Goal: Transaction & Acquisition: Purchase product/service

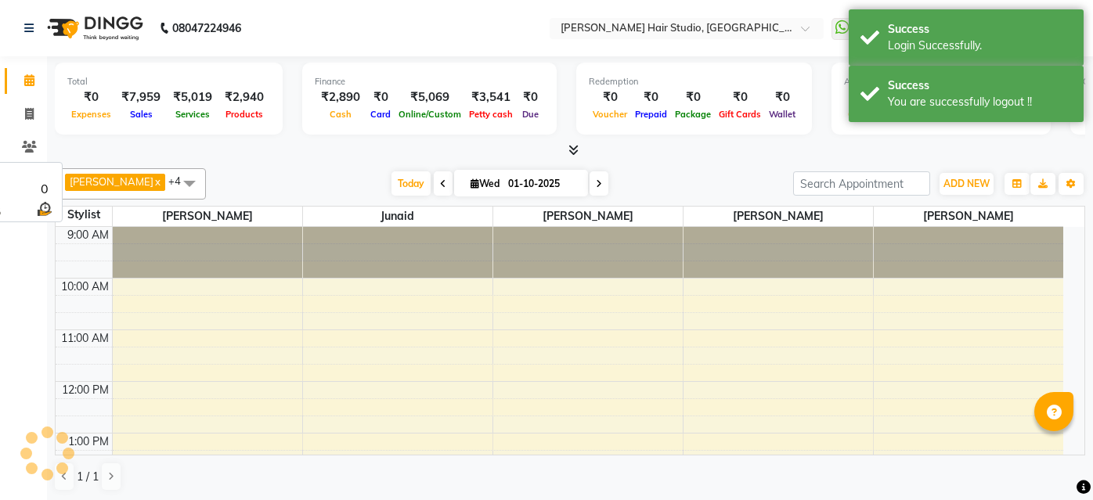
click at [298, 147] on div at bounding box center [570, 150] width 1030 height 16
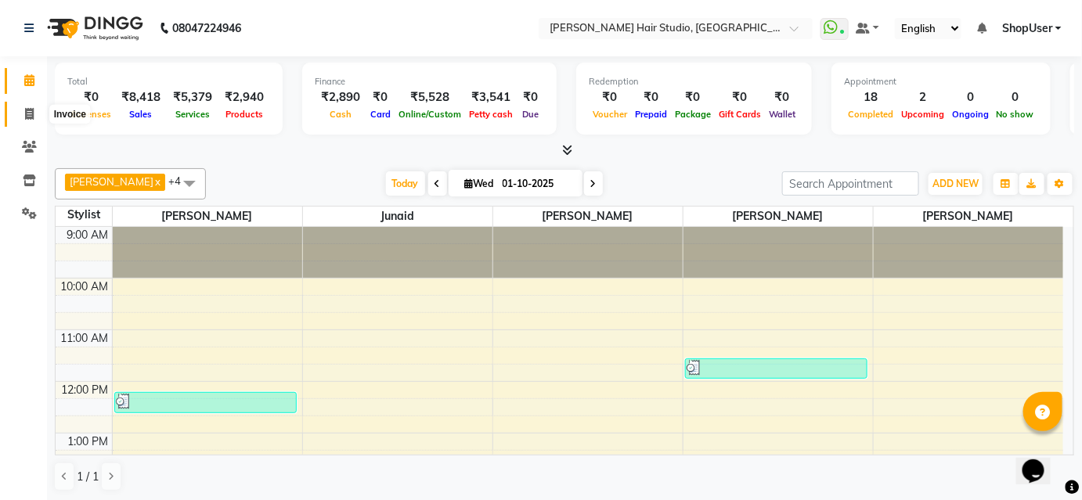
click at [33, 121] on span at bounding box center [29, 115] width 27 height 18
select select "627"
select select "service"
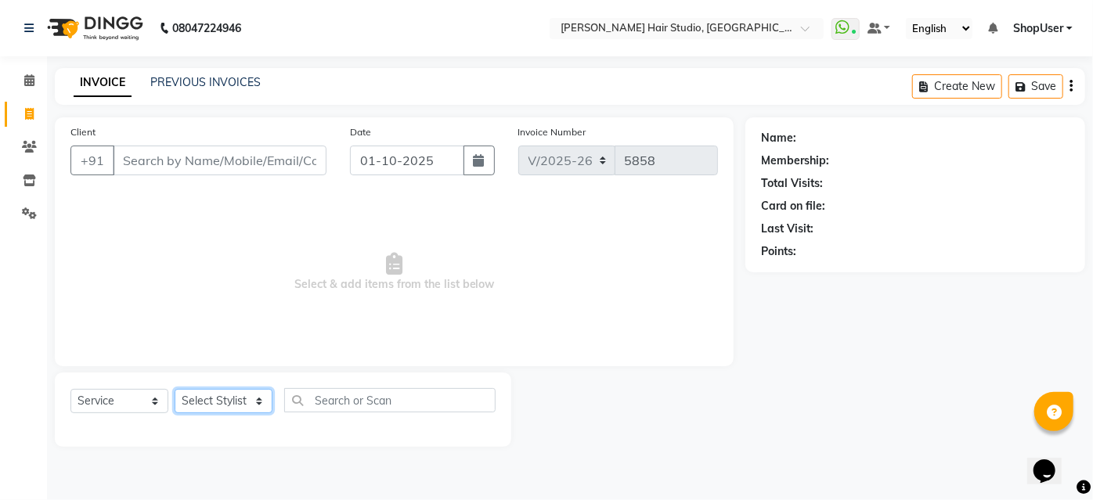
click at [197, 405] on select "Select Stylist" at bounding box center [224, 401] width 98 height 24
click at [175, 389] on select "Select Stylist [PERSON_NAME] [PERSON_NAME] Avinash [PERSON_NAME] kahde [PERSON_…" at bounding box center [224, 401] width 98 height 24
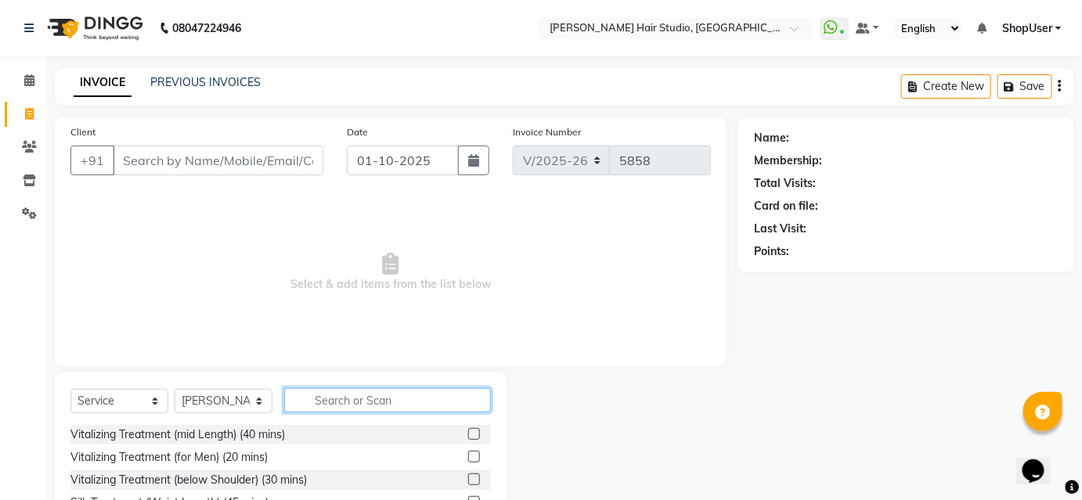
click at [341, 394] on input "text" at bounding box center [387, 400] width 207 height 24
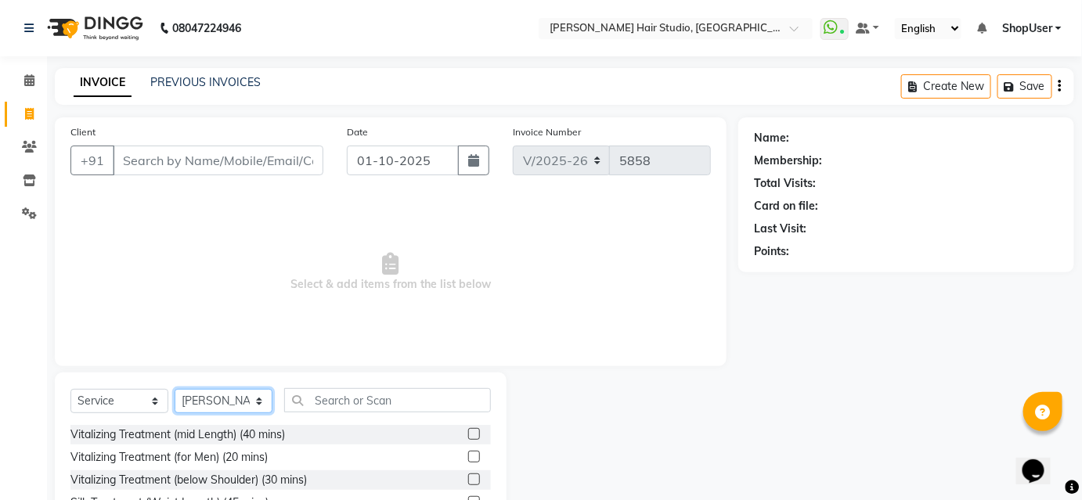
click at [239, 394] on select "Select Stylist [PERSON_NAME] [PERSON_NAME] Avinash [PERSON_NAME] kahde [PERSON_…" at bounding box center [224, 401] width 98 height 24
select select "86031"
click at [175, 389] on select "Select Stylist [PERSON_NAME] [PERSON_NAME] Avinash [PERSON_NAME] kahde [PERSON_…" at bounding box center [224, 401] width 98 height 24
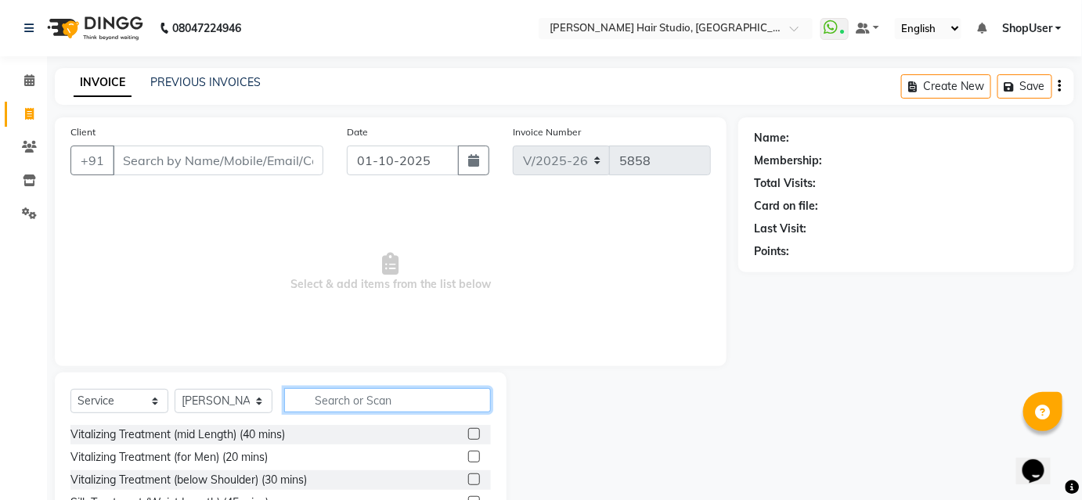
click at [346, 402] on input "text" at bounding box center [387, 400] width 207 height 24
type input "5"
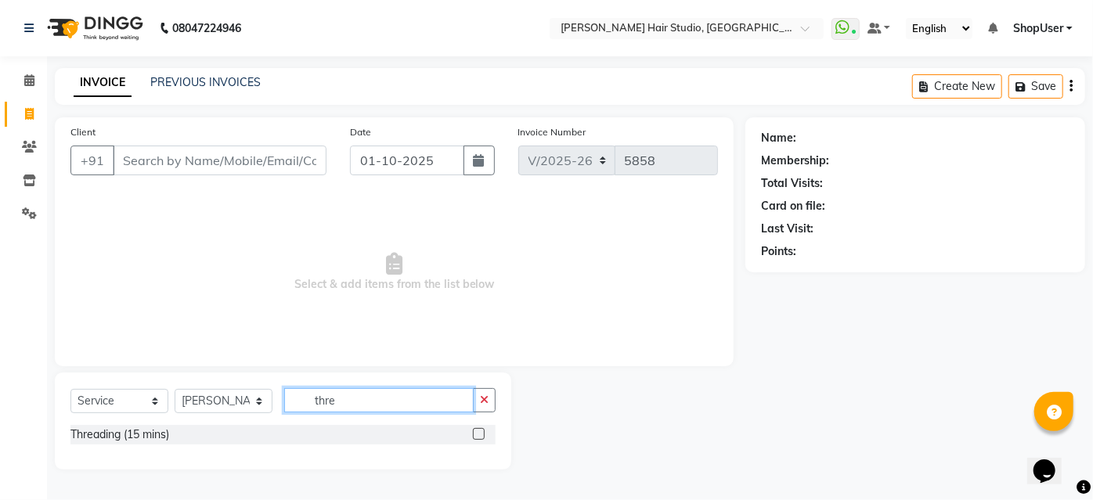
type input "thre"
click at [477, 431] on label at bounding box center [479, 434] width 12 height 12
click at [477, 431] on input "checkbox" at bounding box center [478, 435] width 10 height 10
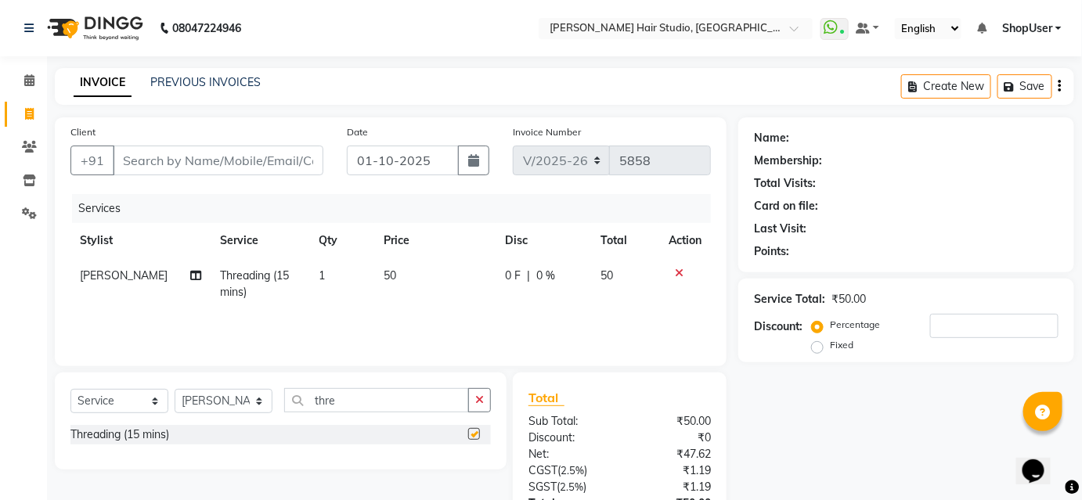
checkbox input "false"
click at [294, 157] on input "Client" at bounding box center [218, 161] width 211 height 30
type input "9"
type input "0"
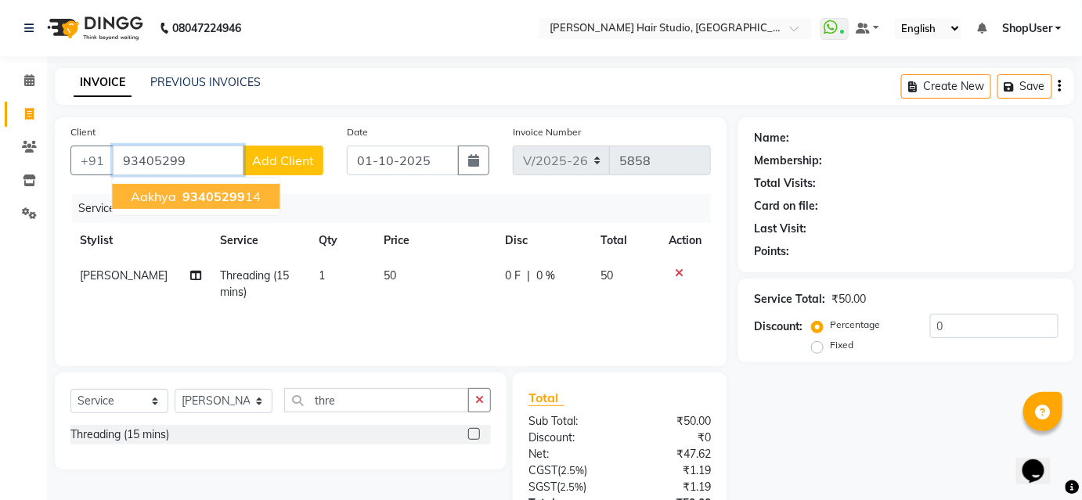
click at [202, 190] on span "93405299" at bounding box center [213, 197] width 63 height 16
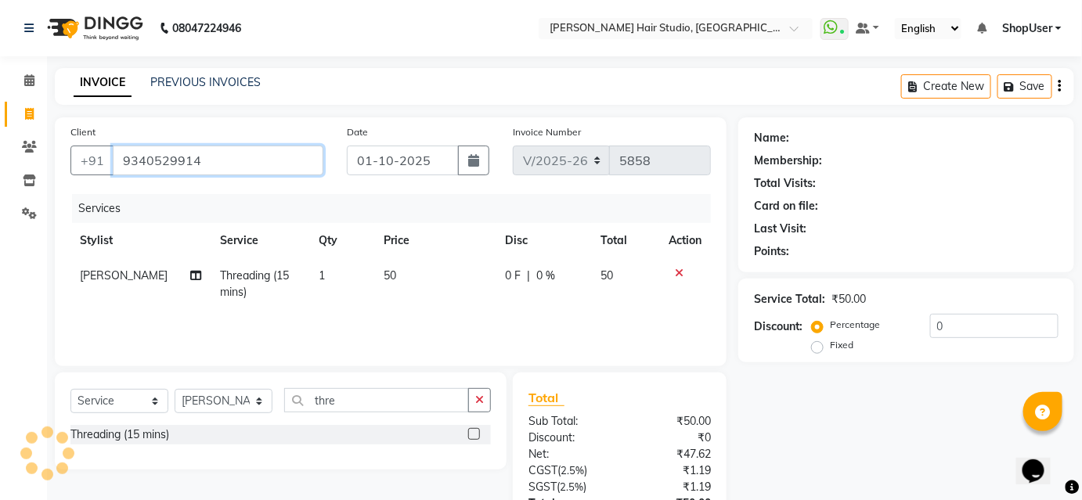
type input "9340529914"
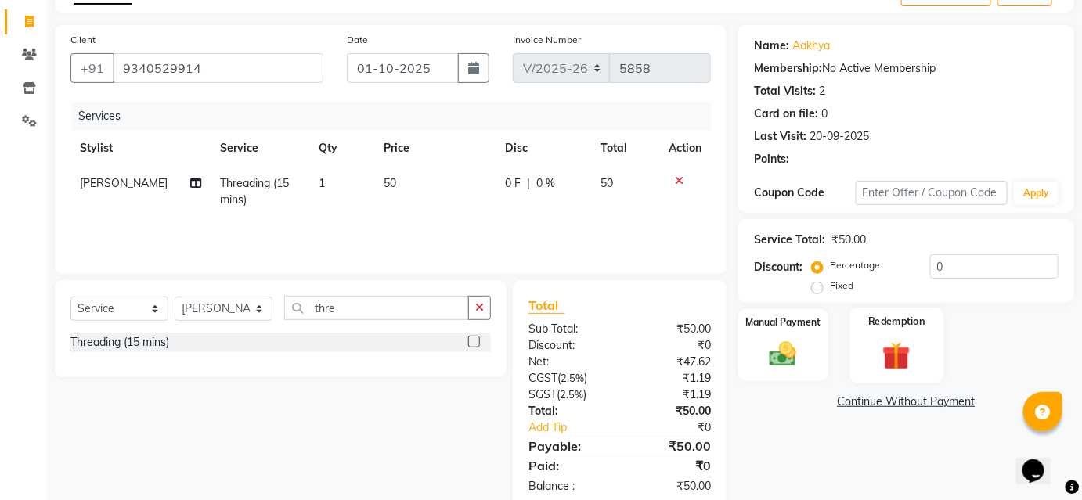
scroll to position [125, 0]
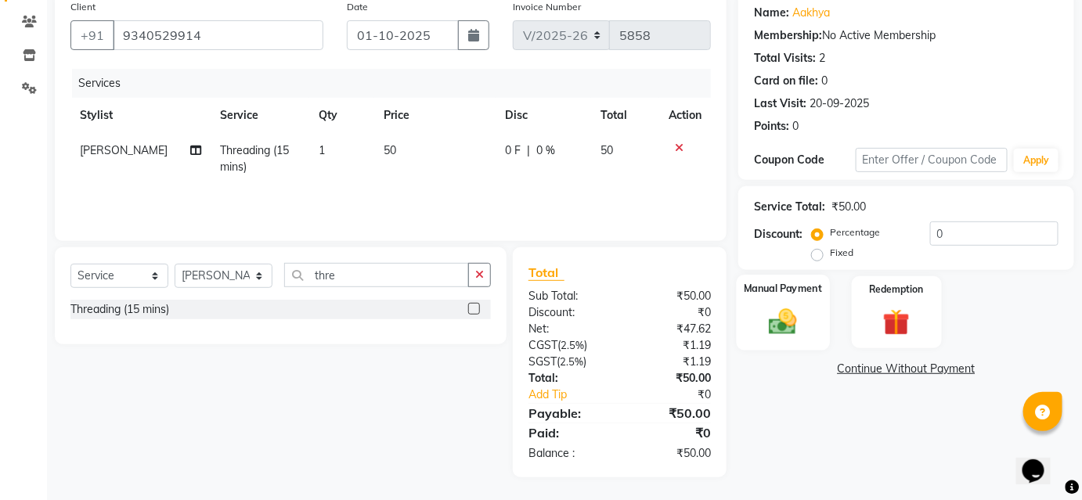
click at [784, 326] on img at bounding box center [782, 321] width 45 height 32
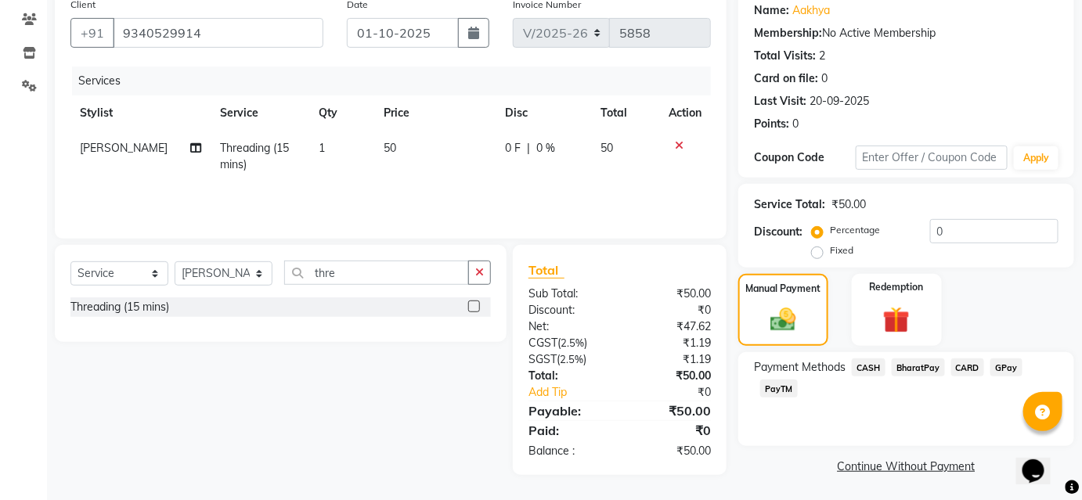
scroll to position [128, 0]
click at [925, 365] on span "BharatPay" at bounding box center [918, 367] width 53 height 18
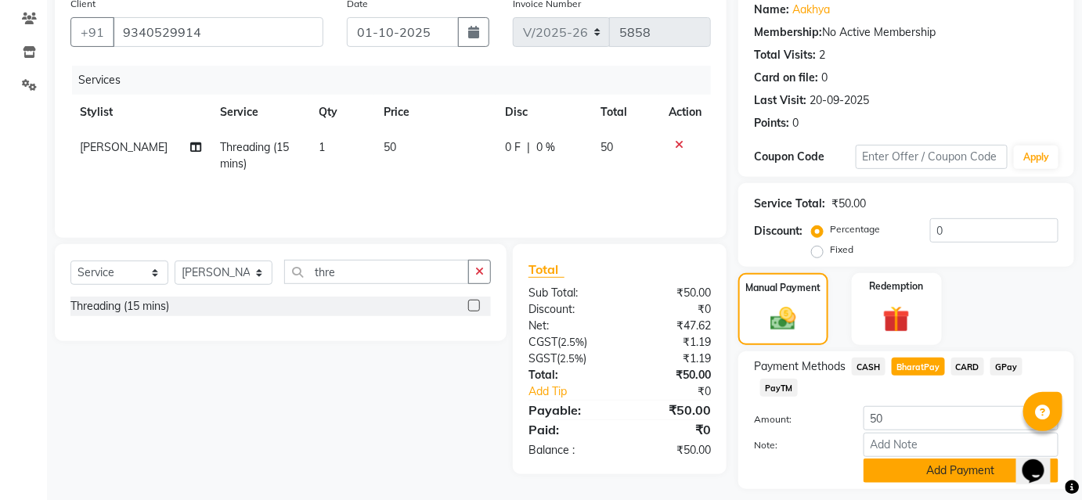
click at [917, 465] on button "Add Payment" at bounding box center [960, 471] width 195 height 24
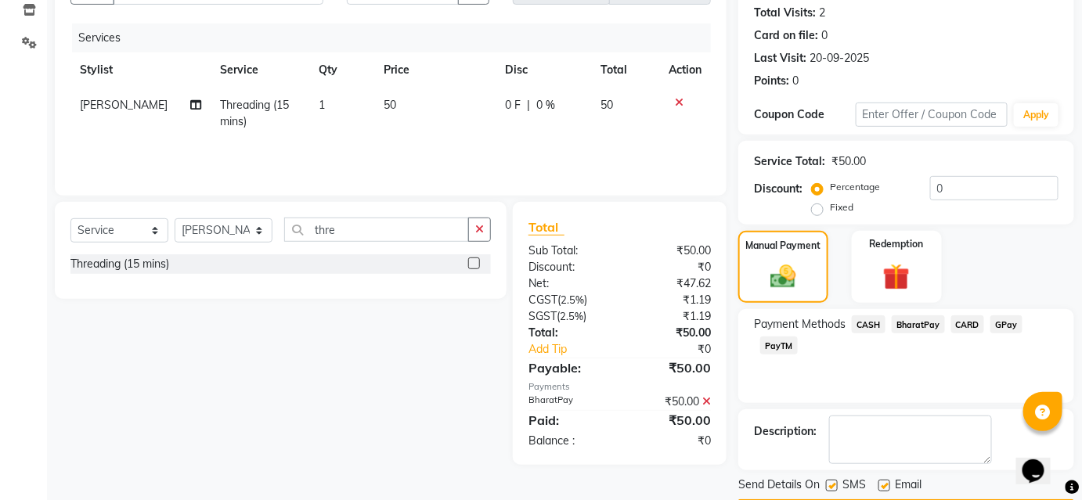
scroll to position [216, 0]
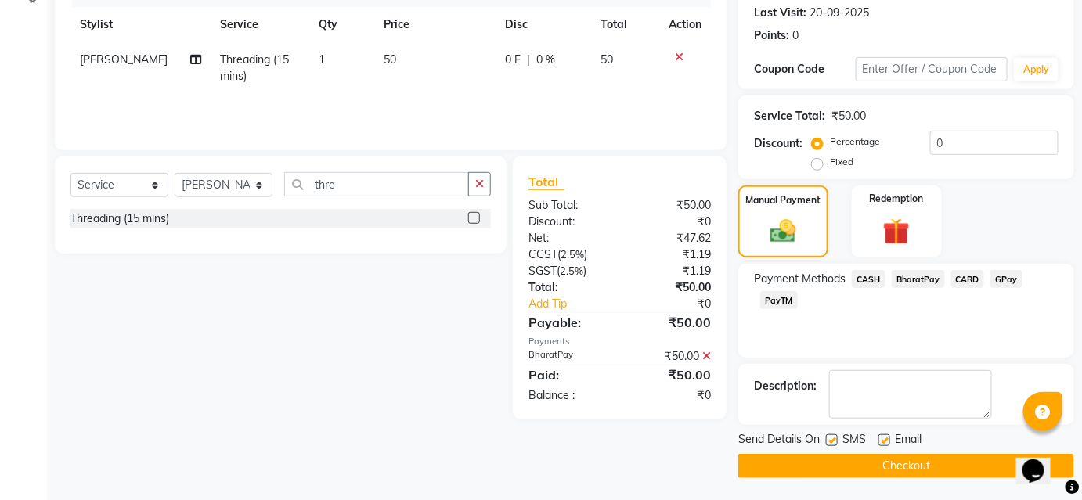
click at [885, 465] on button "Checkout" at bounding box center [906, 466] width 336 height 24
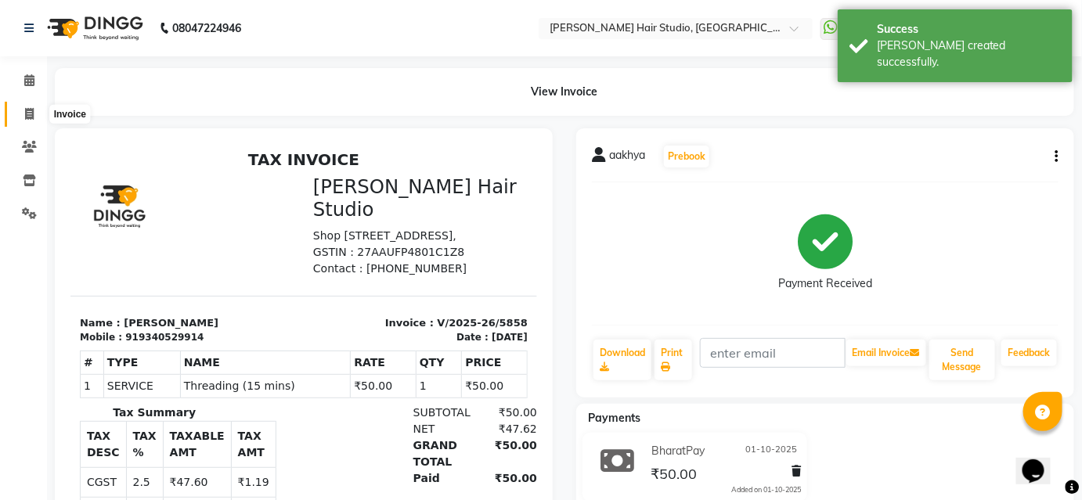
click at [27, 116] on icon at bounding box center [29, 114] width 9 height 12
select select "service"
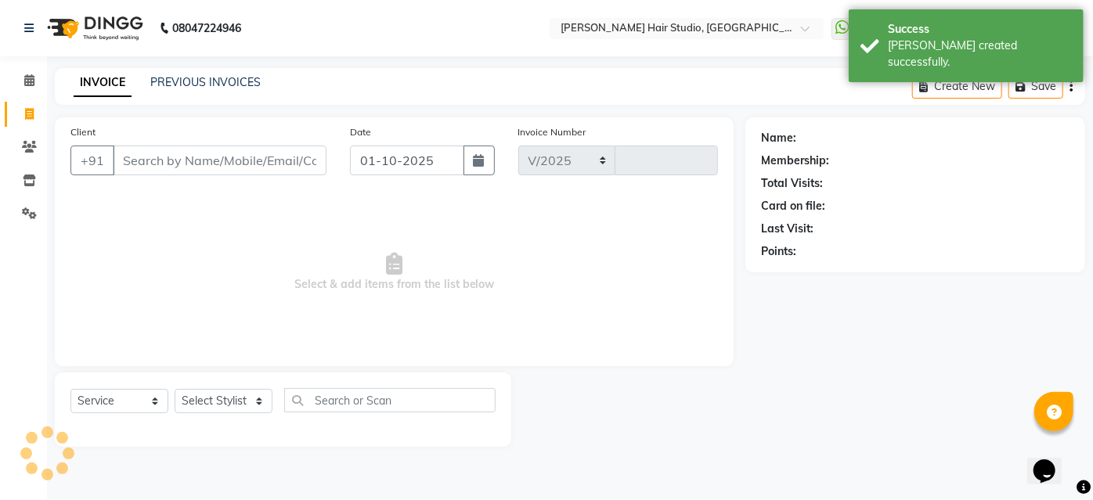
select select "627"
type input "5859"
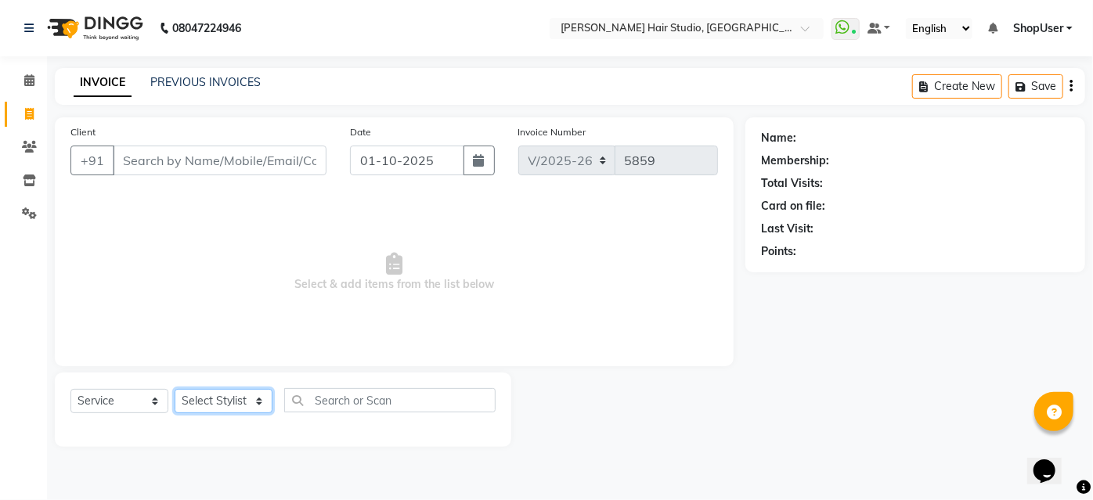
click at [251, 398] on select "Select Stylist [PERSON_NAME] [PERSON_NAME] Avinash [PERSON_NAME] kahde [PERSON_…" at bounding box center [224, 401] width 98 height 24
select select "88870"
click at [175, 389] on select "Select Stylist [PERSON_NAME] [PERSON_NAME] Avinash [PERSON_NAME] kahde [PERSON_…" at bounding box center [224, 401] width 98 height 24
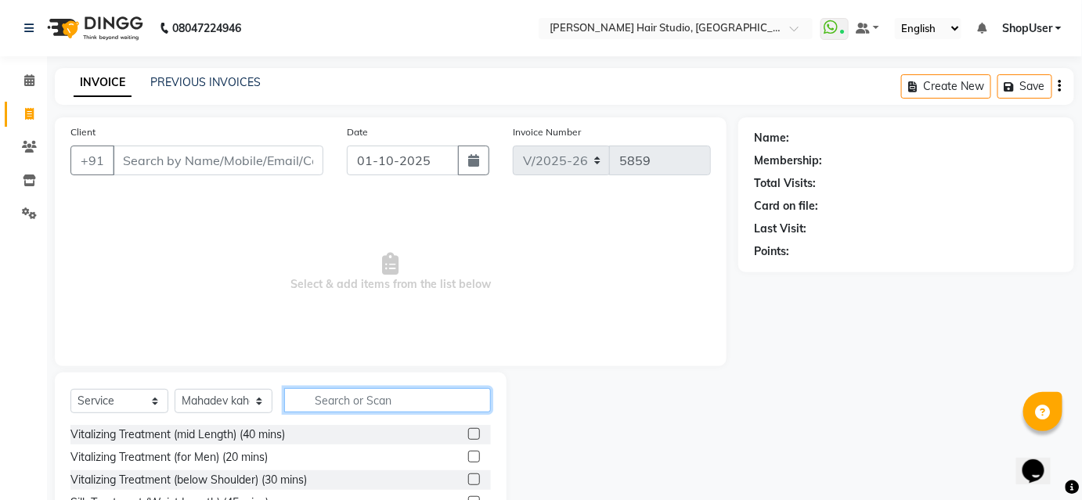
click at [354, 400] on input "text" at bounding box center [387, 400] width 207 height 24
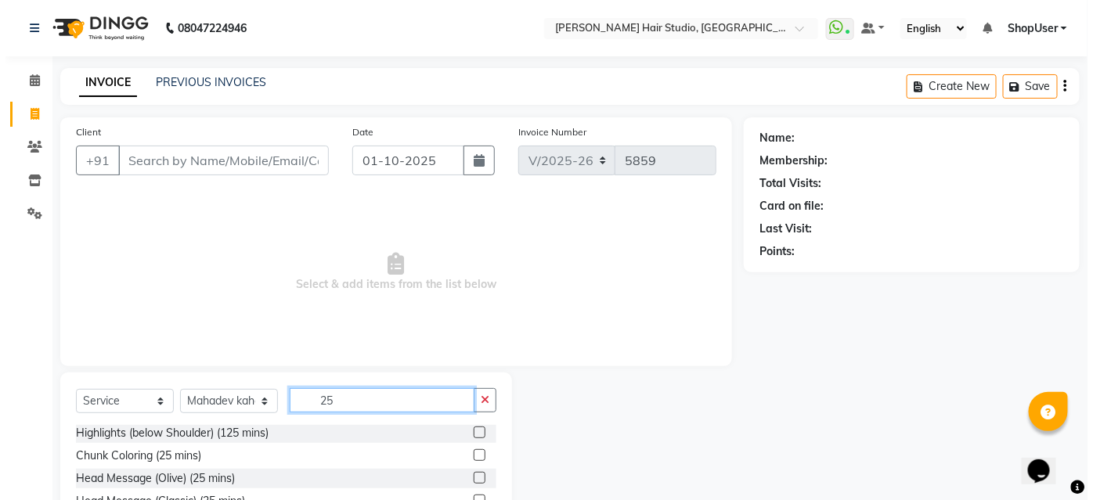
scroll to position [126, 0]
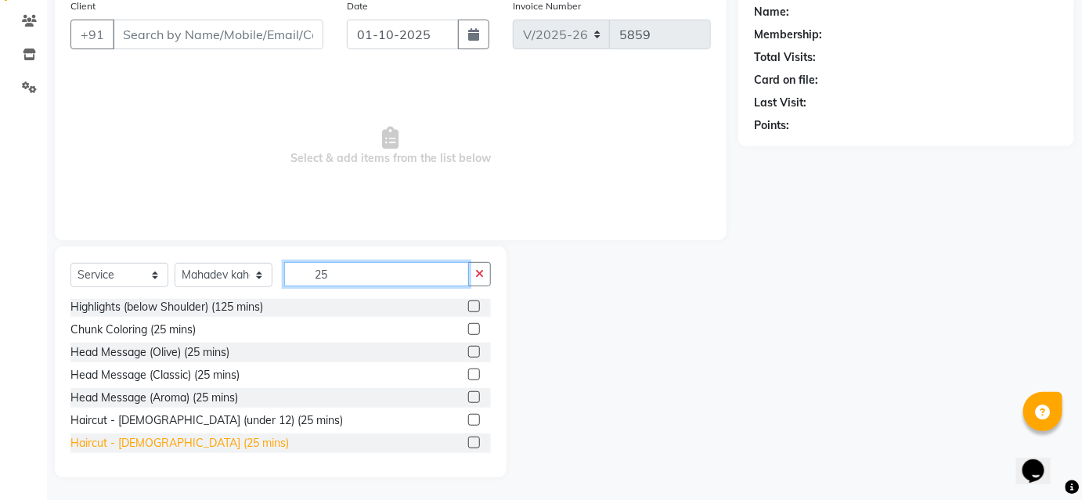
type input "25"
click at [149, 445] on div "Haircut - [DEMOGRAPHIC_DATA] (25 mins)" at bounding box center [179, 443] width 218 height 16
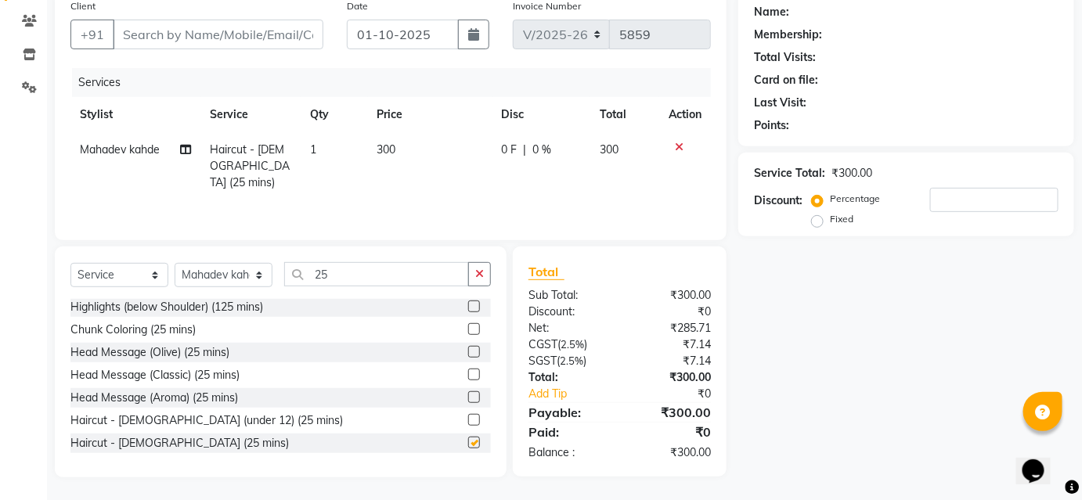
checkbox input "false"
click at [198, 41] on input "Client" at bounding box center [218, 35] width 211 height 30
type input "9"
type input "0"
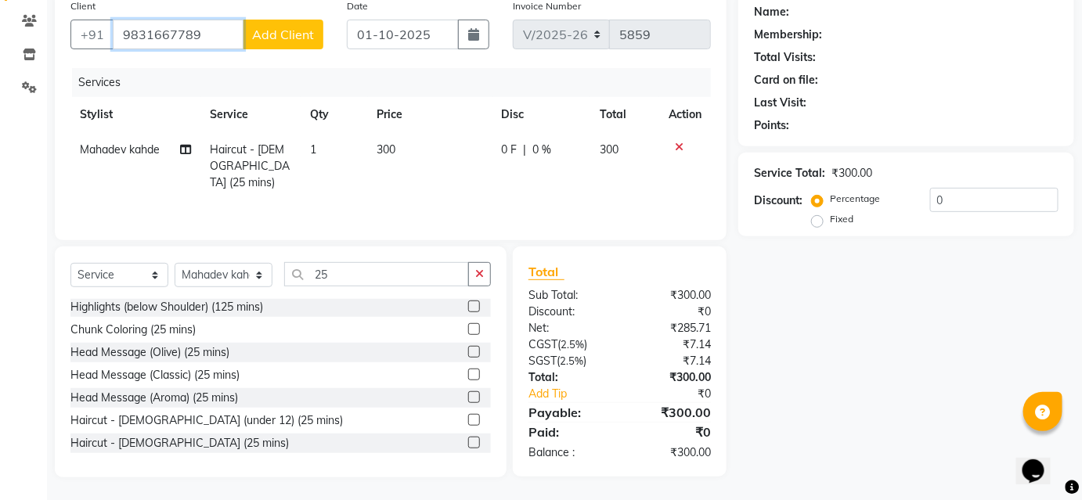
type input "9831667789"
click at [263, 28] on span "Add Client" at bounding box center [283, 35] width 62 height 16
select select "22"
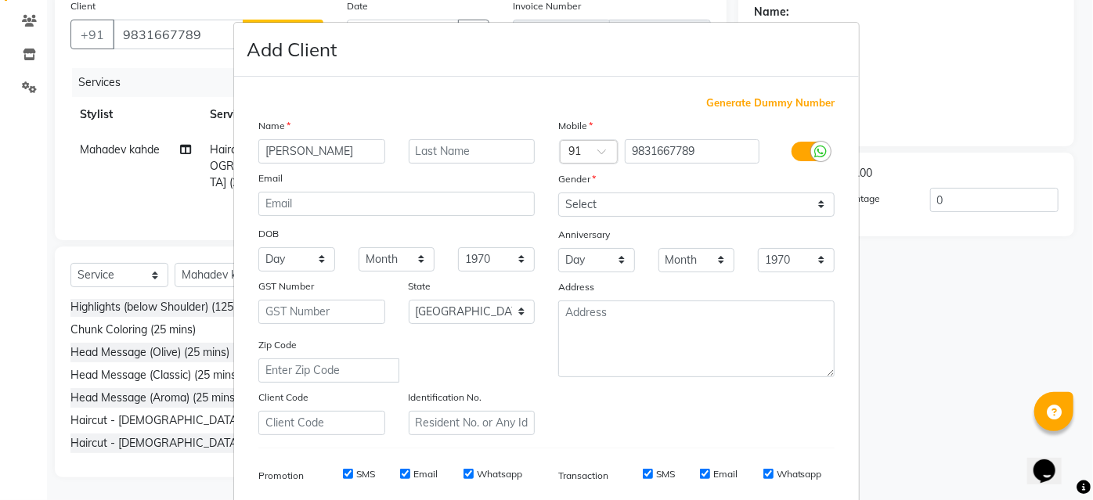
type input "[PERSON_NAME]"
drag, startPoint x: 601, startPoint y: 206, endPoint x: 609, endPoint y: 211, distance: 9.1
click at [601, 206] on select "Select Male Female Other Prefer Not To Say" at bounding box center [696, 205] width 276 height 24
select select "male"
click at [558, 193] on select "Select Male Female Other Prefer Not To Say" at bounding box center [696, 205] width 276 height 24
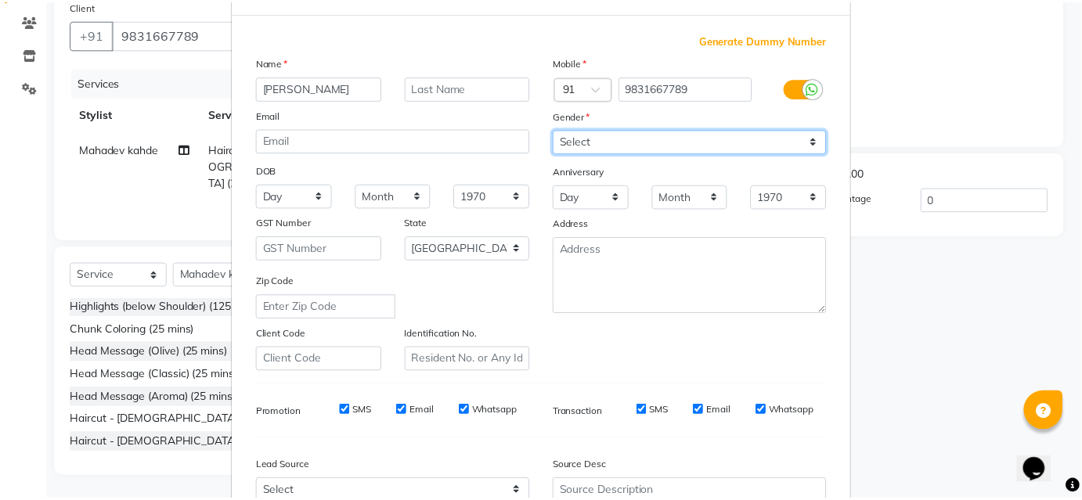
scroll to position [221, 0]
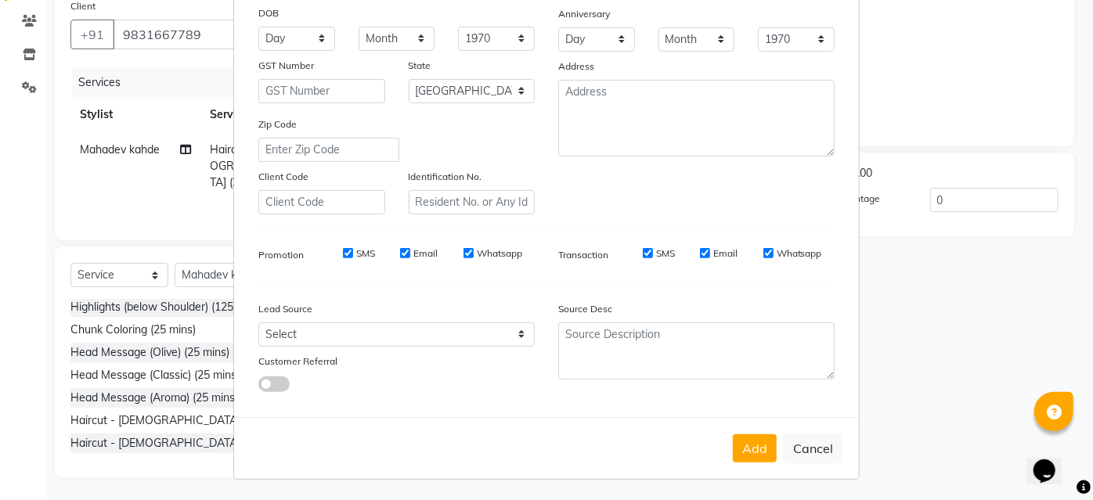
click at [745, 452] on button "Add" at bounding box center [755, 448] width 44 height 28
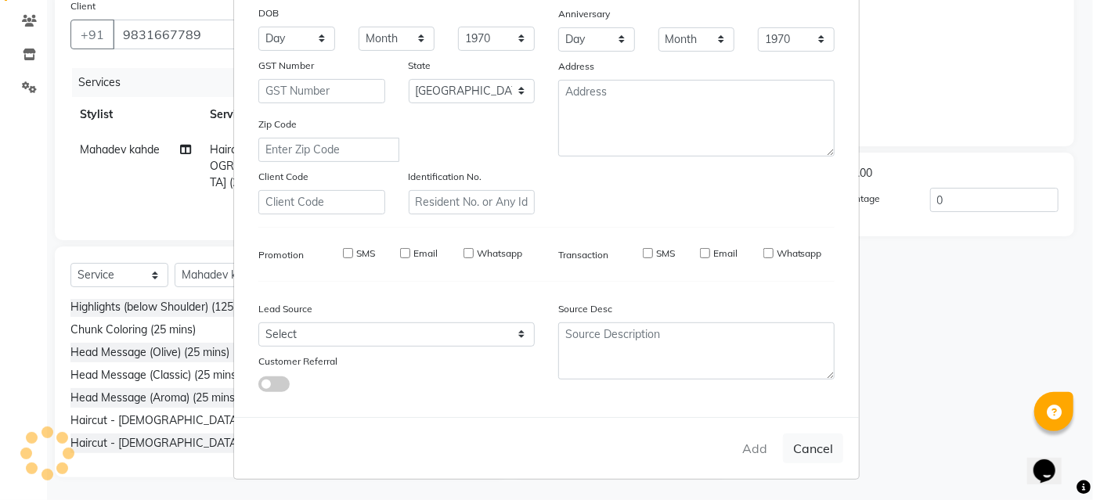
select select
select select "null"
select select
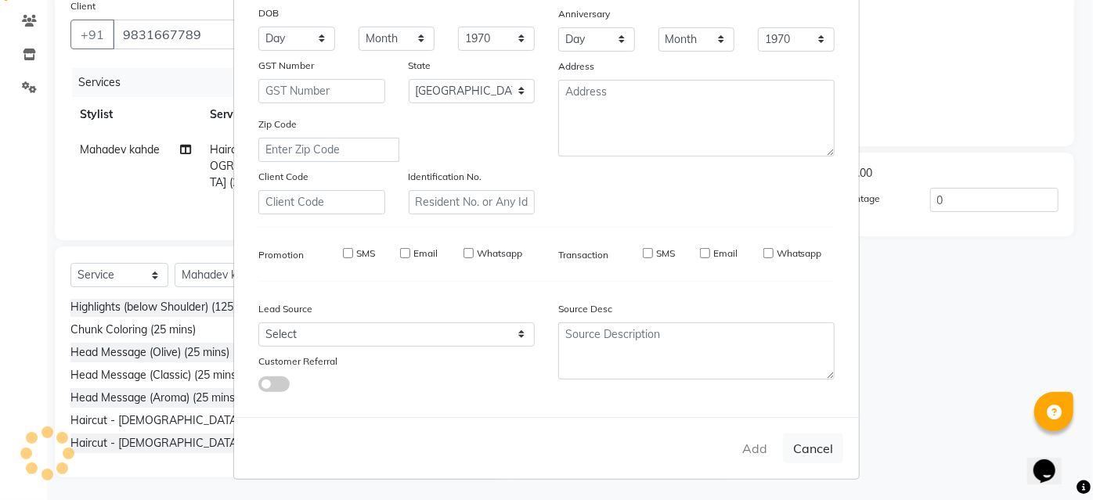
select select
checkbox input "false"
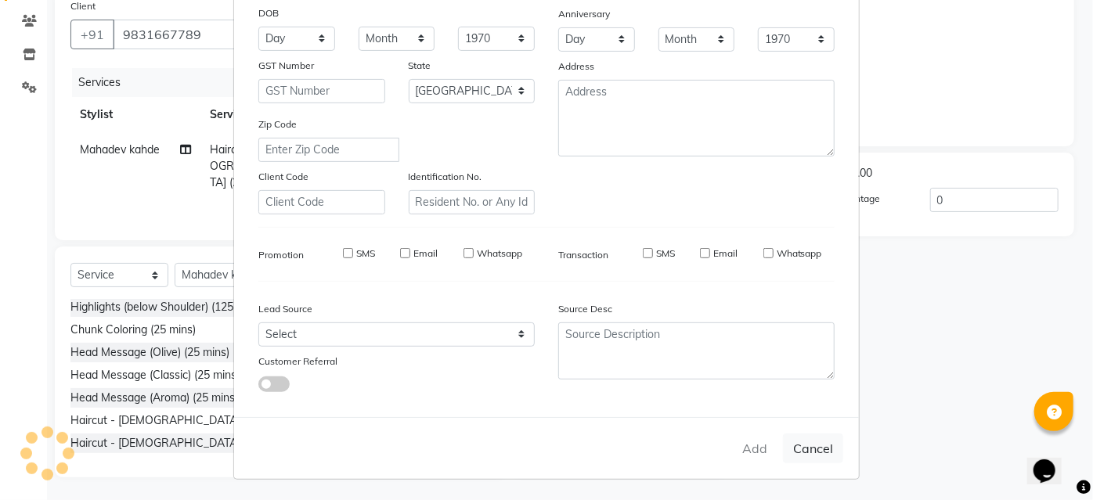
checkbox input "false"
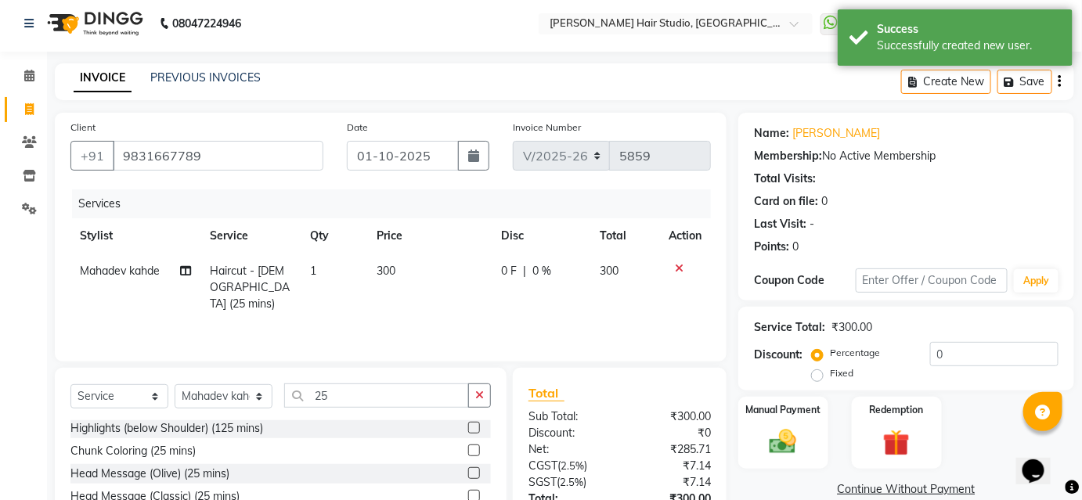
scroll to position [0, 0]
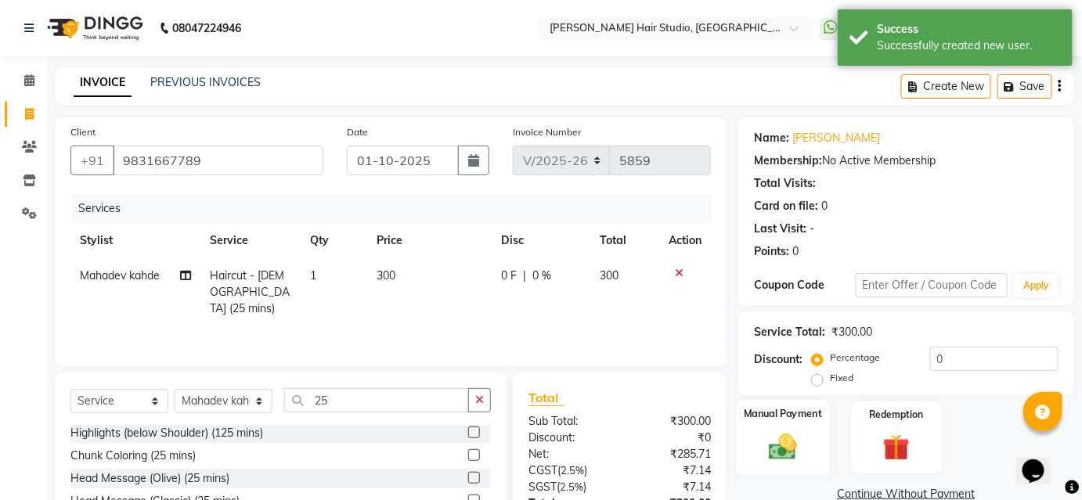
click at [785, 442] on img at bounding box center [782, 447] width 45 height 32
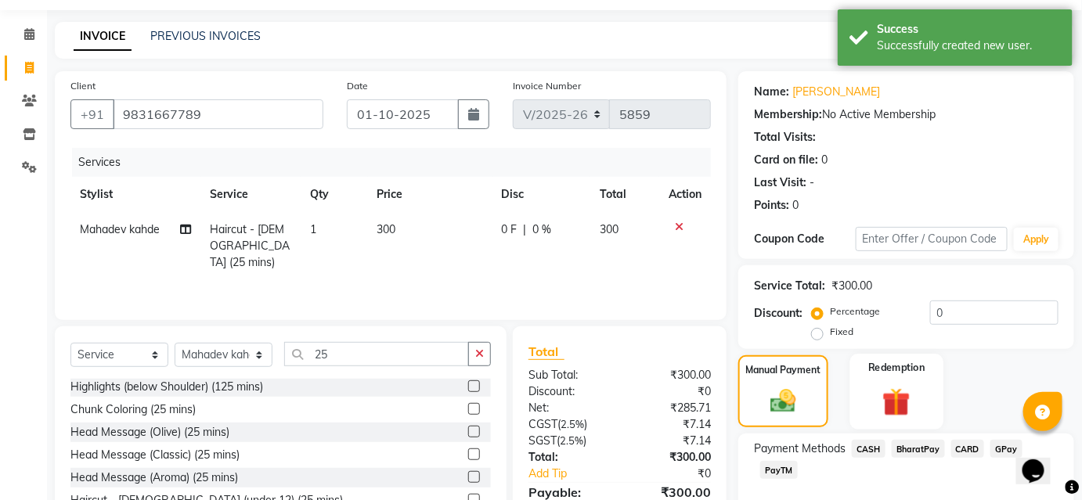
scroll to position [70, 0]
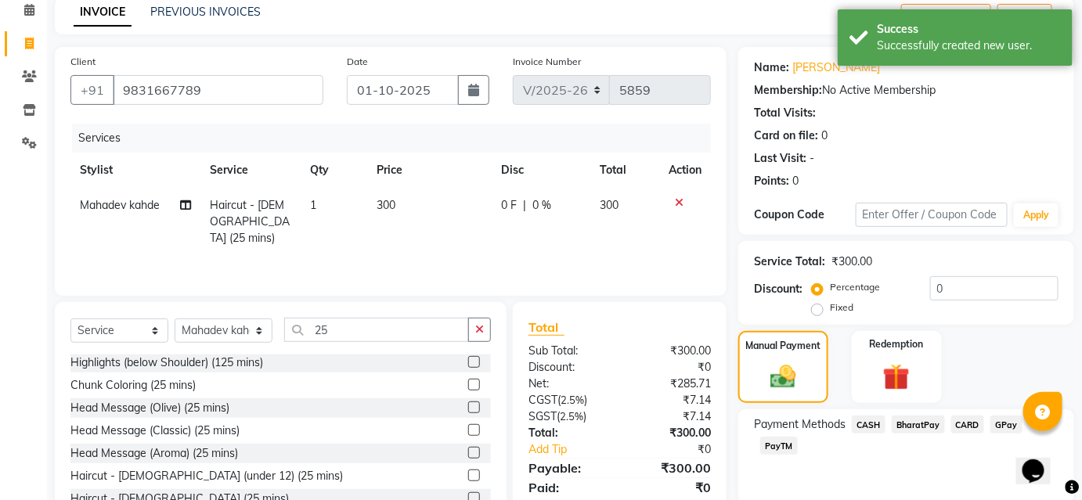
click at [921, 420] on span "BharatPay" at bounding box center [918, 425] width 53 height 18
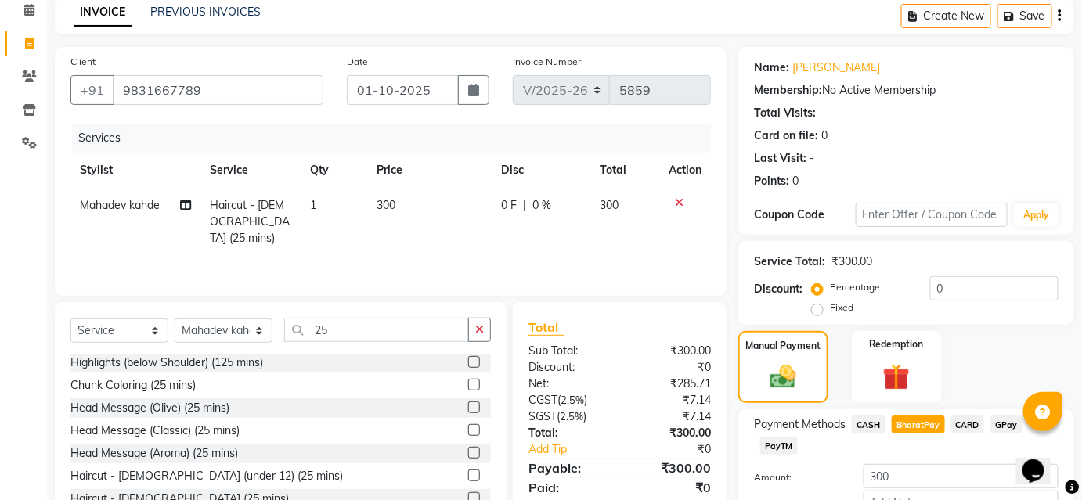
click at [964, 421] on span "CARD" at bounding box center [968, 425] width 34 height 18
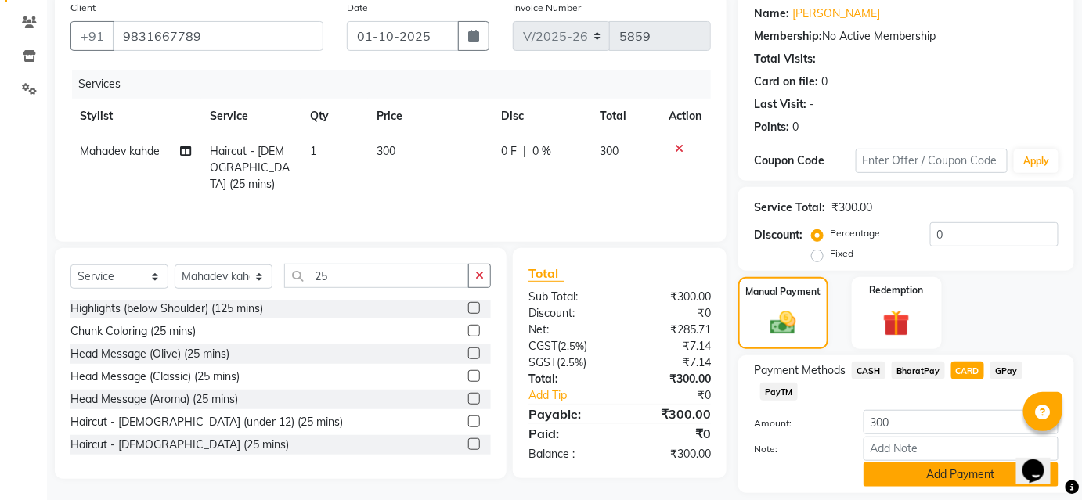
scroll to position [172, 0]
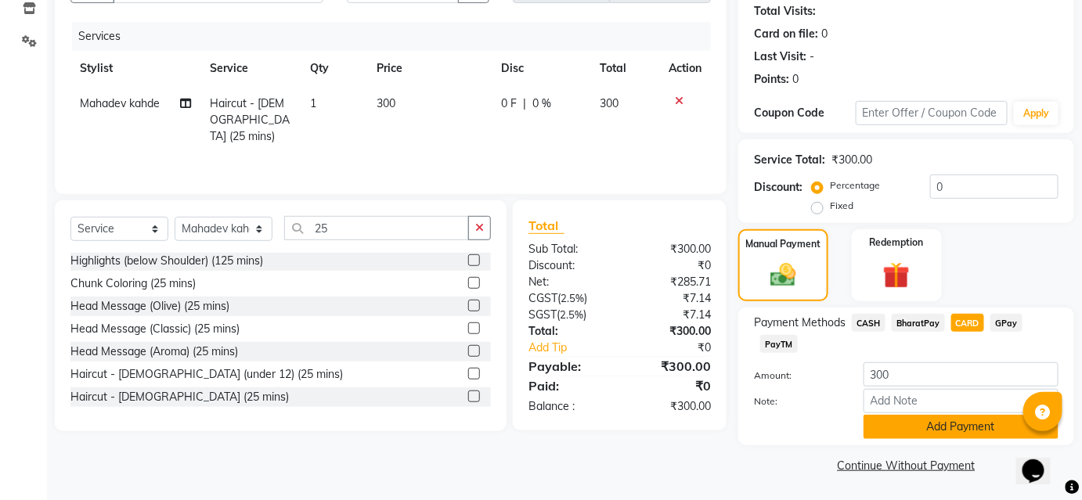
click at [989, 429] on button "Add Payment" at bounding box center [960, 427] width 195 height 24
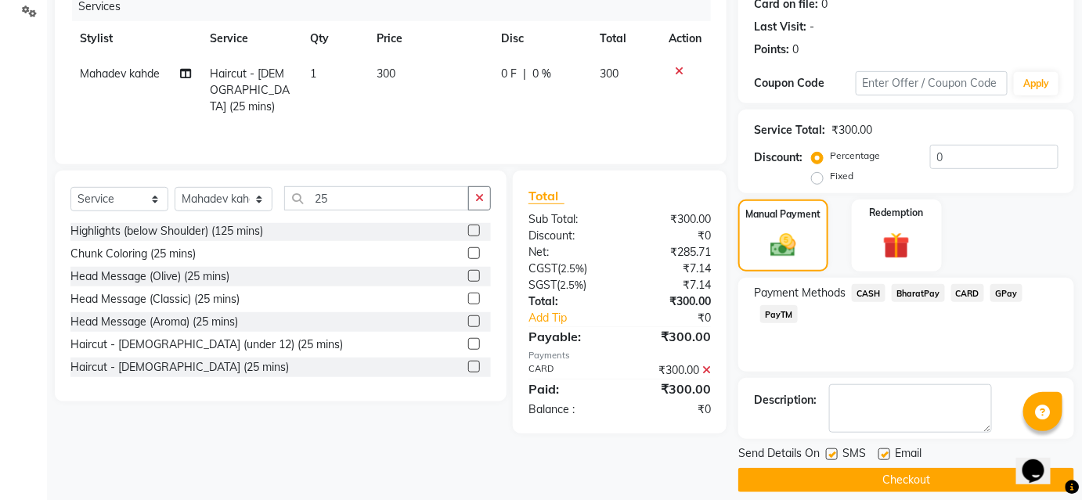
scroll to position [216, 0]
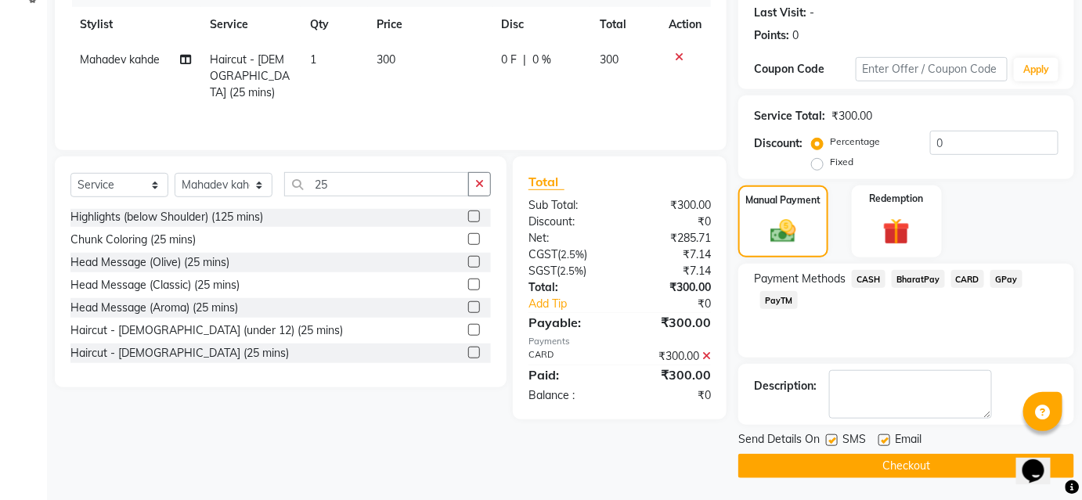
click at [877, 456] on button "Checkout" at bounding box center [906, 466] width 336 height 24
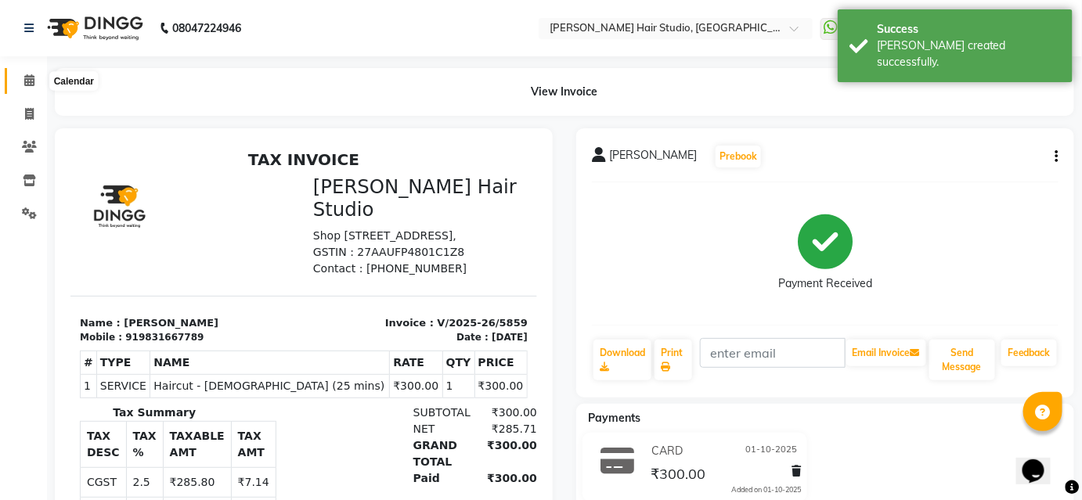
click at [31, 72] on span at bounding box center [29, 81] width 27 height 18
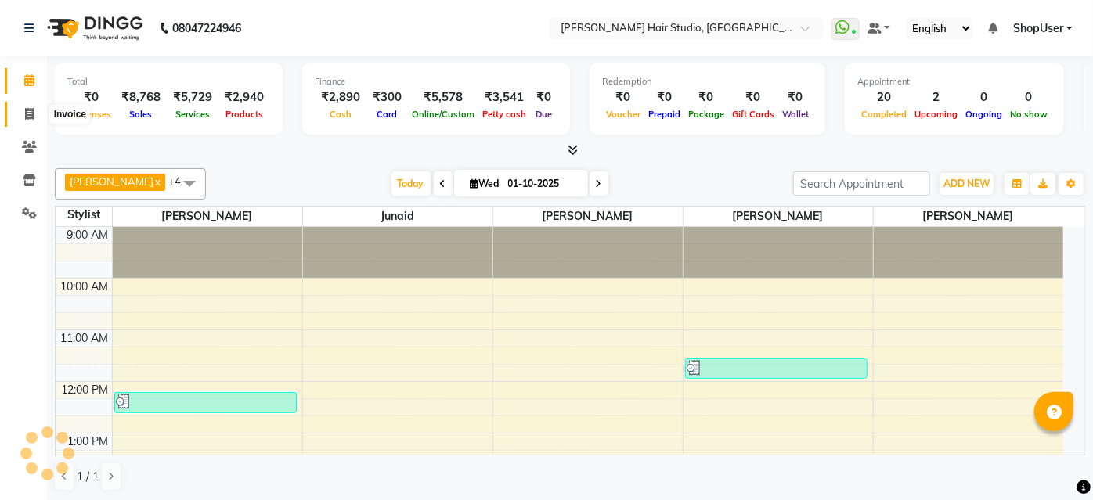
click at [25, 111] on icon at bounding box center [29, 114] width 9 height 12
select select "service"
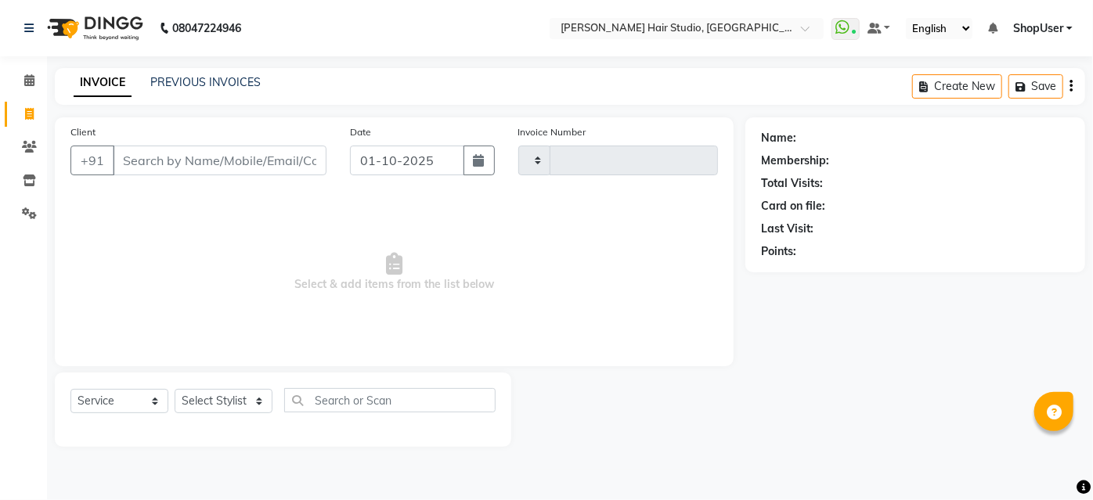
type input "5860"
select select "627"
click at [208, 413] on div "Select Service Product Membership Package Voucher Prepaid Gift Card Select Styl…" at bounding box center [282, 406] width 425 height 37
click at [208, 407] on select "Select Stylist [PERSON_NAME] [PERSON_NAME] Avinash [PERSON_NAME] kahde [PERSON_…" at bounding box center [224, 401] width 98 height 24
select select "34696"
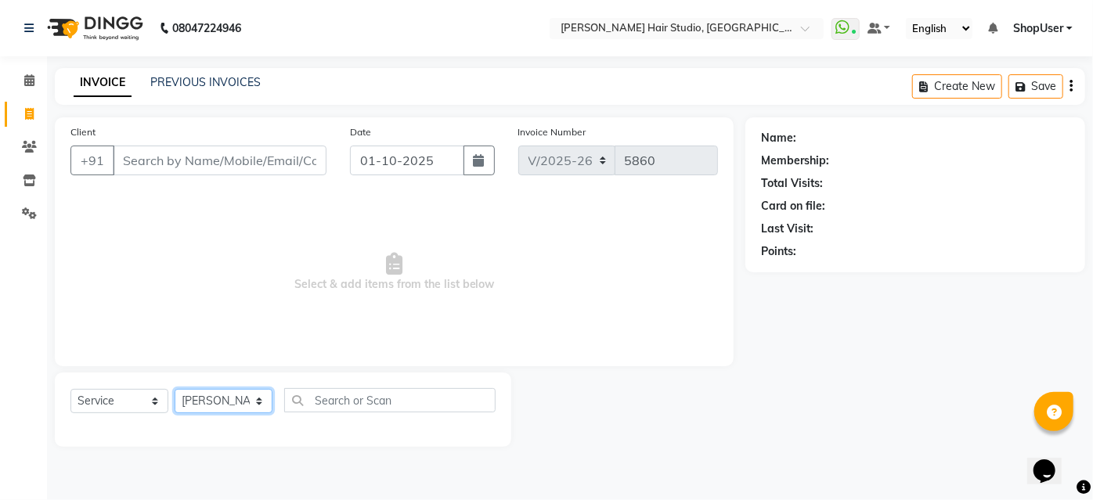
click at [175, 389] on select "Select Stylist [PERSON_NAME] [PERSON_NAME] Avinash [PERSON_NAME] kahde [PERSON_…" at bounding box center [224, 401] width 98 height 24
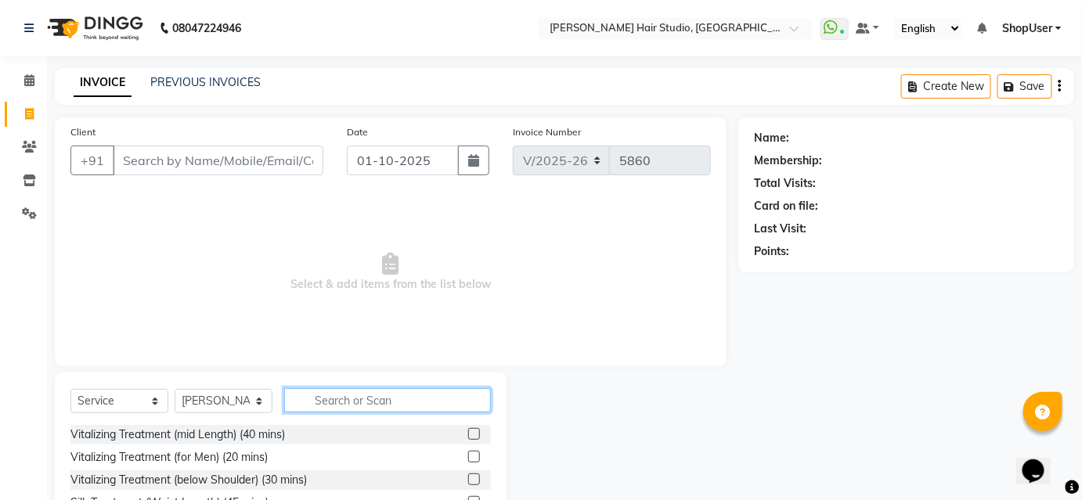
click at [354, 392] on input "text" at bounding box center [387, 400] width 207 height 24
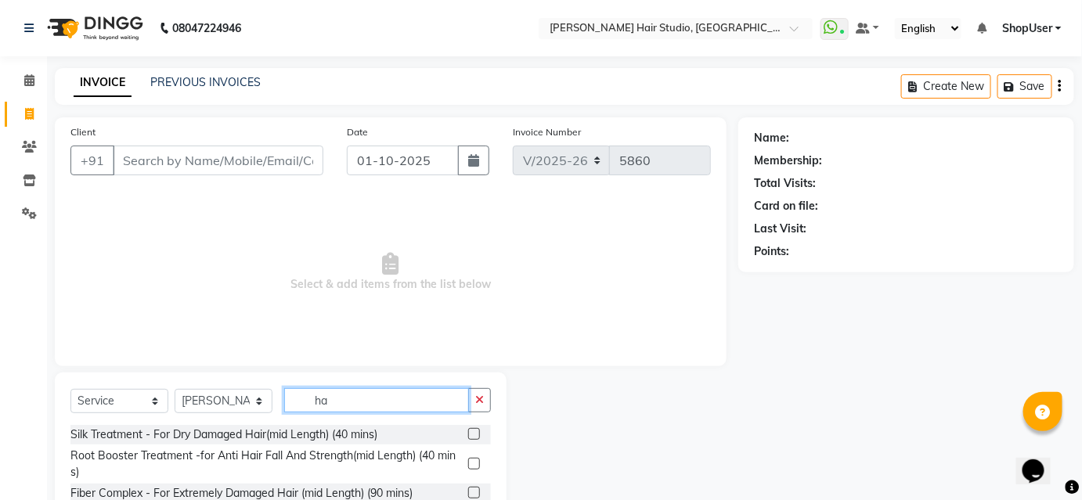
type input "h"
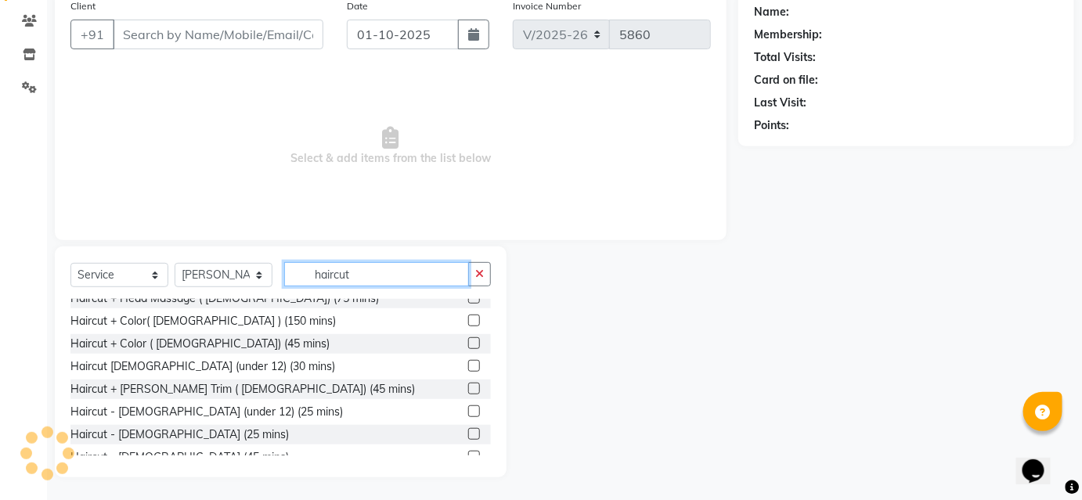
scroll to position [89, 0]
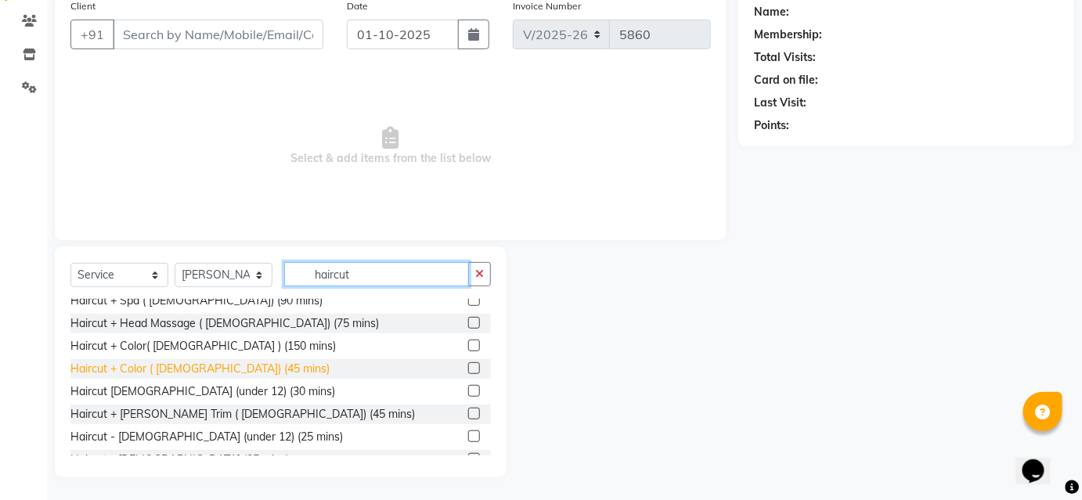
type input "haircut"
click at [220, 361] on div "Haircut + Color ( [DEMOGRAPHIC_DATA]) (45 mins)" at bounding box center [199, 369] width 259 height 16
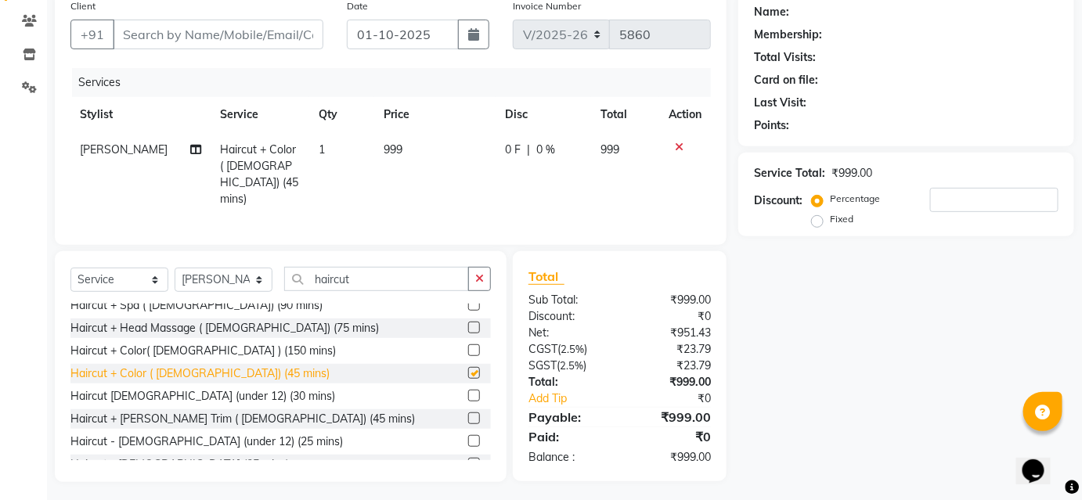
checkbox input "false"
click at [484, 272] on button "button" at bounding box center [479, 279] width 23 height 24
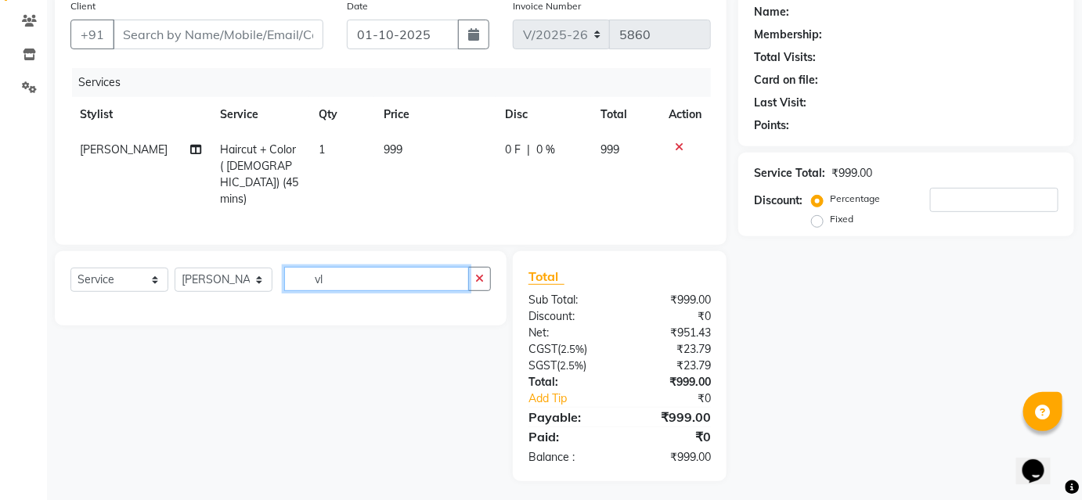
scroll to position [0, 0]
type input "v"
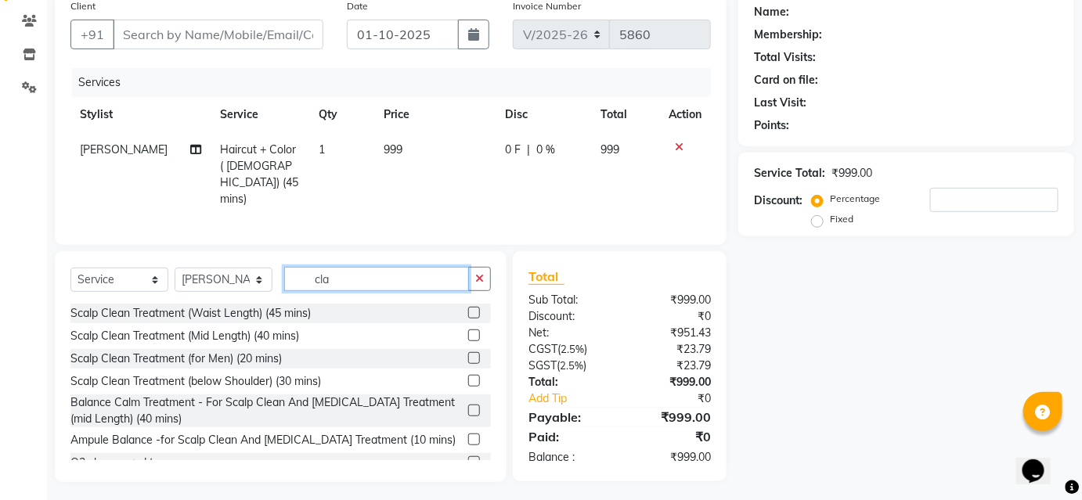
scroll to position [125, 0]
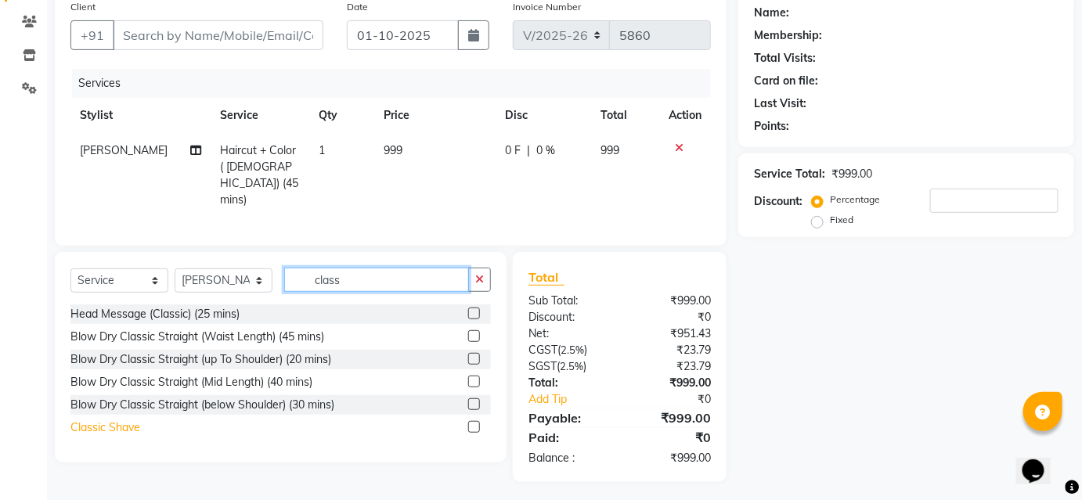
type input "class"
click at [117, 425] on div "Classic Shave" at bounding box center [105, 428] width 70 height 16
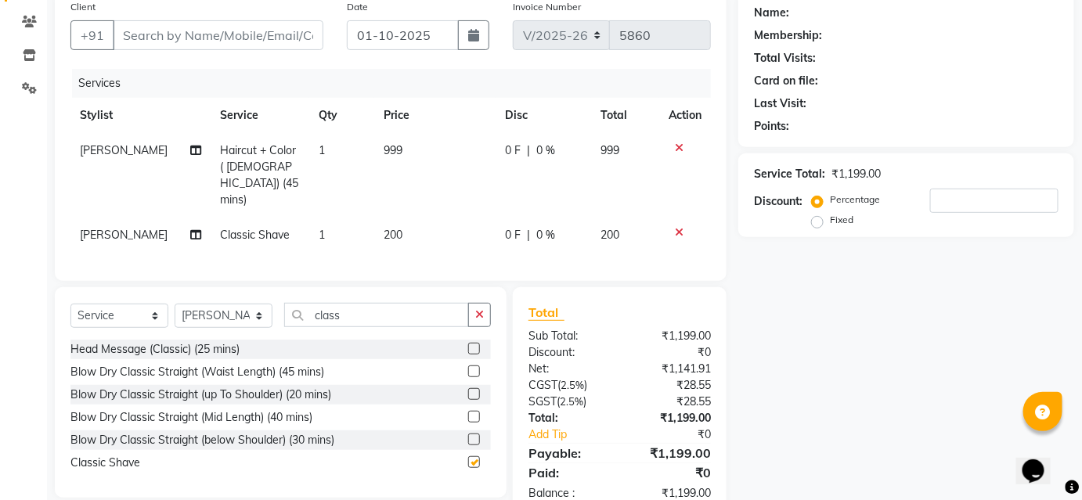
checkbox input "false"
click at [245, 35] on input "Client" at bounding box center [218, 35] width 211 height 30
type input "1"
type input "0"
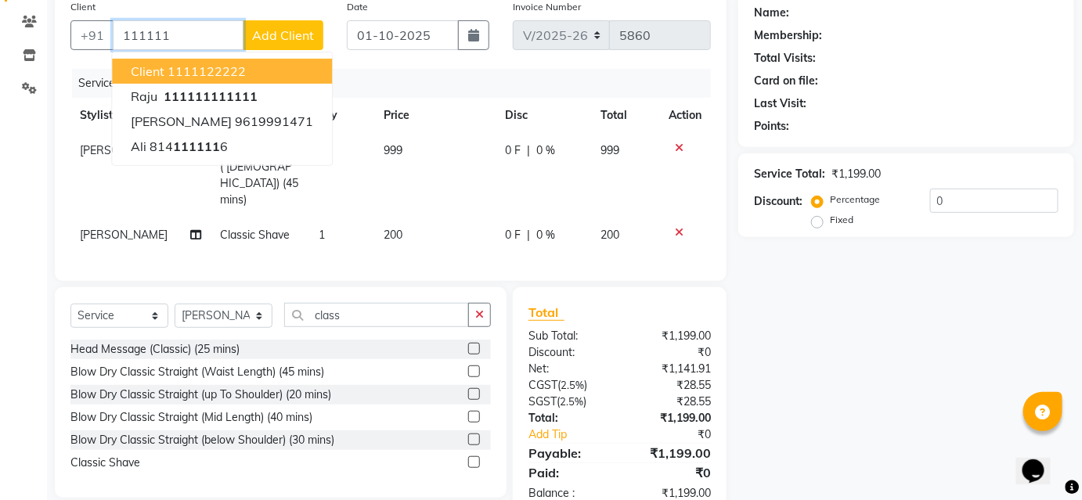
click at [229, 59] on button "client 1111122222" at bounding box center [222, 71] width 220 height 25
type input "1111122222"
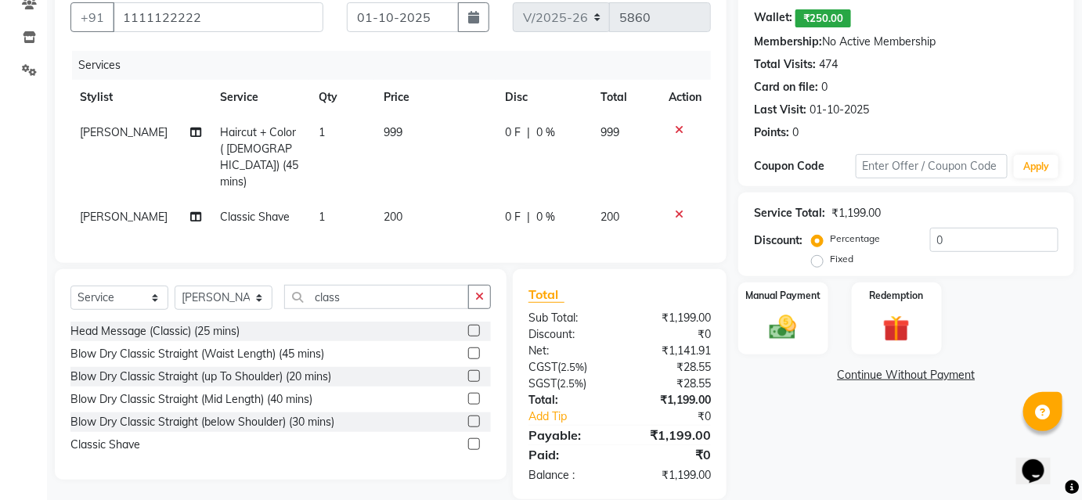
scroll to position [159, 0]
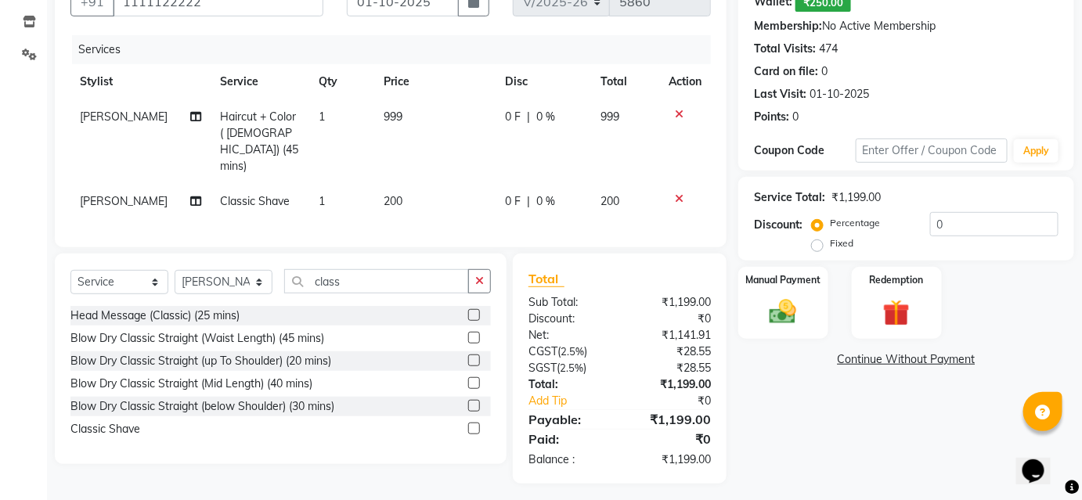
click at [394, 113] on span "999" at bounding box center [393, 117] width 19 height 14
select select "34696"
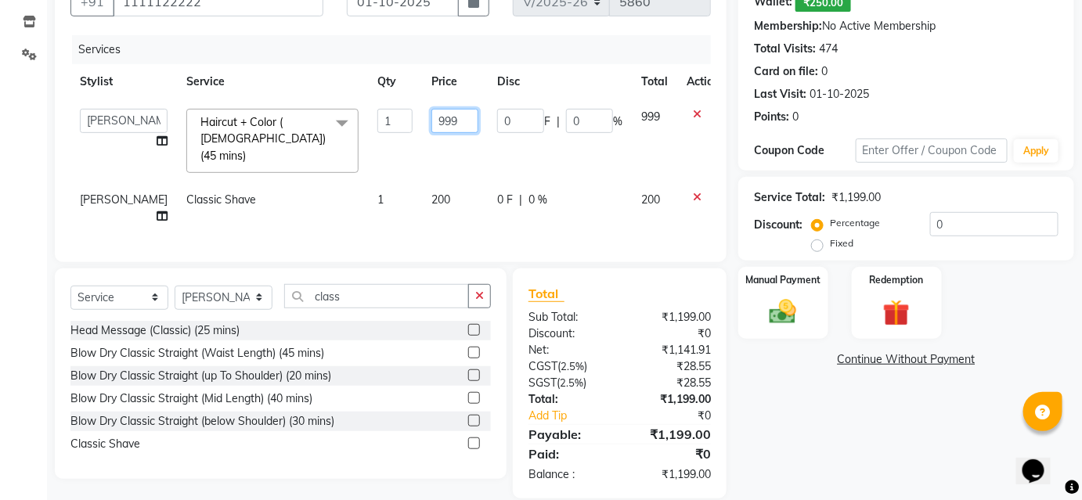
click at [434, 116] on input "999" at bounding box center [454, 121] width 47 height 24
type input "9"
type input "1000"
click at [530, 52] on div "Services" at bounding box center [397, 49] width 651 height 29
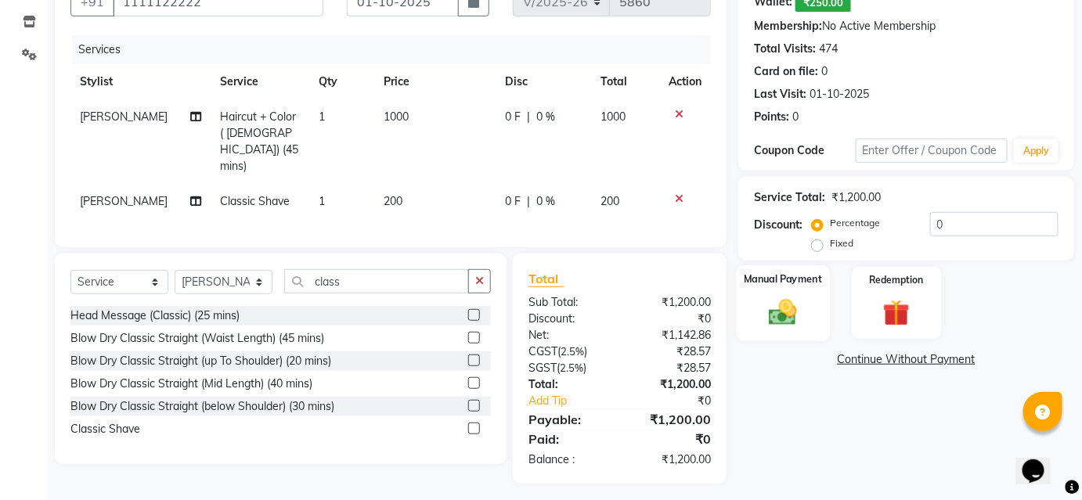
click at [793, 308] on img at bounding box center [782, 312] width 45 height 32
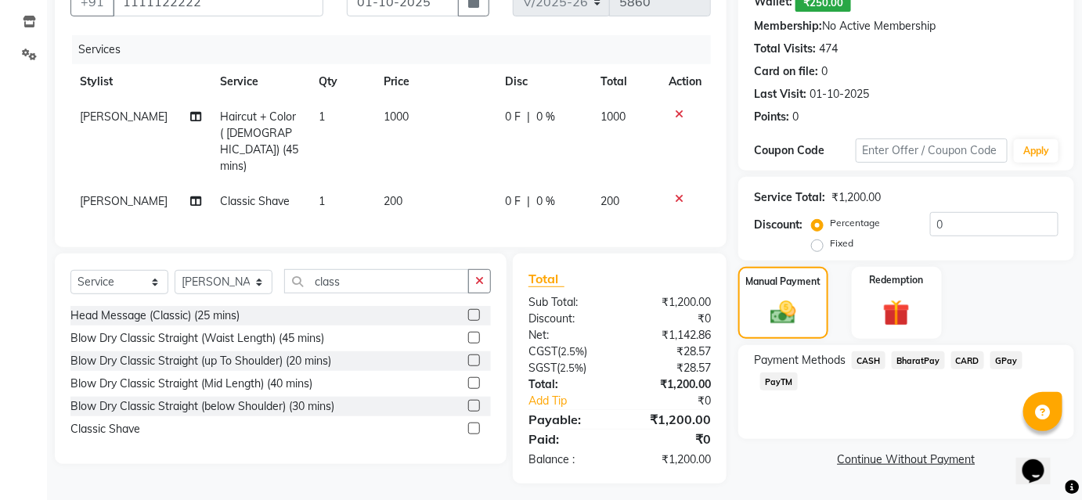
click at [874, 356] on span "CASH" at bounding box center [869, 360] width 34 height 18
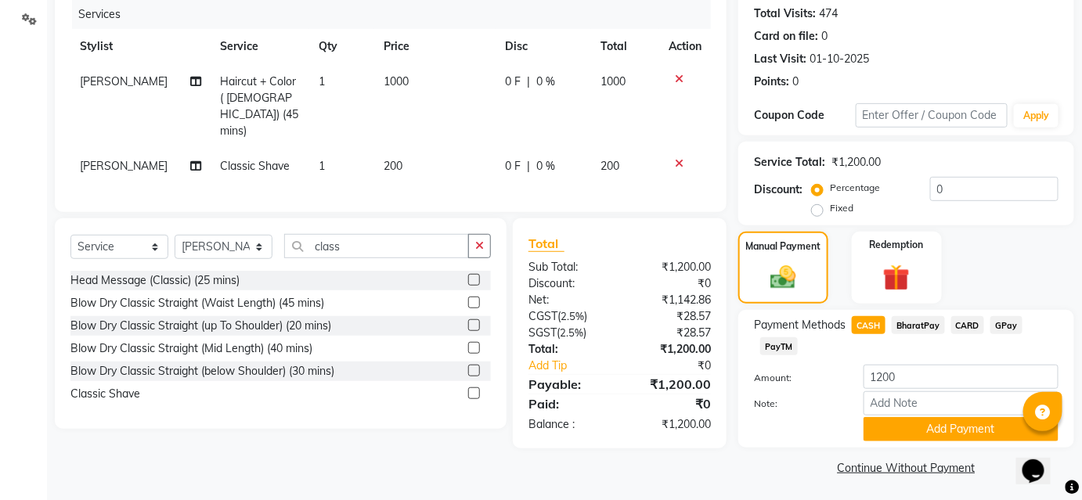
scroll to position [196, 0]
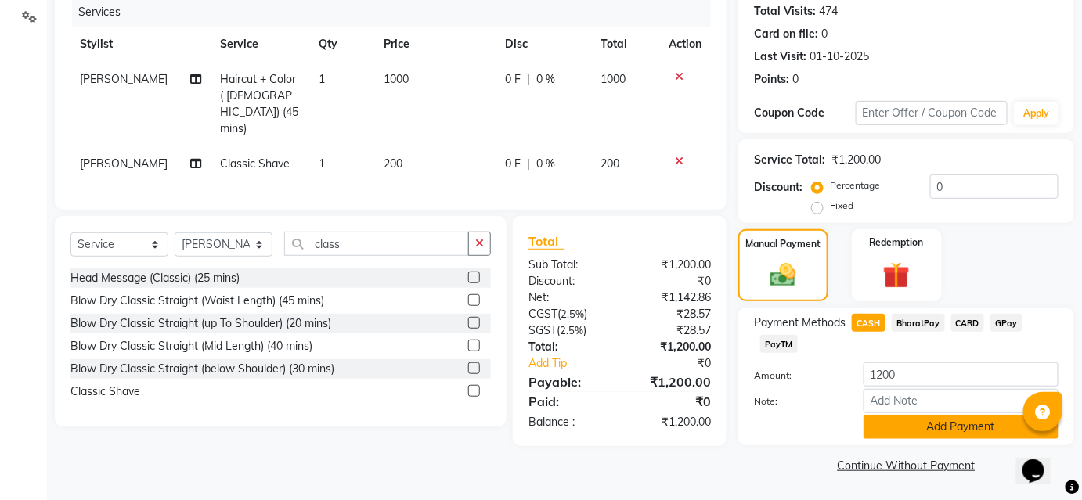
click at [946, 424] on button "Add Payment" at bounding box center [960, 427] width 195 height 24
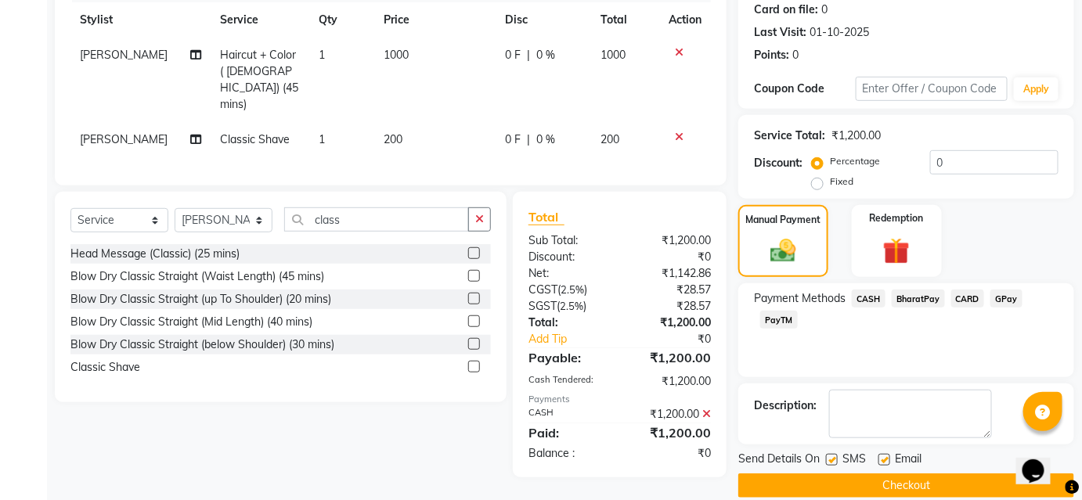
scroll to position [240, 0]
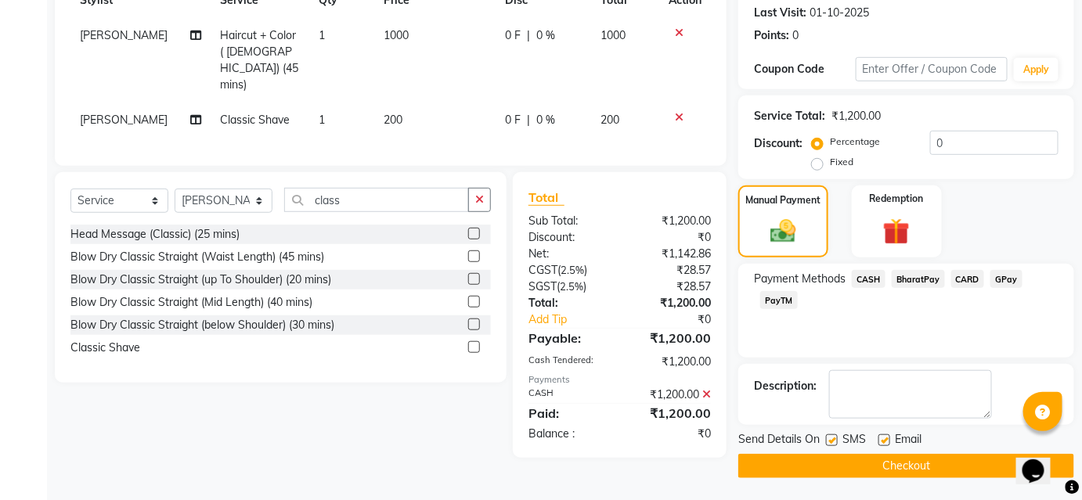
click at [941, 458] on button "Checkout" at bounding box center [906, 466] width 336 height 24
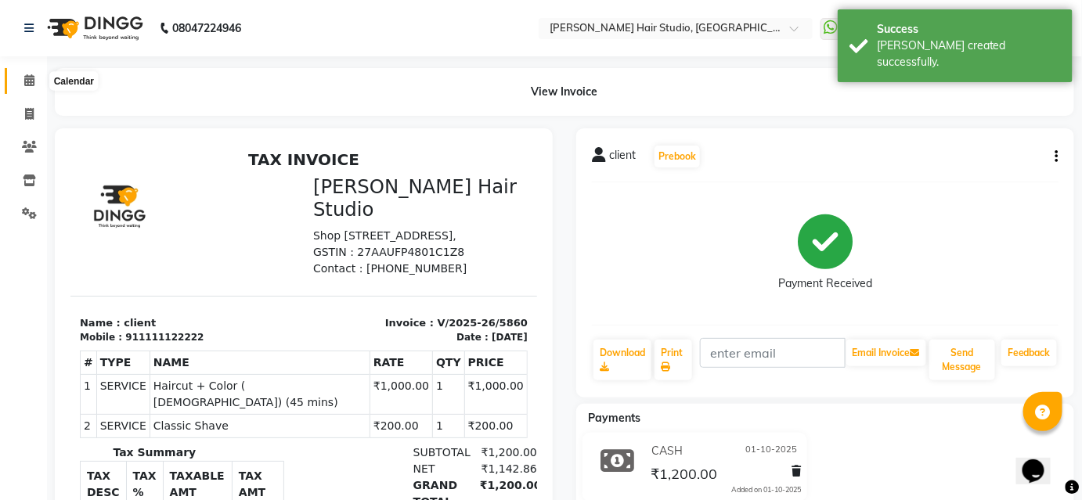
click at [25, 74] on span at bounding box center [29, 81] width 27 height 18
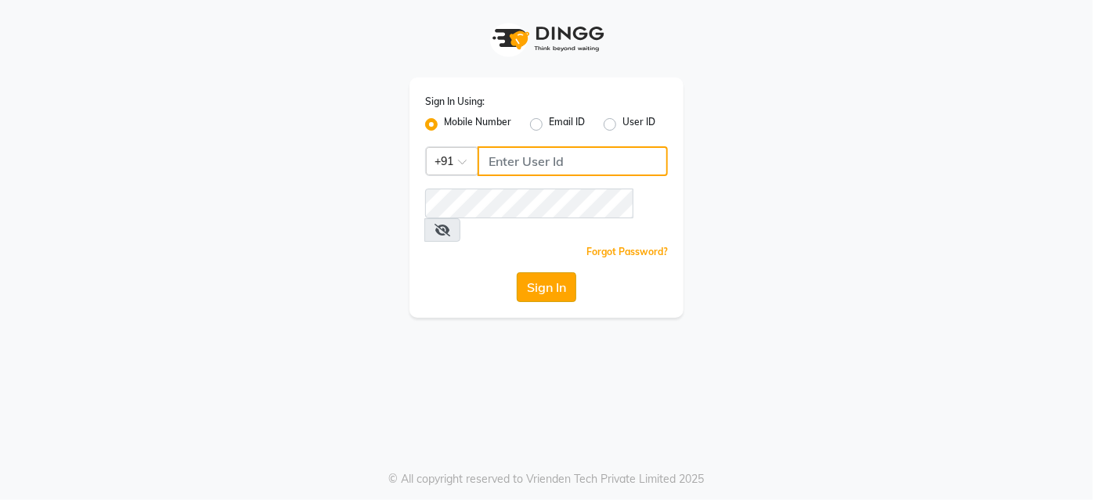
type input "9860439414"
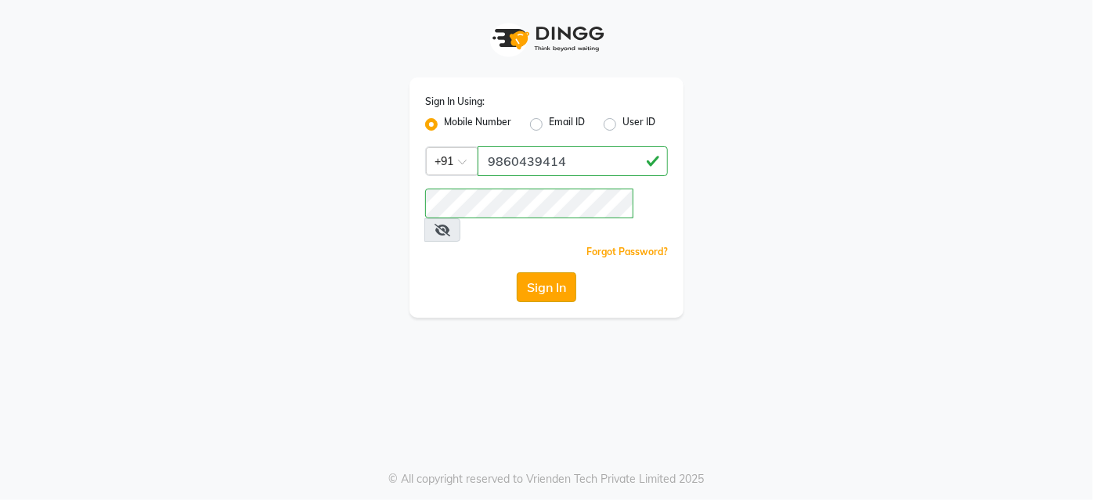
click at [559, 272] on button "Sign In" at bounding box center [546, 287] width 59 height 30
click at [559, 272] on div "Sign In" at bounding box center [546, 287] width 243 height 30
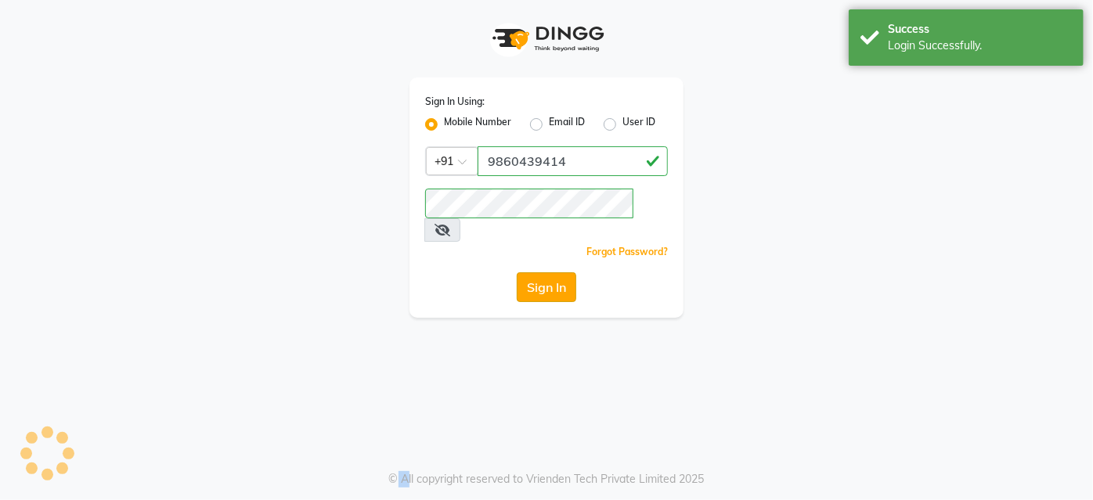
click at [558, 272] on button "Sign In" at bounding box center [546, 287] width 59 height 30
click at [558, 272] on div "Sign In" at bounding box center [546, 287] width 243 height 30
click at [568, 272] on div "Sign In" at bounding box center [546, 287] width 243 height 30
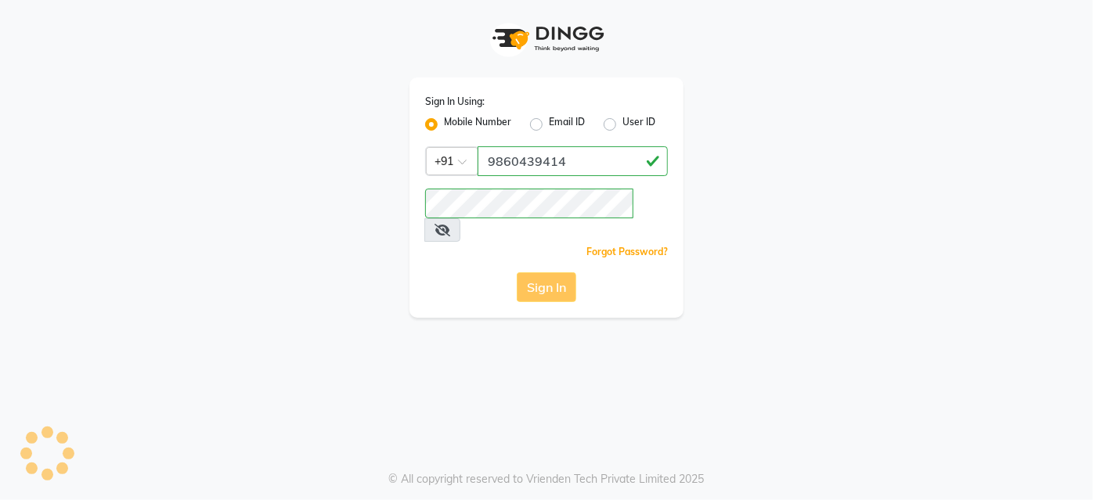
click at [564, 272] on div "Sign In" at bounding box center [546, 287] width 243 height 30
click at [569, 272] on button "Sign In" at bounding box center [546, 287] width 59 height 30
click at [569, 272] on div "Sign In" at bounding box center [546, 287] width 243 height 30
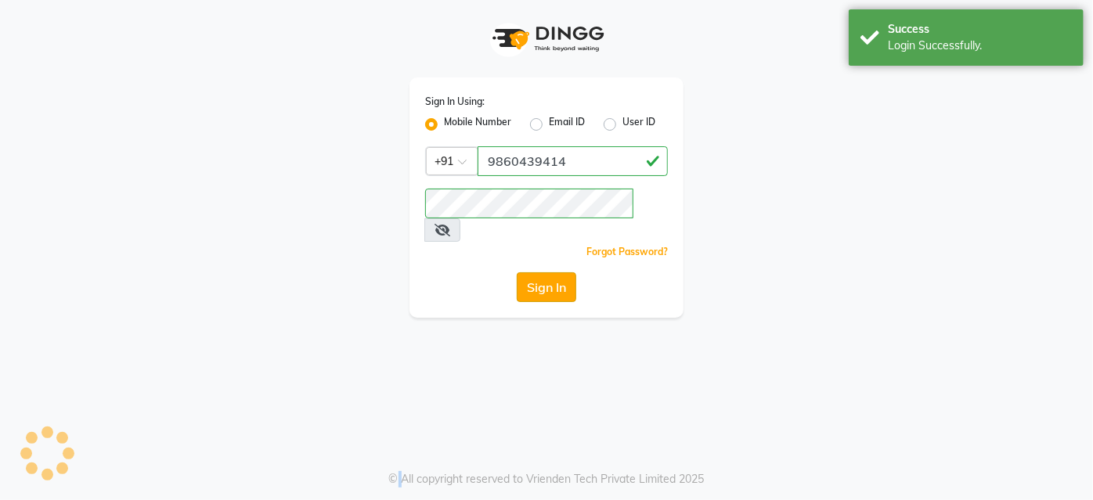
click at [547, 272] on button "Sign In" at bounding box center [546, 287] width 59 height 30
click at [547, 272] on div "Sign In" at bounding box center [546, 287] width 243 height 30
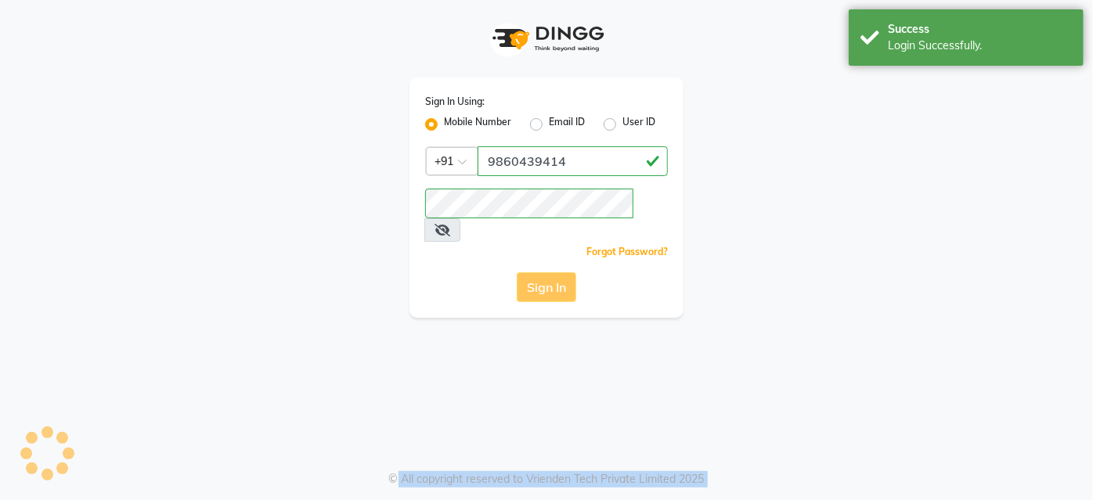
click at [547, 272] on div "Sign In" at bounding box center [546, 287] width 243 height 30
drag, startPoint x: 547, startPoint y: 260, endPoint x: 537, endPoint y: 272, distance: 16.1
click at [546, 272] on div "Sign In" at bounding box center [546, 287] width 243 height 30
click at [509, 273] on div "Sign In" at bounding box center [546, 287] width 243 height 30
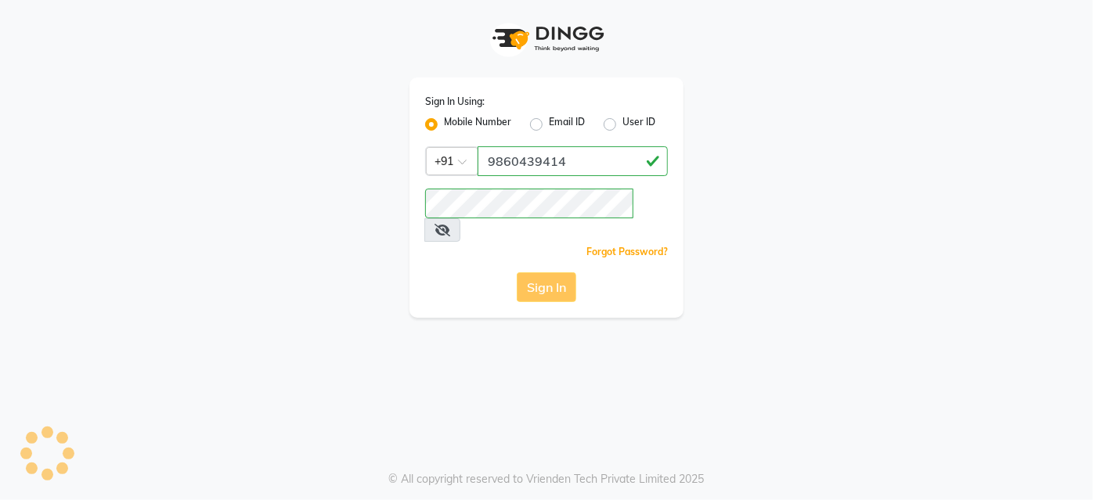
click at [550, 274] on div "Sign In" at bounding box center [546, 287] width 243 height 30
click at [540, 272] on div "Sign In" at bounding box center [546, 287] width 243 height 30
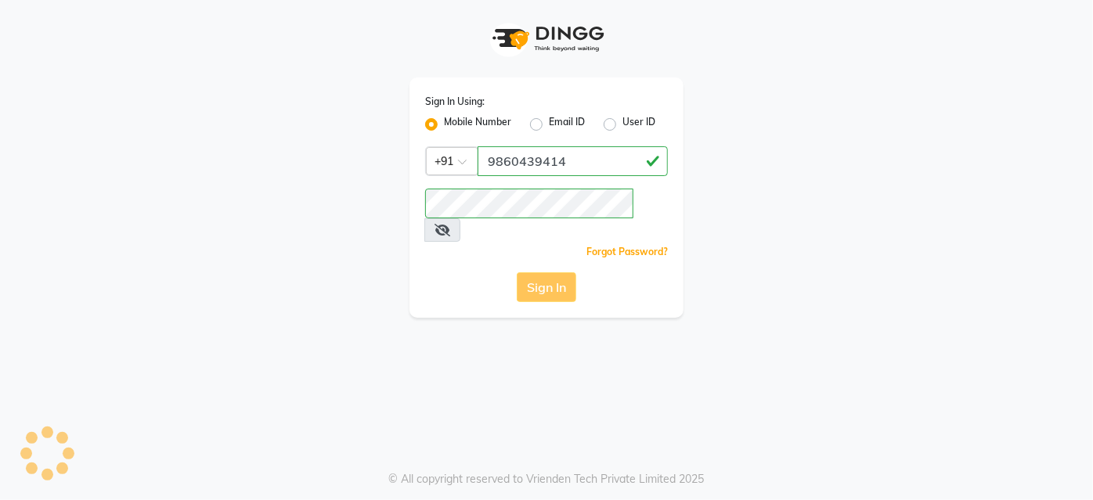
click at [533, 283] on div "Sign In Using: Mobile Number Email ID User ID Country Code × +91 9860439414 Rem…" at bounding box center [546, 197] width 274 height 240
click at [546, 273] on div "Sign In" at bounding box center [546, 287] width 243 height 30
click at [574, 272] on div "Sign In" at bounding box center [546, 287] width 243 height 30
click at [557, 272] on div "Sign In" at bounding box center [546, 287] width 243 height 30
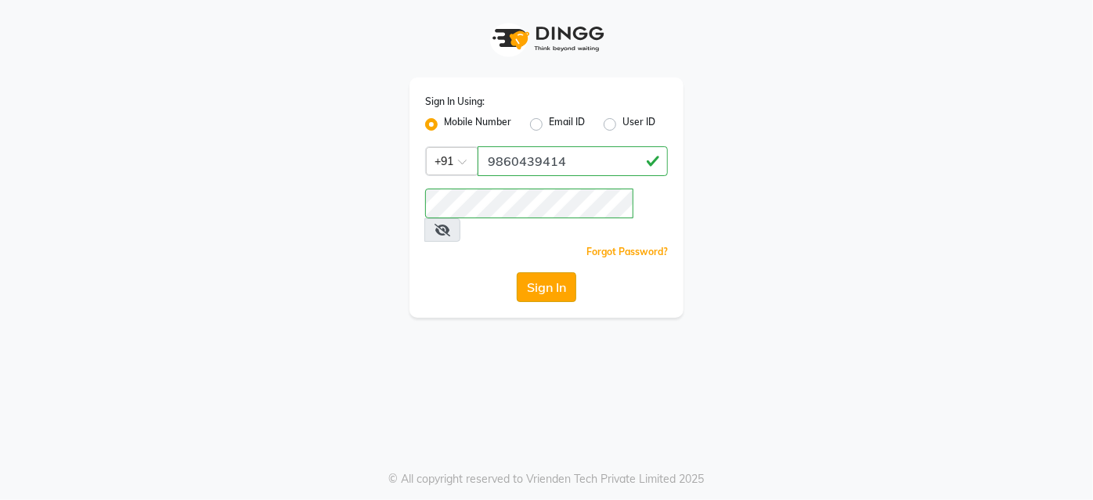
click at [553, 272] on button "Sign In" at bounding box center [546, 287] width 59 height 30
click at [553, 272] on div "Sign In" at bounding box center [546, 287] width 243 height 30
click at [552, 272] on div "Sign In" at bounding box center [546, 287] width 243 height 30
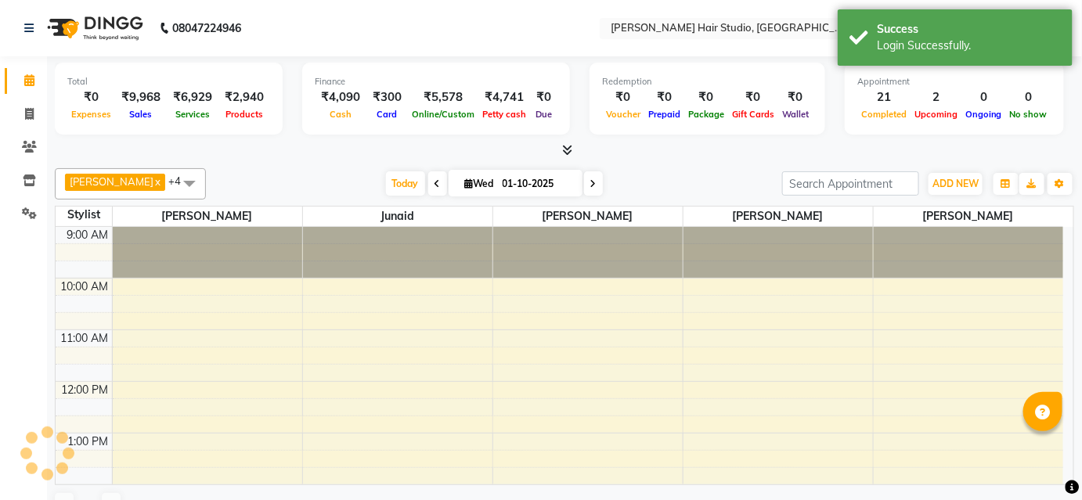
scroll to position [371, 0]
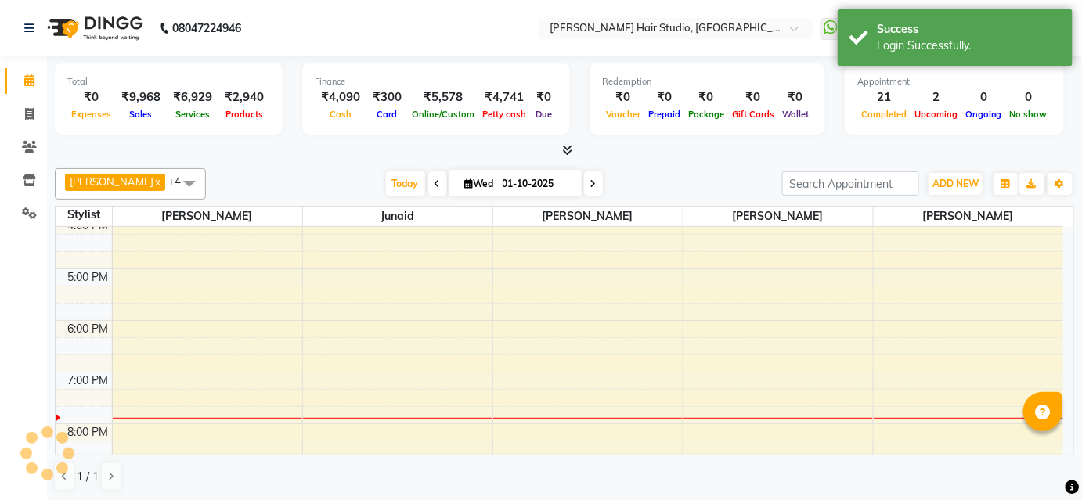
select select "en"
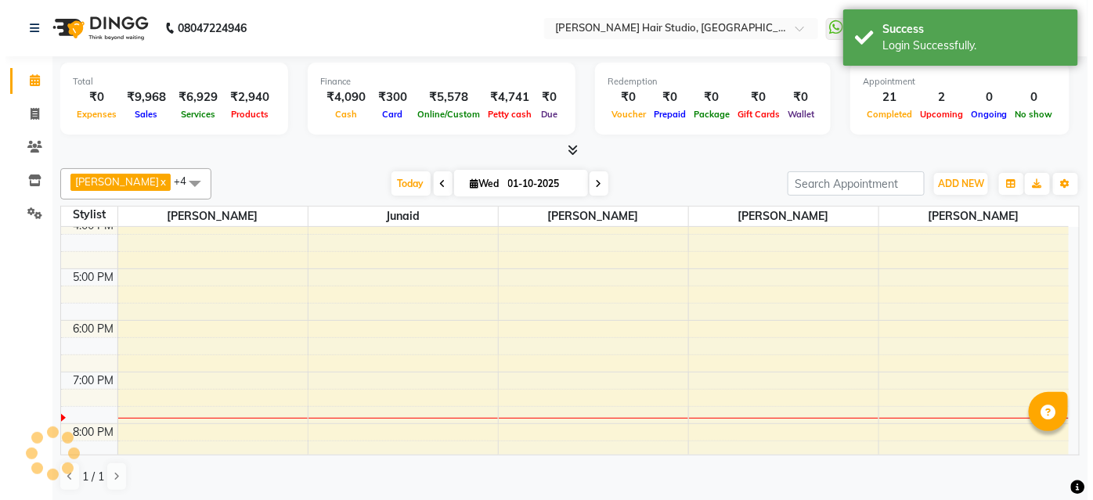
scroll to position [0, 0]
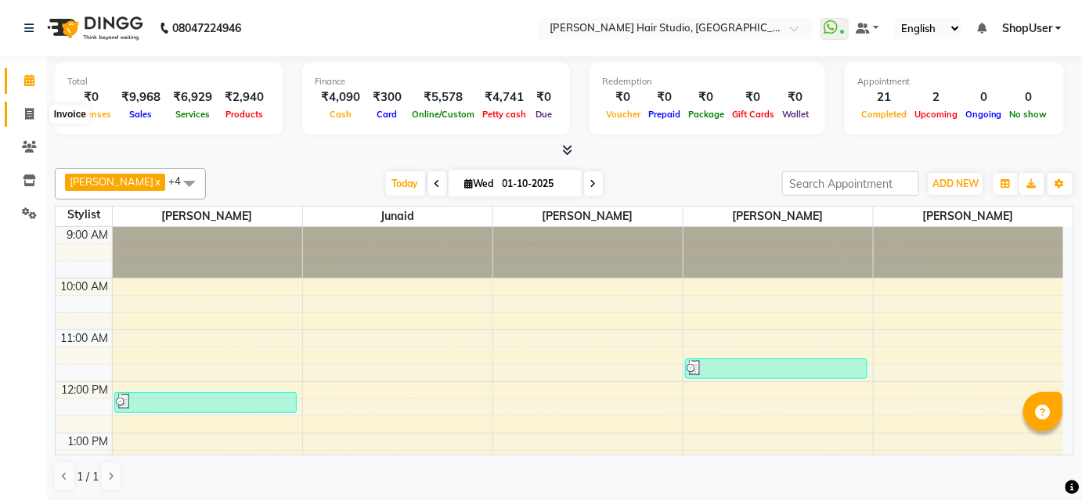
click at [36, 118] on span at bounding box center [29, 115] width 27 height 18
select select "service"
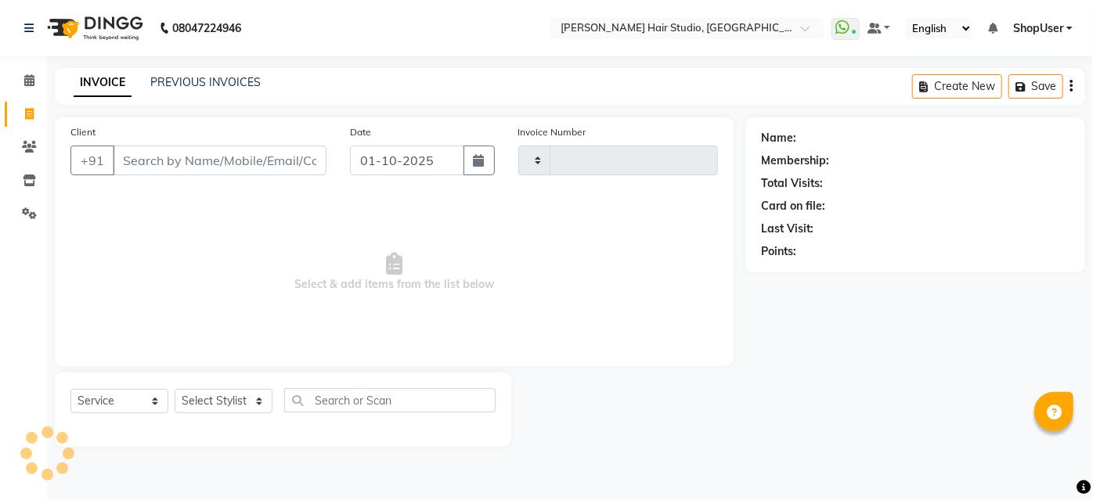
click at [311, 170] on input "Client" at bounding box center [220, 161] width 214 height 30
type input "11"
type input "5861"
type input "111"
select select "627"
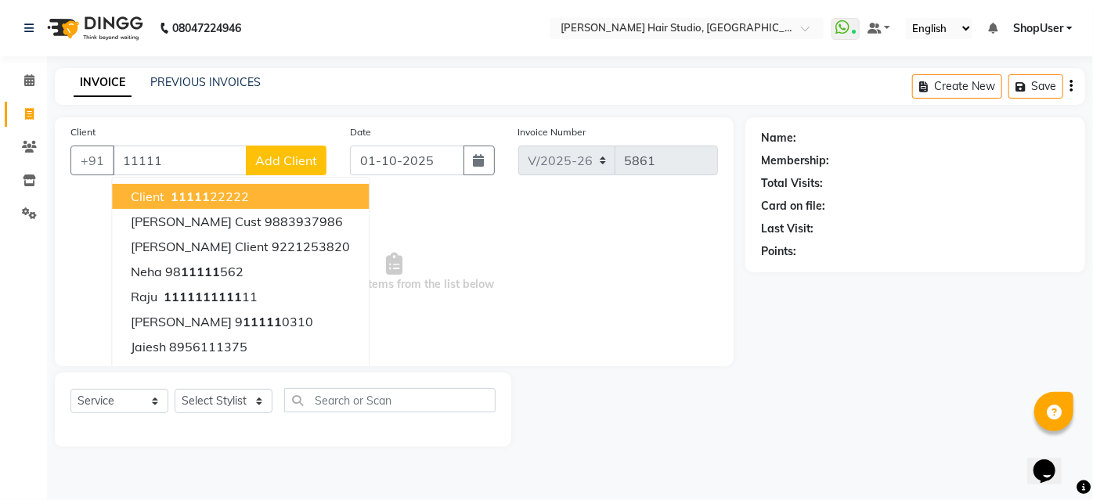
click at [283, 189] on button "client 11111 22222" at bounding box center [240, 196] width 257 height 25
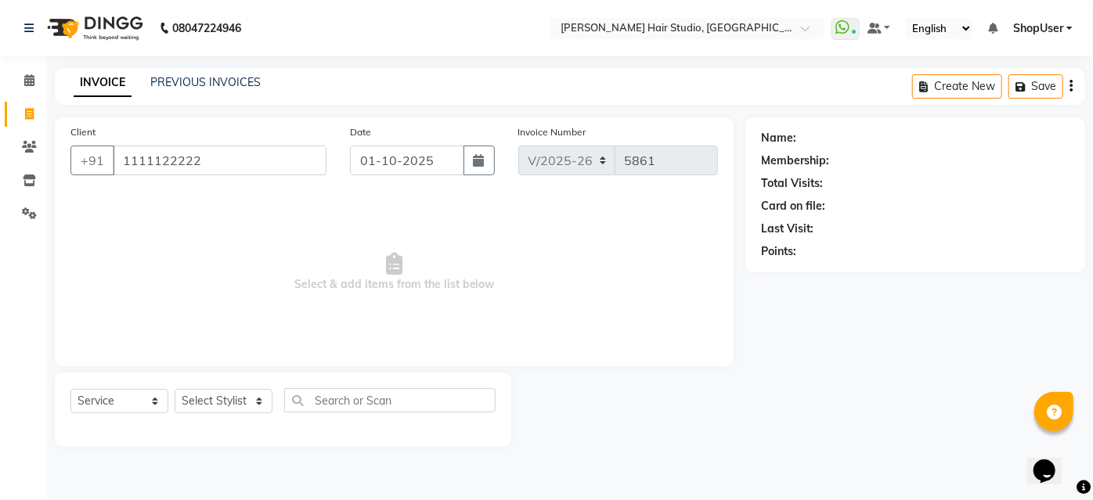
type input "1111122222"
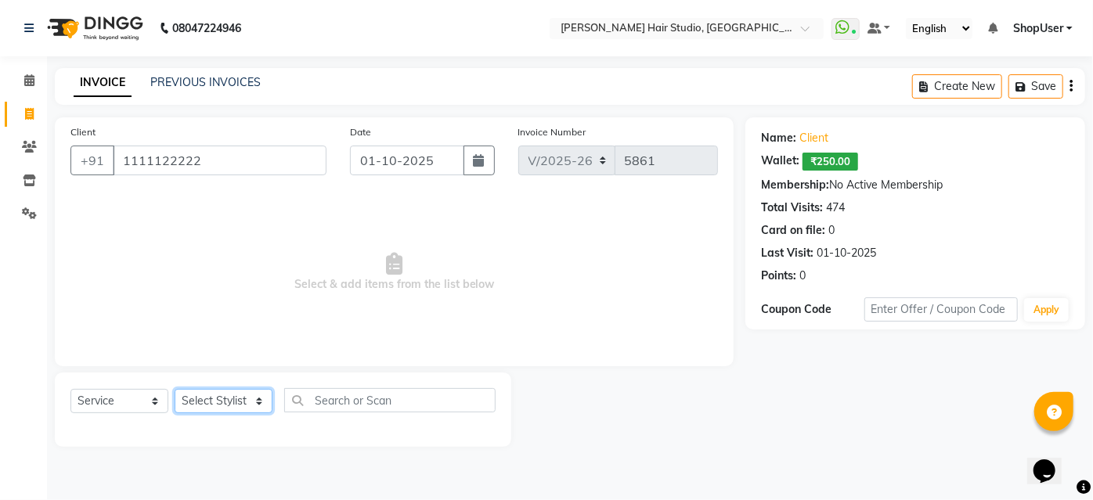
click at [257, 394] on select "Select Stylist [PERSON_NAME] [PERSON_NAME] Avinash [PERSON_NAME] kahde [PERSON_…" at bounding box center [224, 401] width 98 height 24
select select "50524"
click at [175, 389] on select "Select Stylist [PERSON_NAME] [PERSON_NAME] Avinash [PERSON_NAME] kahde [PERSON_…" at bounding box center [224, 401] width 98 height 24
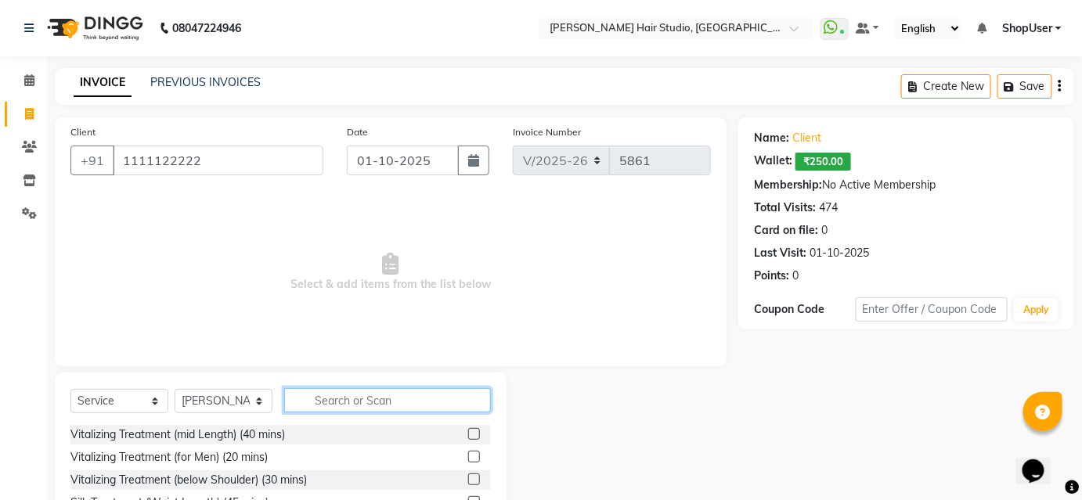
click at [346, 398] on input "text" at bounding box center [387, 400] width 207 height 24
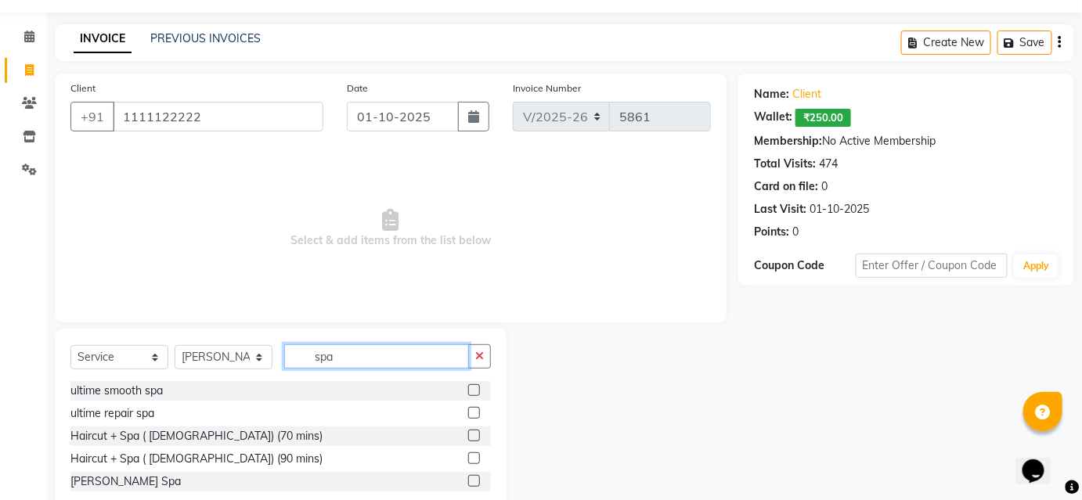
scroll to position [83, 0]
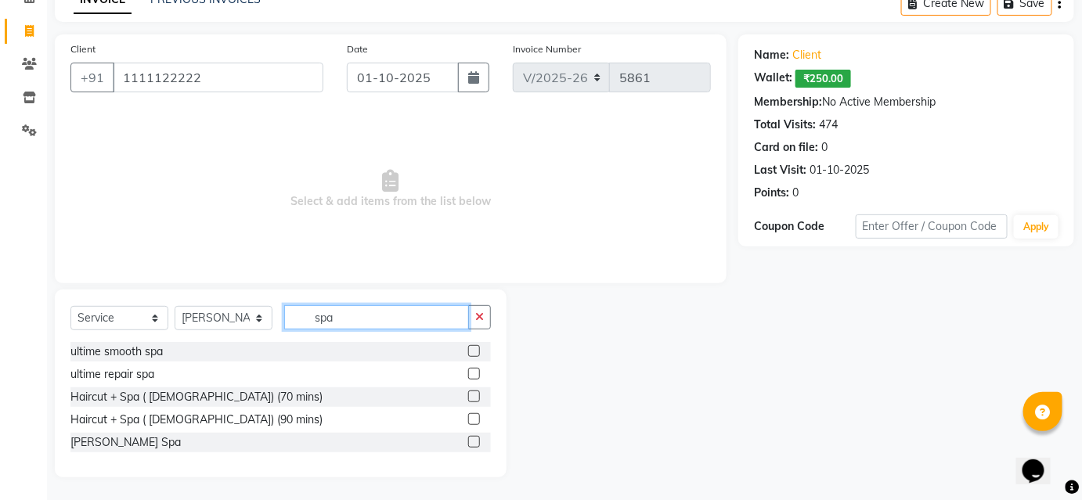
type input "spa"
click at [474, 397] on label at bounding box center [474, 397] width 12 height 12
click at [474, 397] on input "checkbox" at bounding box center [473, 397] width 10 height 10
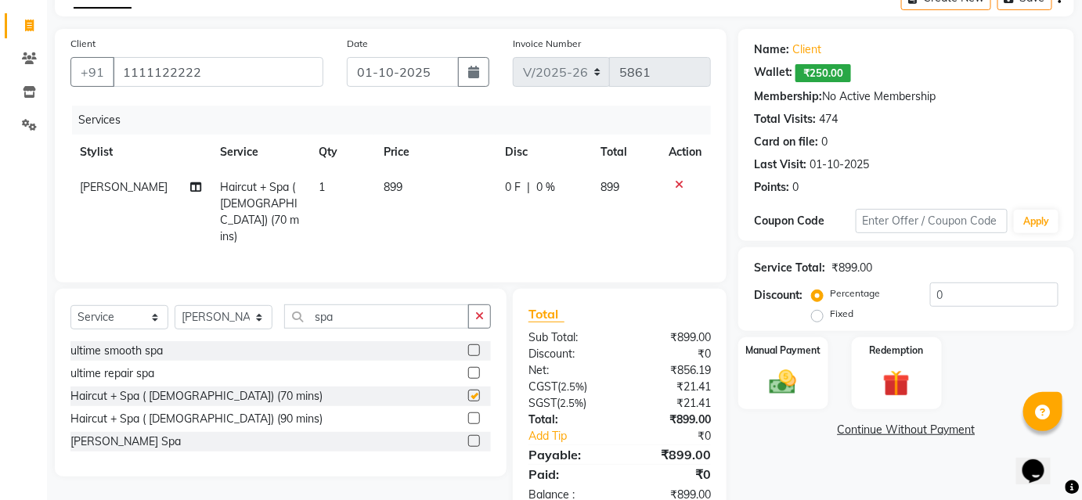
scroll to position [125, 0]
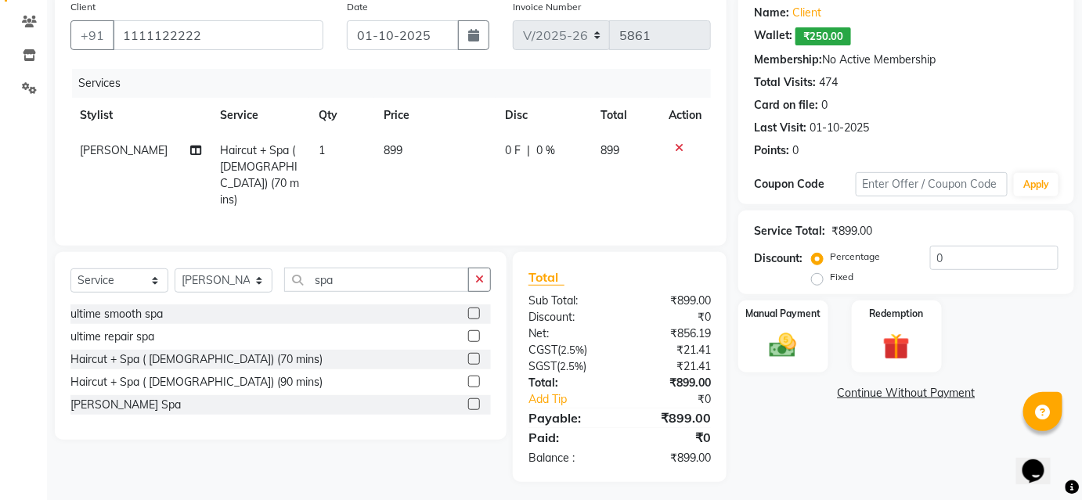
checkbox input "false"
click at [784, 330] on div "Manual Payment" at bounding box center [783, 337] width 93 height 76
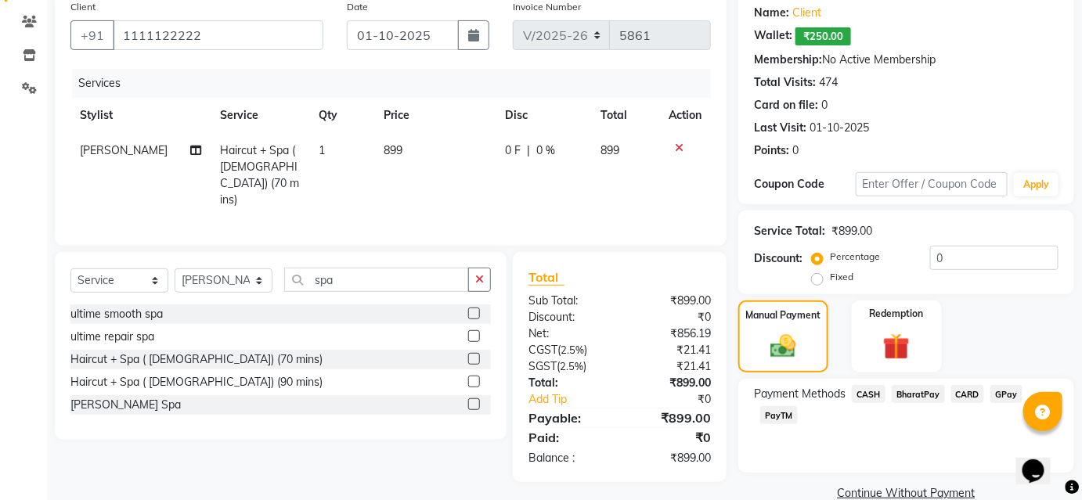
click at [821, 413] on div "Payment Methods CASH BharatPay CARD GPay PayTM" at bounding box center [906, 426] width 336 height 94
click at [923, 385] on span "BharatPay" at bounding box center [918, 394] width 53 height 18
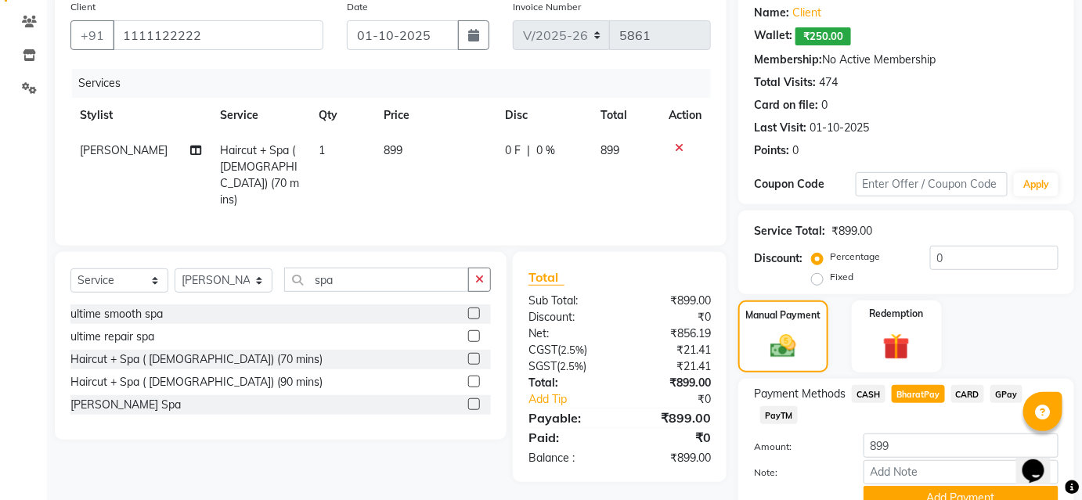
scroll to position [165, 0]
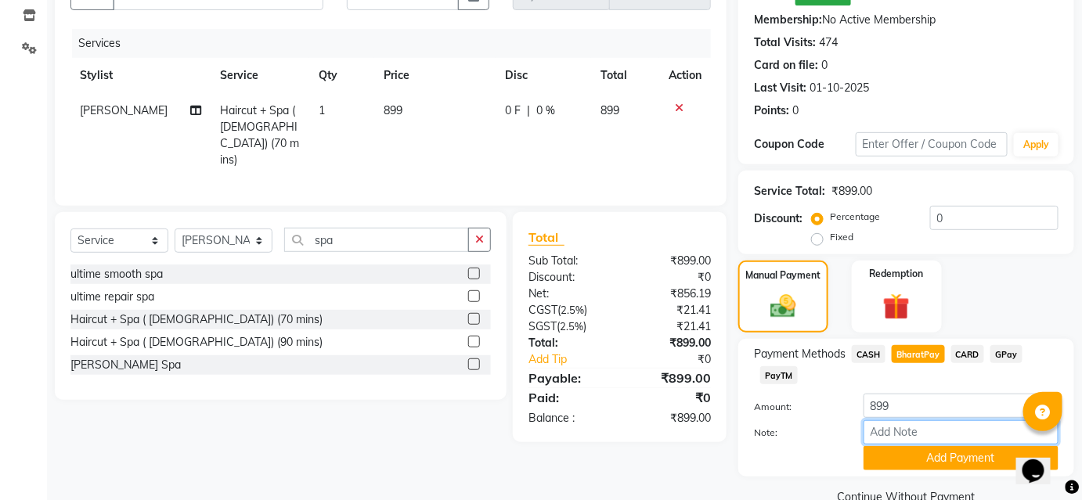
click at [910, 428] on input "Note:" at bounding box center [960, 432] width 195 height 24
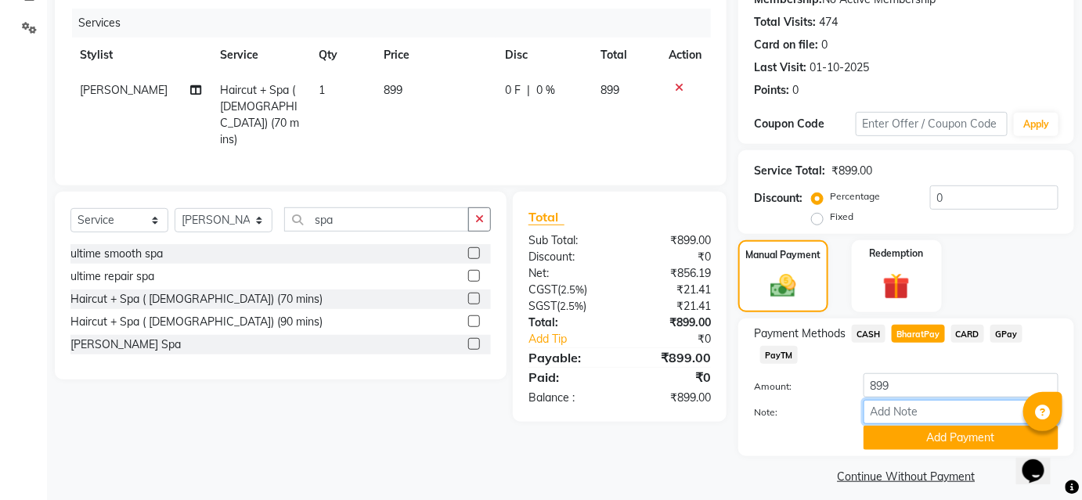
scroll to position [196, 0]
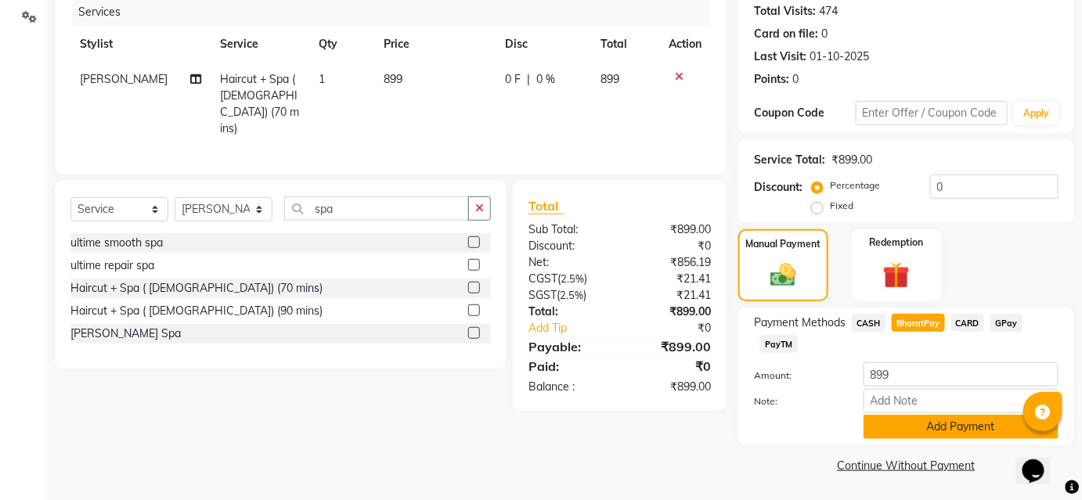
click at [931, 423] on button "Add Payment" at bounding box center [960, 427] width 195 height 24
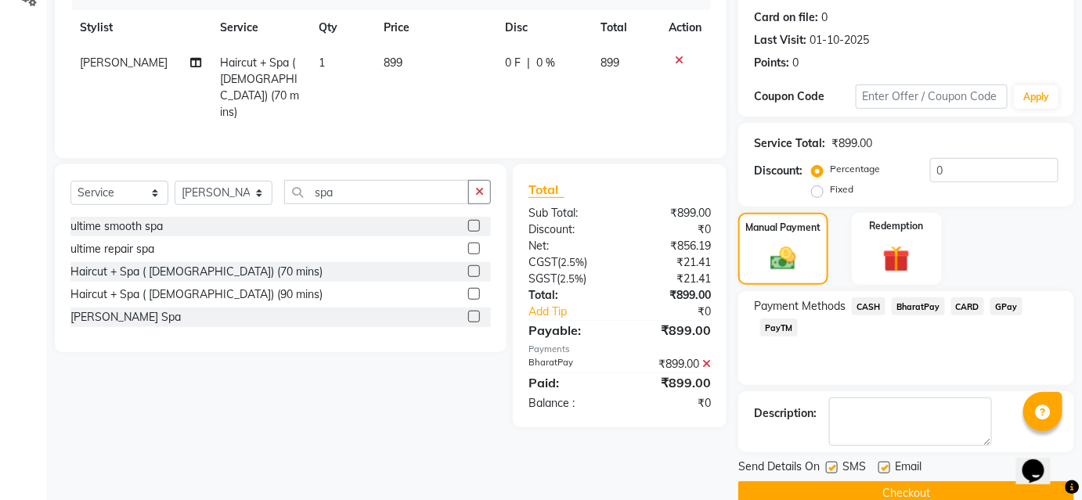
scroll to position [240, 0]
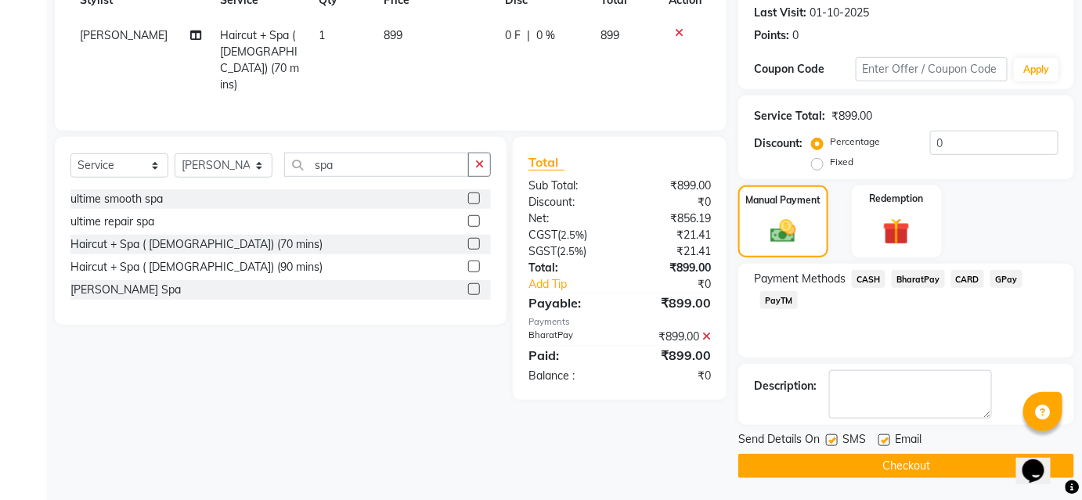
click at [870, 465] on button "Checkout" at bounding box center [906, 466] width 336 height 24
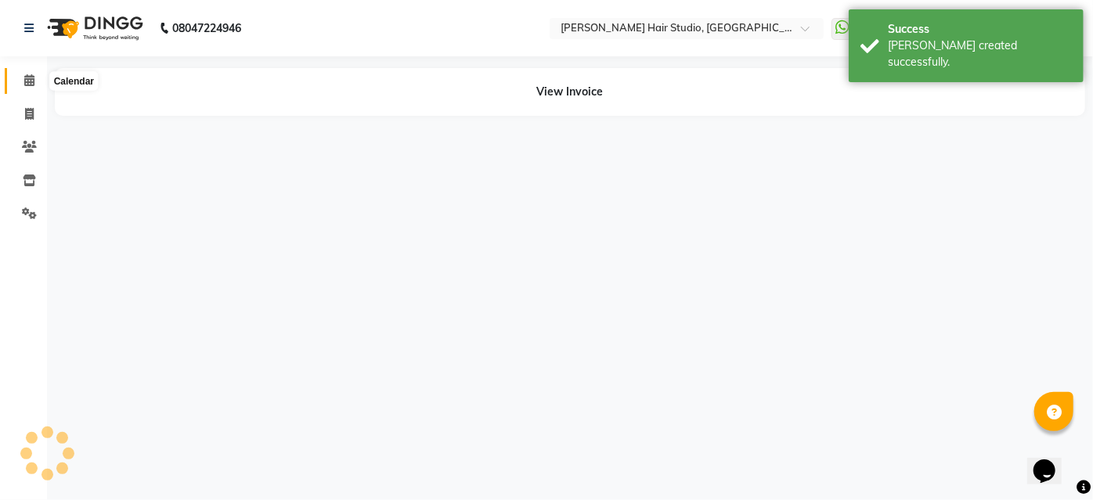
click at [25, 74] on span at bounding box center [29, 81] width 27 height 18
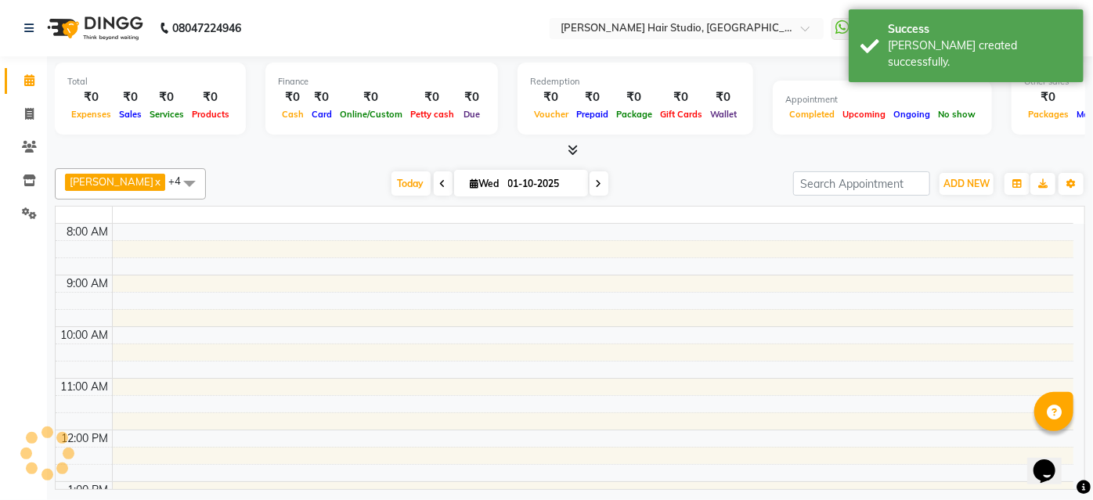
click at [25, 74] on span at bounding box center [29, 81] width 27 height 18
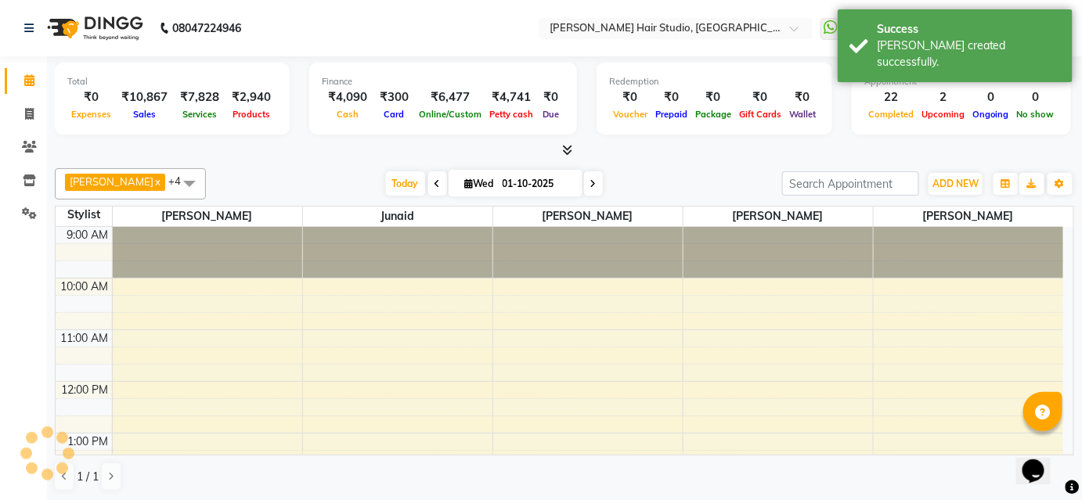
scroll to position [455, 0]
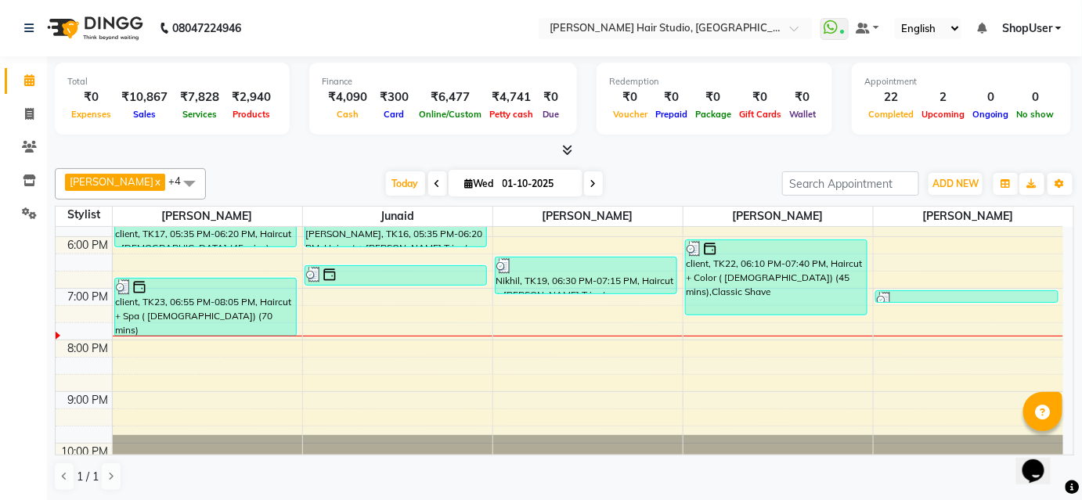
click at [3, 81] on li "Calendar" at bounding box center [23, 81] width 47 height 34
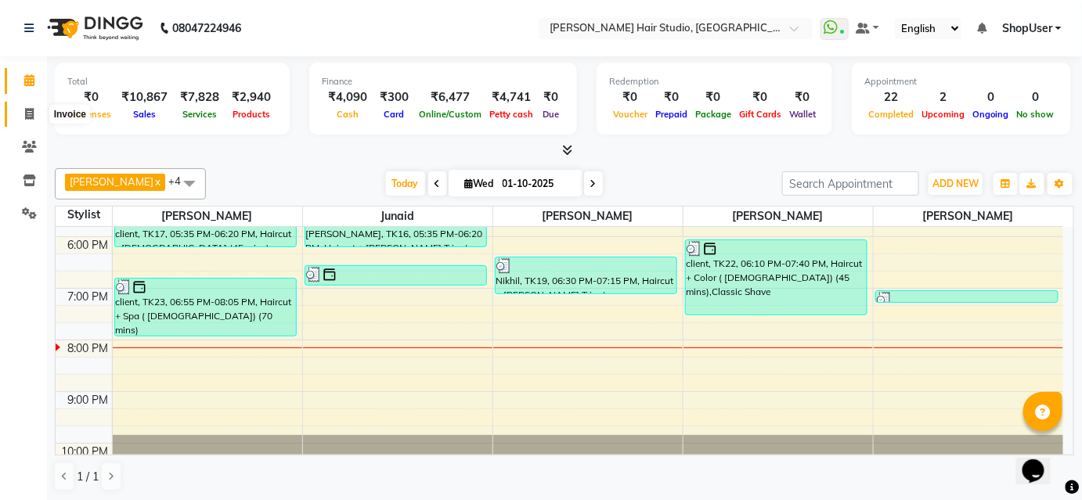
click at [20, 116] on span at bounding box center [29, 115] width 27 height 18
select select "627"
select select "service"
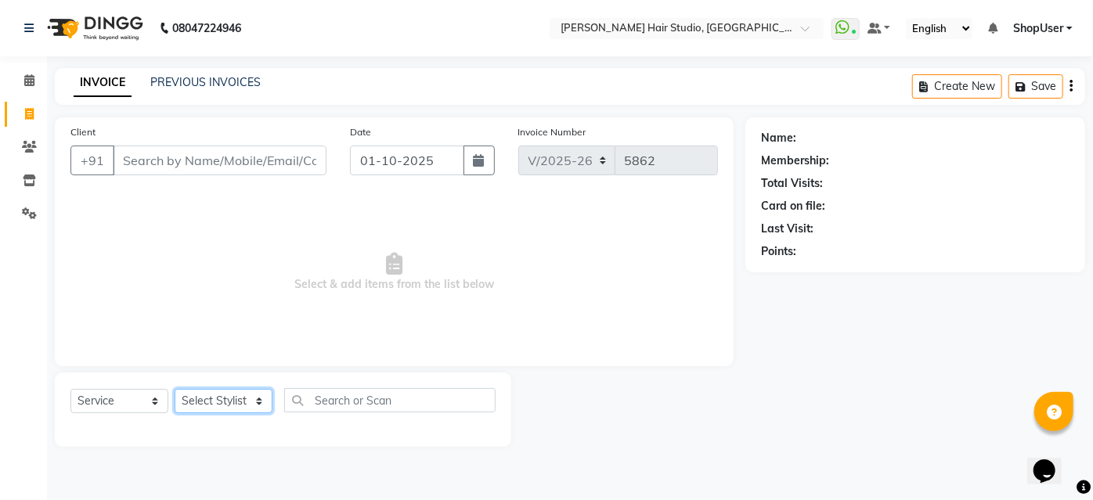
click at [246, 395] on select "Select Stylist [PERSON_NAME] [PERSON_NAME] Avinash [PERSON_NAME] kahde [PERSON_…" at bounding box center [224, 401] width 98 height 24
select select "86031"
click at [175, 389] on select "Select Stylist [PERSON_NAME] [PERSON_NAME] Avinash [PERSON_NAME] kahde [PERSON_…" at bounding box center [224, 401] width 98 height 24
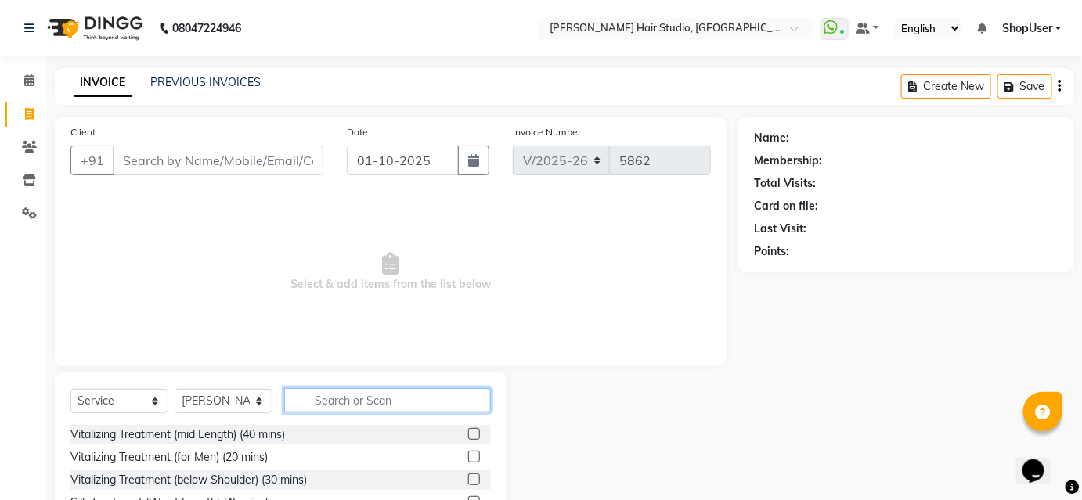
click at [346, 397] on input "text" at bounding box center [387, 400] width 207 height 24
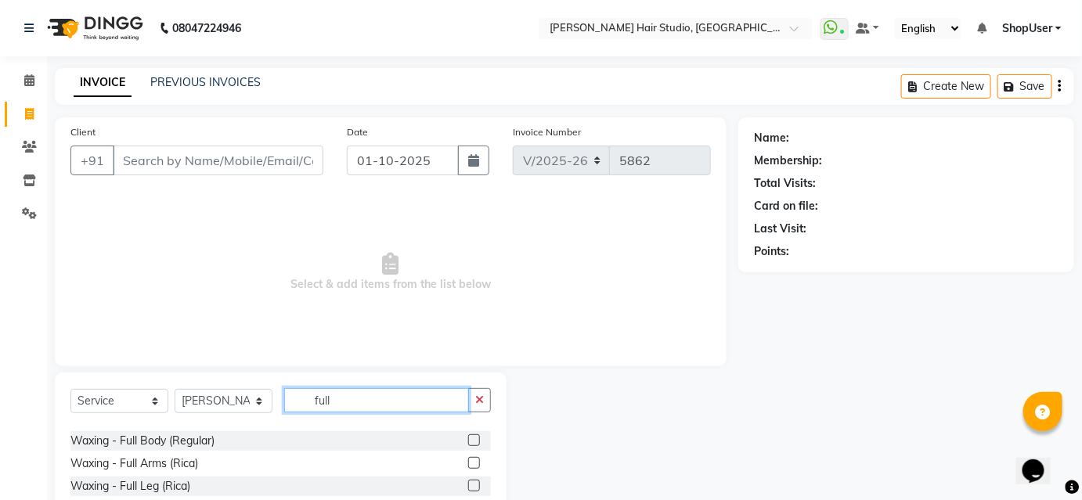
scroll to position [593, 0]
type input "full"
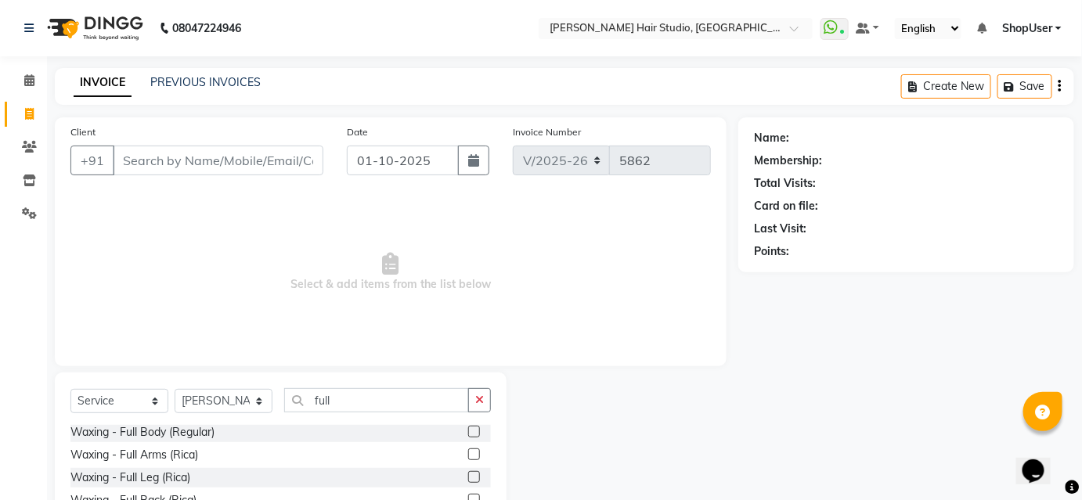
click at [468, 456] on label at bounding box center [474, 455] width 12 height 12
click at [468, 456] on input "checkbox" at bounding box center [473, 455] width 10 height 10
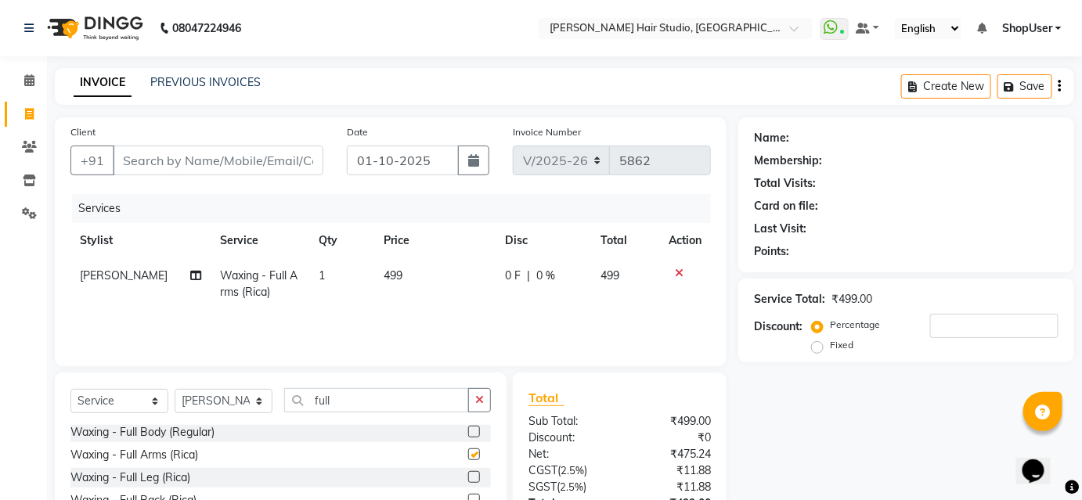
checkbox input "false"
click at [480, 400] on icon "button" at bounding box center [479, 400] width 9 height 11
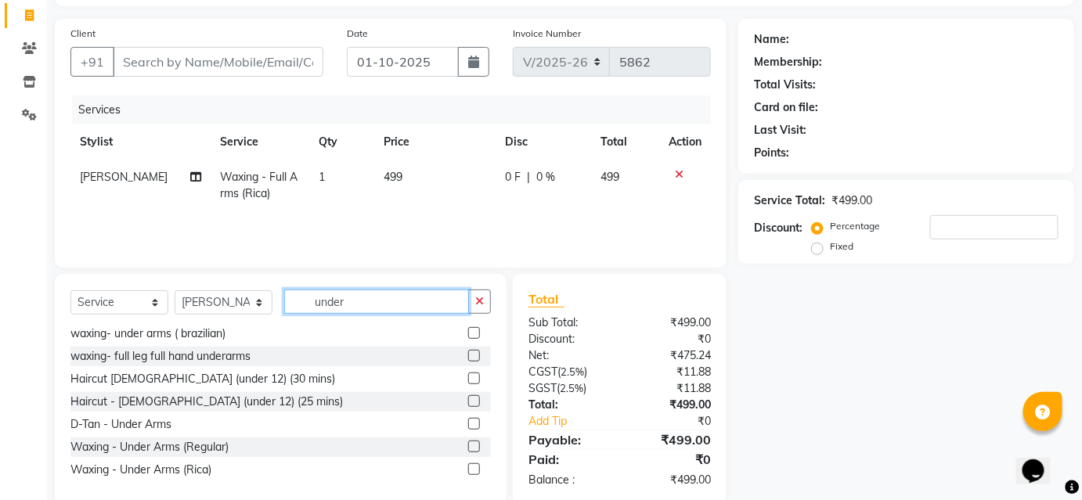
scroll to position [126, 0]
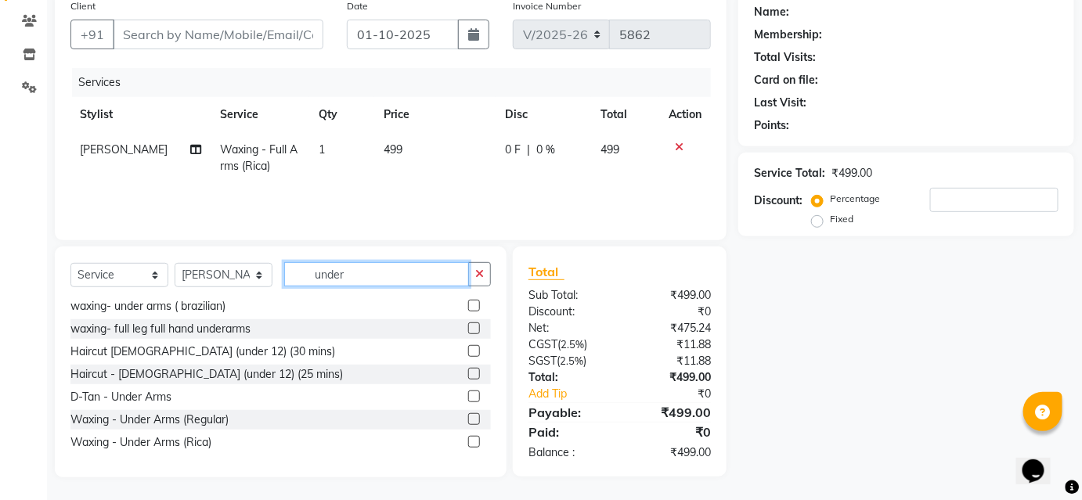
type input "under"
click at [468, 442] on label at bounding box center [474, 442] width 12 height 12
click at [468, 442] on input "checkbox" at bounding box center [473, 443] width 10 height 10
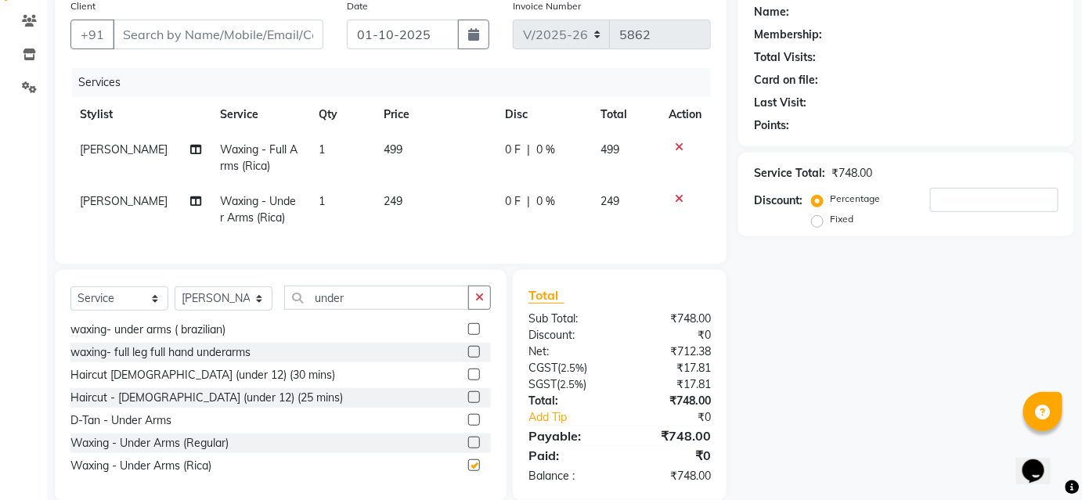
checkbox input "false"
click at [479, 303] on icon "button" at bounding box center [479, 297] width 9 height 11
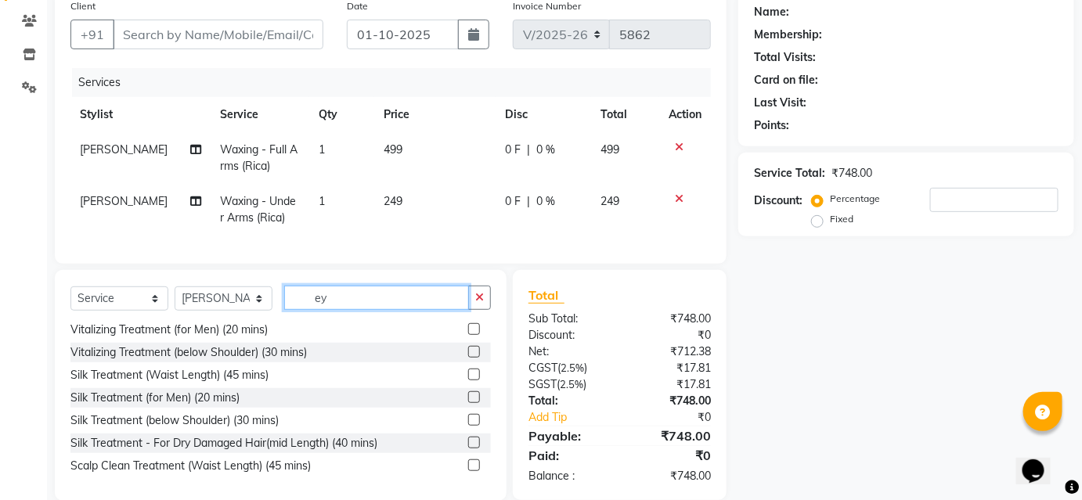
scroll to position [0, 0]
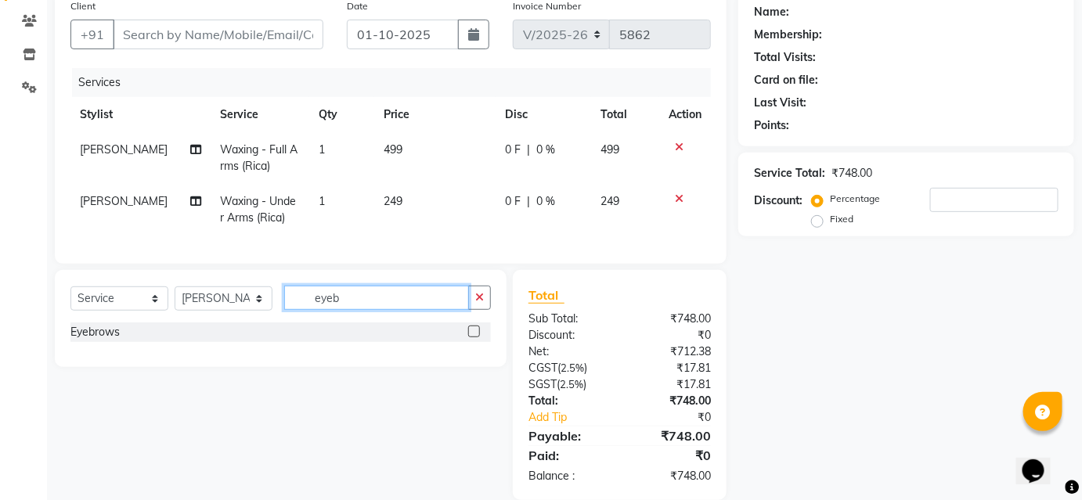
type input "eyeb"
click at [470, 337] on label at bounding box center [474, 332] width 12 height 12
click at [470, 337] on input "checkbox" at bounding box center [473, 332] width 10 height 10
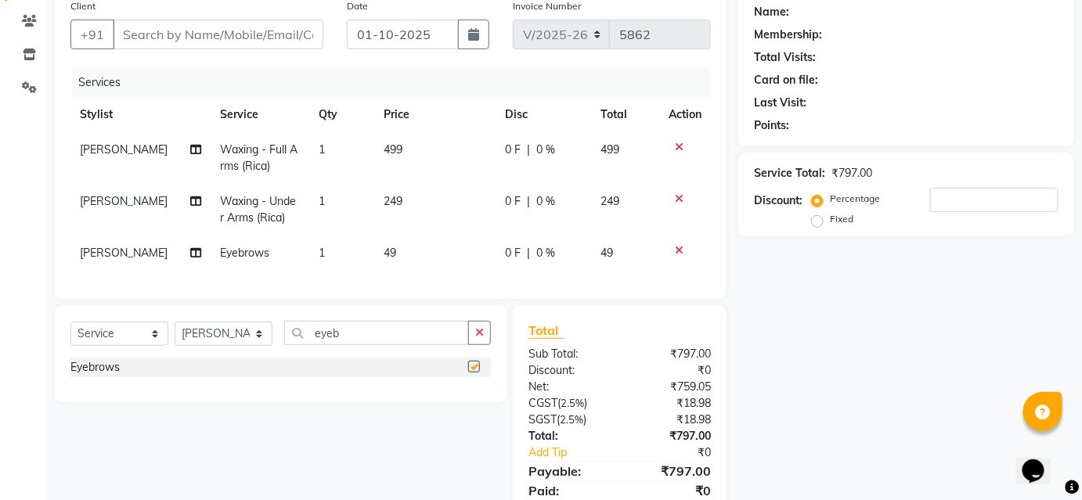
checkbox input "false"
click at [386, 248] on span "49" at bounding box center [390, 253] width 13 height 14
select select "86031"
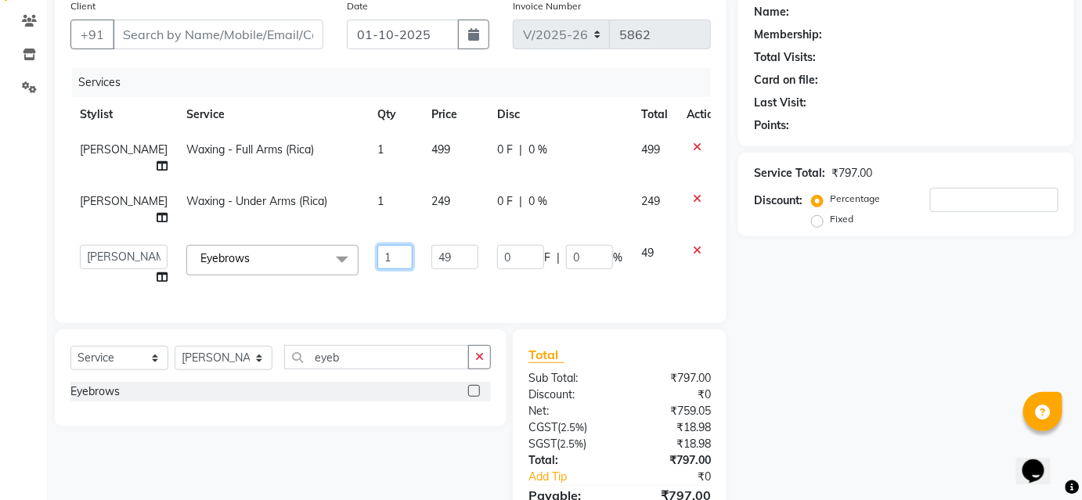
click at [386, 247] on td "1" at bounding box center [395, 265] width 54 height 59
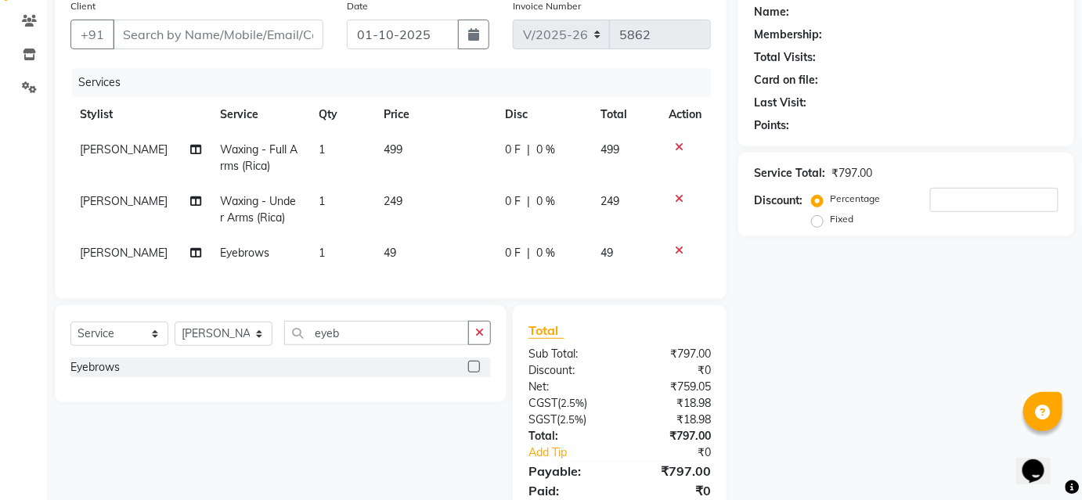
click at [410, 255] on td "49" at bounding box center [434, 253] width 121 height 35
select select "86031"
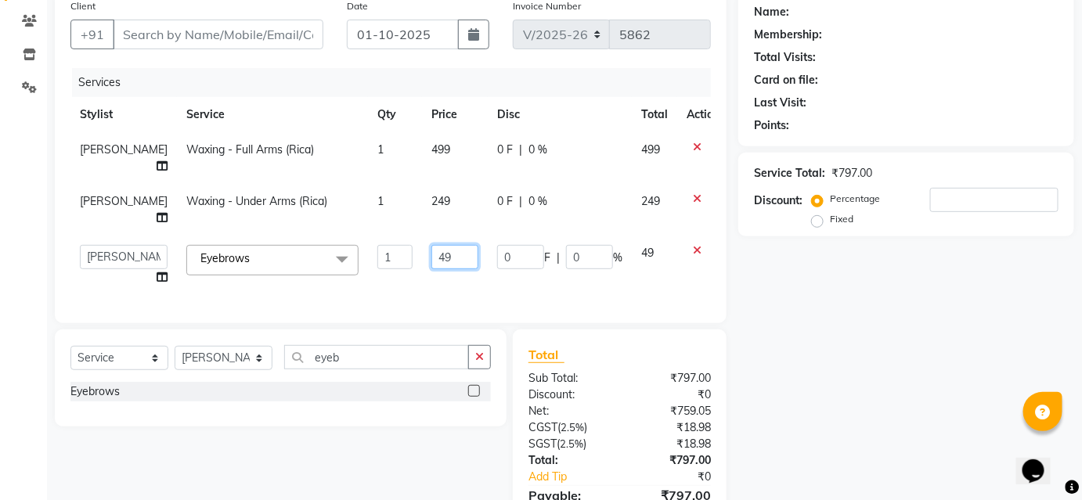
click at [431, 255] on input "49" at bounding box center [454, 257] width 47 height 24
type input "4"
type input "6"
type input "50"
click at [422, 164] on td "499" at bounding box center [455, 158] width 66 height 52
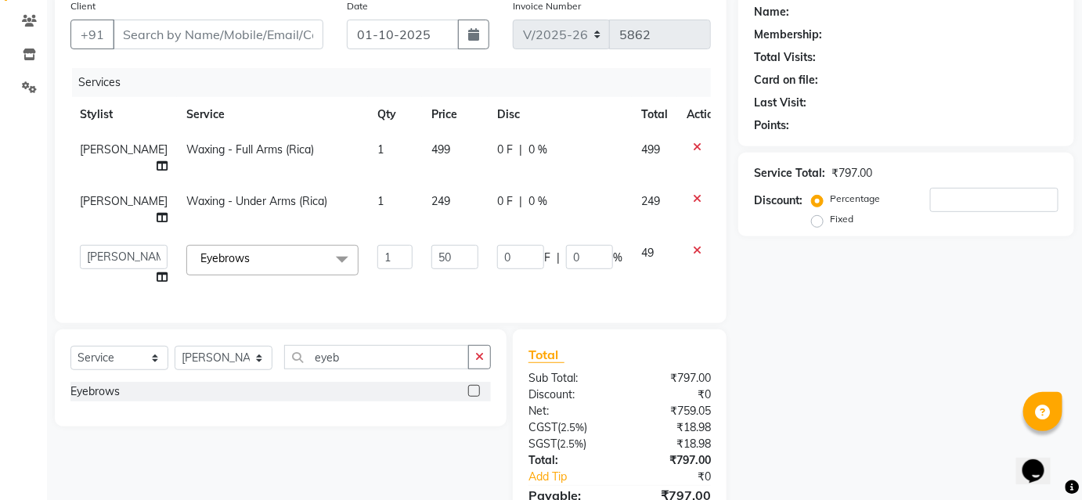
select select "86031"
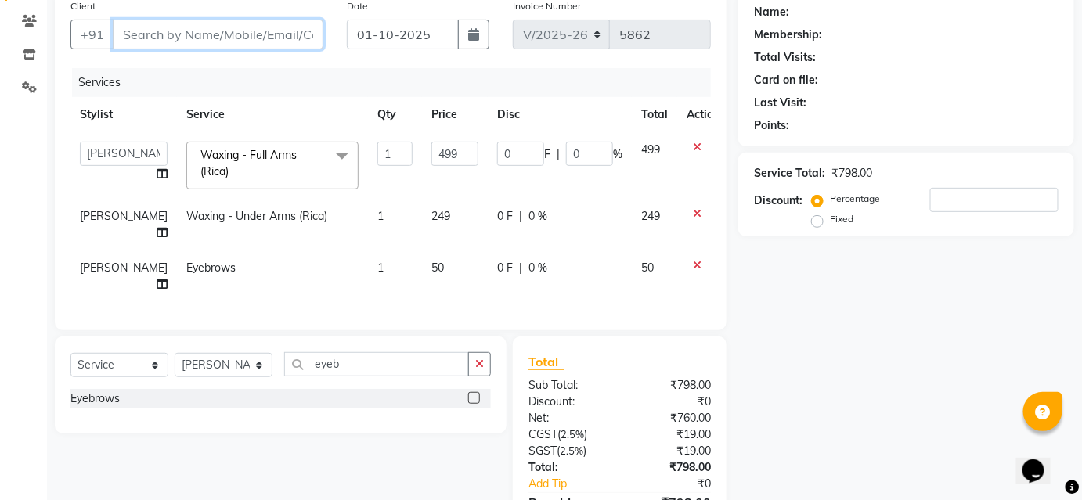
click at [273, 38] on input "Client" at bounding box center [218, 35] width 211 height 30
type input "7"
type input "0"
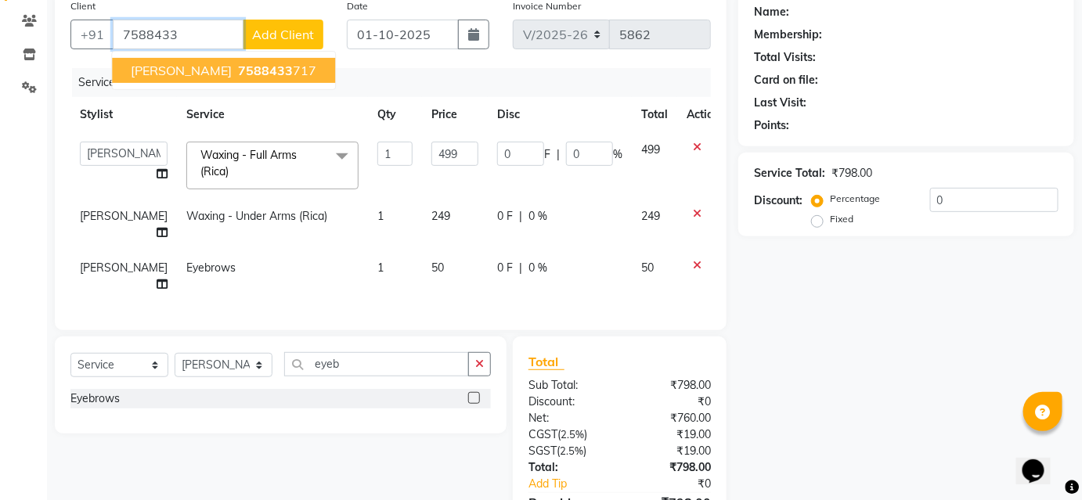
click at [238, 65] on span "7588433" at bounding box center [265, 71] width 55 height 16
type input "7588433717"
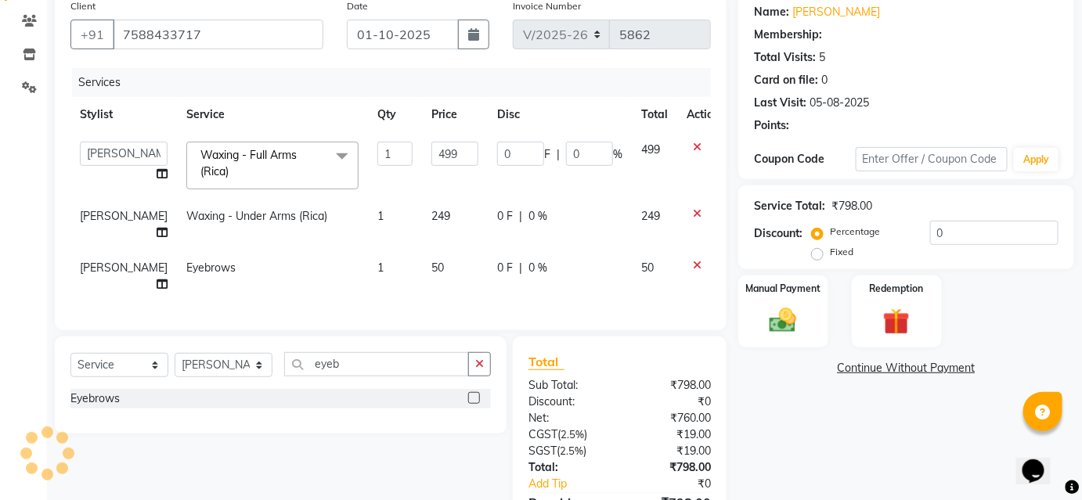
type input "99.8"
type input "20"
select select "1: Object"
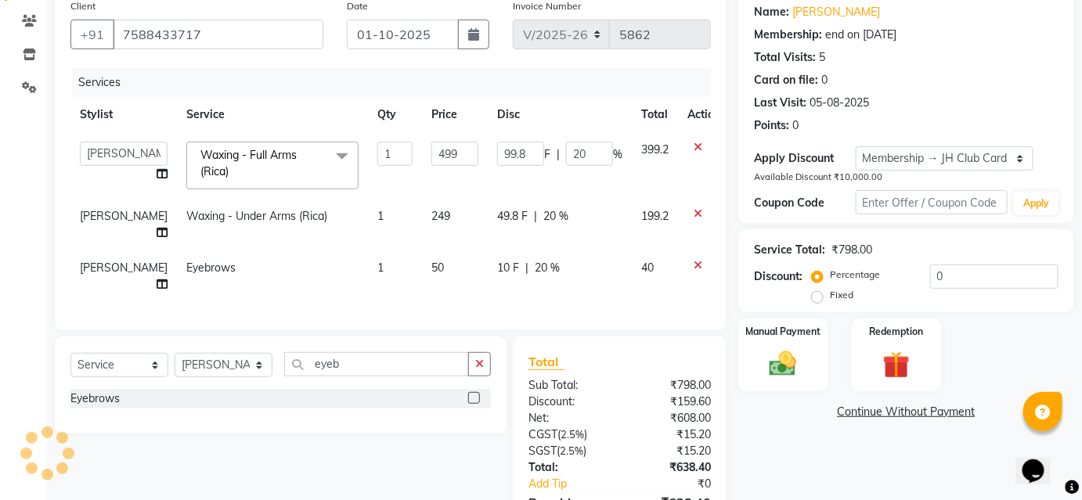
type input "20"
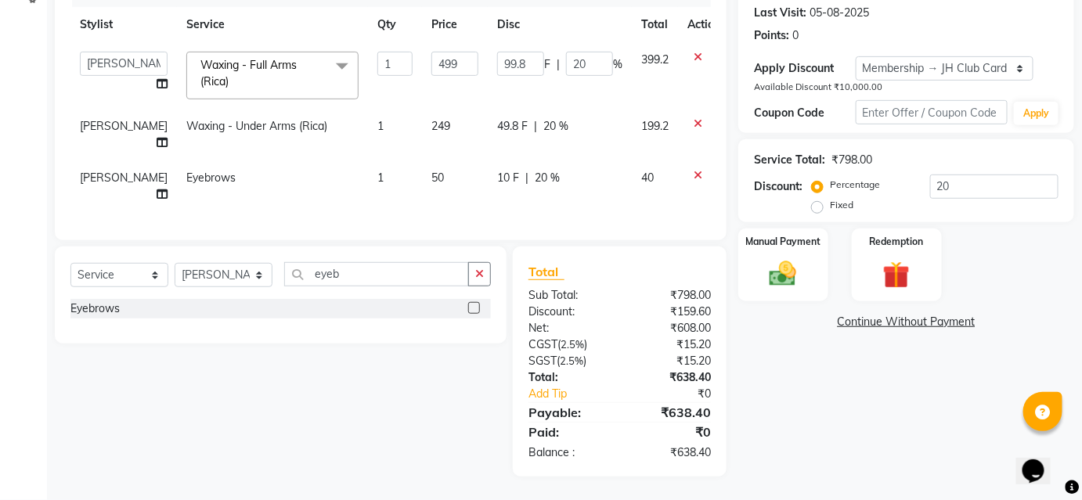
scroll to position [225, 0]
click at [543, 118] on span "20 %" at bounding box center [555, 126] width 25 height 16
select select "86031"
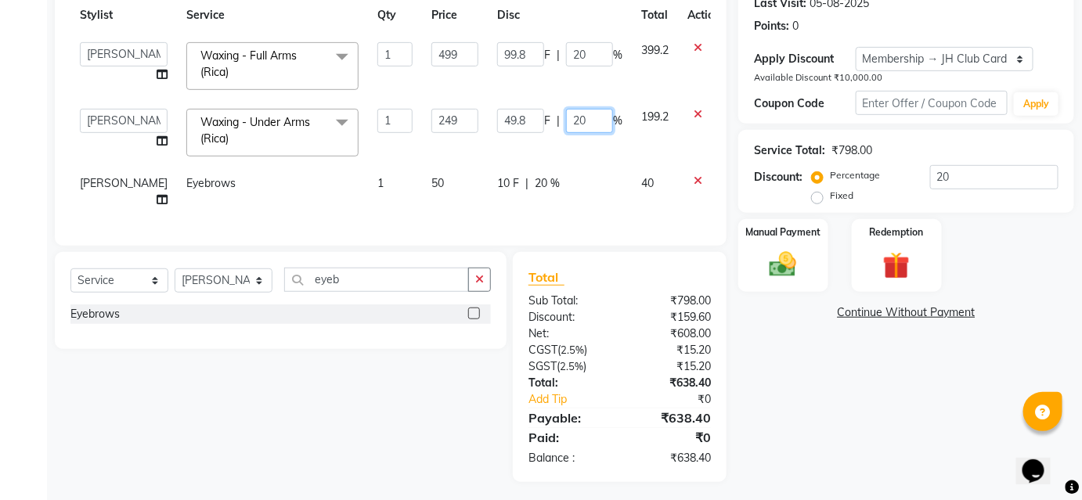
click at [566, 114] on input "20" at bounding box center [589, 121] width 47 height 24
type input "2"
type input "00"
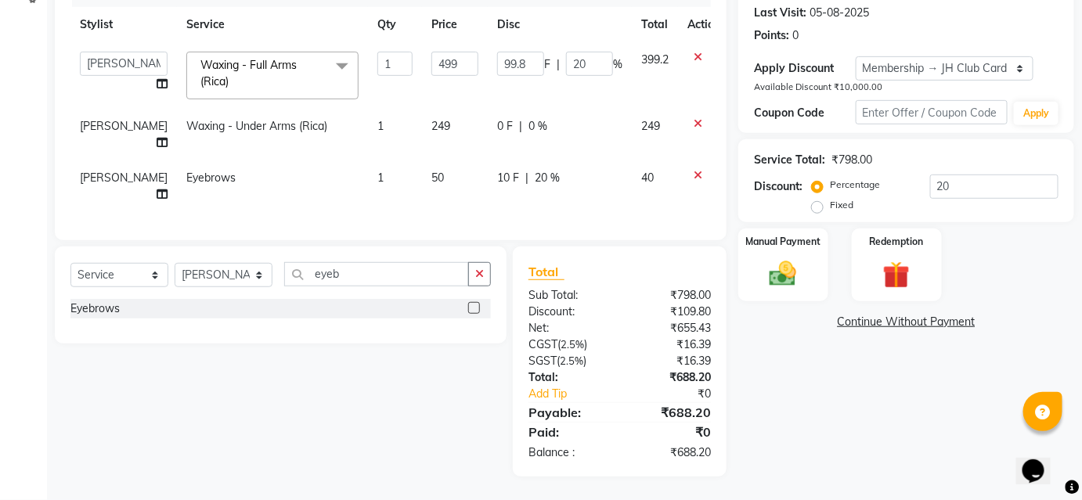
click at [560, 146] on td "0 F | 0 %" at bounding box center [560, 135] width 144 height 52
select select "86031"
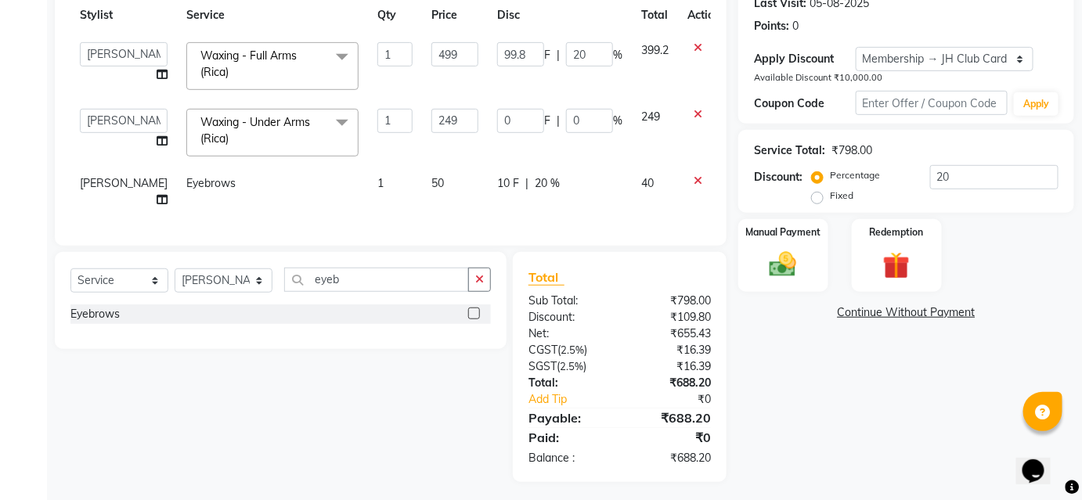
click at [535, 179] on span "20 %" at bounding box center [547, 183] width 25 height 16
select select "86031"
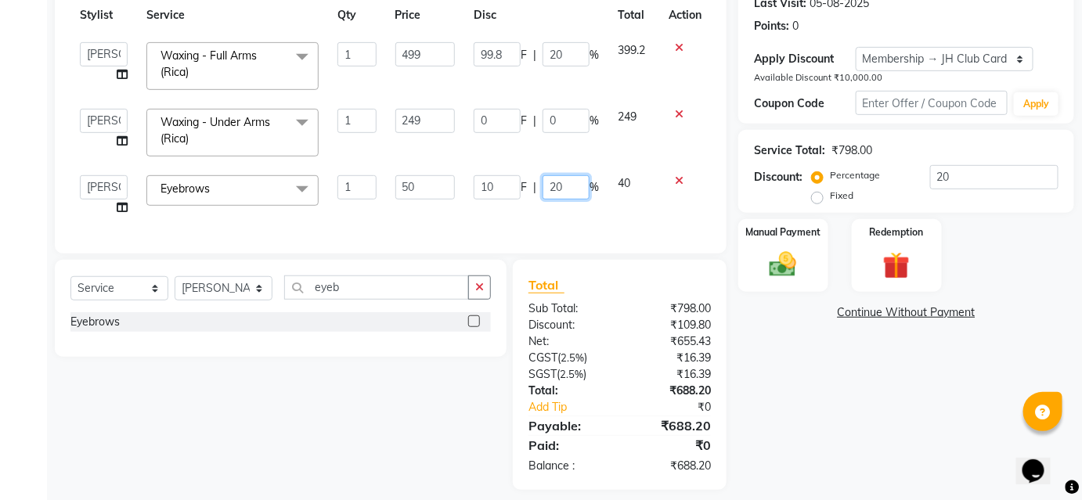
click at [568, 179] on input "20" at bounding box center [565, 187] width 47 height 24
type input "2"
type input "00"
click at [560, 215] on td "10 F | 00 %" at bounding box center [536, 195] width 144 height 59
select select "86031"
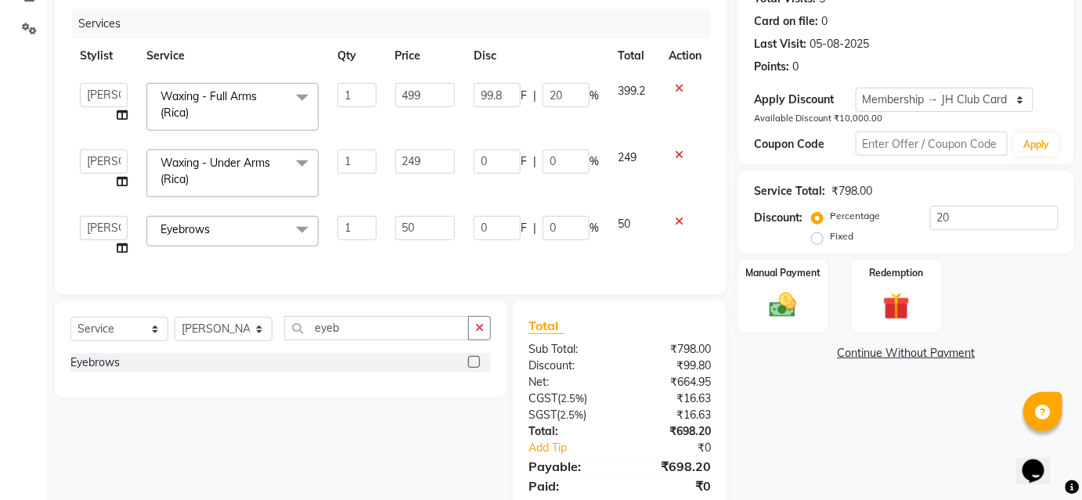
scroll to position [176, 0]
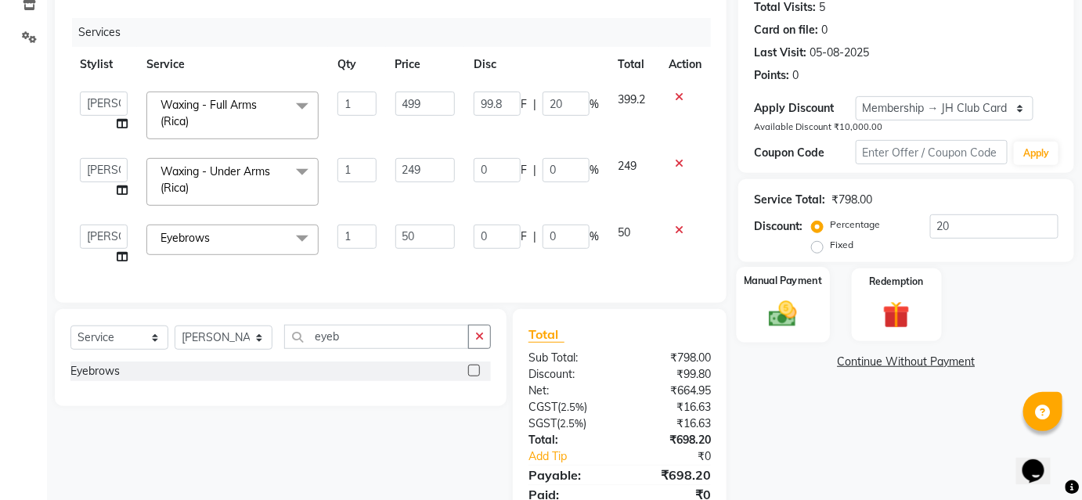
click at [793, 312] on img at bounding box center [782, 314] width 45 height 32
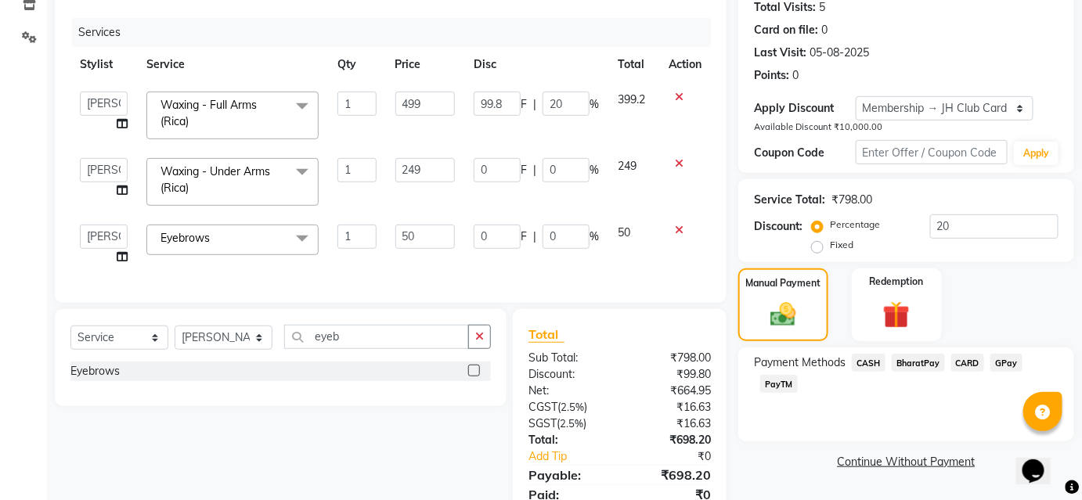
click at [906, 360] on span "BharatPay" at bounding box center [918, 363] width 53 height 18
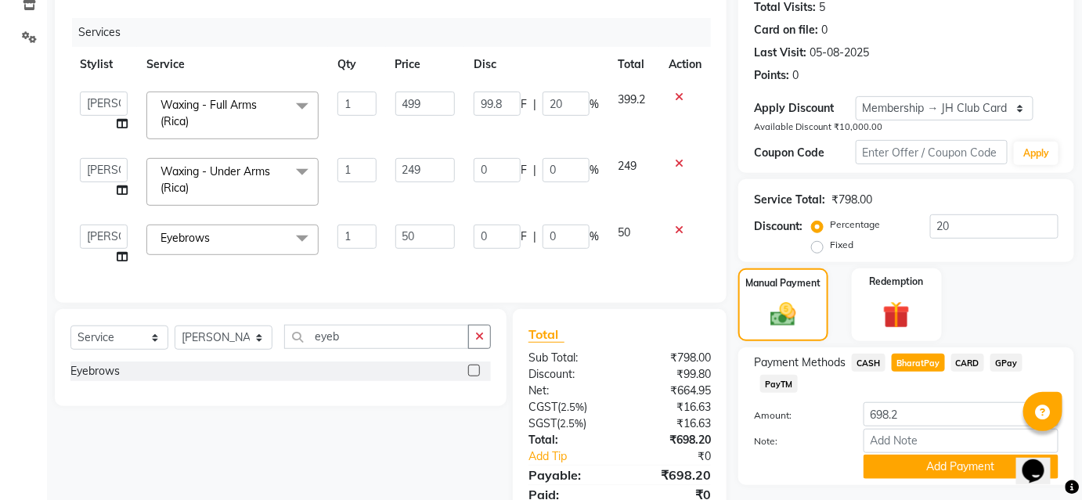
scroll to position [247, 0]
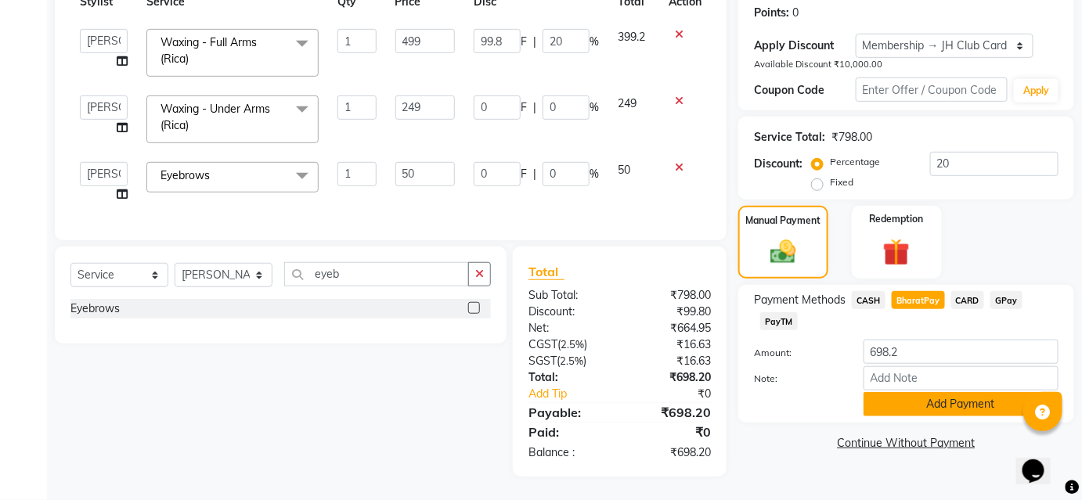
click at [947, 400] on button "Add Payment" at bounding box center [960, 404] width 195 height 24
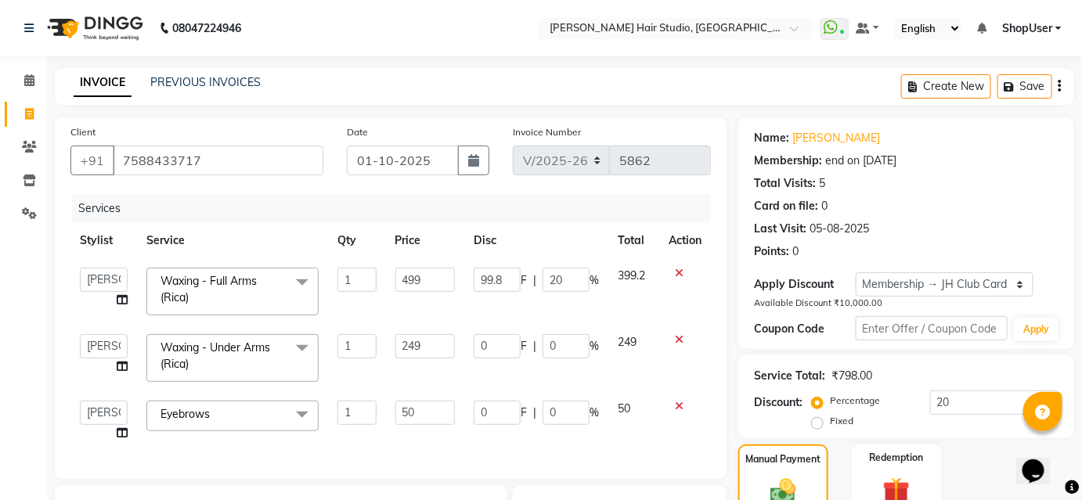
scroll to position [213, 0]
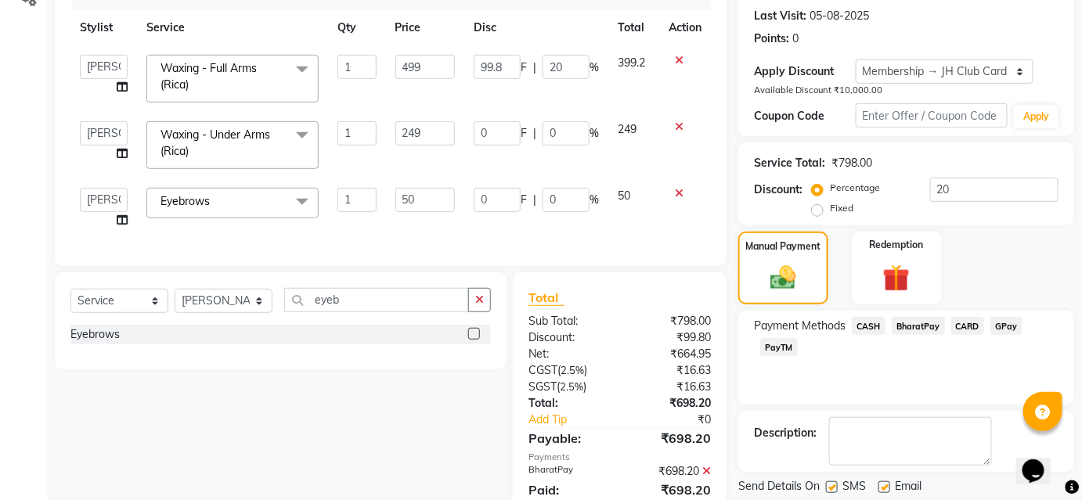
click at [916, 329] on span "BharatPay" at bounding box center [918, 326] width 53 height 18
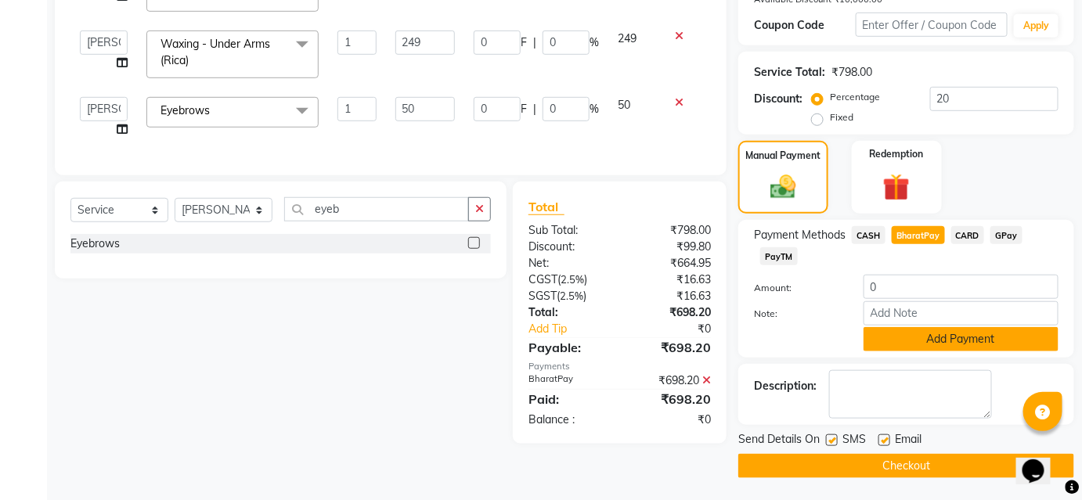
click at [899, 331] on button "Add Payment" at bounding box center [960, 339] width 195 height 24
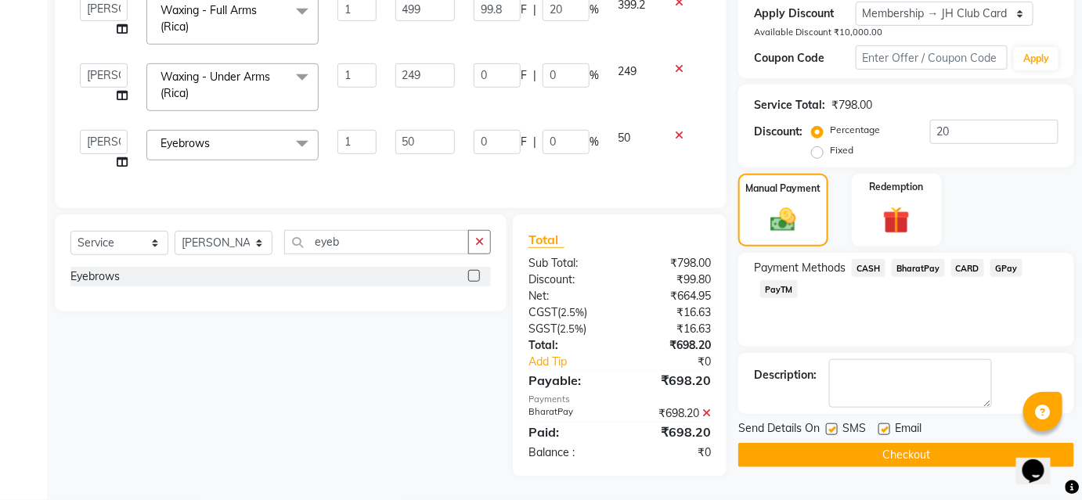
scroll to position [279, 0]
click at [902, 454] on button "Checkout" at bounding box center [906, 455] width 336 height 24
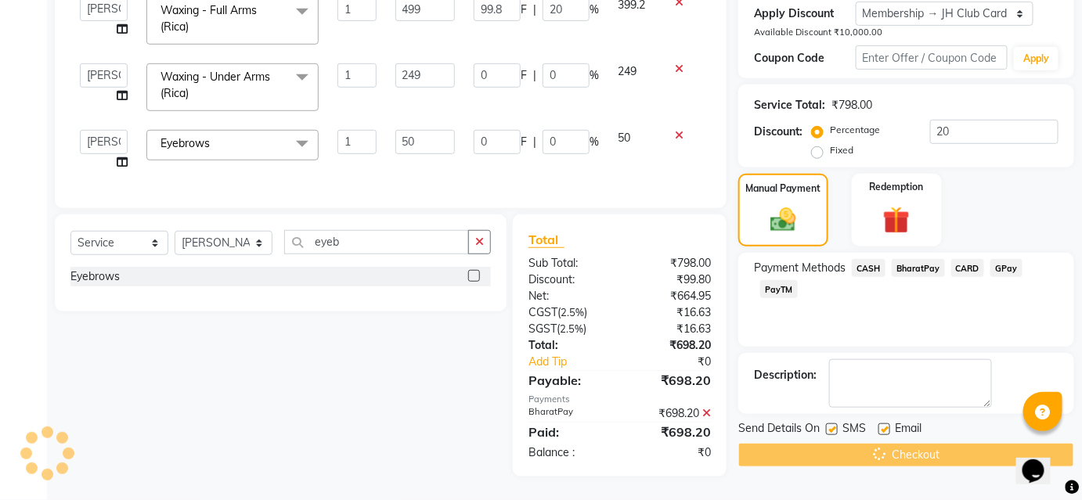
scroll to position [138, 0]
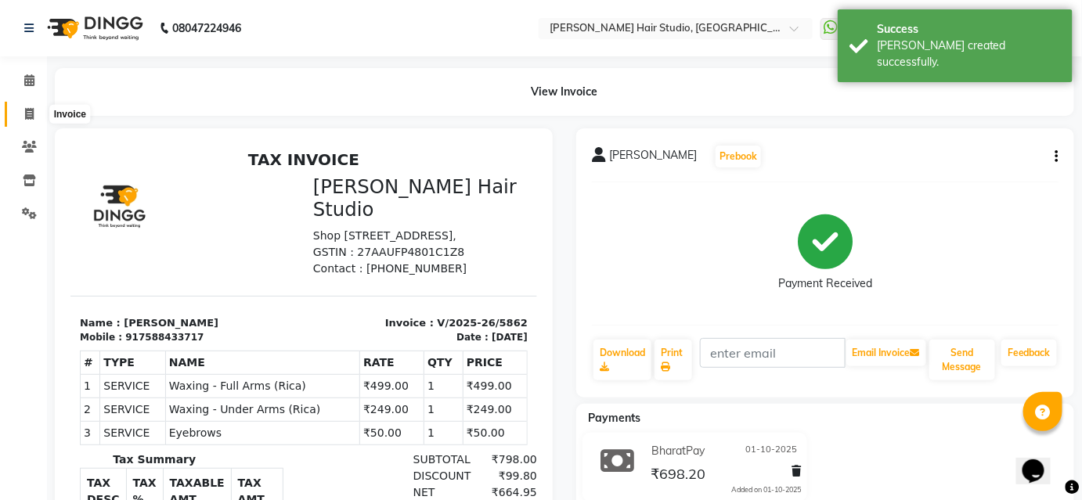
click at [23, 115] on span at bounding box center [29, 115] width 27 height 18
select select "service"
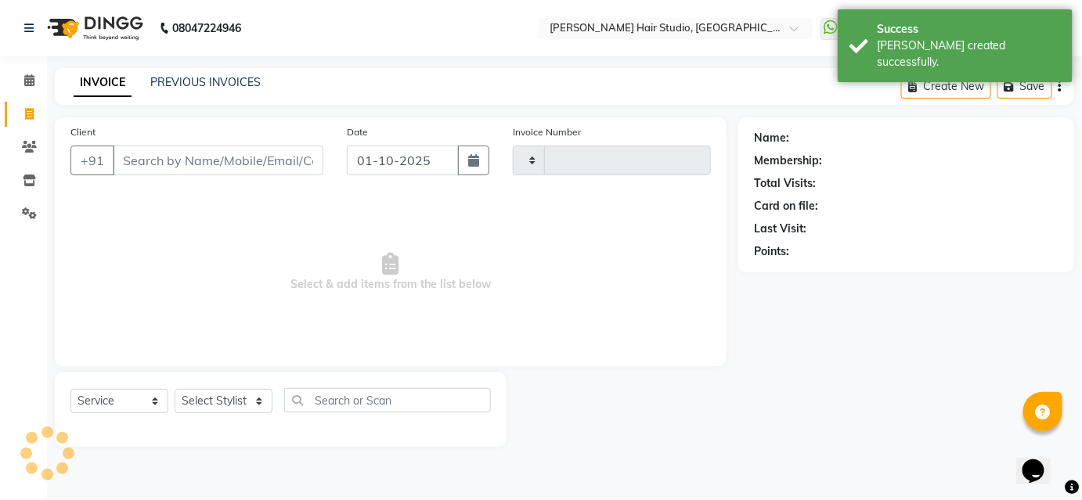
type input "5863"
select select "627"
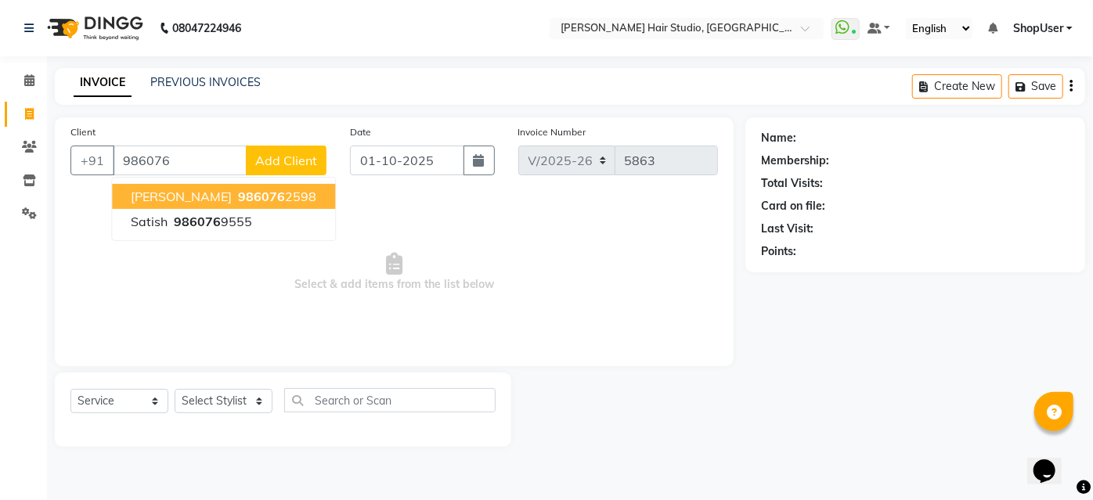
drag, startPoint x: 238, startPoint y: 200, endPoint x: 376, endPoint y: 362, distance: 213.3
click at [240, 200] on span "986076" at bounding box center [261, 197] width 47 height 16
type input "9860762598"
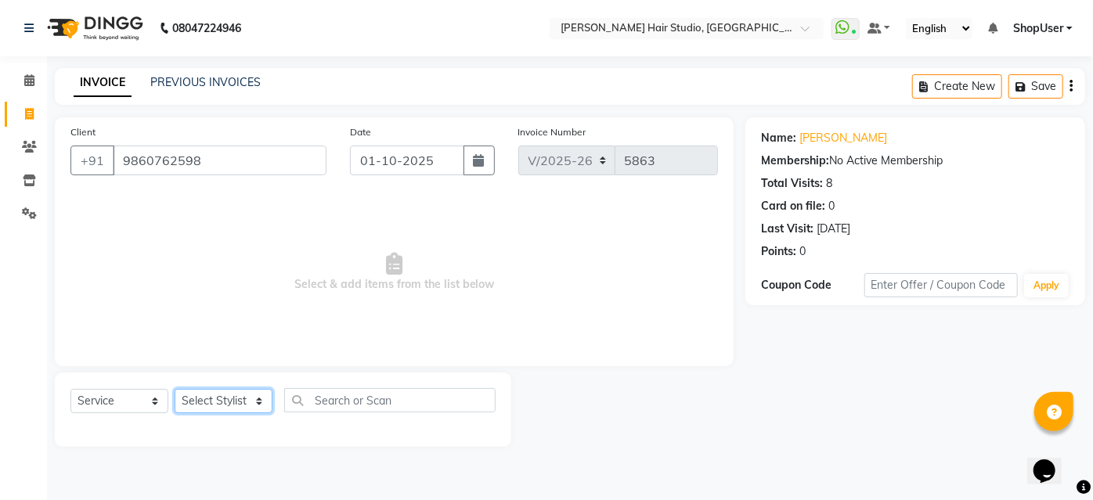
click at [257, 395] on select "Select Stylist [PERSON_NAME] [PERSON_NAME] Avinash [PERSON_NAME] kahde [PERSON_…" at bounding box center [224, 401] width 98 height 24
select select "80555"
click at [175, 389] on select "Select Stylist [PERSON_NAME] [PERSON_NAME] Avinash [PERSON_NAME] kahde [PERSON_…" at bounding box center [224, 401] width 98 height 24
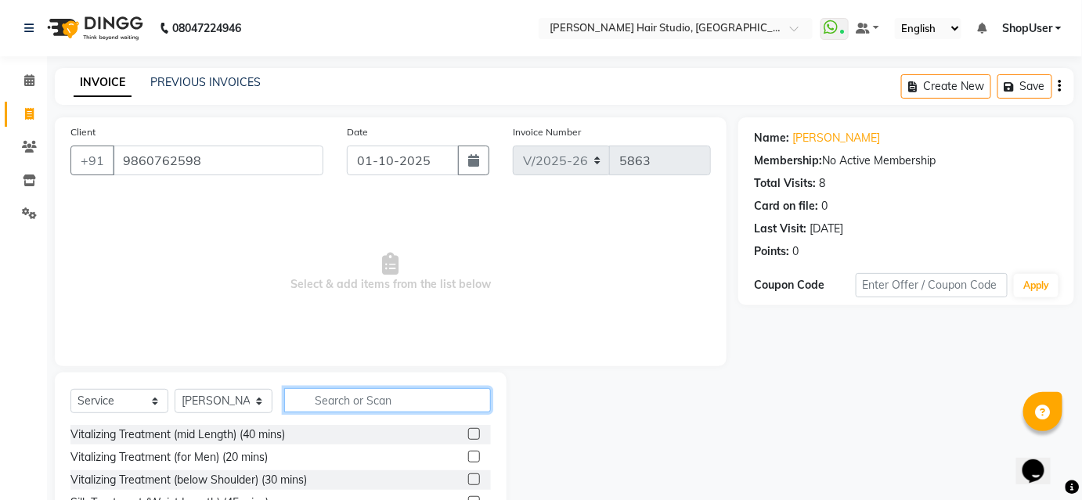
click at [358, 395] on input "text" at bounding box center [387, 400] width 207 height 24
type input "t"
type input "r"
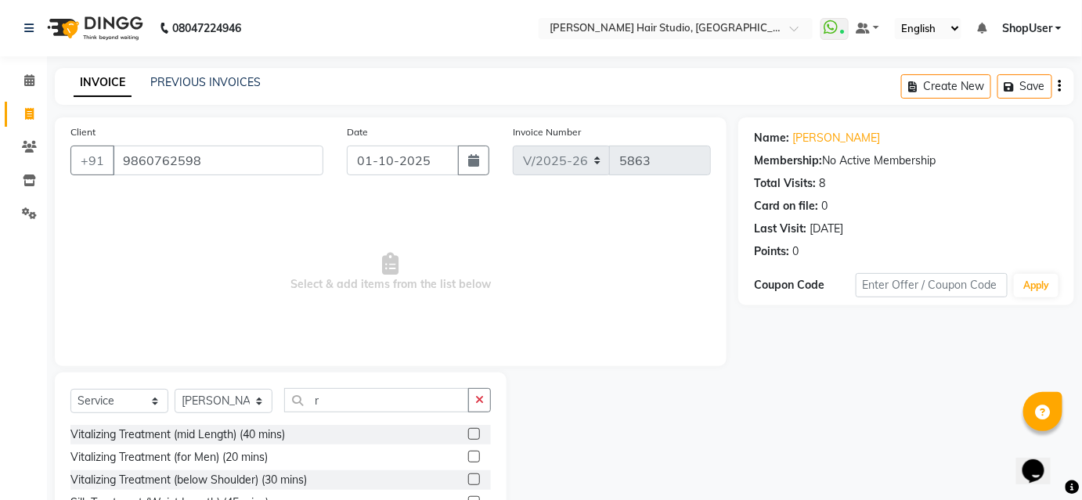
click at [306, 287] on span "Select & add items from the list below" at bounding box center [390, 272] width 640 height 157
click at [338, 396] on input "r" at bounding box center [376, 400] width 185 height 24
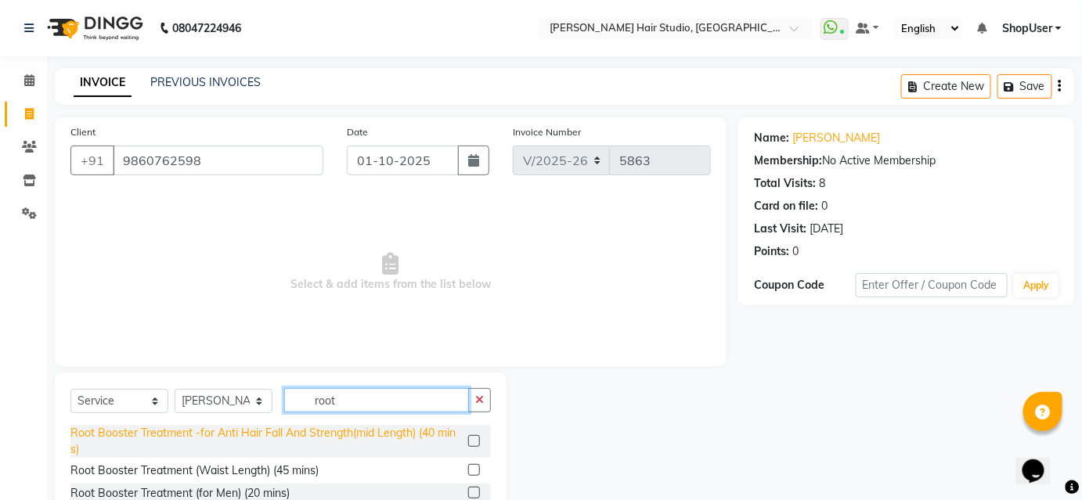
type input "root"
click at [348, 438] on div "Root Booster Treatment -for Anti Hair Fall And Strength(mid Length) (40 mins)" at bounding box center [265, 441] width 391 height 33
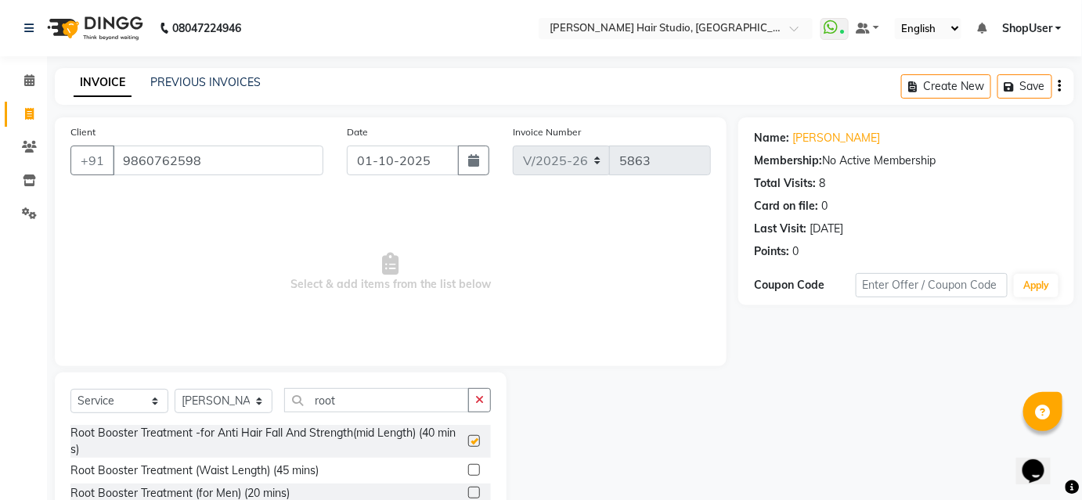
checkbox input "false"
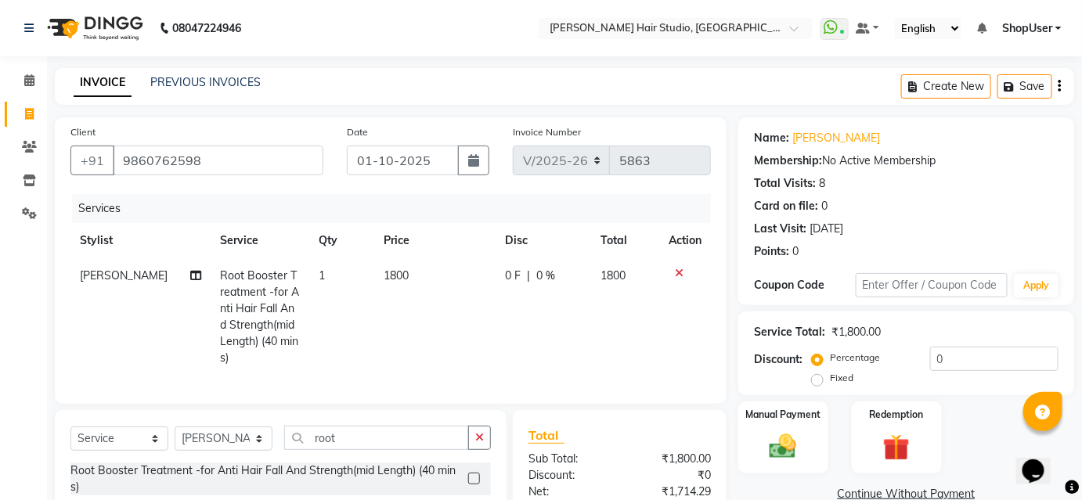
click at [402, 270] on span "1800" at bounding box center [396, 276] width 25 height 14
select select "80555"
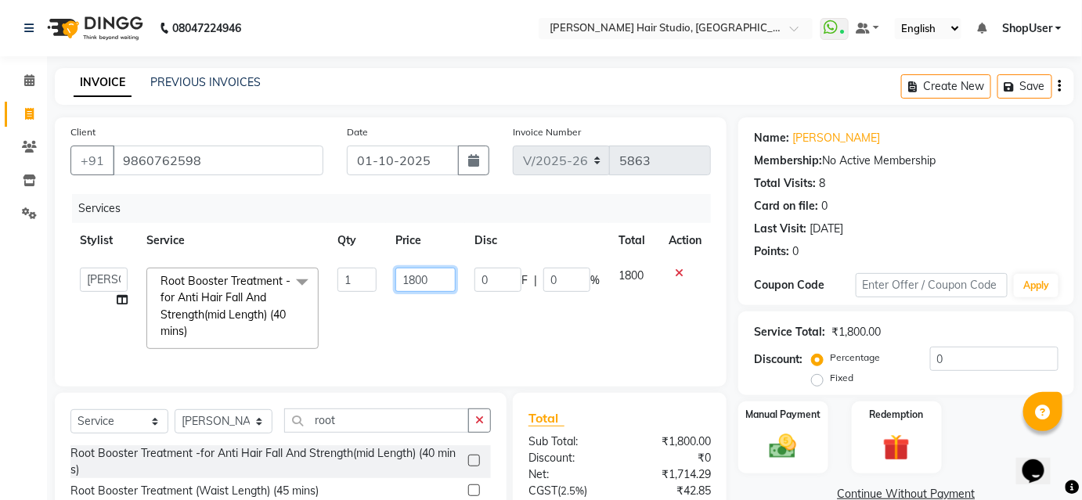
click at [448, 279] on input "1800" at bounding box center [425, 280] width 60 height 24
type input "1600"
click at [619, 323] on td "1800" at bounding box center [634, 308] width 50 height 100
select select "80555"
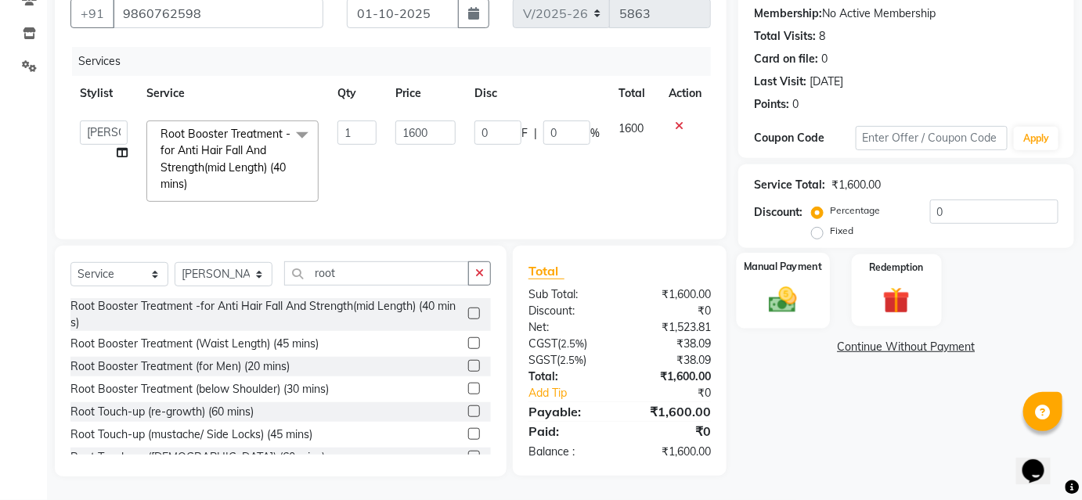
click at [770, 300] on img at bounding box center [782, 299] width 45 height 32
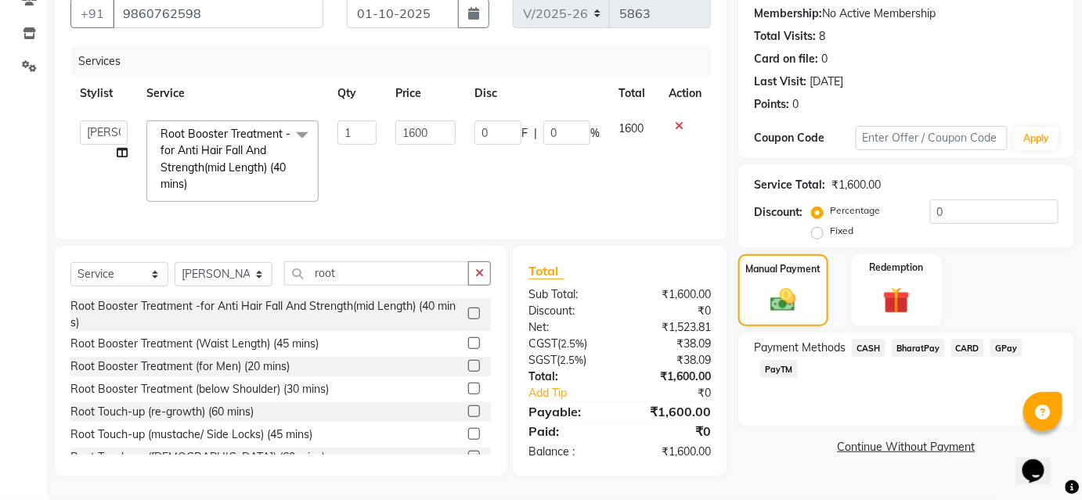
click at [919, 339] on span "BharatPay" at bounding box center [918, 348] width 53 height 18
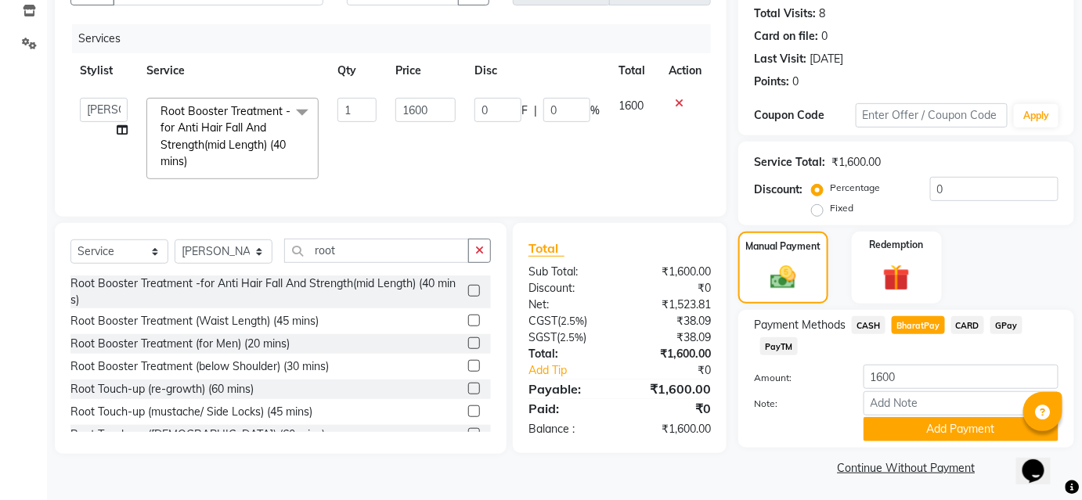
scroll to position [172, 0]
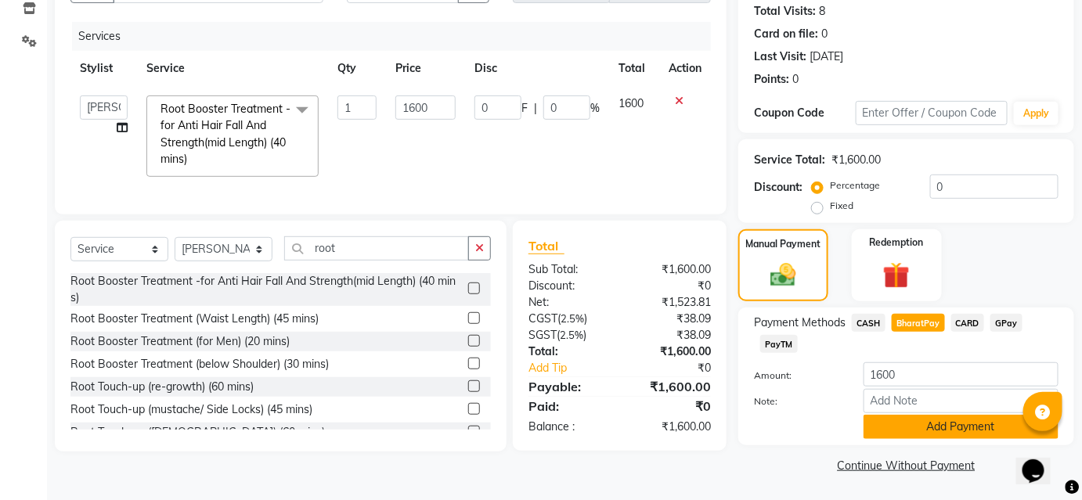
click at [902, 423] on button "Add Payment" at bounding box center [960, 427] width 195 height 24
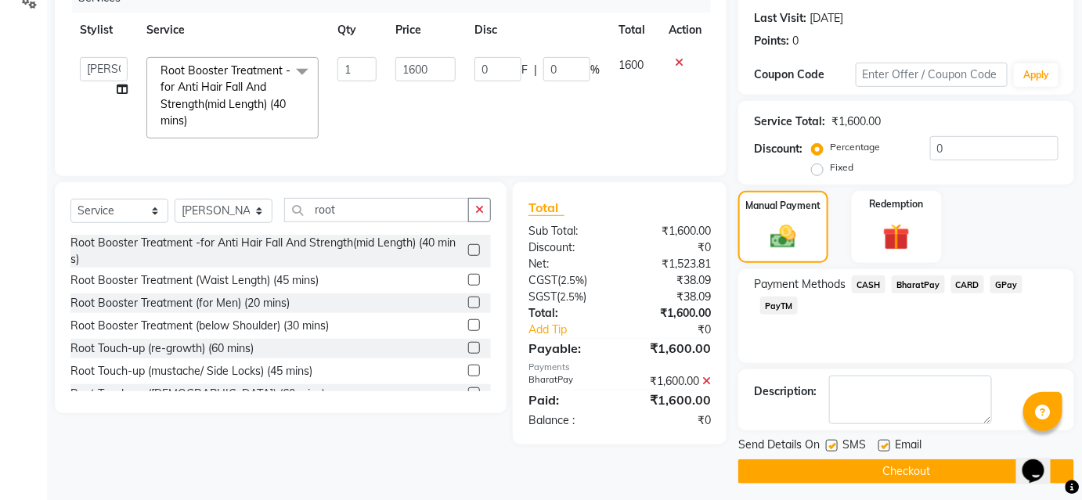
scroll to position [216, 0]
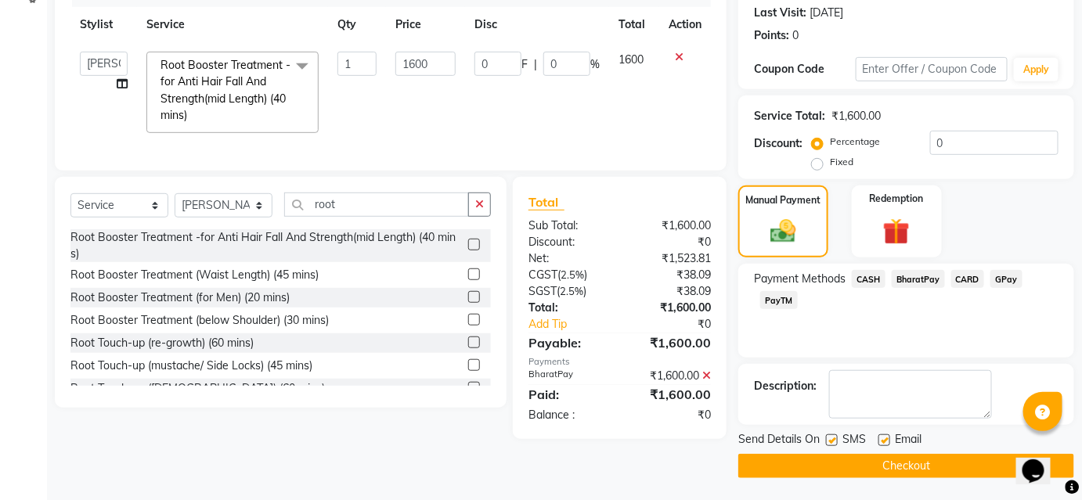
click at [874, 463] on button "Checkout" at bounding box center [906, 466] width 336 height 24
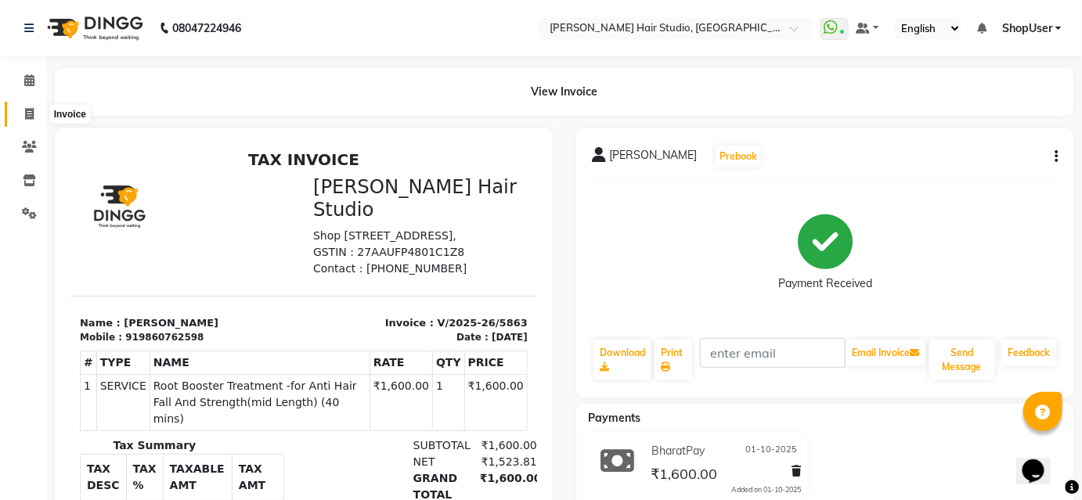
click at [31, 110] on icon at bounding box center [29, 114] width 9 height 12
select select "service"
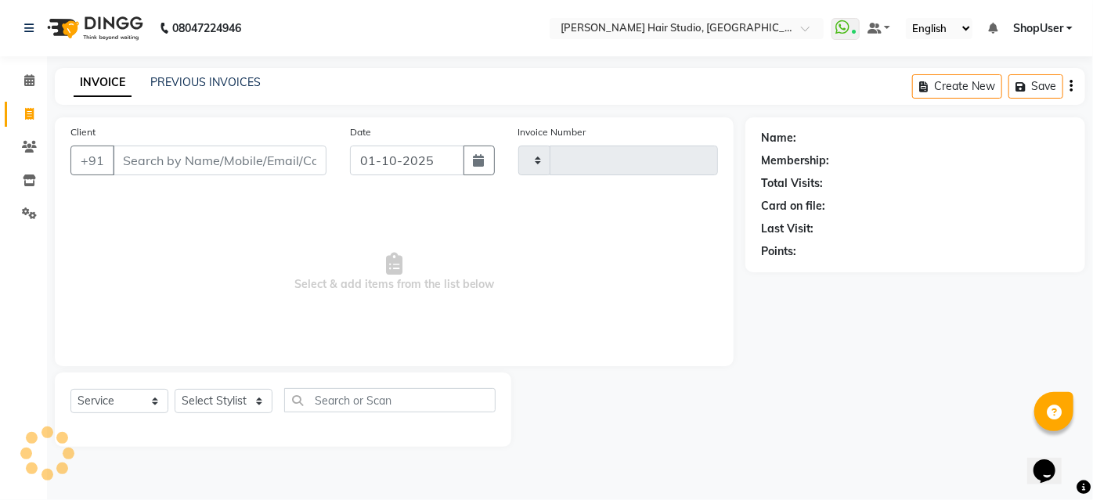
type input "5864"
select select "627"
click at [189, 405] on select "Select Stylist [PERSON_NAME] [PERSON_NAME] Avinash [PERSON_NAME] kahde [PERSON_…" at bounding box center [224, 401] width 98 height 24
select select "81286"
click at [175, 389] on select "Select Stylist [PERSON_NAME] [PERSON_NAME] Avinash [PERSON_NAME] kahde [PERSON_…" at bounding box center [224, 401] width 98 height 24
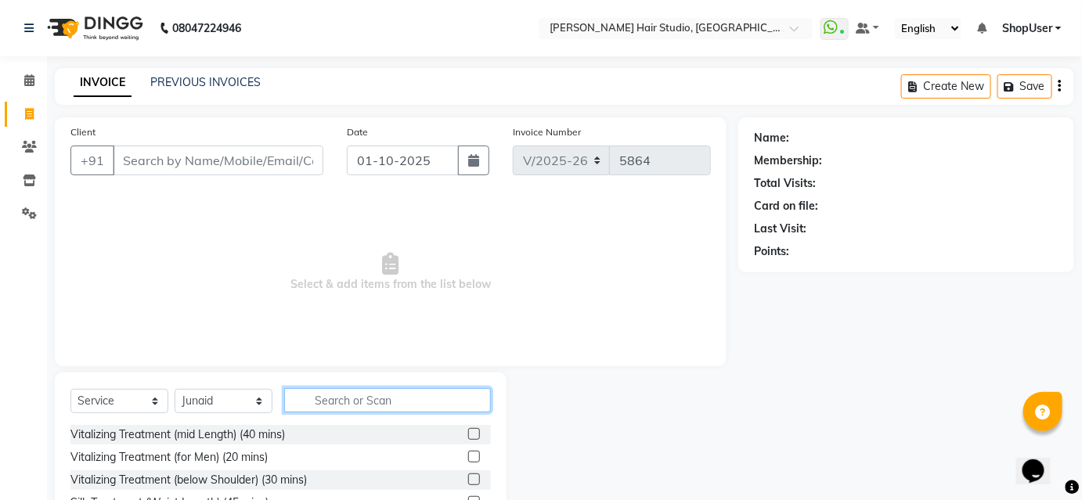
click at [405, 402] on input "text" at bounding box center [387, 400] width 207 height 24
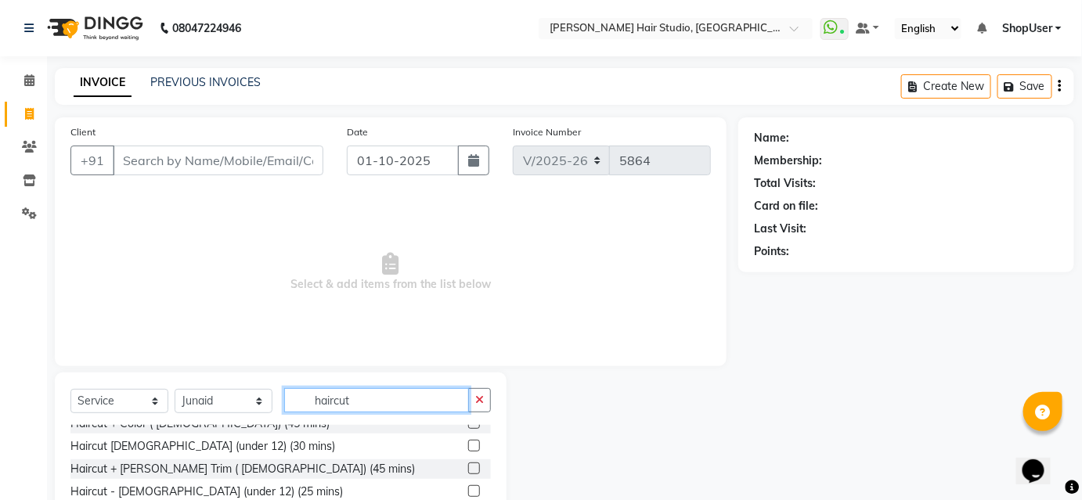
scroll to position [126, 0]
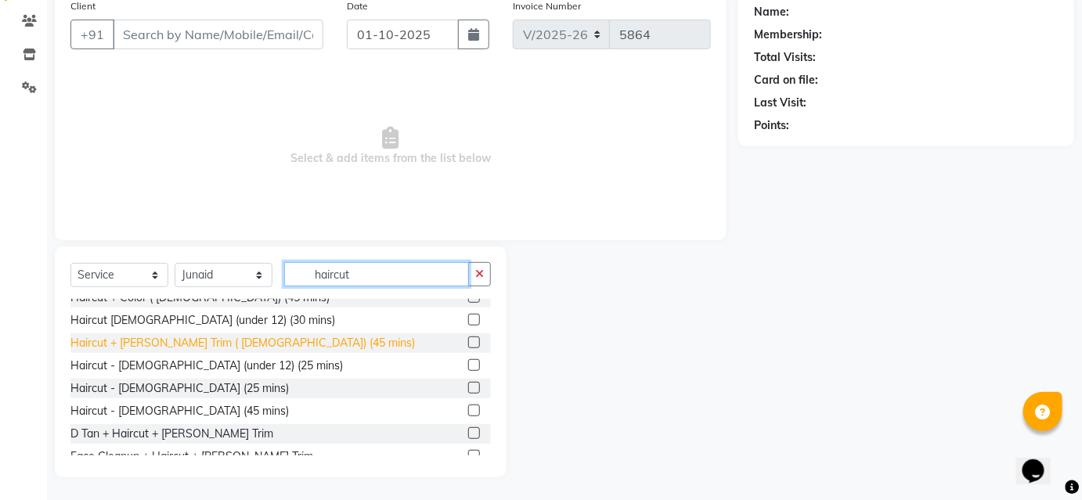
type input "haircut"
click at [177, 335] on div "Haircut + [PERSON_NAME] Trim ( [DEMOGRAPHIC_DATA]) (45 mins)" at bounding box center [242, 343] width 344 height 16
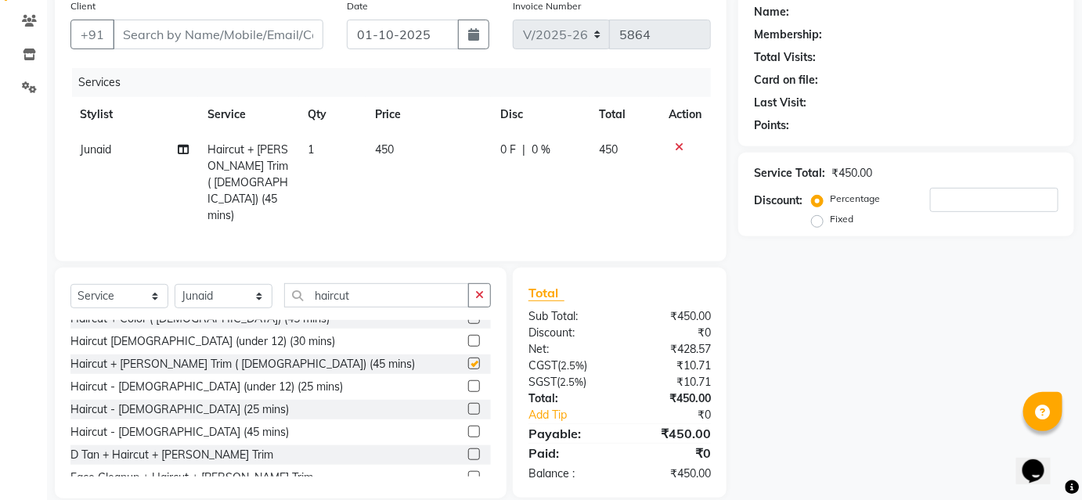
checkbox input "false"
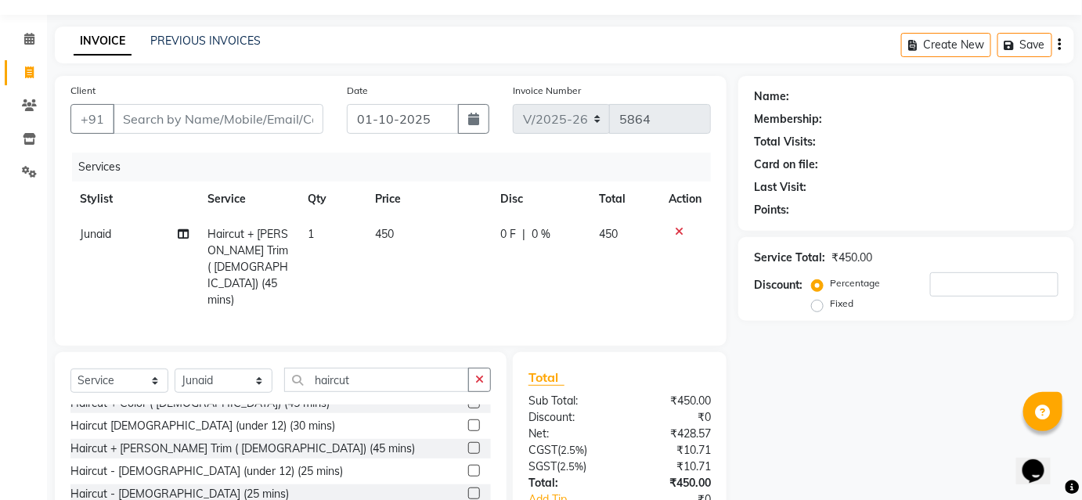
scroll to position [0, 0]
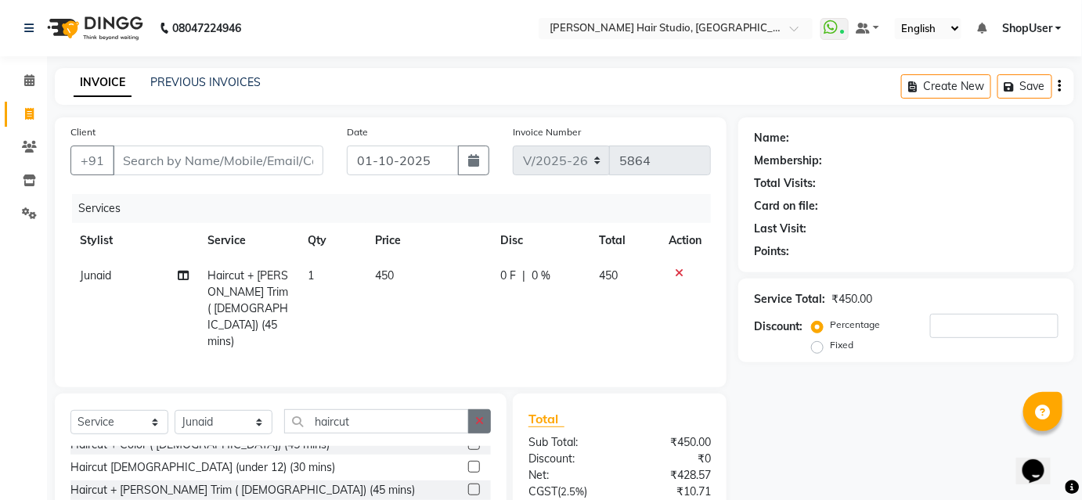
click at [484, 409] on button "button" at bounding box center [479, 421] width 23 height 24
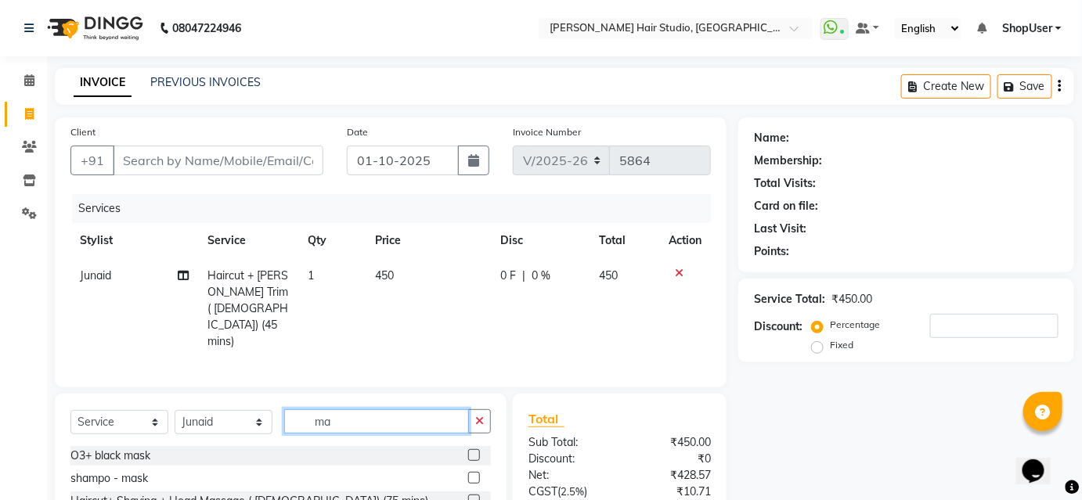
type input "m"
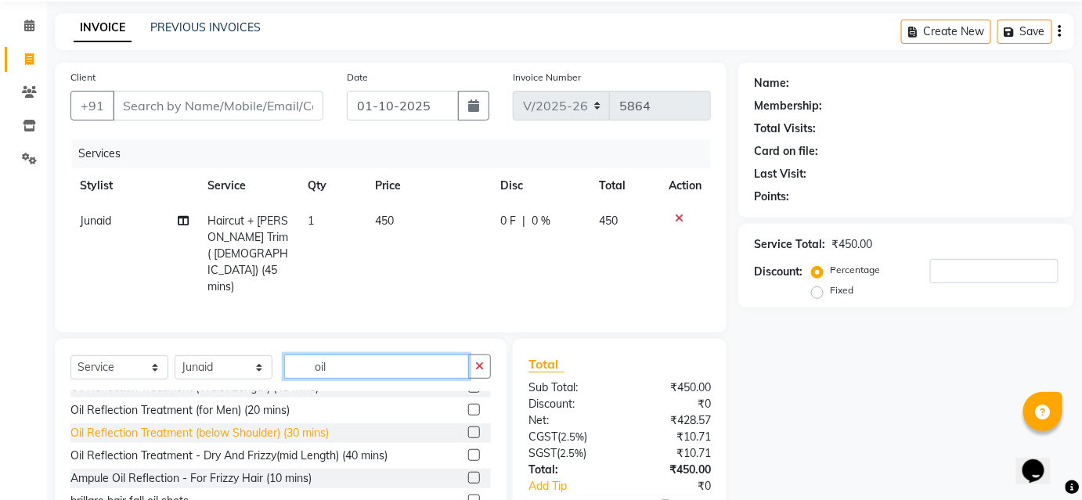
scroll to position [25, 0]
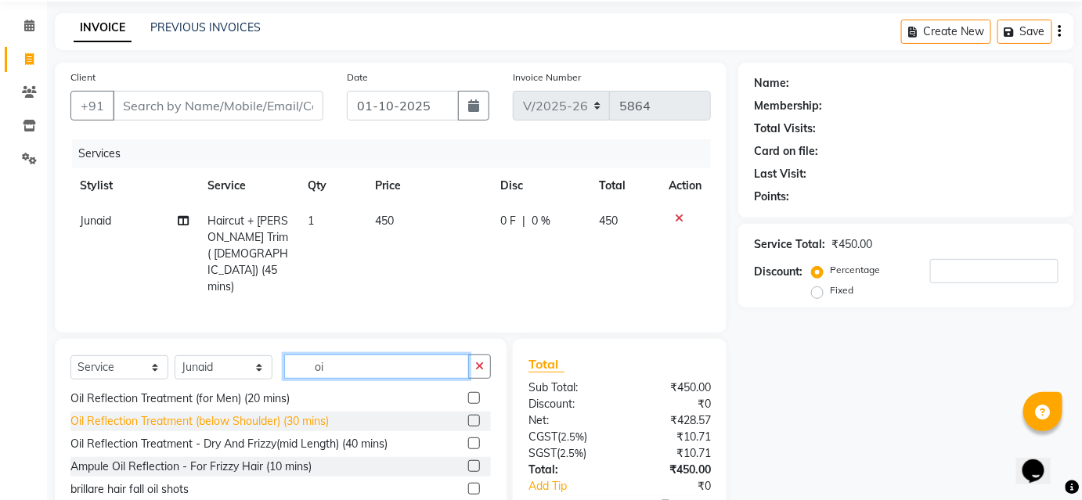
type input "o"
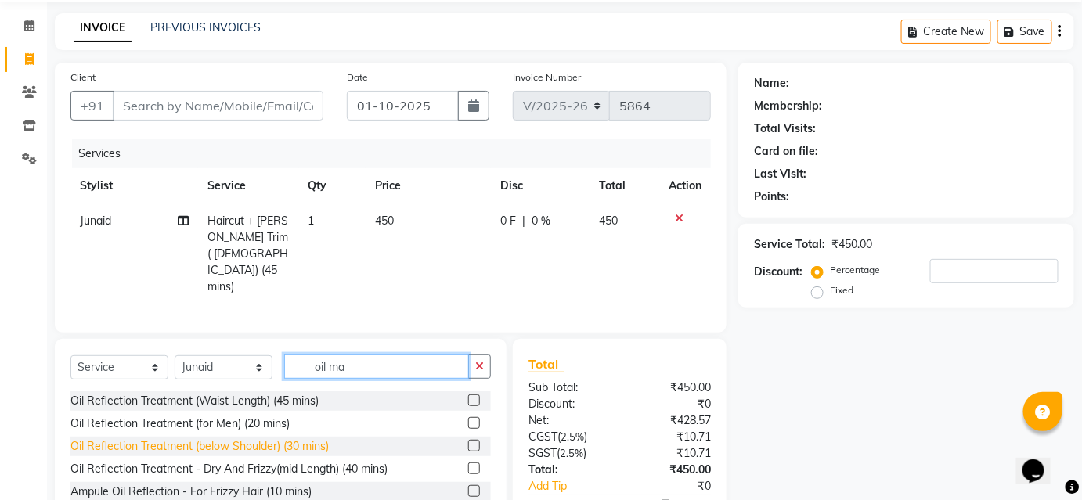
scroll to position [0, 0]
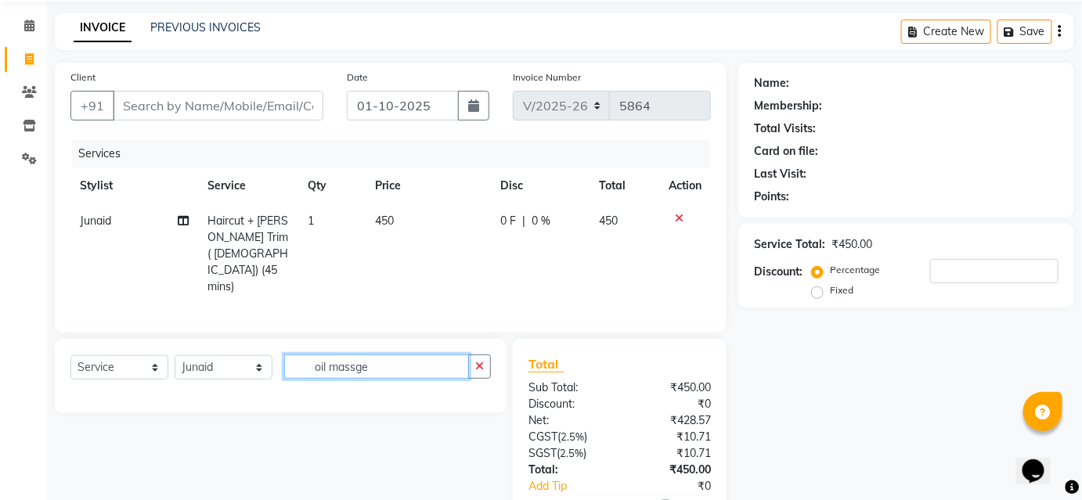
type input "oil massge"
click at [679, 217] on icon at bounding box center [679, 218] width 9 height 11
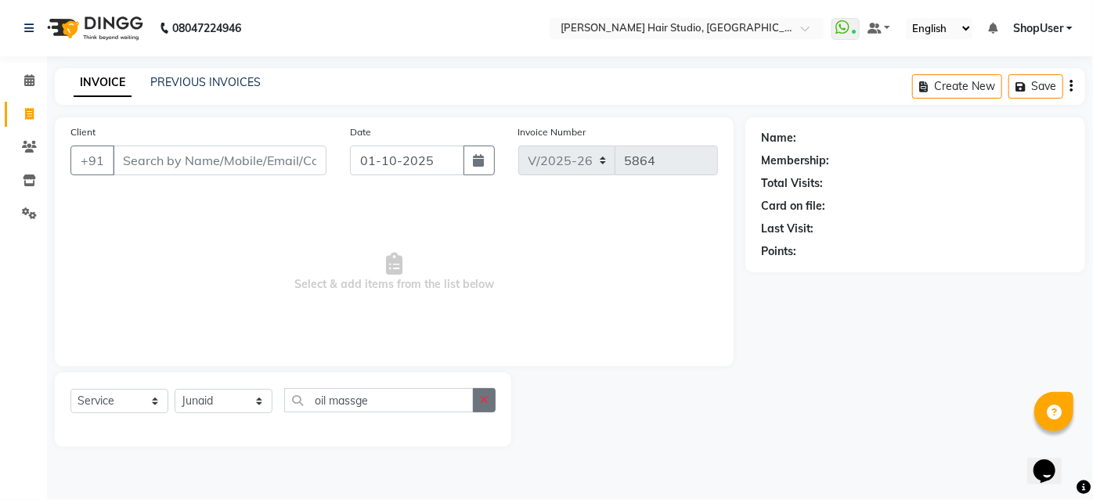
click at [487, 409] on button "button" at bounding box center [484, 400] width 23 height 24
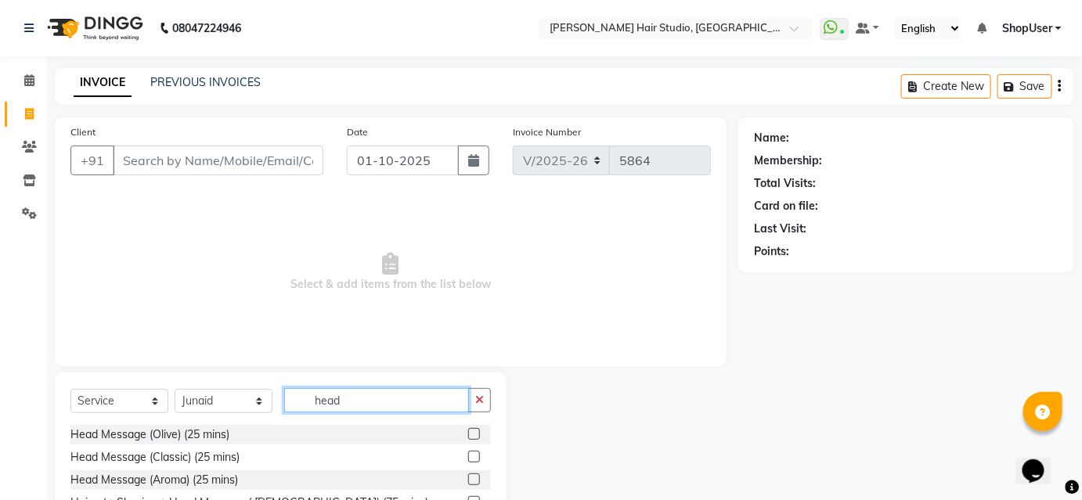
scroll to position [126, 0]
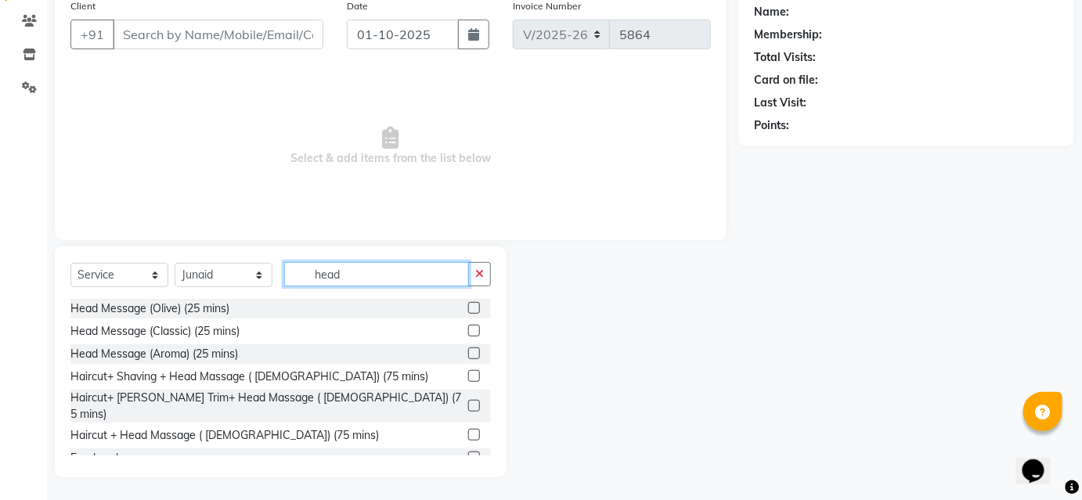
type input "head"
click at [468, 400] on label at bounding box center [474, 406] width 12 height 12
click at [468, 402] on input "checkbox" at bounding box center [473, 407] width 10 height 10
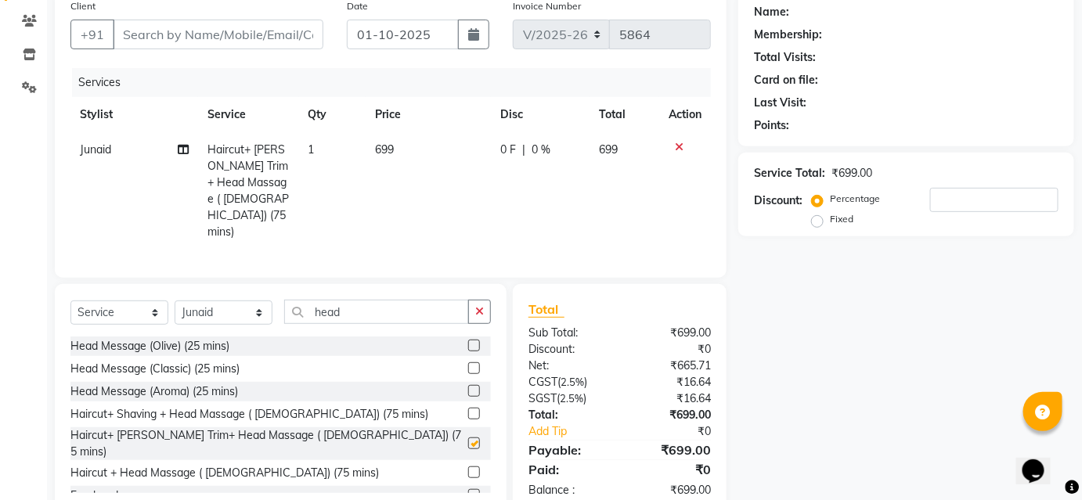
checkbox input "false"
click at [373, 146] on td "699" at bounding box center [428, 190] width 125 height 117
select select "81286"
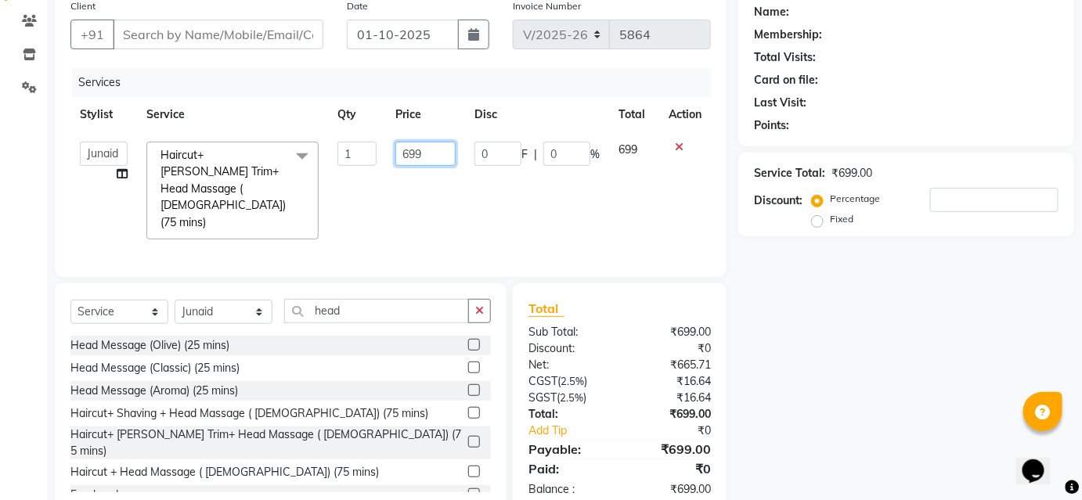
click at [434, 156] on input "699" at bounding box center [425, 154] width 60 height 24
type input "6"
type input "749"
click at [446, 193] on td "749" at bounding box center [425, 190] width 79 height 117
select select "81286"
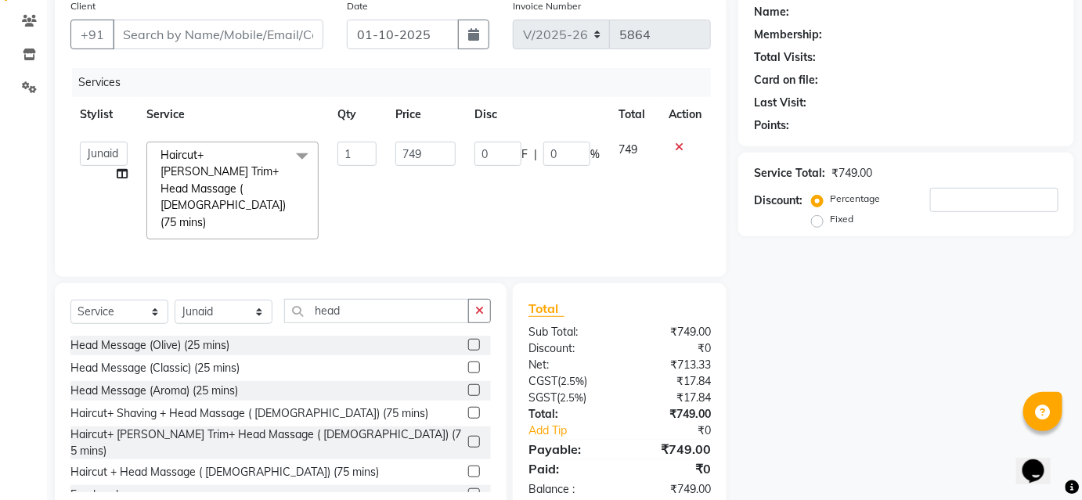
scroll to position [139, 0]
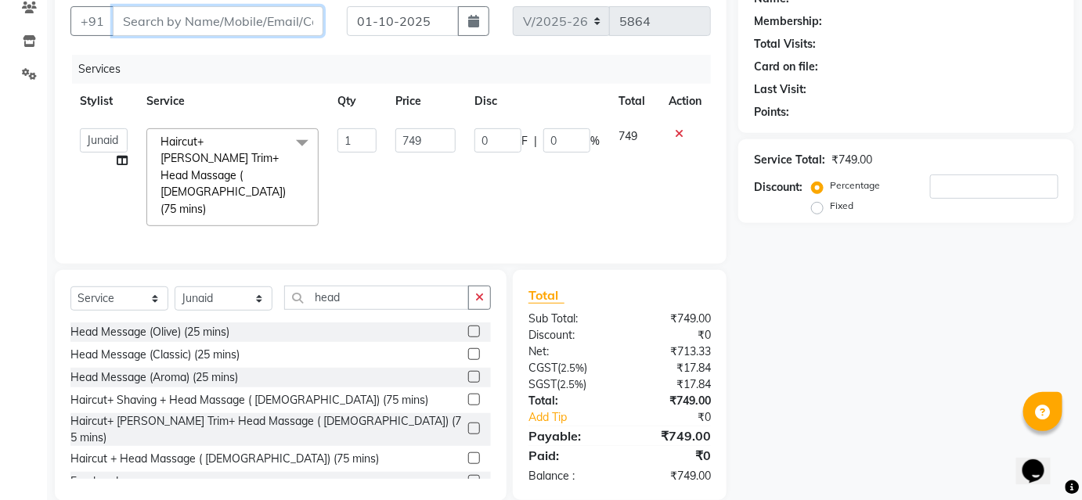
click at [204, 19] on input "Client" at bounding box center [218, 21] width 211 height 30
type input "1"
type input "0"
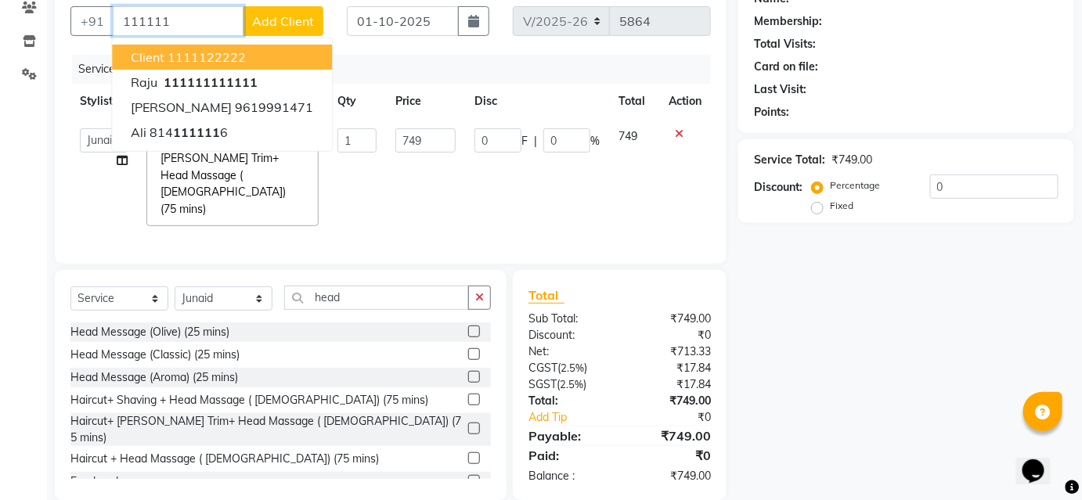
click at [184, 49] on ngb-highlight "1111122222" at bounding box center [207, 57] width 78 height 16
type input "1111122222"
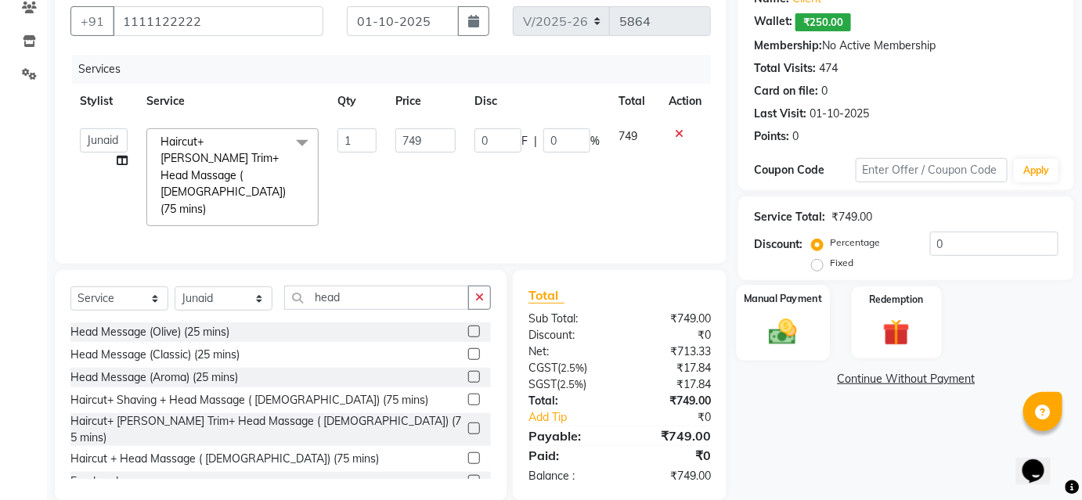
click at [786, 321] on img at bounding box center [782, 331] width 45 height 32
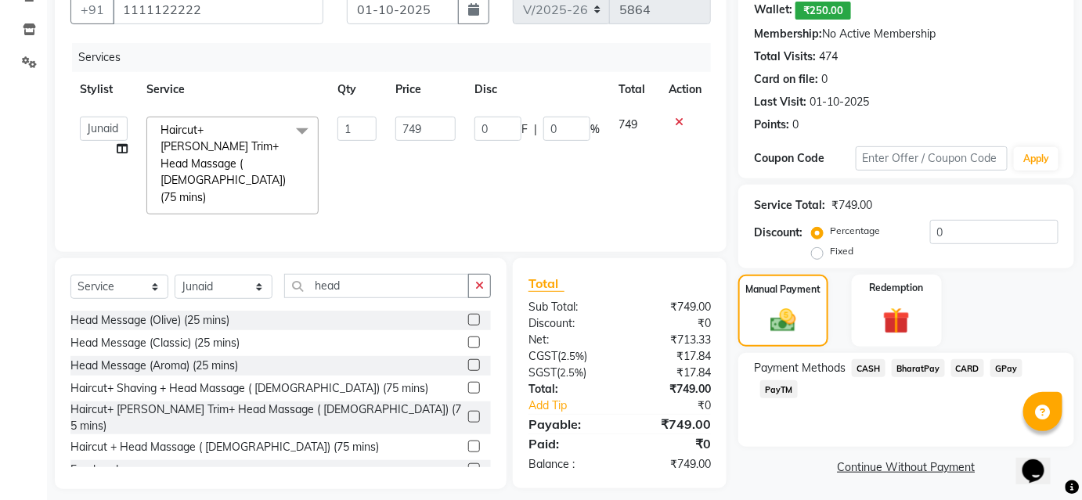
scroll to position [153, 0]
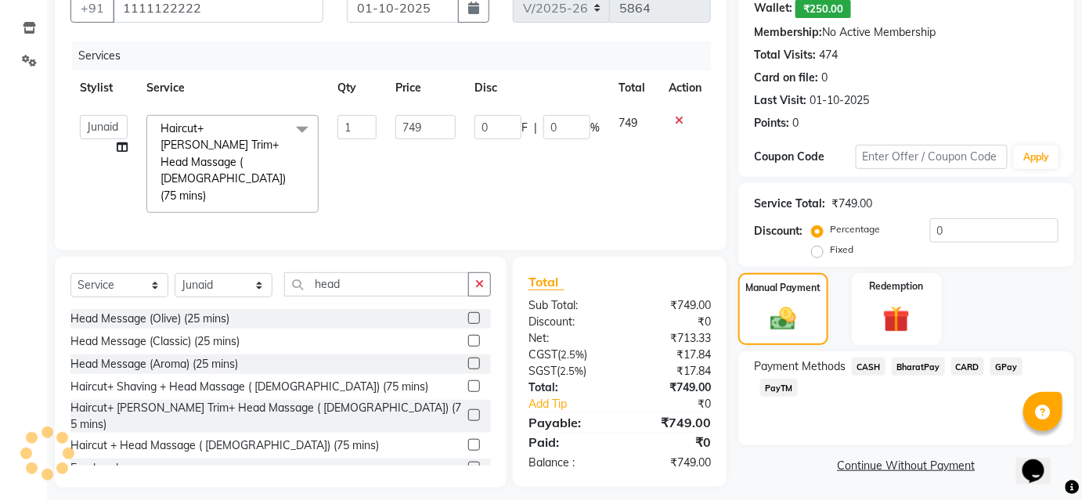
drag, startPoint x: 910, startPoint y: 366, endPoint x: 903, endPoint y: 383, distance: 17.6
click at [910, 366] on span "BharatPay" at bounding box center [918, 367] width 53 height 18
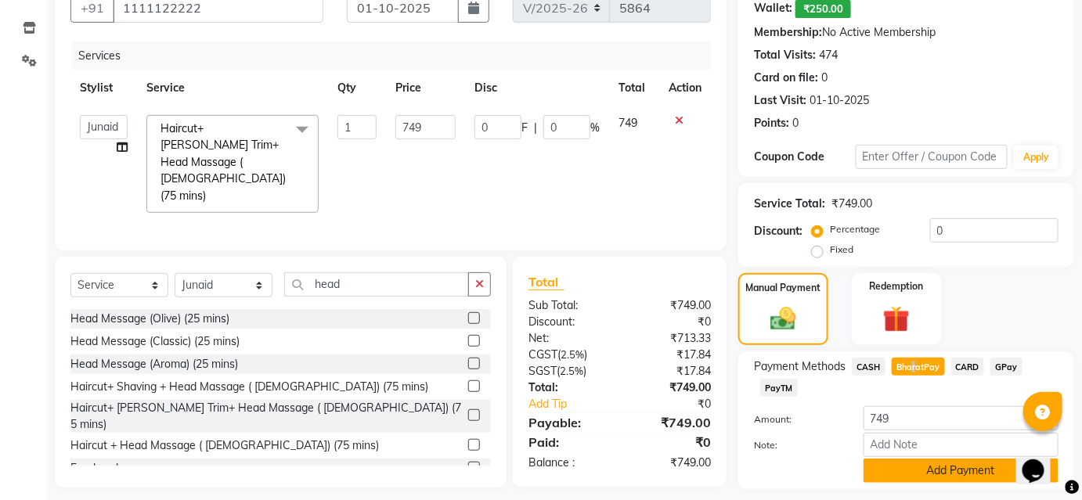
scroll to position [196, 0]
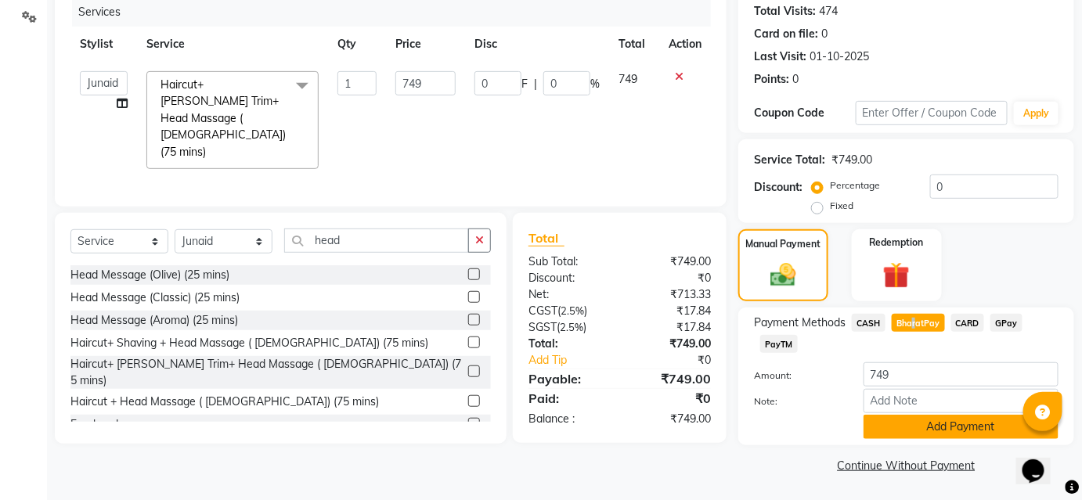
click at [891, 421] on button "Add Payment" at bounding box center [960, 427] width 195 height 24
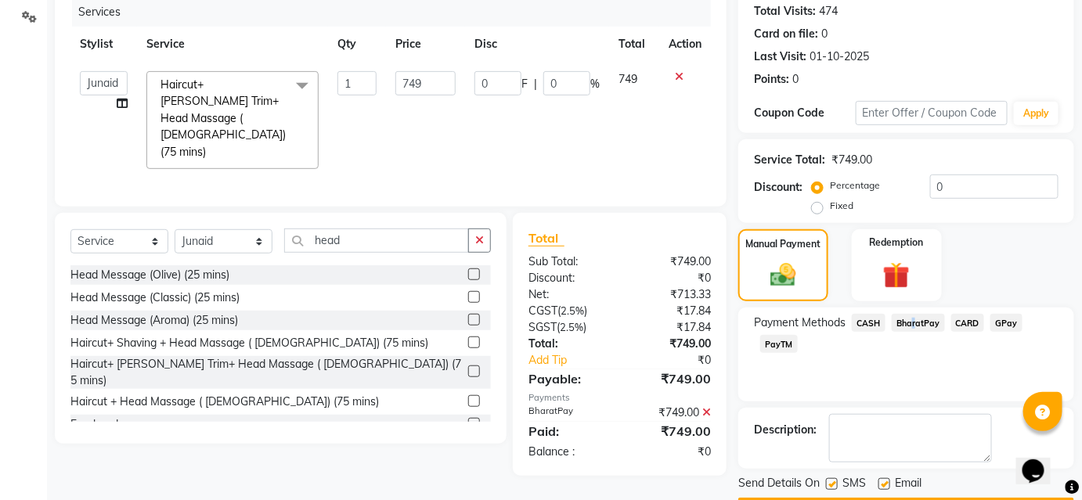
scroll to position [240, 0]
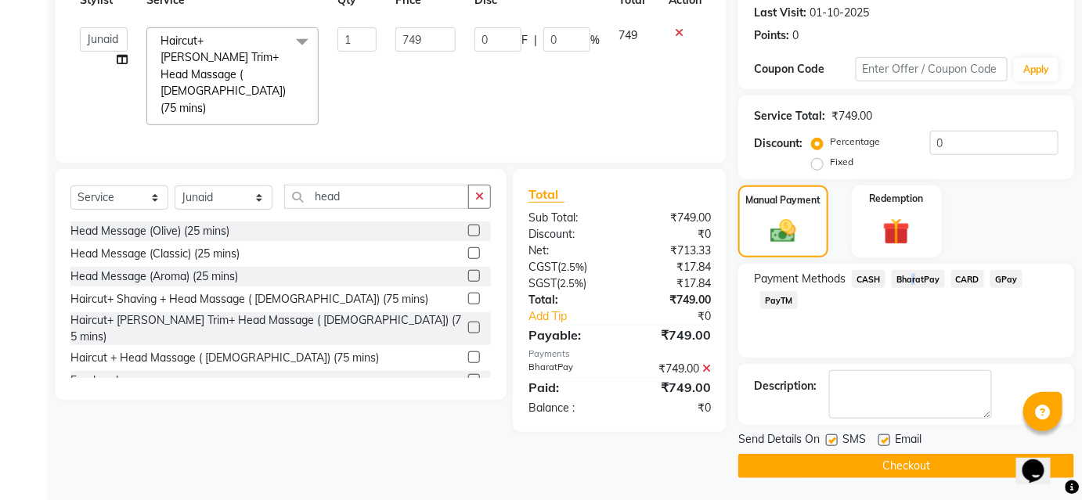
click at [868, 463] on button "Checkout" at bounding box center [906, 466] width 336 height 24
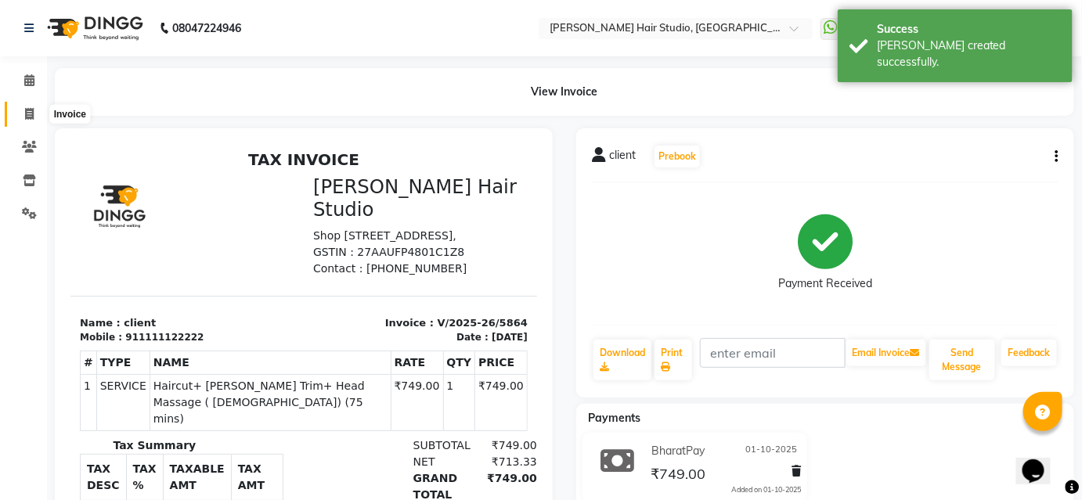
click at [25, 110] on icon at bounding box center [29, 114] width 9 height 12
select select "627"
select select "service"
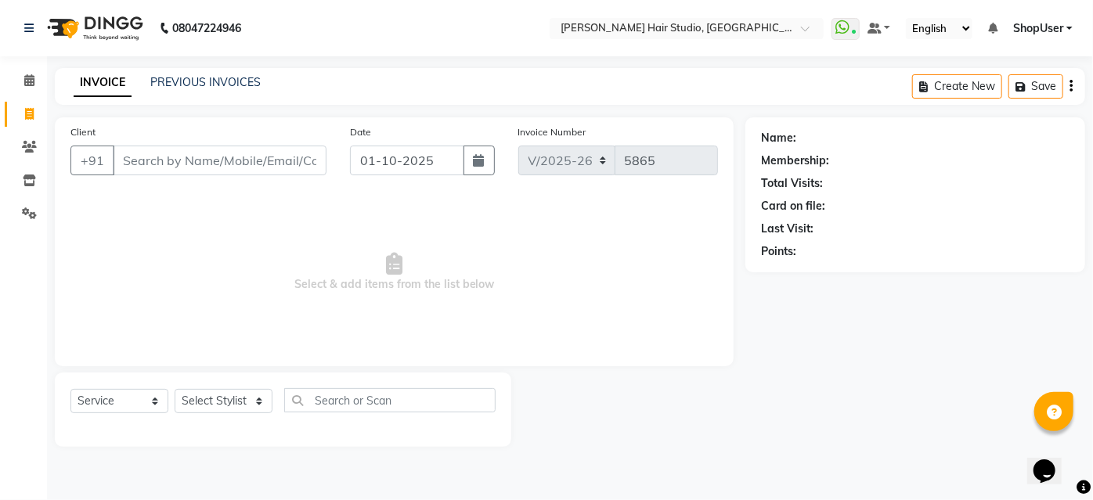
click at [20, 66] on li "Calendar" at bounding box center [23, 81] width 47 height 34
click at [24, 77] on icon at bounding box center [29, 80] width 10 height 12
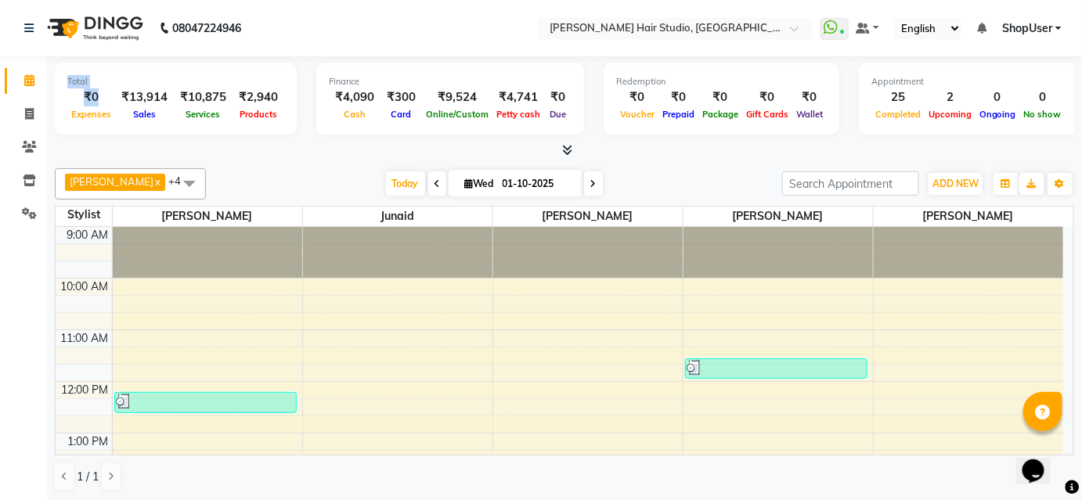
drag, startPoint x: 42, startPoint y: 66, endPoint x: 73, endPoint y: 120, distance: 62.0
click at [73, 120] on app-home "08047224946 Select Location × Jawed Habib Hair Studio, Hinjewadi WhatsApp Statu…" at bounding box center [541, 251] width 1082 height 502
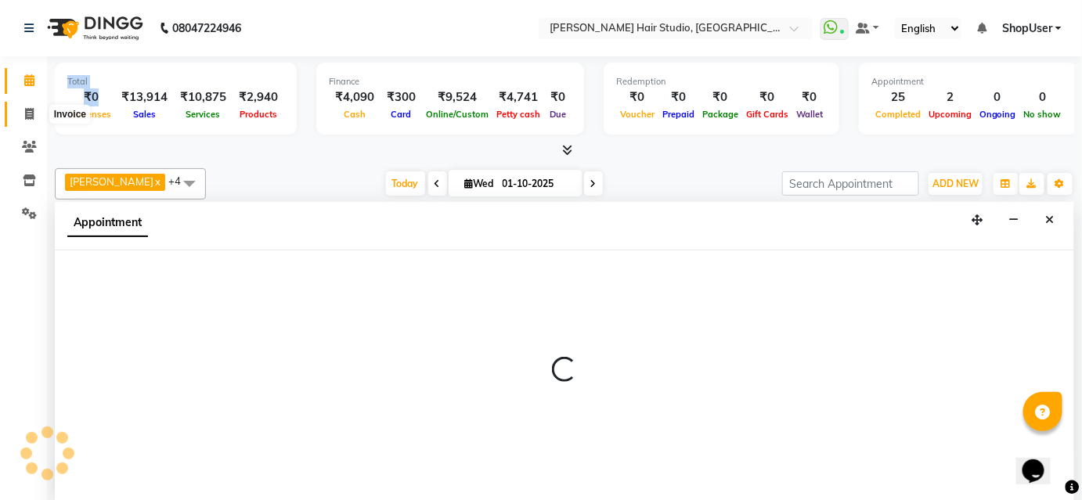
click at [29, 109] on icon at bounding box center [29, 114] width 9 height 12
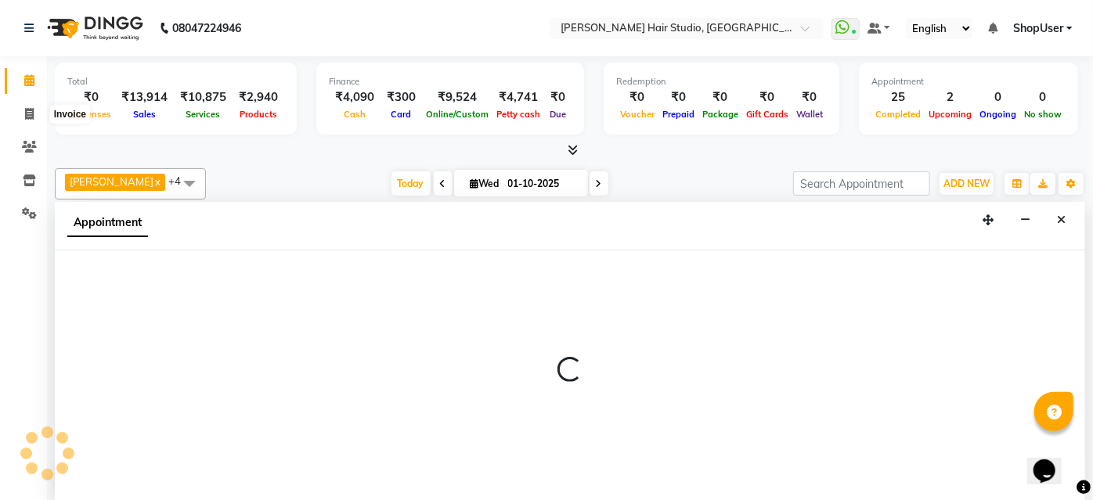
select select "service"
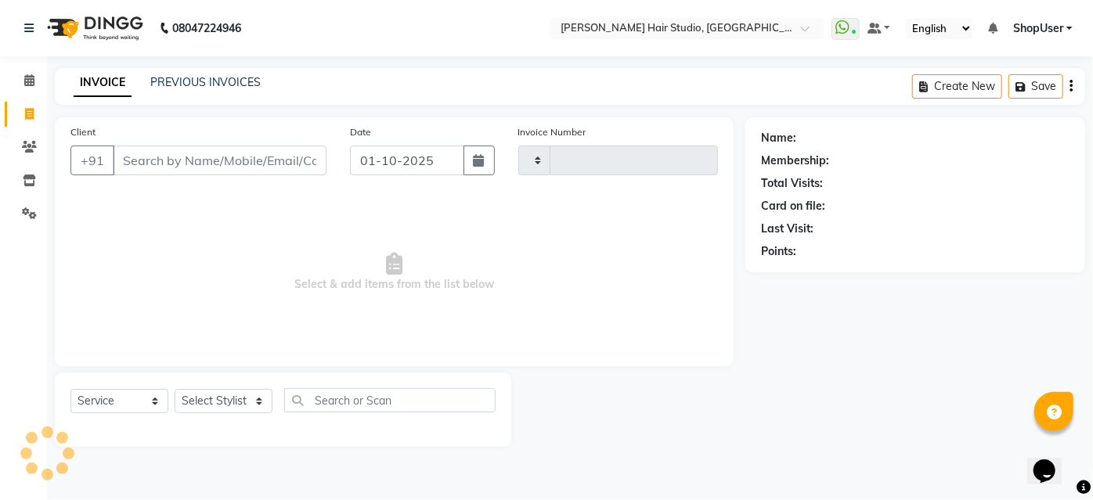
type input "5865"
select select "627"
click at [246, 405] on select "Select Stylist" at bounding box center [224, 401] width 98 height 24
select select "34696"
click at [175, 389] on select "Select Stylist [PERSON_NAME] [PERSON_NAME] Avinash [PERSON_NAME] kahde [PERSON_…" at bounding box center [224, 401] width 98 height 24
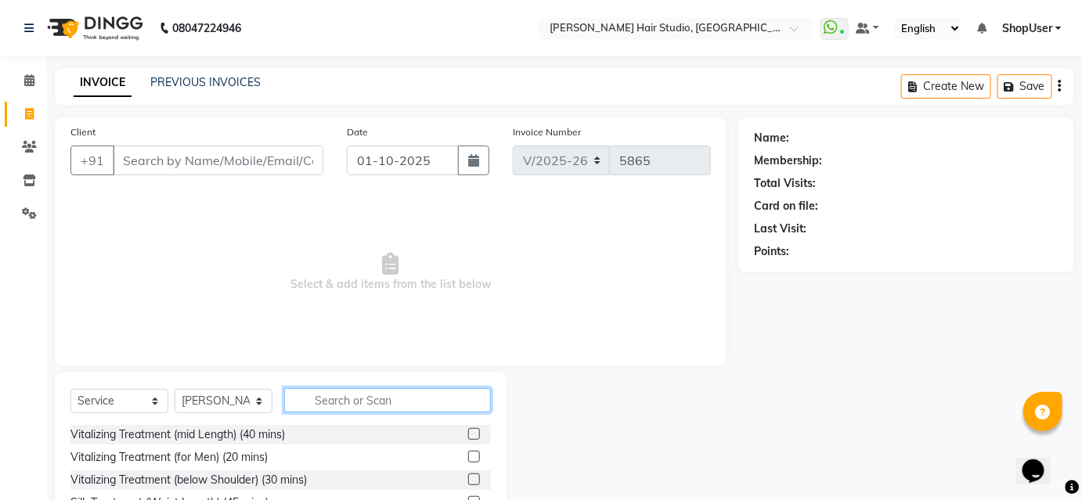
click at [344, 396] on input "text" at bounding box center [387, 400] width 207 height 24
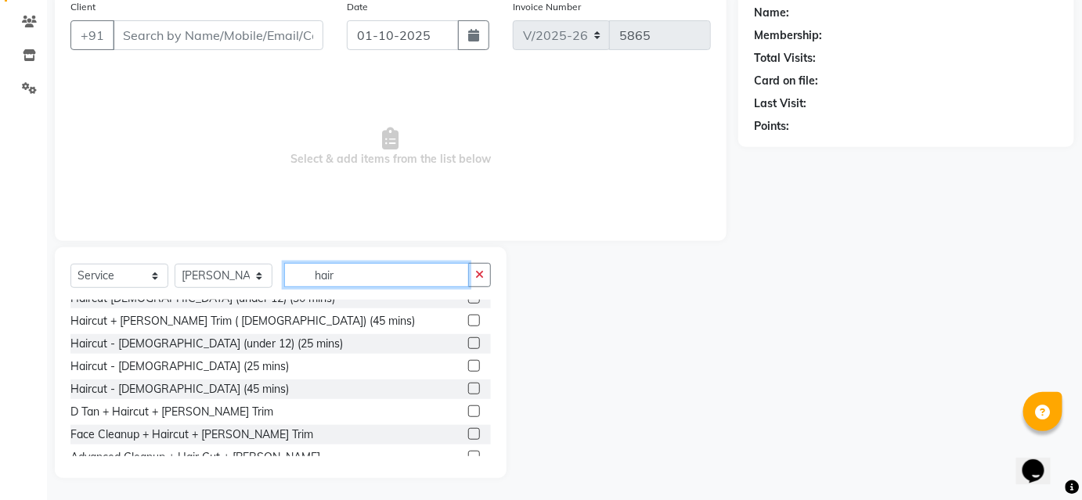
scroll to position [126, 0]
type input "hair"
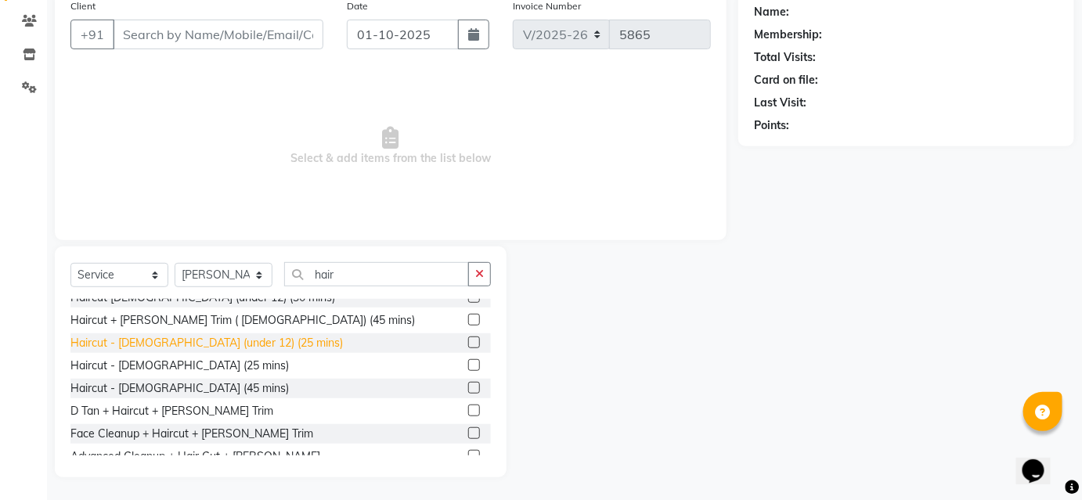
click at [195, 335] on div "Haircut - [DEMOGRAPHIC_DATA] (under 12) (25 mins)" at bounding box center [206, 343] width 272 height 16
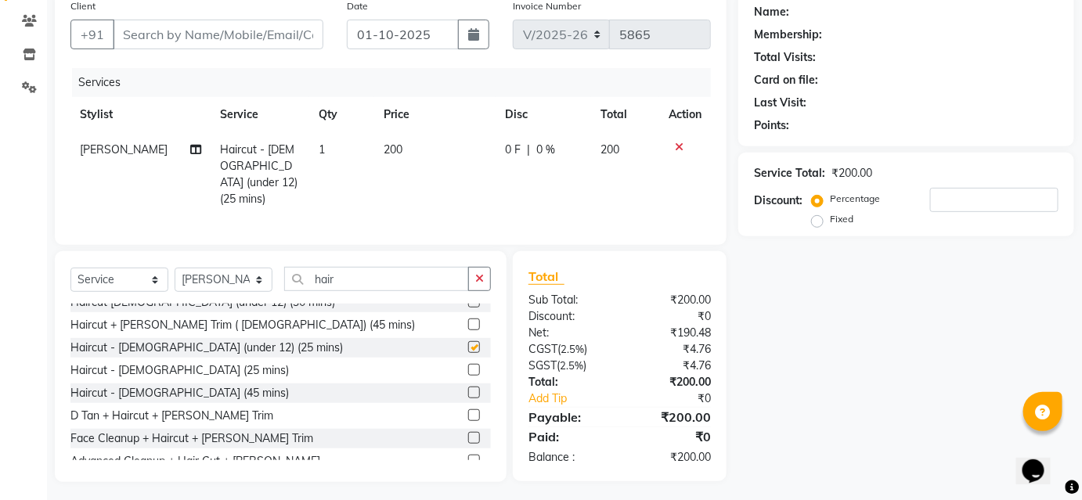
checkbox input "false"
click at [676, 137] on td at bounding box center [685, 174] width 52 height 85
click at [676, 146] on icon at bounding box center [679, 147] width 9 height 11
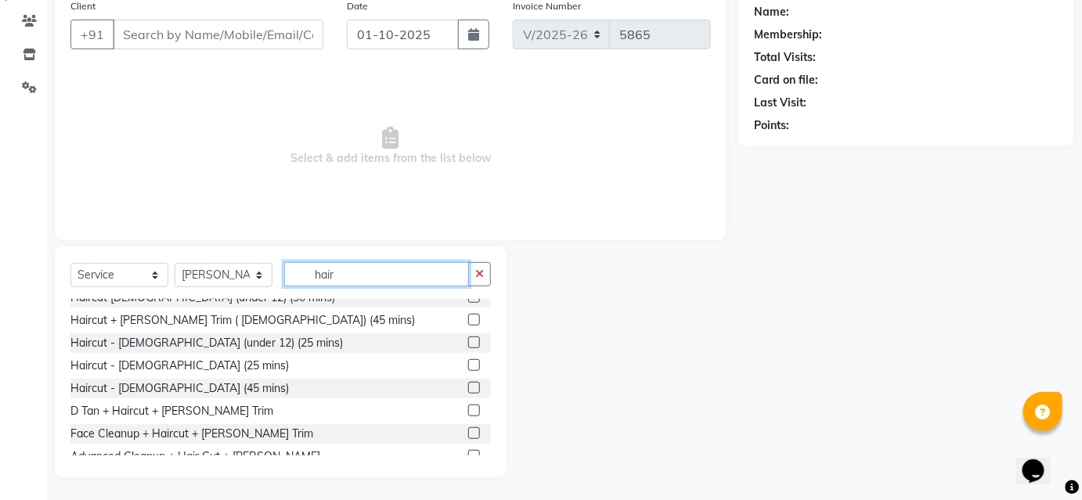
click at [395, 272] on input "hair" at bounding box center [376, 274] width 185 height 24
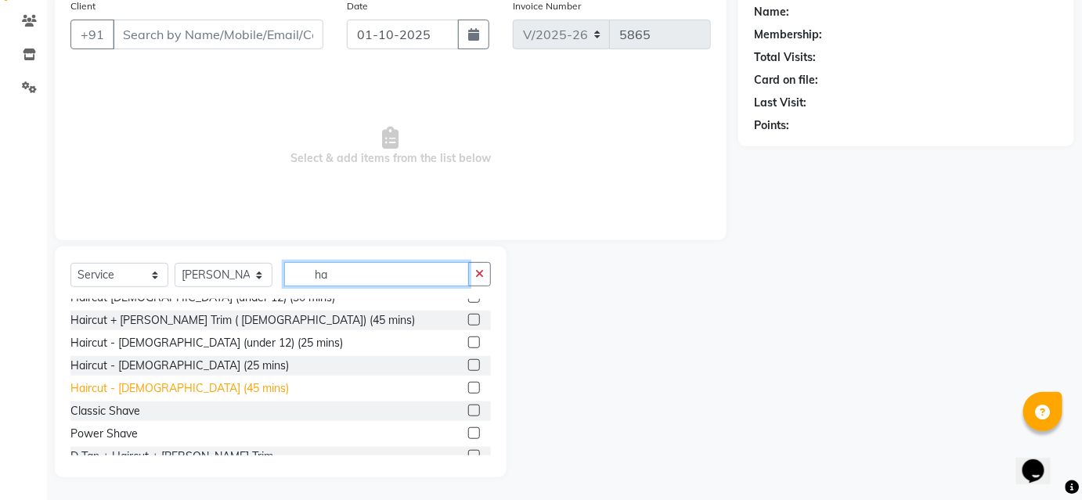
type input "h"
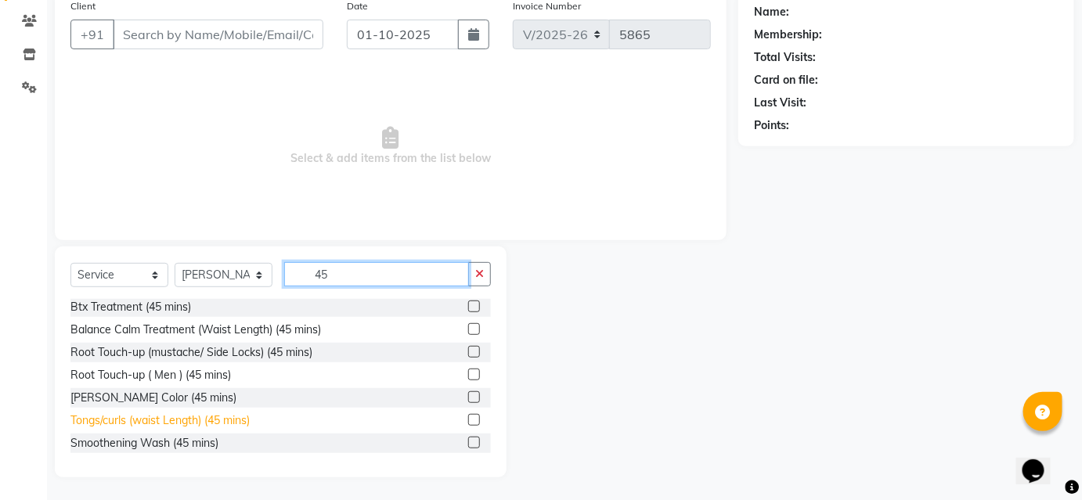
scroll to position [365, 0]
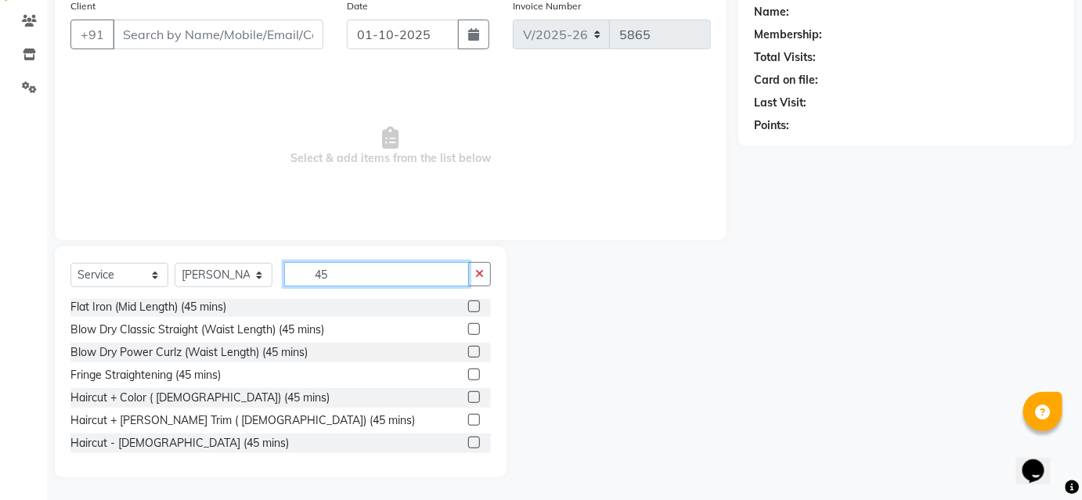
type input "45"
click at [468, 416] on label at bounding box center [474, 420] width 12 height 12
click at [468, 416] on input "checkbox" at bounding box center [473, 421] width 10 height 10
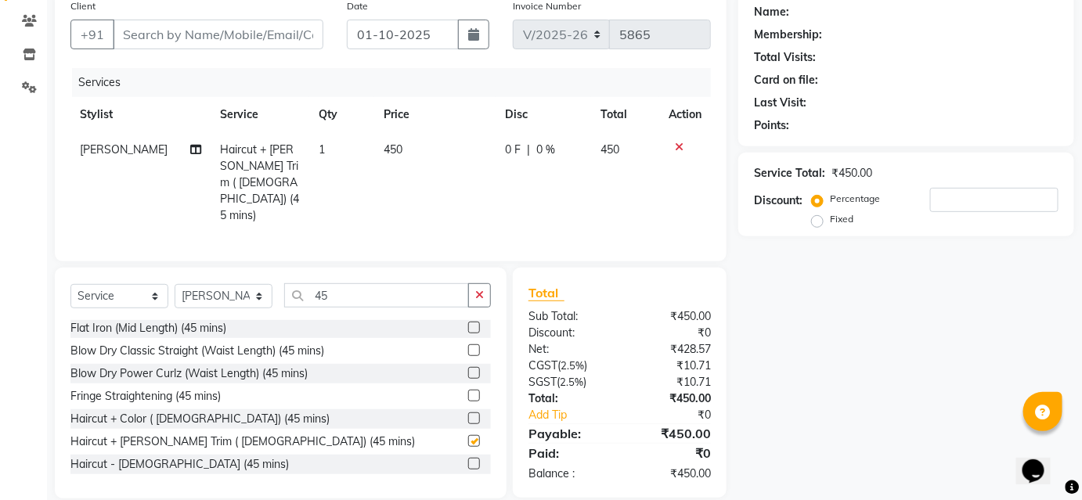
checkbox input "false"
click at [307, 35] on input "Client" at bounding box center [218, 35] width 211 height 30
type input "8"
type input "0"
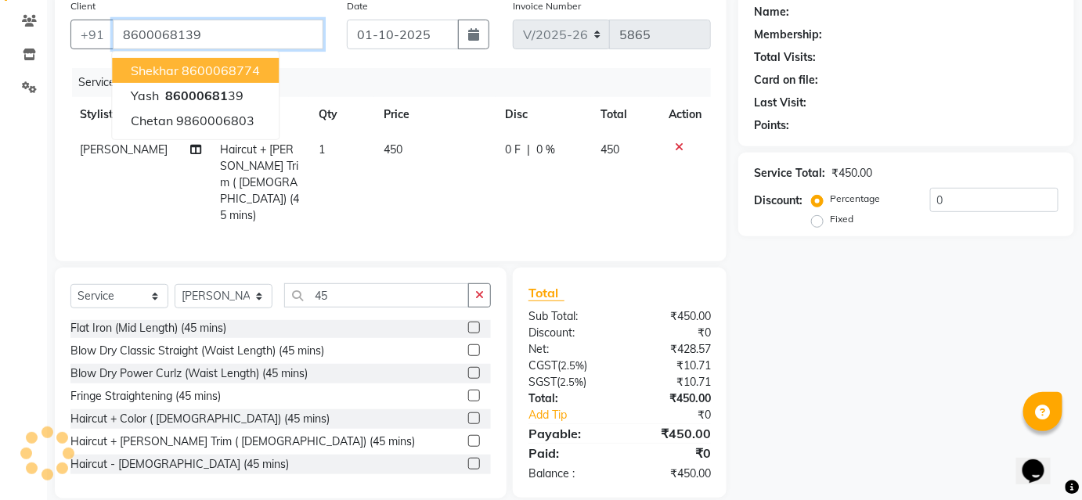
type input "8600068139"
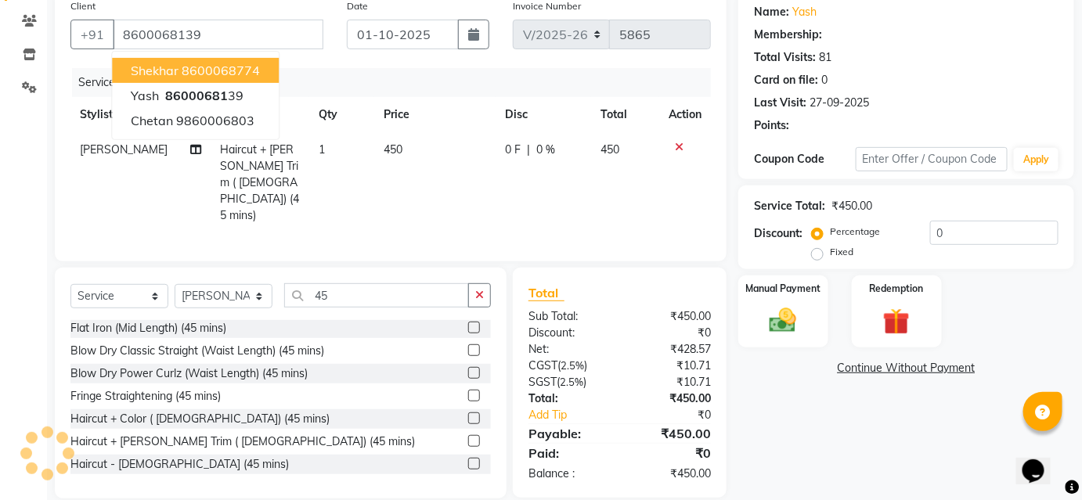
select select "1: Object"
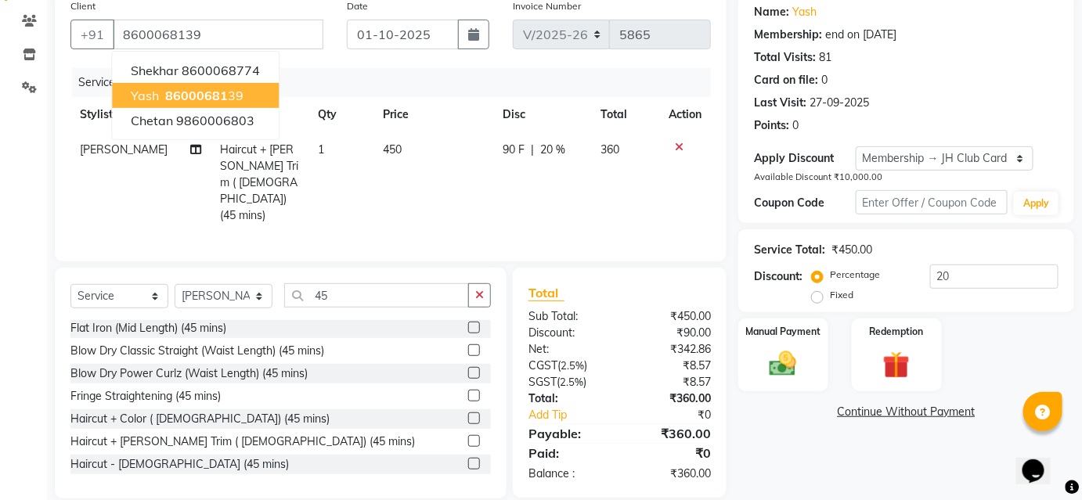
click at [222, 88] on span "86000681" at bounding box center [196, 96] width 63 height 16
type input "0"
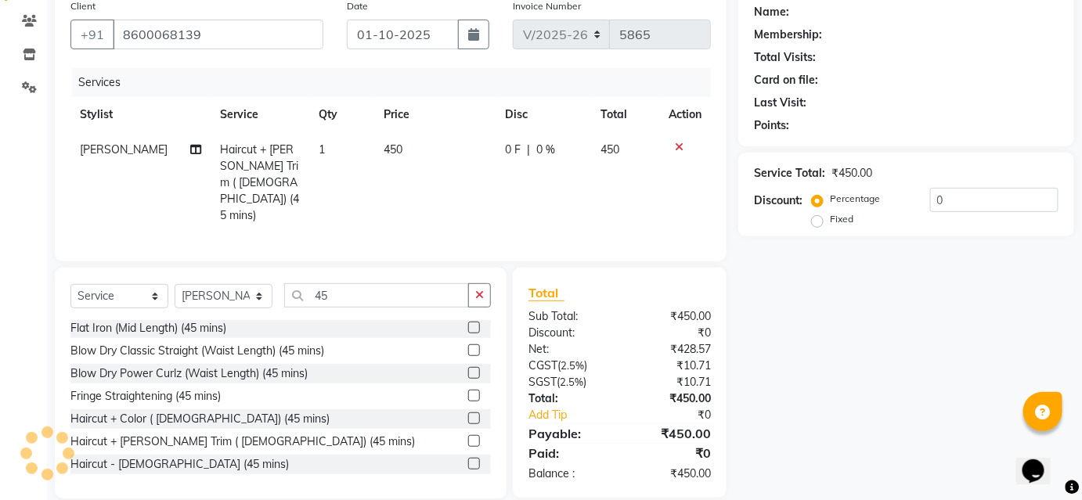
select select "1: Object"
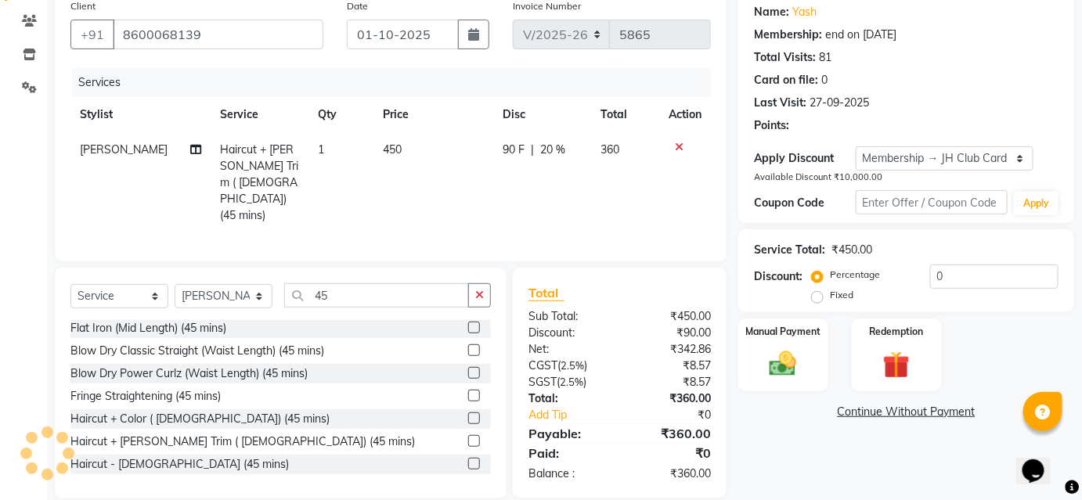
type input "20"
click at [826, 376] on div "Manual Payment" at bounding box center [783, 355] width 93 height 76
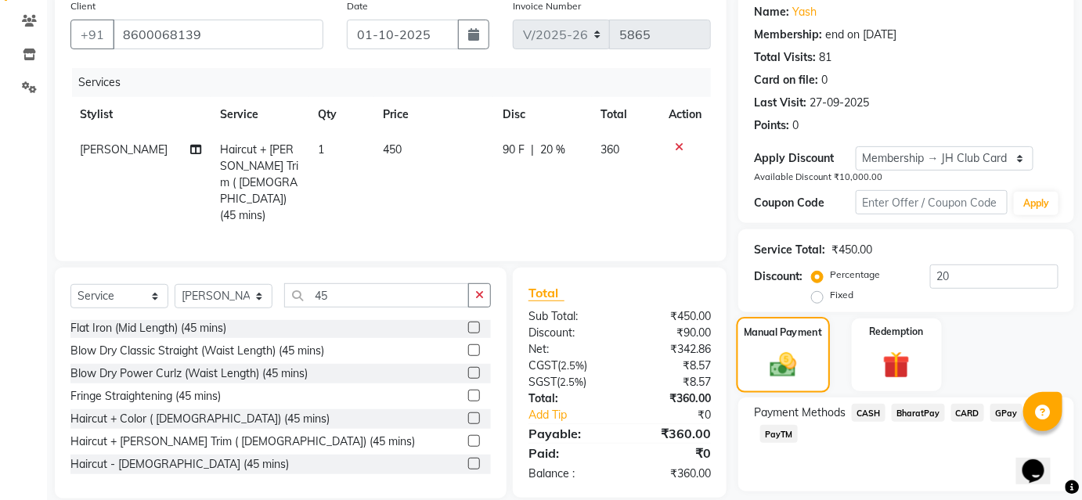
scroll to position [172, 0]
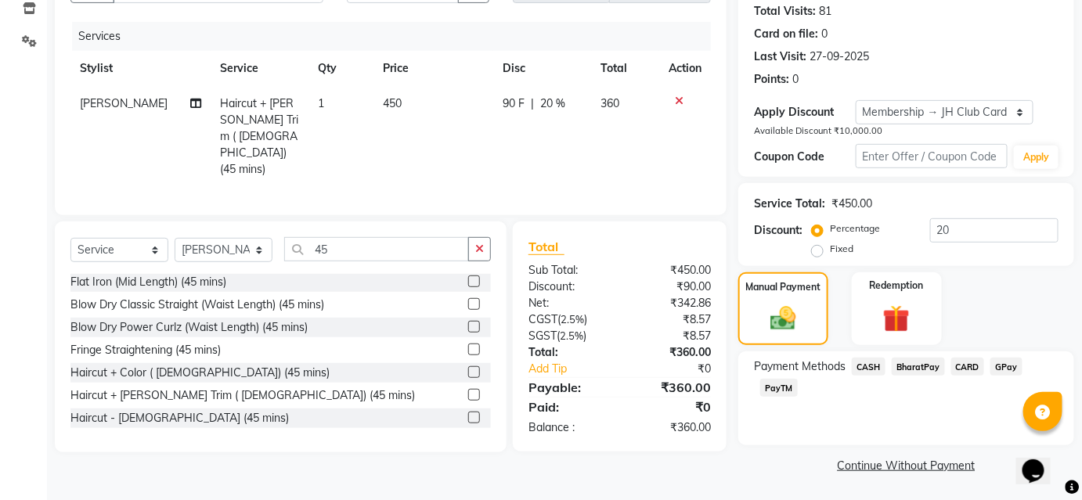
click at [909, 366] on span "BharatPay" at bounding box center [918, 367] width 53 height 18
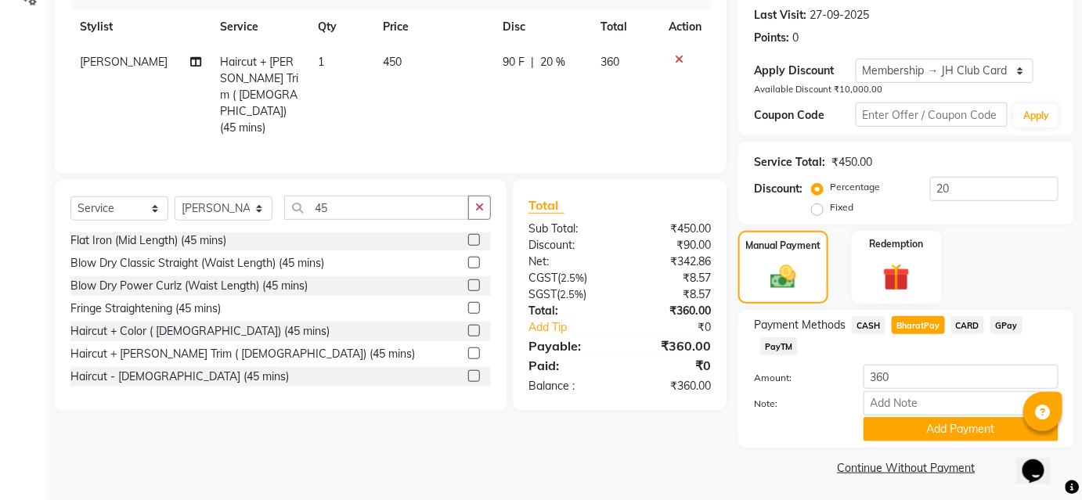
scroll to position [216, 0]
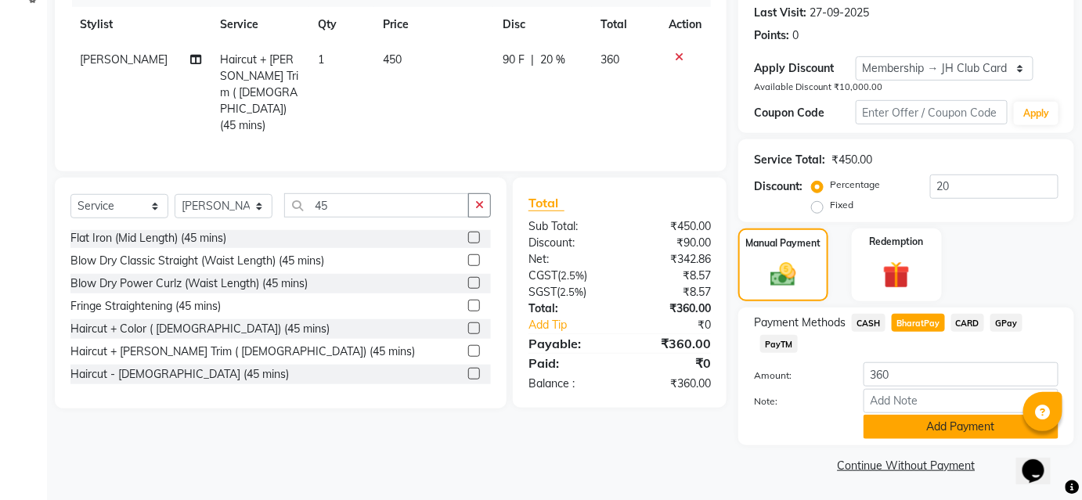
click at [922, 432] on button "Add Payment" at bounding box center [960, 427] width 195 height 24
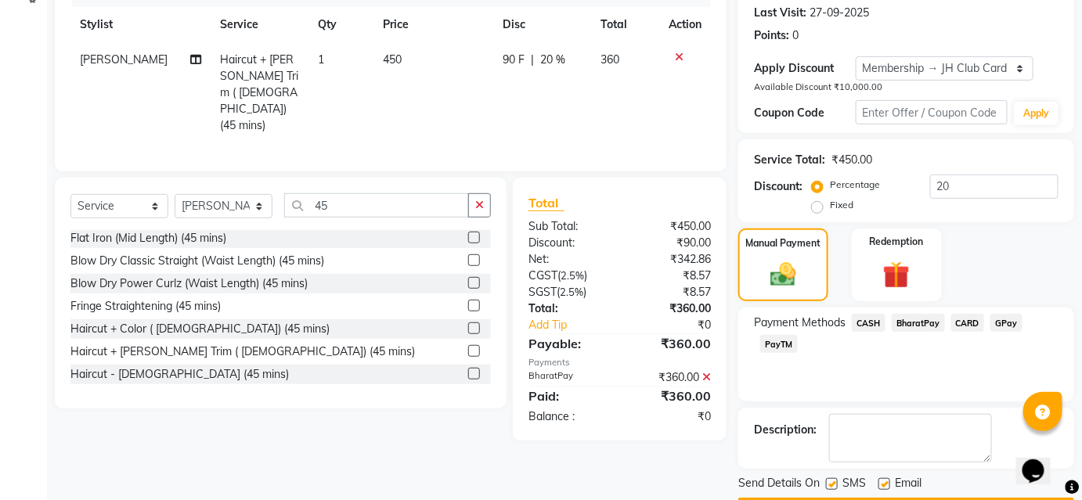
scroll to position [260, 0]
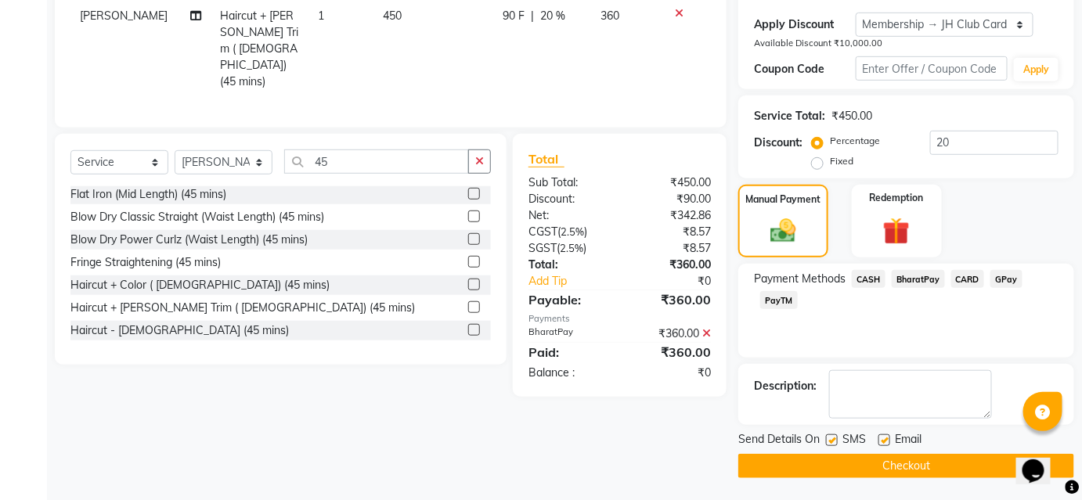
click at [940, 457] on button "Checkout" at bounding box center [906, 466] width 336 height 24
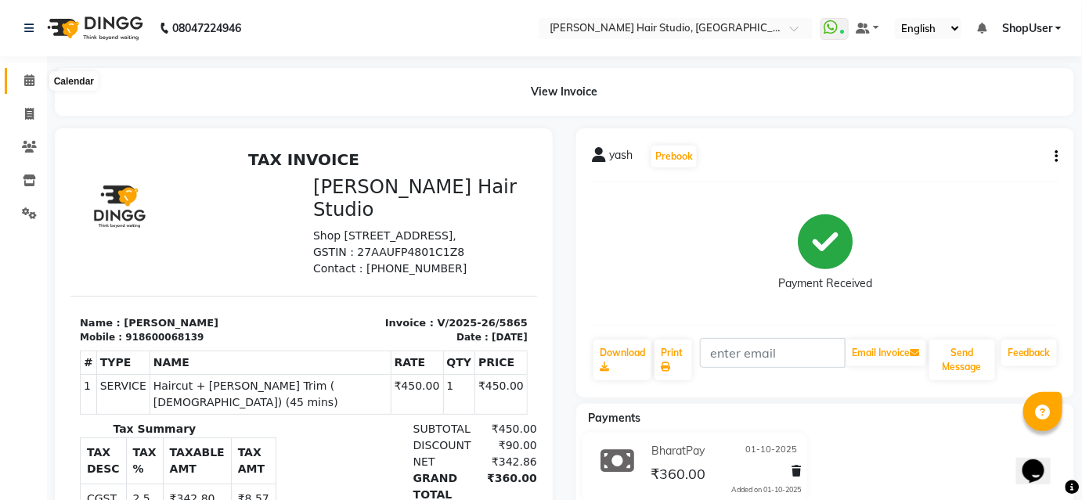
click at [24, 80] on span at bounding box center [29, 81] width 27 height 18
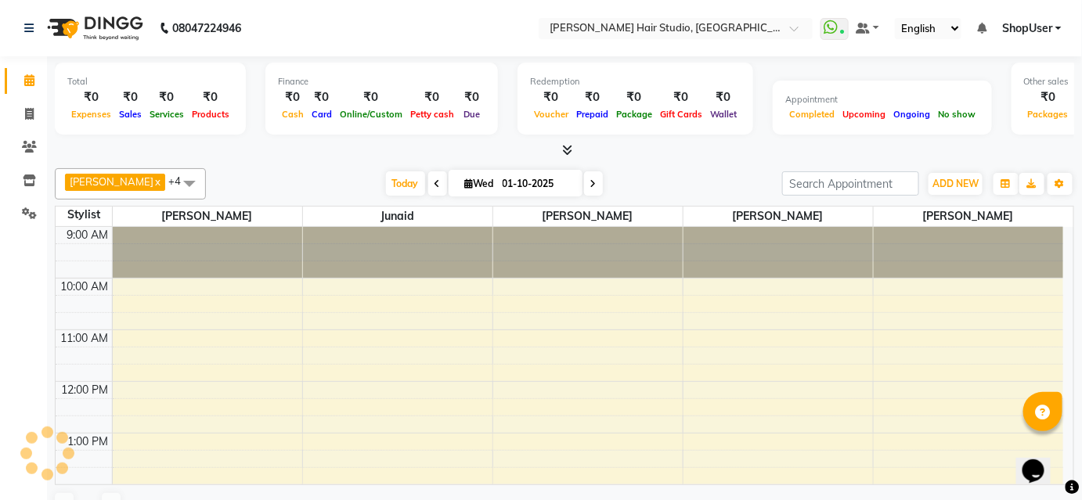
click at [24, 80] on icon at bounding box center [29, 80] width 10 height 12
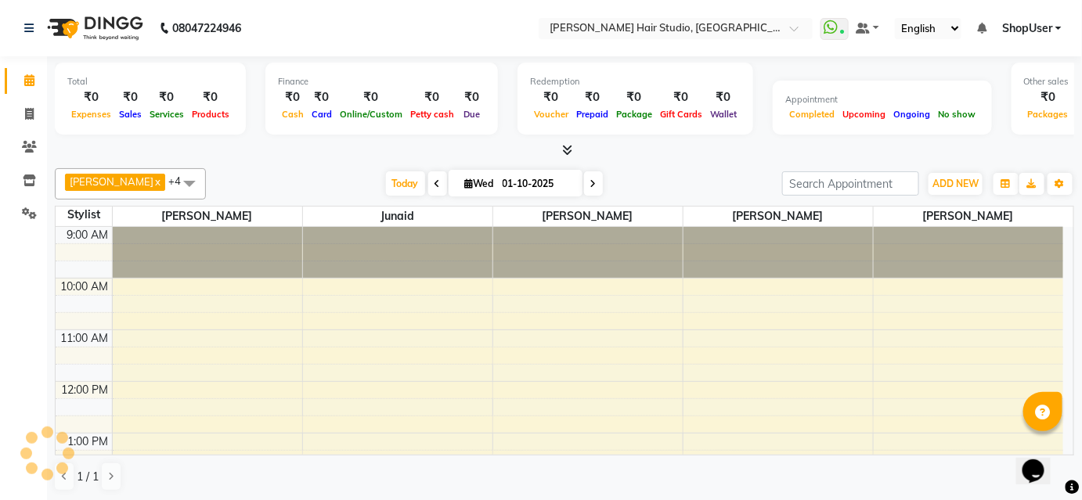
click at [26, 86] on icon at bounding box center [29, 80] width 10 height 12
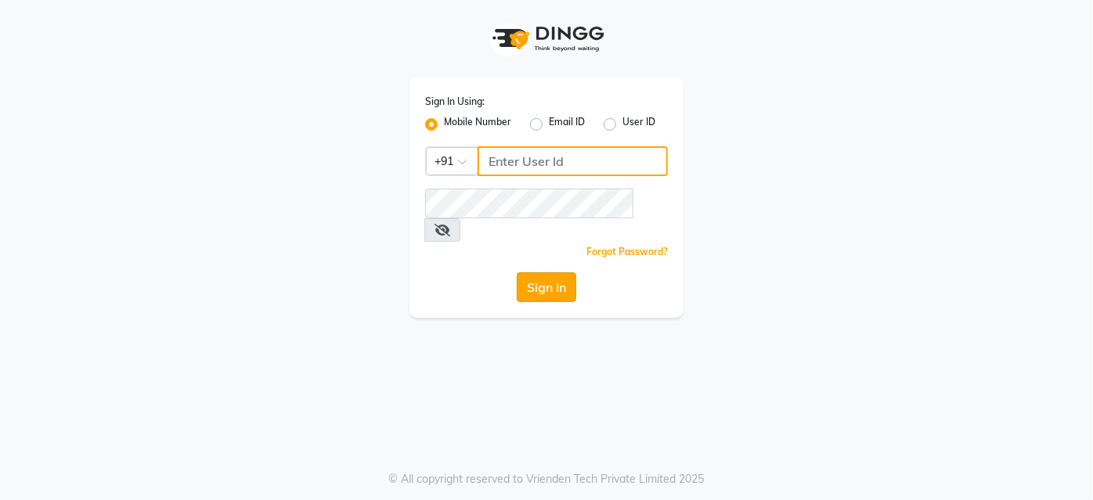
type input "9860439414"
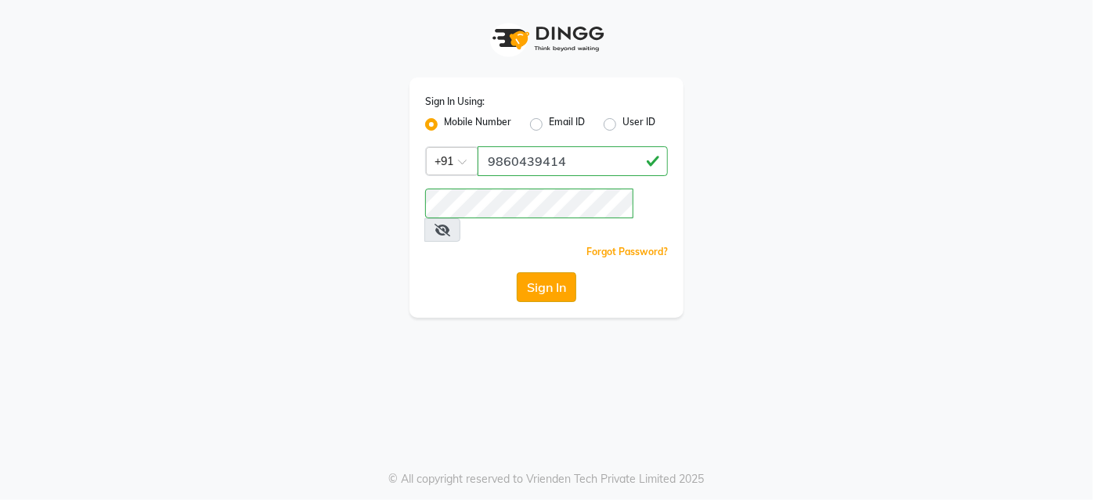
click at [536, 272] on button "Sign In" at bounding box center [546, 287] width 59 height 30
click at [536, 272] on div "Sign In" at bounding box center [546, 287] width 243 height 30
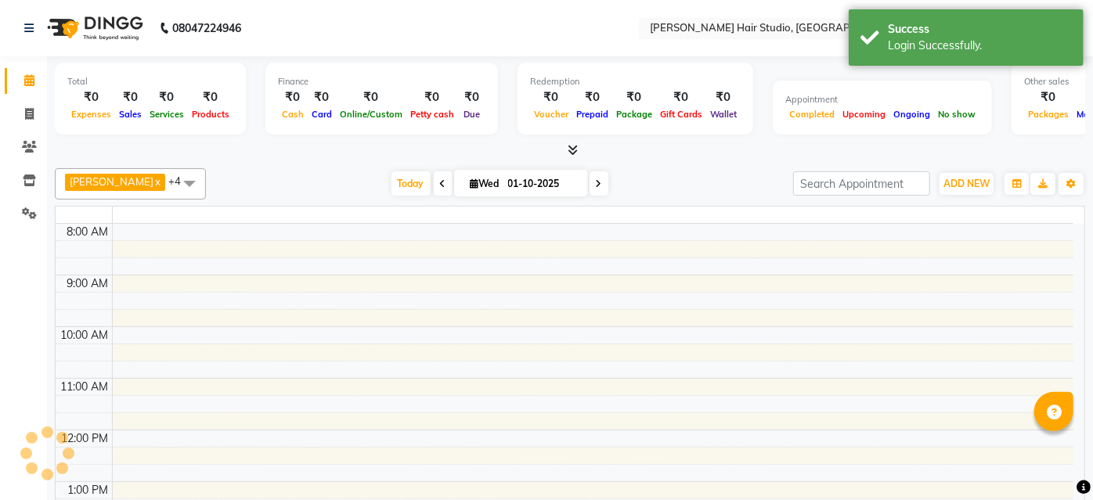
select select "en"
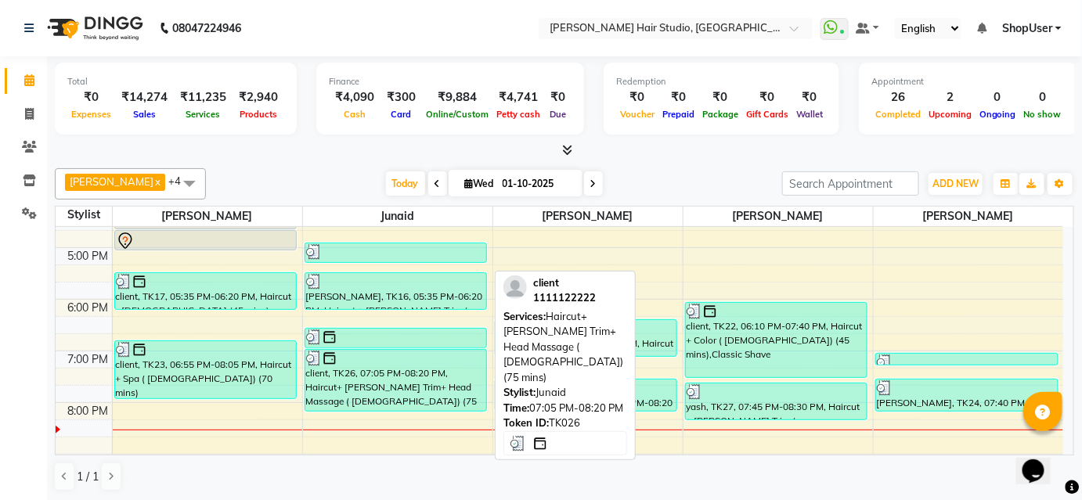
scroll to position [427, 0]
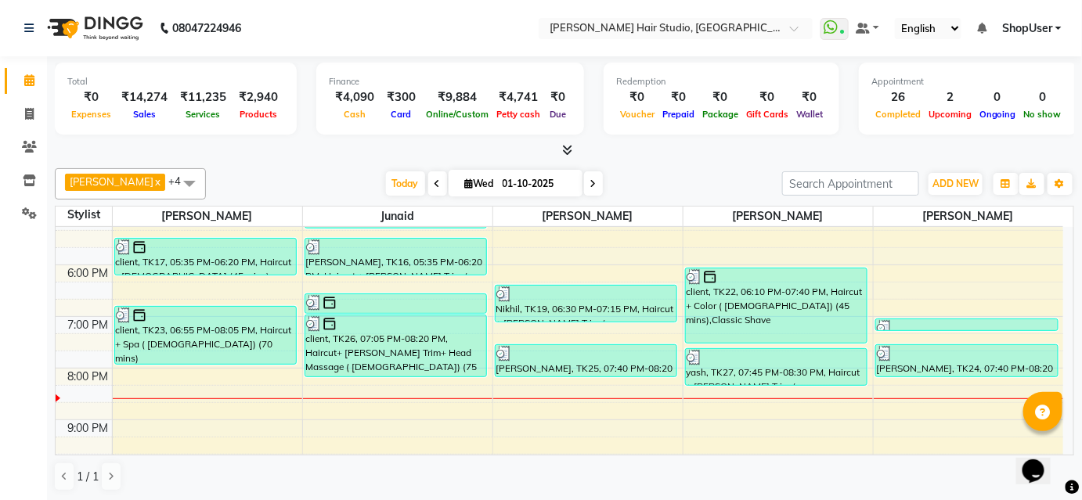
click at [568, 152] on icon at bounding box center [568, 150] width 10 height 12
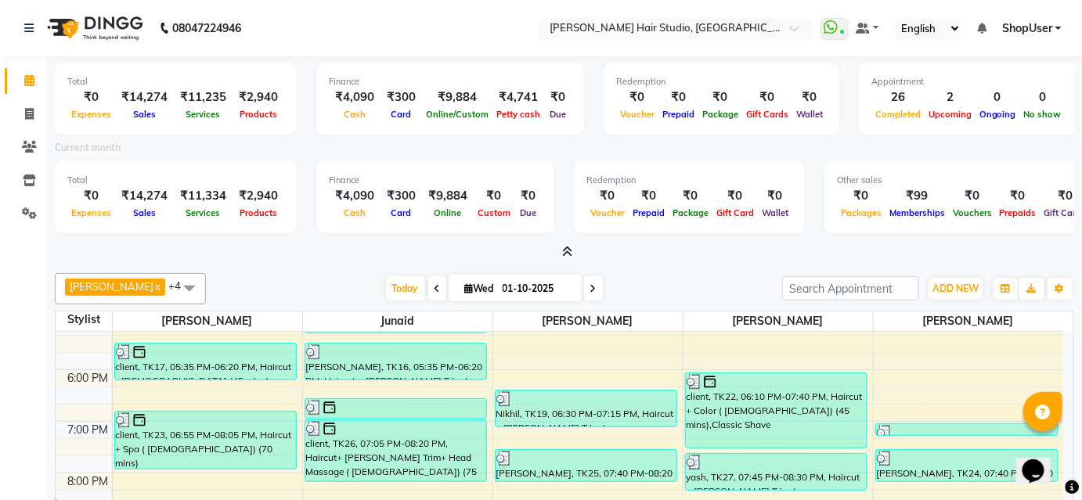
click at [560, 252] on span at bounding box center [565, 252] width 16 height 16
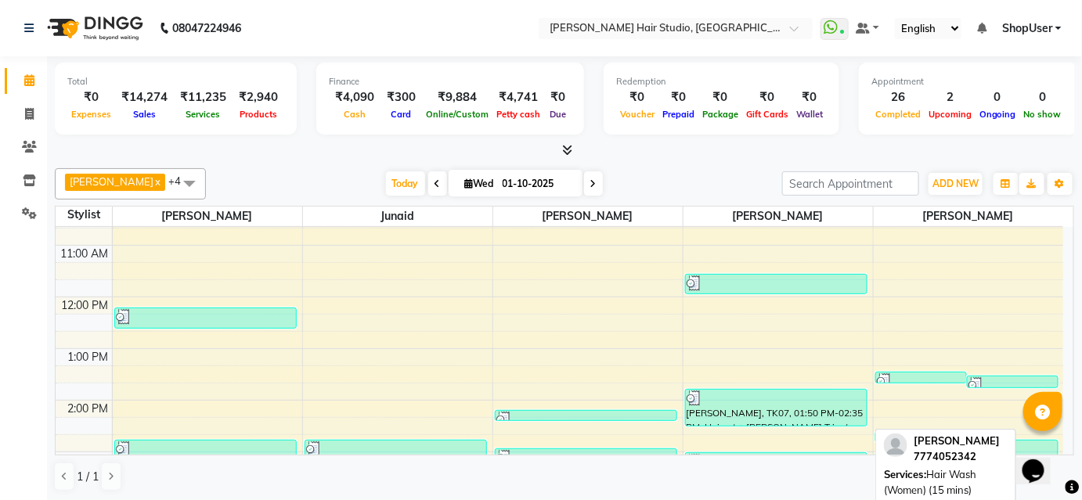
scroll to position [0, 0]
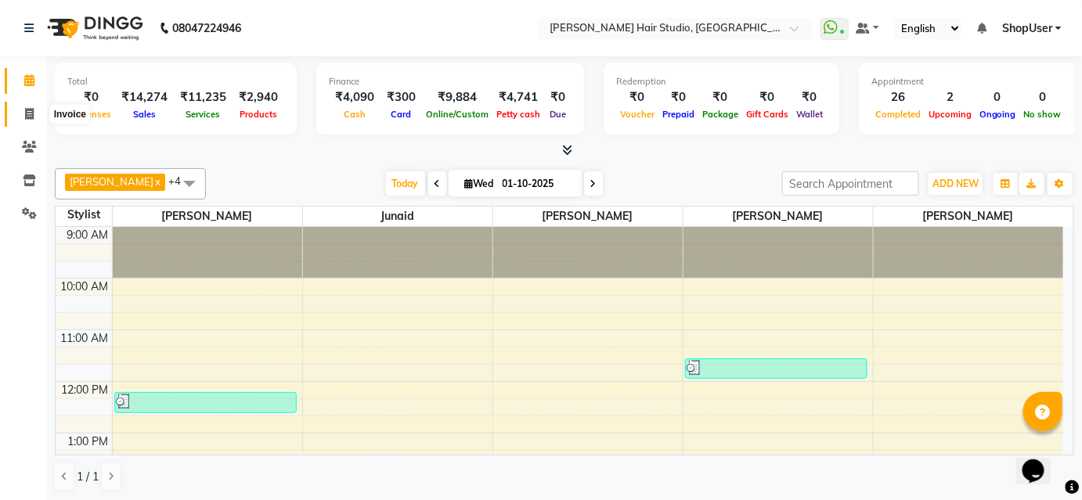
click at [20, 110] on span at bounding box center [29, 115] width 27 height 18
select select "service"
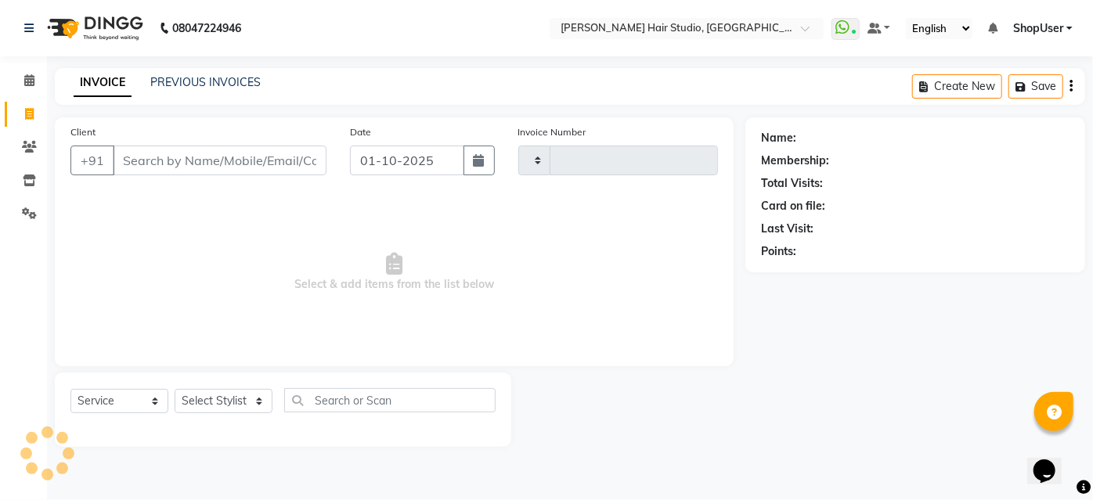
type input "5866"
select select "627"
click at [197, 157] on input "Client" at bounding box center [220, 161] width 214 height 30
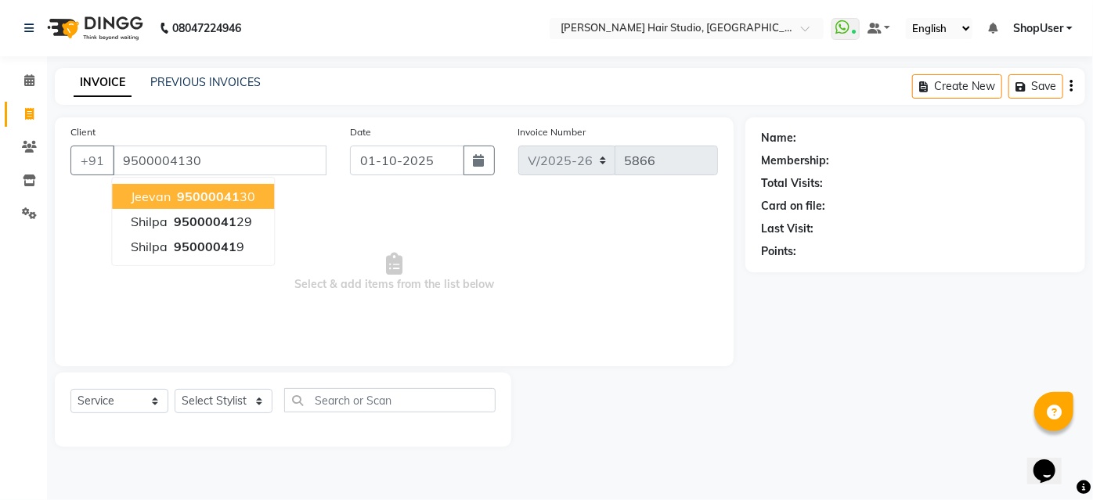
type input "9500004130"
select select "1: Object"
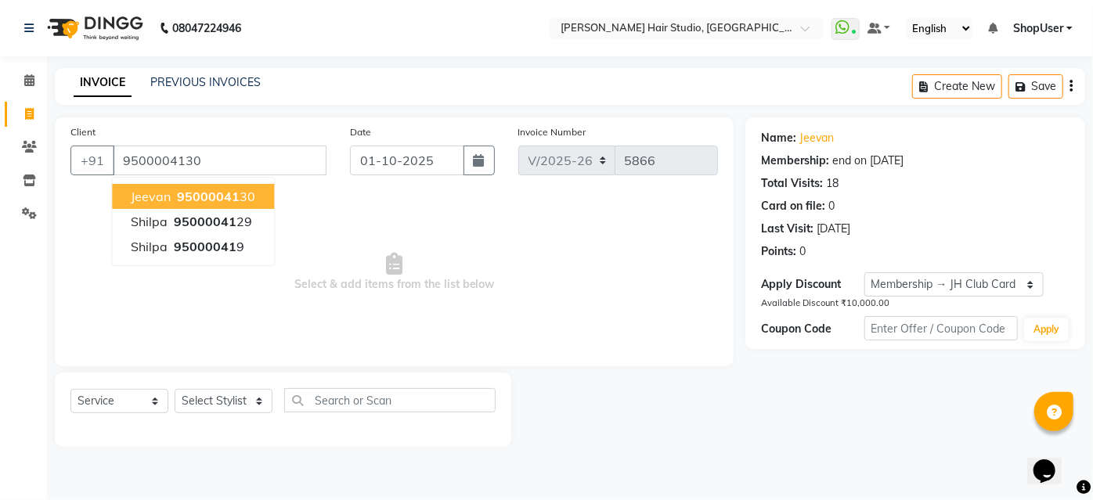
click at [232, 192] on span "95000041" at bounding box center [208, 197] width 63 height 16
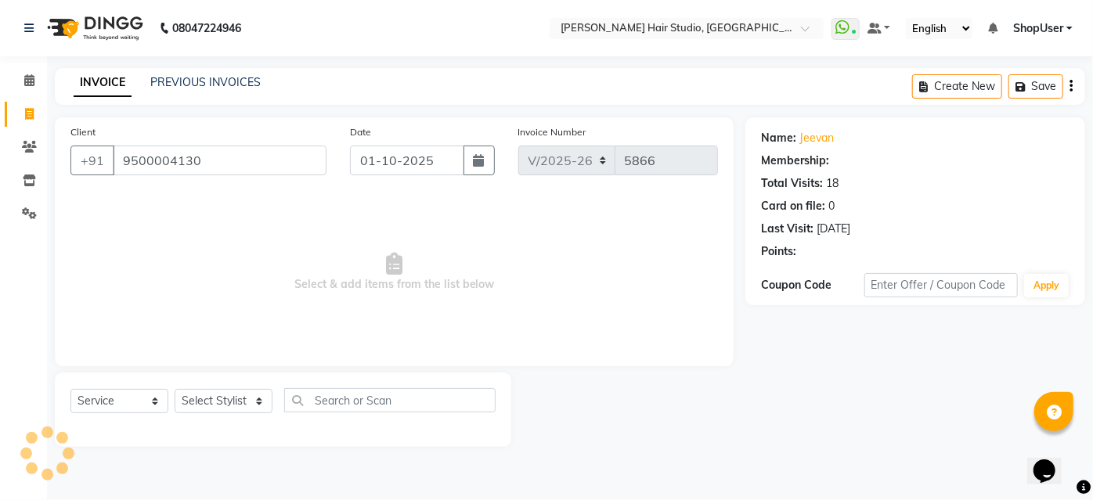
select select "1: Object"
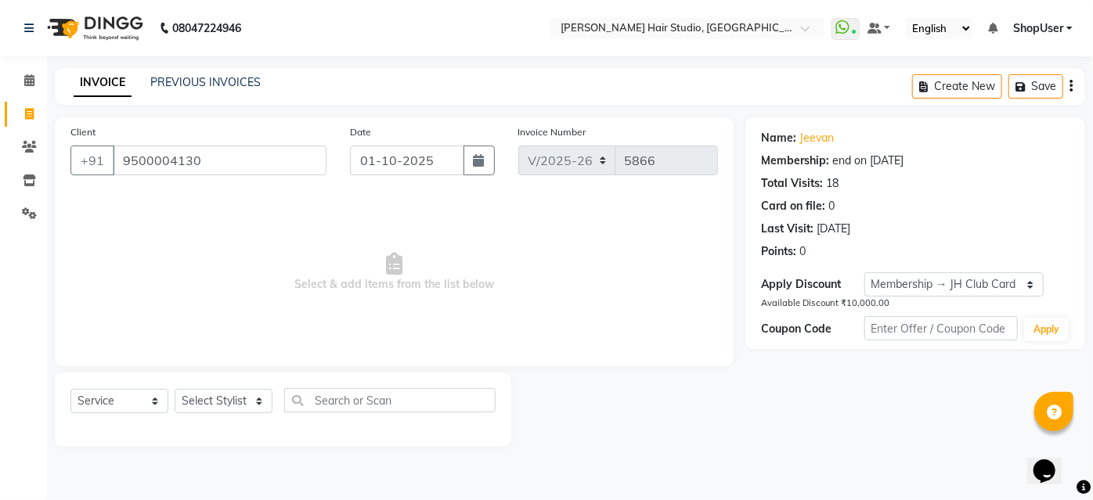
click at [234, 414] on div "Select Service Product Membership Package Voucher Prepaid Gift Card Select Styl…" at bounding box center [282, 406] width 425 height 37
click at [241, 407] on select "Select Stylist [PERSON_NAME] [PERSON_NAME] Avinash [PERSON_NAME] kahde [PERSON_…" at bounding box center [224, 401] width 98 height 24
select select "81286"
click at [175, 389] on select "Select Stylist [PERSON_NAME] [PERSON_NAME] Avinash [PERSON_NAME] kahde [PERSON_…" at bounding box center [224, 401] width 98 height 24
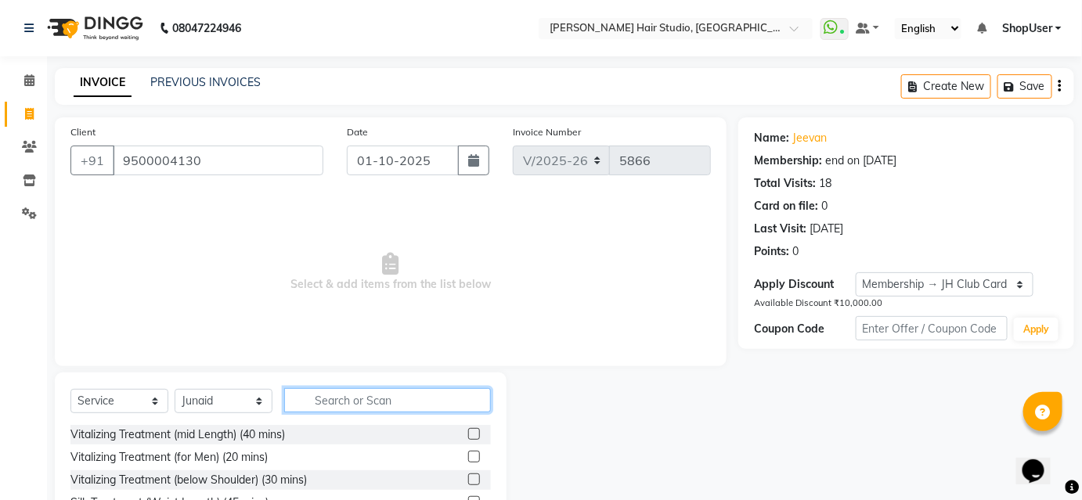
click at [387, 395] on input "text" at bounding box center [387, 400] width 207 height 24
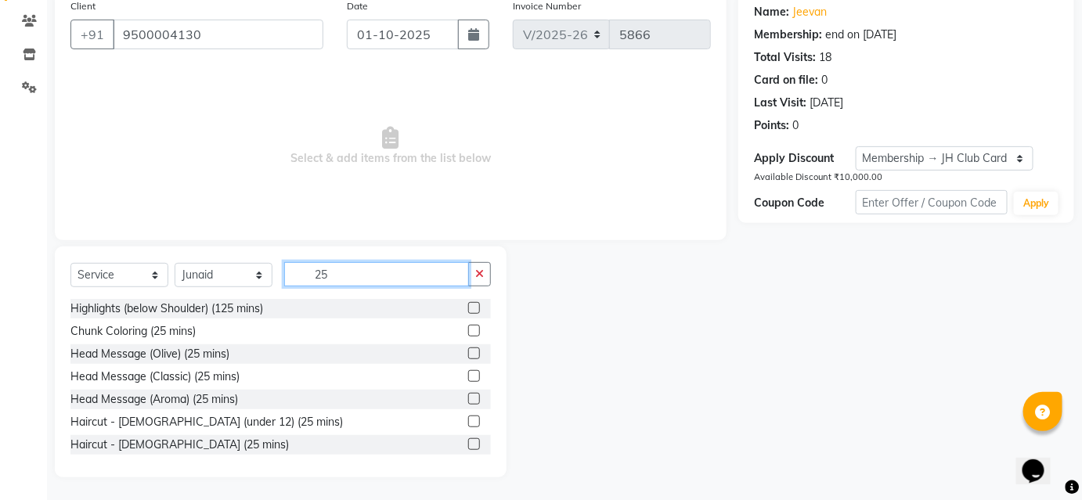
scroll to position [2, 0]
type input "25"
click at [468, 437] on label at bounding box center [474, 443] width 12 height 12
click at [468, 438] on input "checkbox" at bounding box center [473, 443] width 10 height 10
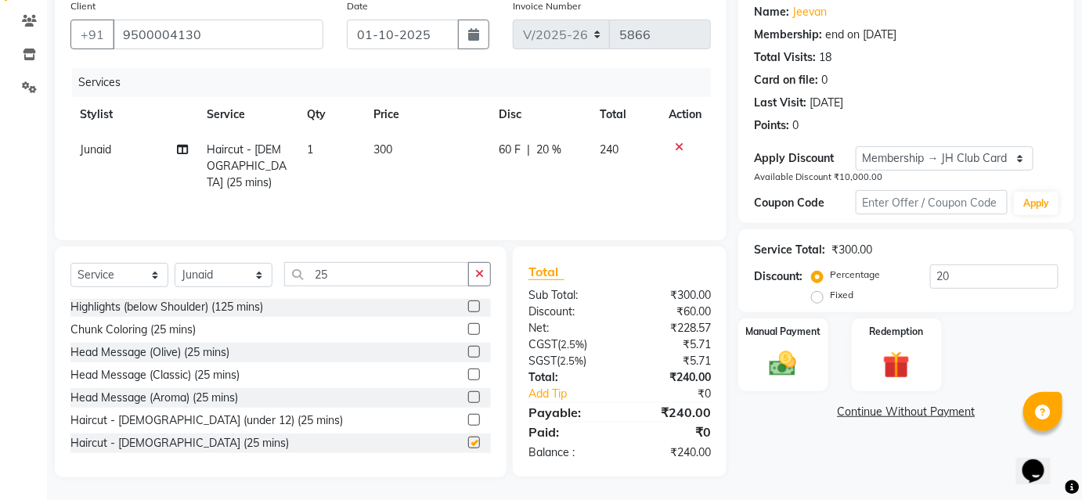
checkbox input "false"
click at [802, 352] on img at bounding box center [782, 364] width 45 height 32
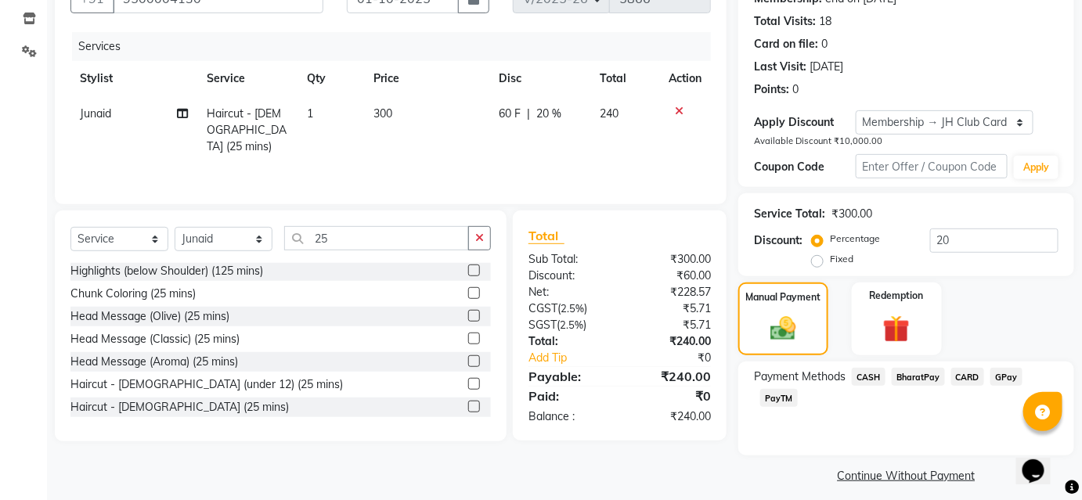
scroll to position [172, 0]
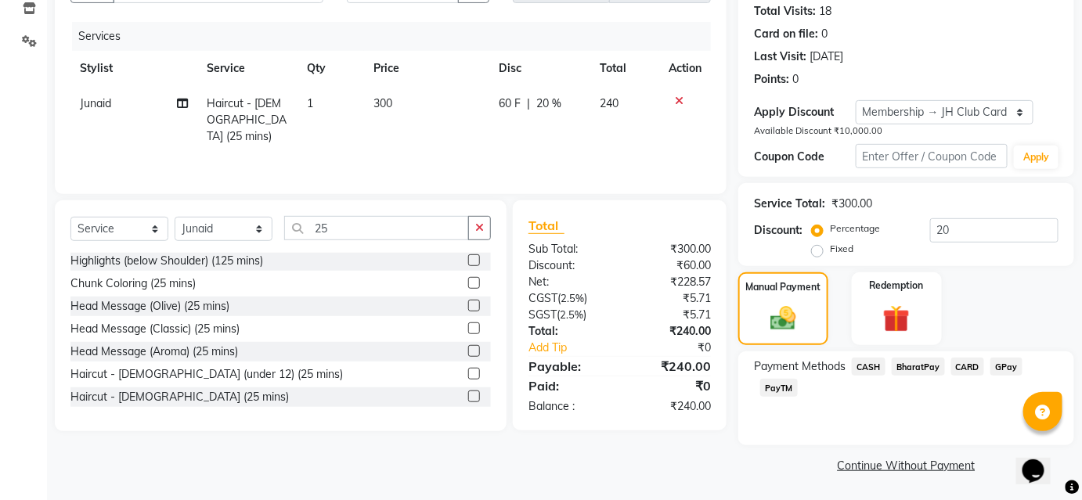
click at [929, 368] on span "BharatPay" at bounding box center [918, 367] width 53 height 18
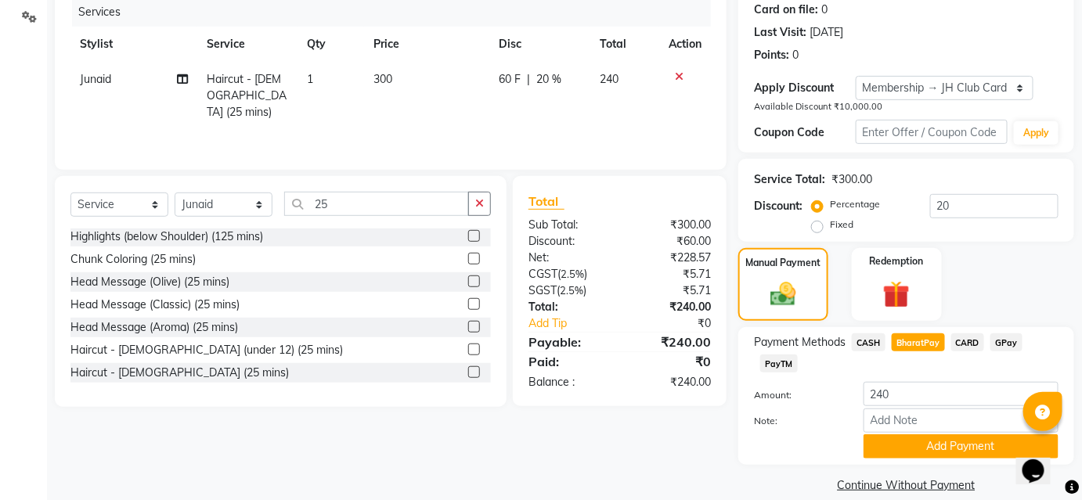
scroll to position [216, 0]
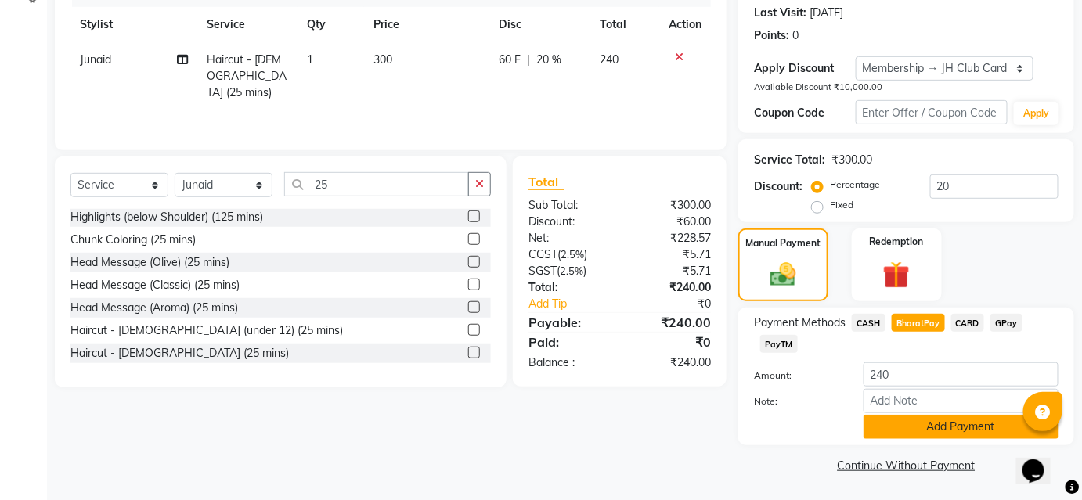
click at [927, 419] on button "Add Payment" at bounding box center [960, 427] width 195 height 24
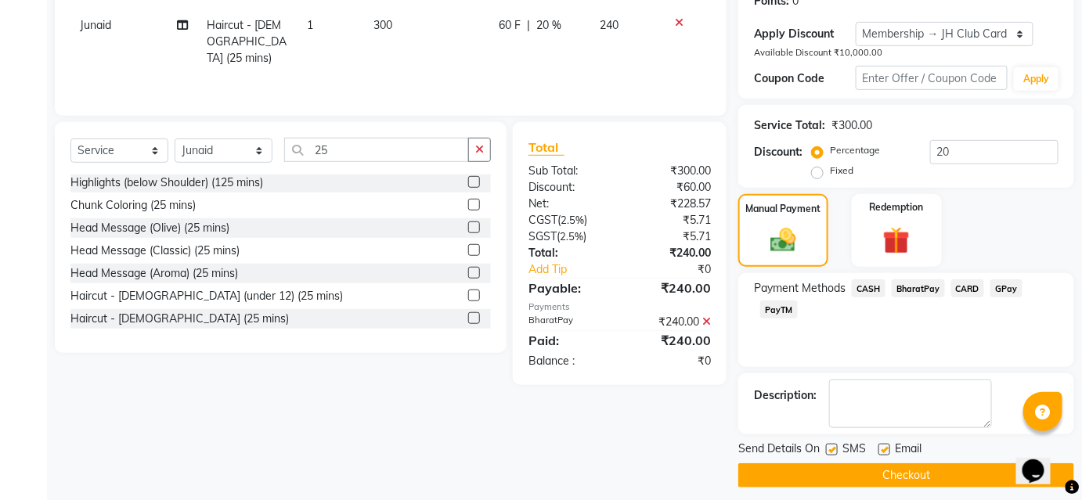
scroll to position [260, 0]
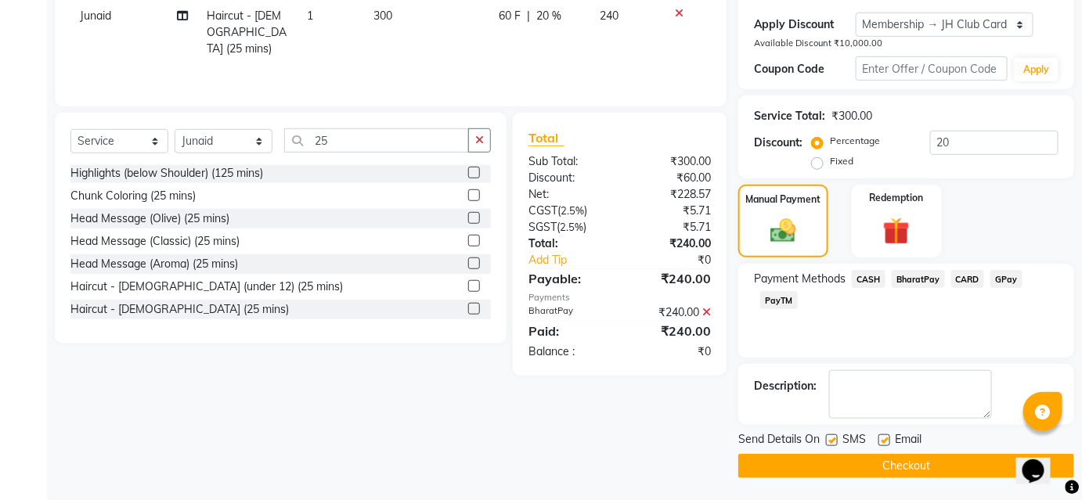
click at [923, 457] on button "Checkout" at bounding box center [906, 466] width 336 height 24
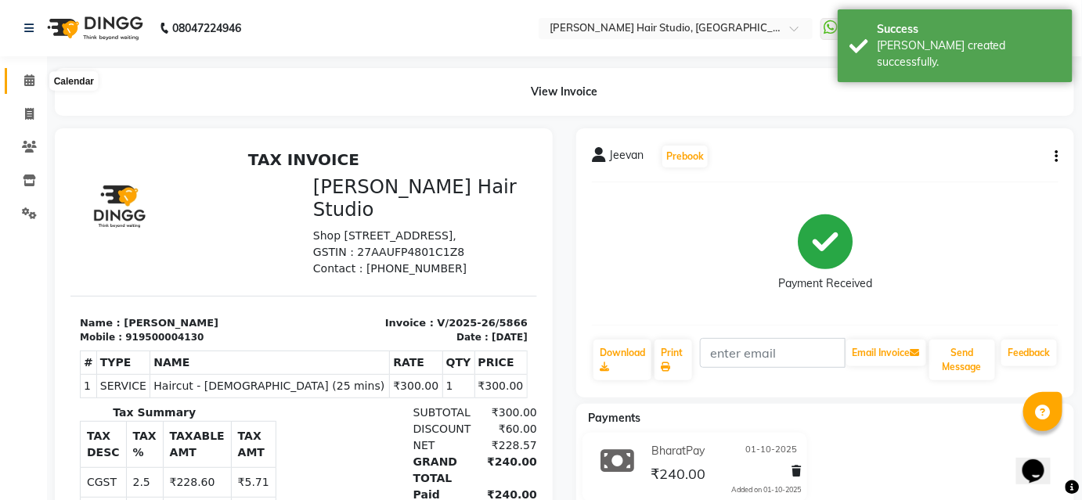
click at [25, 86] on icon at bounding box center [29, 80] width 10 height 12
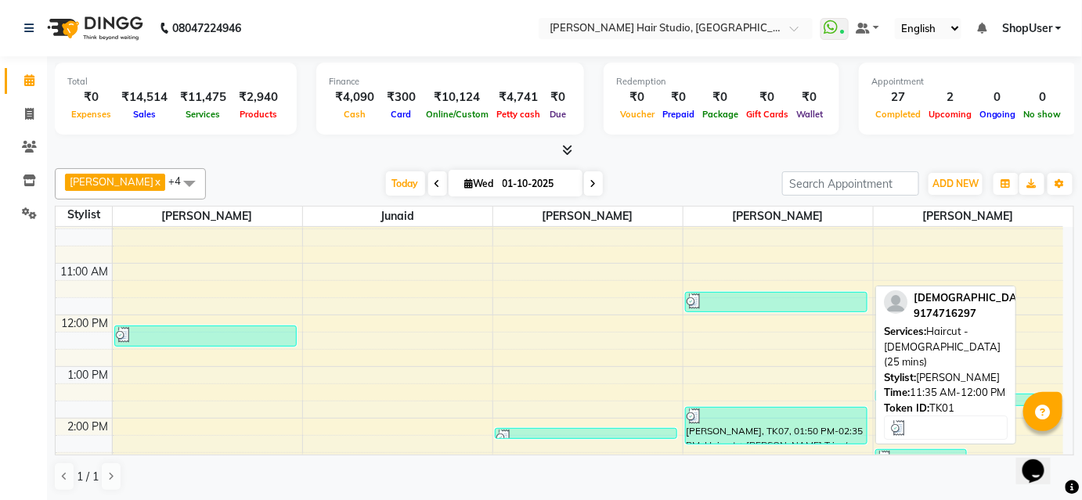
scroll to position [142, 0]
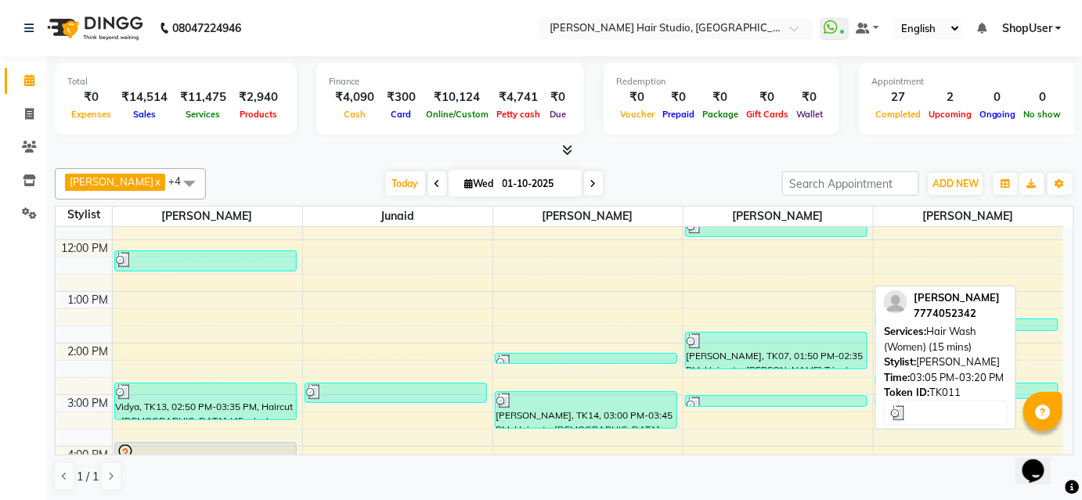
click at [703, 397] on div at bounding box center [777, 405] width 180 height 16
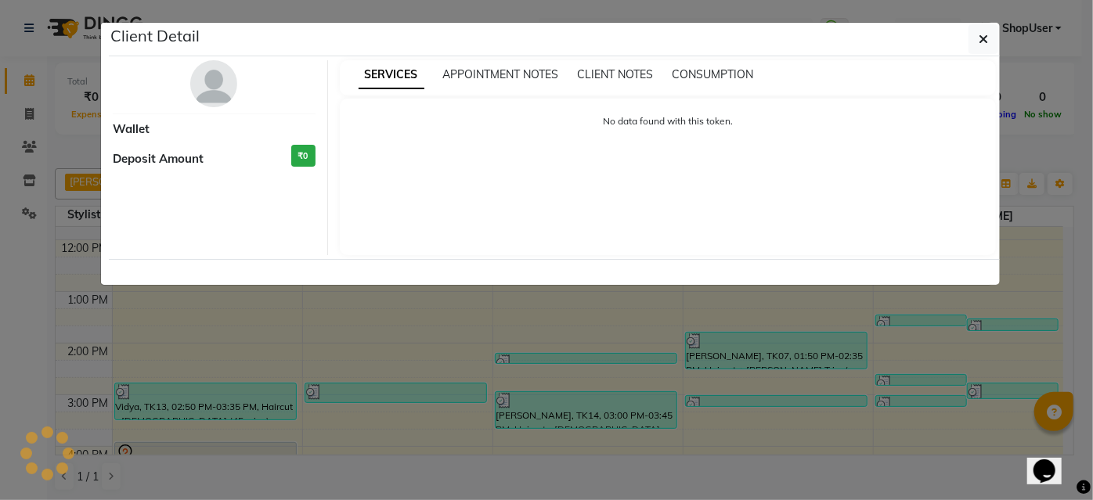
select select "3"
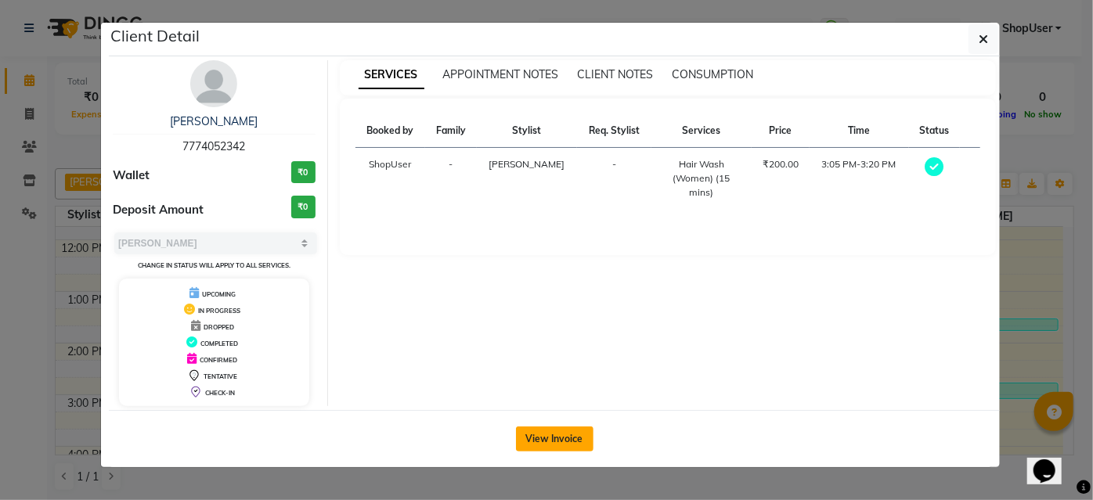
click at [541, 438] on button "View Invoice" at bounding box center [554, 439] width 77 height 25
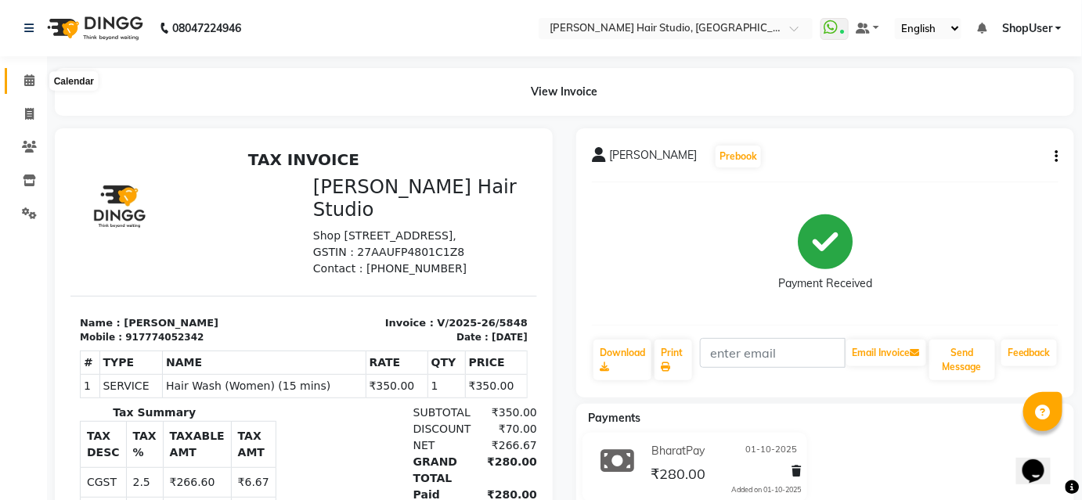
click at [27, 79] on icon at bounding box center [29, 80] width 10 height 12
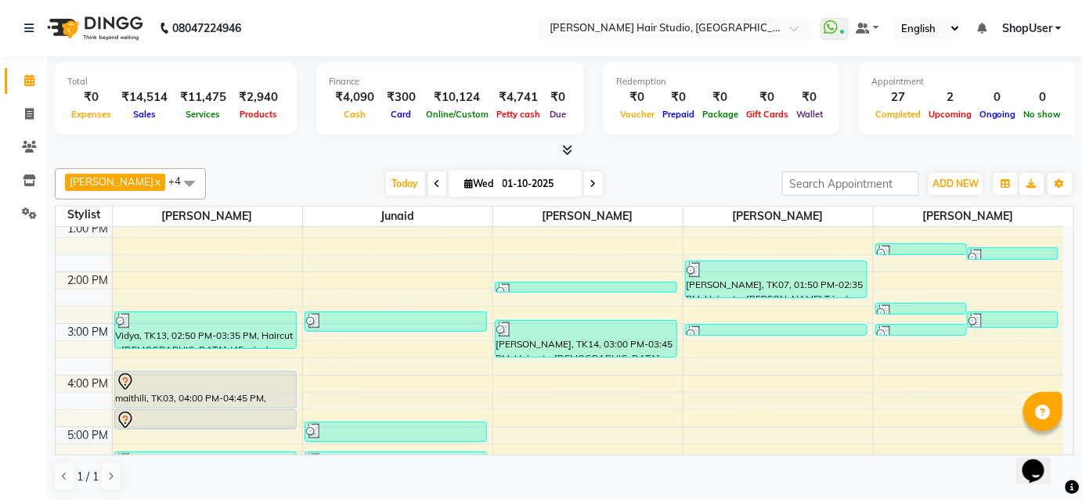
scroll to position [284, 0]
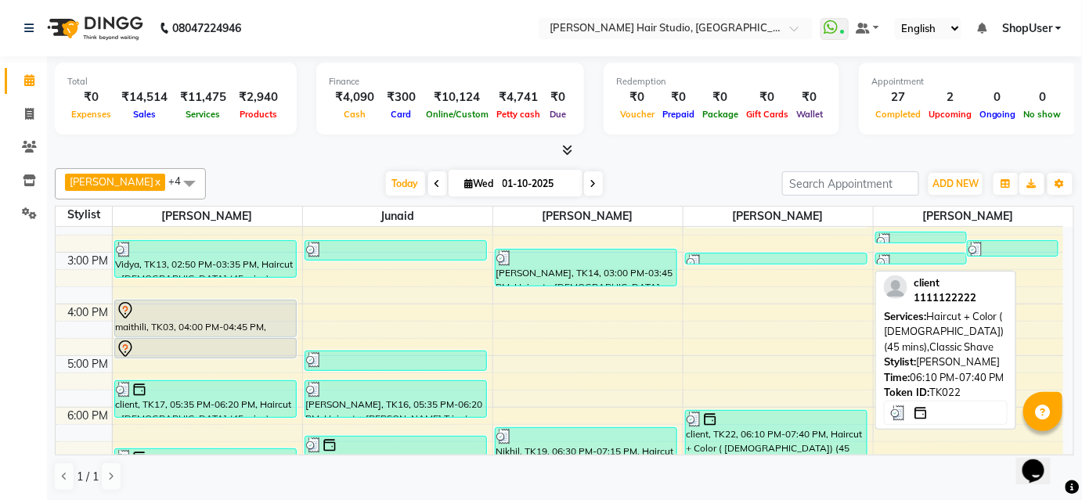
click at [766, 429] on div "client, TK22, 06:10 PM-07:40 PM, Haircut + Color ( [DEMOGRAPHIC_DATA]) (45 mins…" at bounding box center [777, 448] width 182 height 74
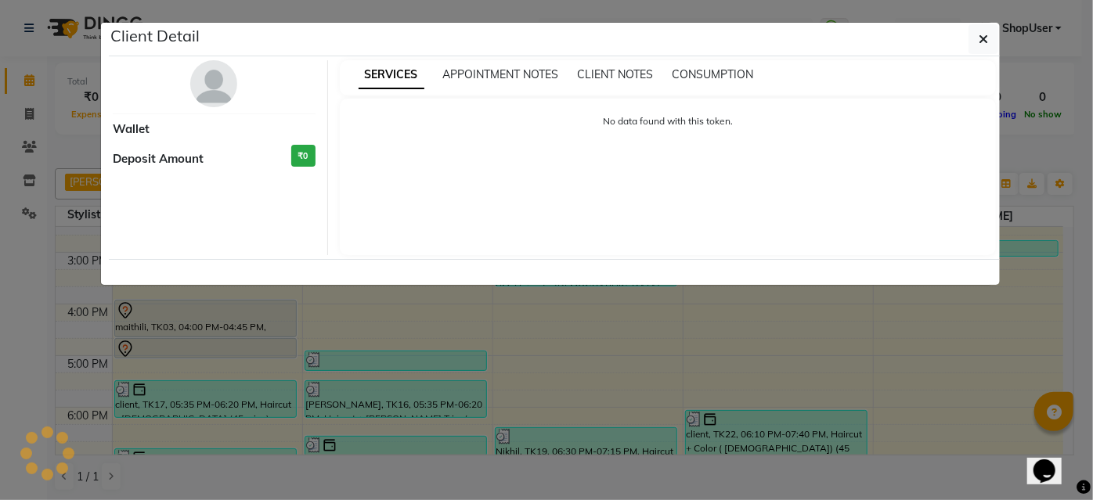
select select "3"
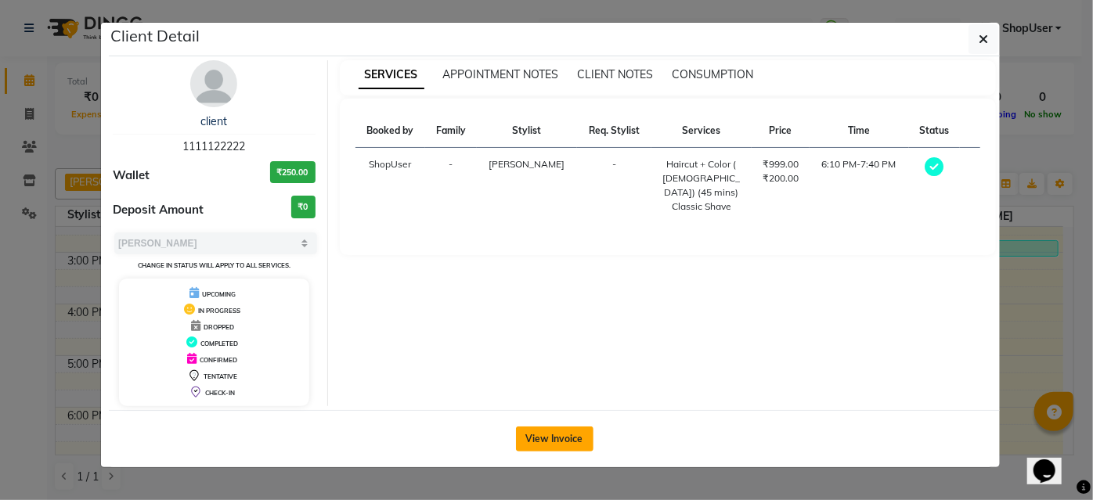
click at [567, 431] on button "View Invoice" at bounding box center [554, 439] width 77 height 25
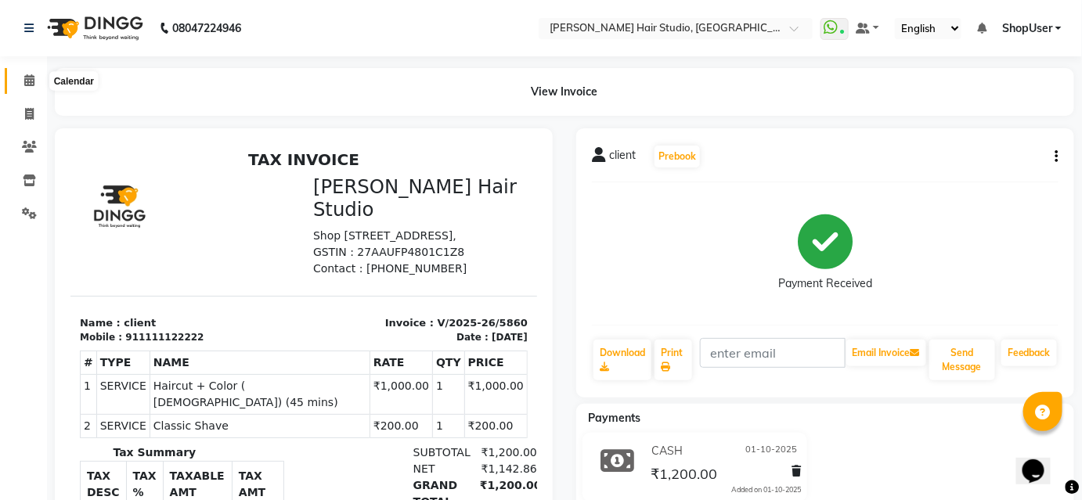
click at [24, 88] on span at bounding box center [29, 81] width 27 height 18
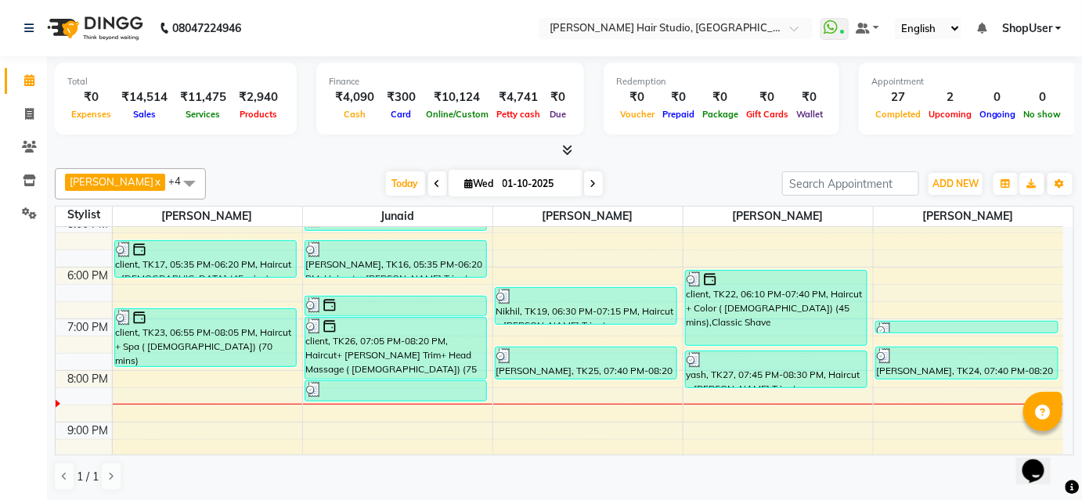
scroll to position [427, 0]
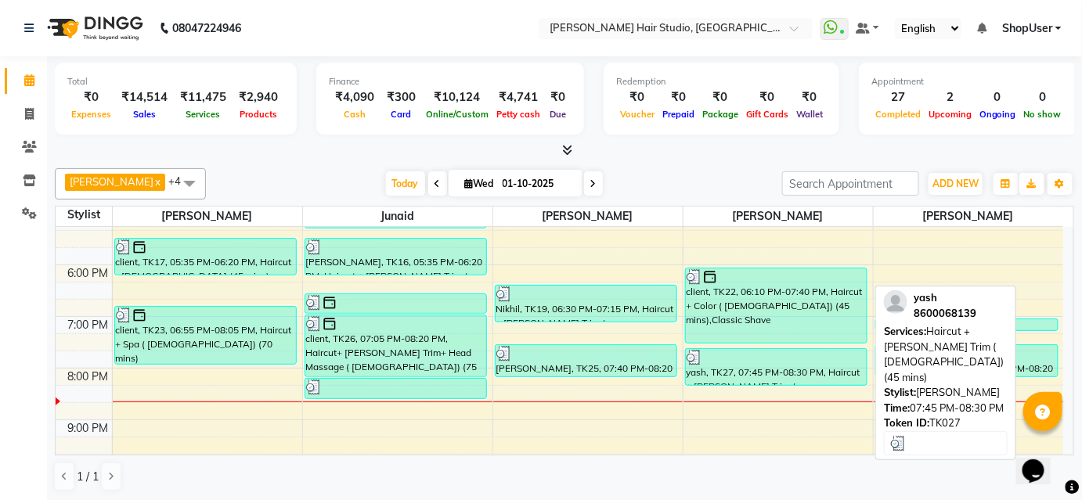
click at [777, 374] on div "yash, TK27, 07:45 PM-08:30 PM, Haircut + [PERSON_NAME] Trim ( [DEMOGRAPHIC_DATA…" at bounding box center [777, 367] width 182 height 36
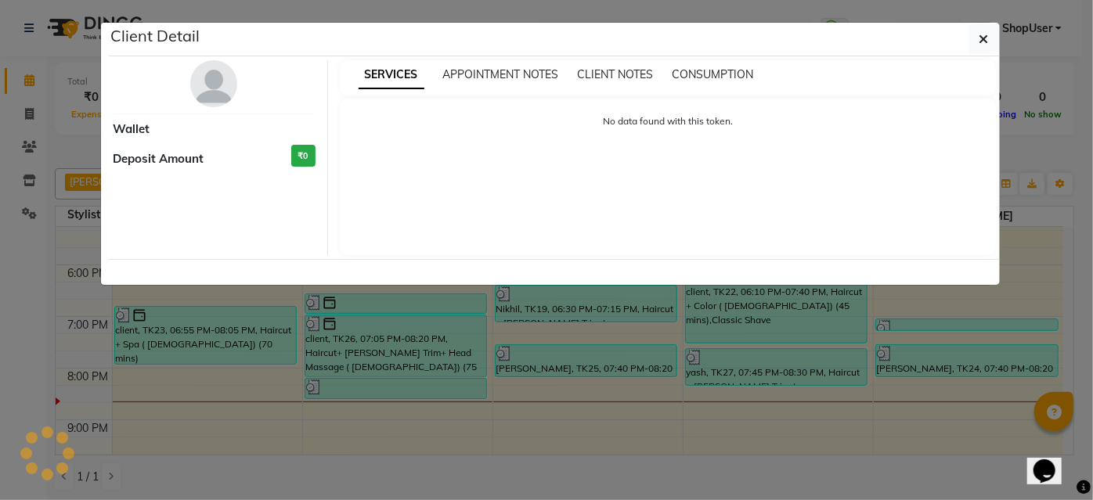
select select "3"
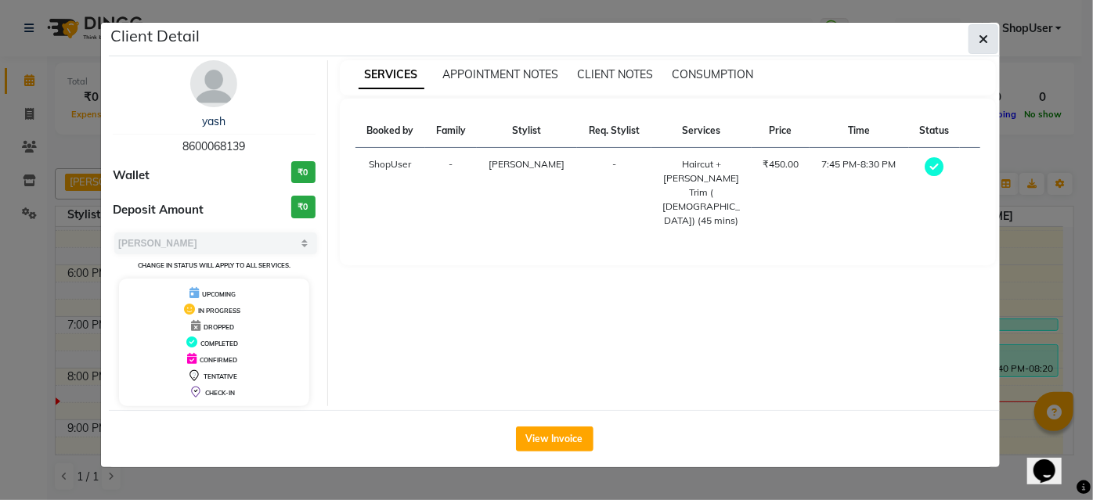
click at [980, 40] on icon "button" at bounding box center [983, 39] width 9 height 13
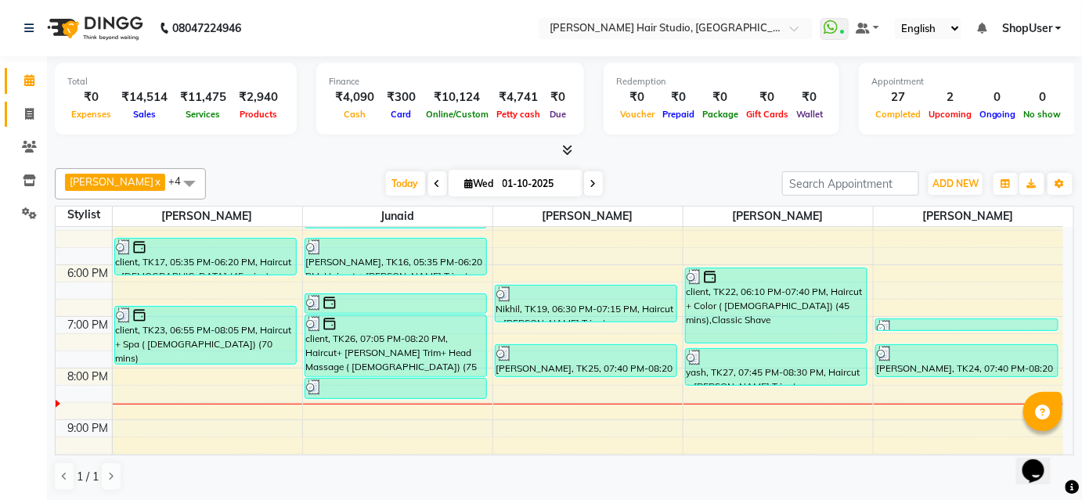
click at [27, 123] on link "Invoice" at bounding box center [24, 115] width 38 height 26
select select "627"
select select "service"
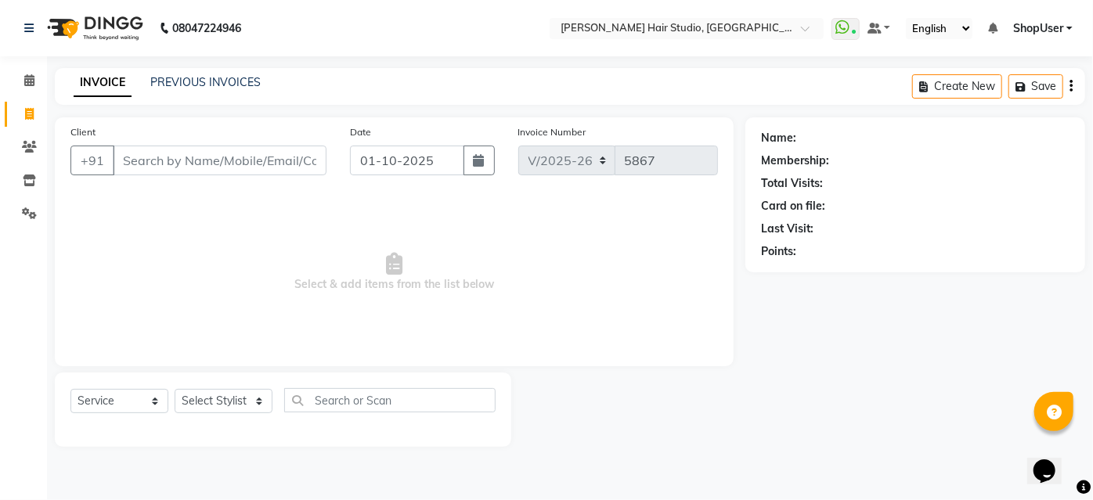
click at [222, 172] on input "Client" at bounding box center [220, 161] width 214 height 30
click at [222, 176] on div "Client +91" at bounding box center [198, 156] width 279 height 64
click at [284, 167] on input "Client" at bounding box center [220, 161] width 214 height 30
click at [286, 165] on input "Client" at bounding box center [220, 161] width 214 height 30
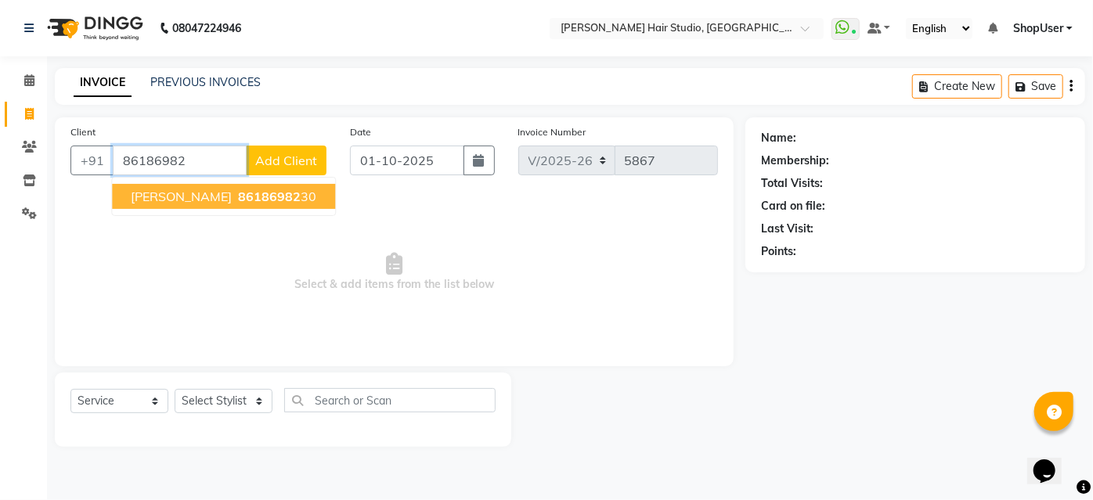
click at [217, 182] on ngb-typeahead-window "[PERSON_NAME] 86186982 30" at bounding box center [223, 196] width 225 height 39
click at [253, 203] on button "[PERSON_NAME] 86186982 30" at bounding box center [223, 196] width 223 height 25
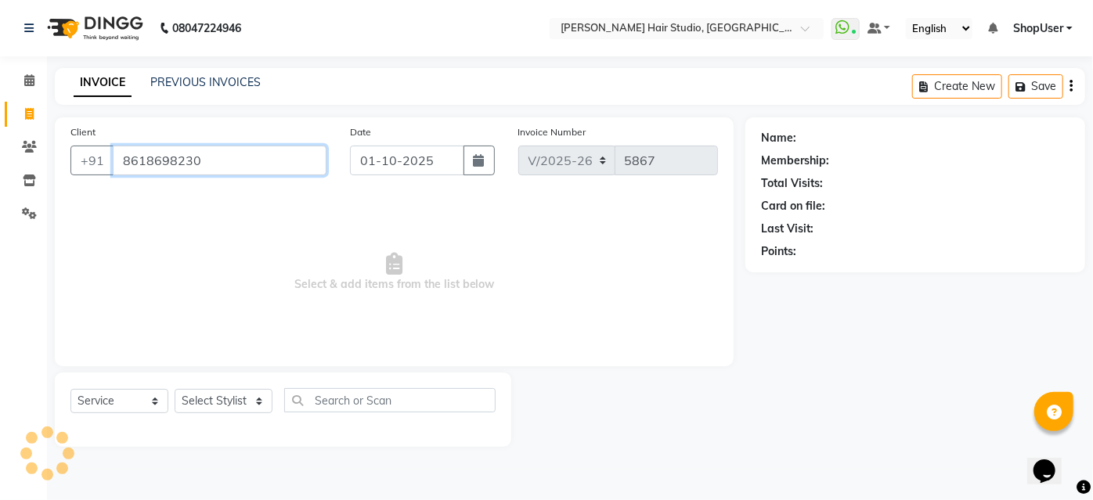
type input "8618698230"
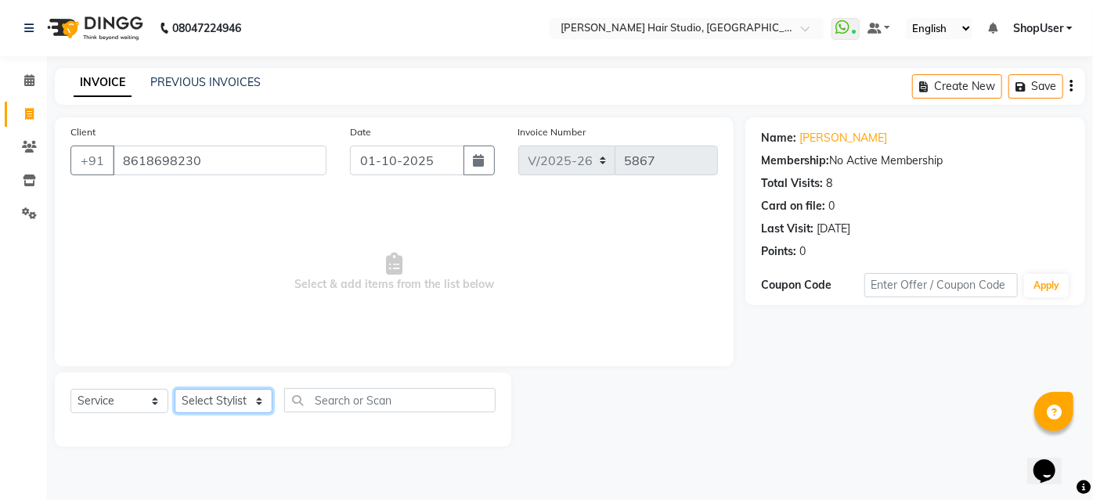
click at [263, 402] on select "Select Stylist [PERSON_NAME] [PERSON_NAME] Avinash [PERSON_NAME] kahde [PERSON_…" at bounding box center [224, 401] width 98 height 24
select select "50524"
click at [175, 389] on select "Select Stylist [PERSON_NAME] [PERSON_NAME] Avinash [PERSON_NAME] kahde [PERSON_…" at bounding box center [224, 401] width 98 height 24
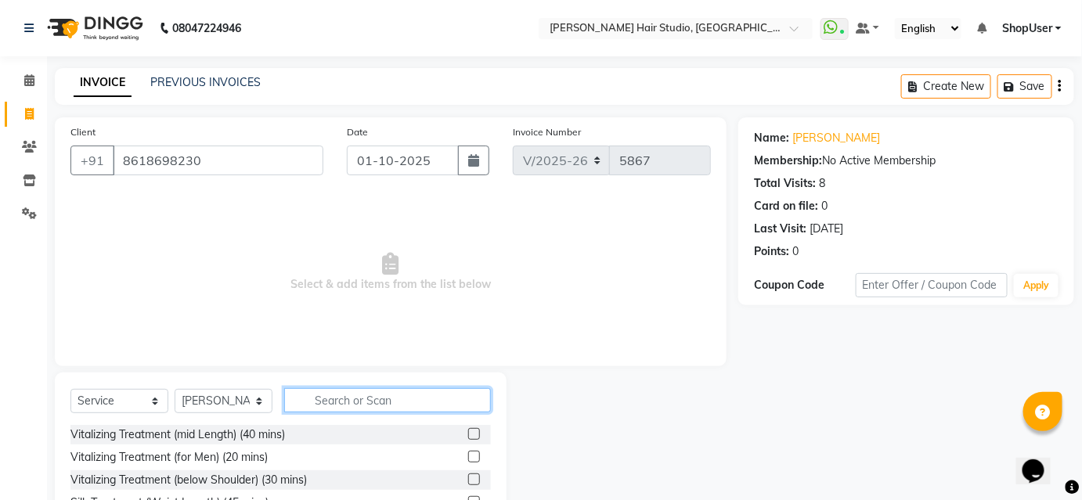
click at [376, 394] on input "text" at bounding box center [387, 400] width 207 height 24
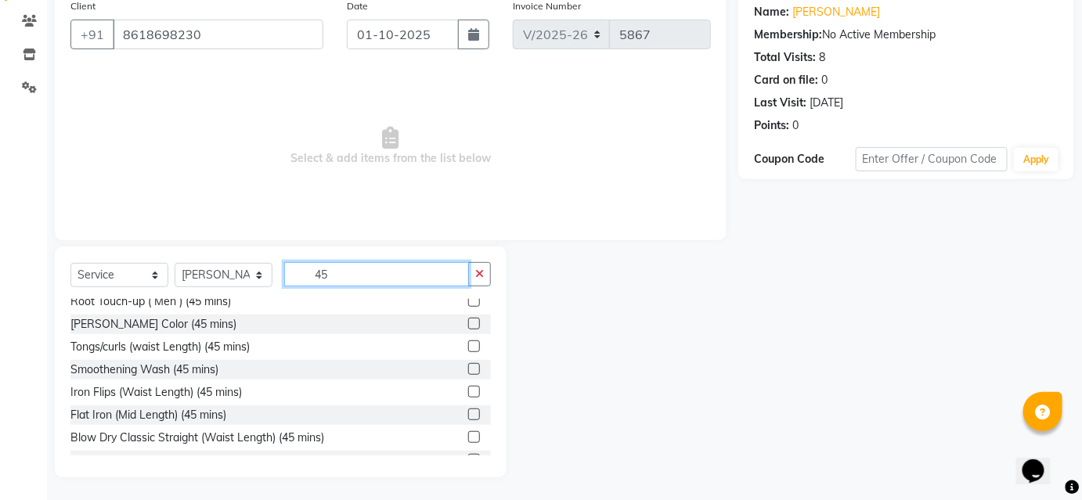
scroll to position [365, 0]
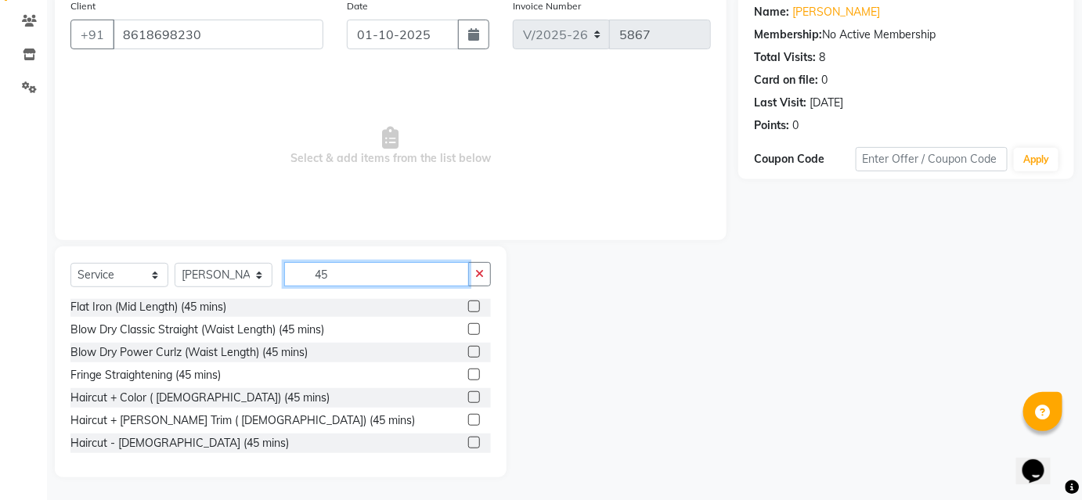
type input "45"
click at [468, 444] on label at bounding box center [474, 443] width 12 height 12
click at [468, 444] on input "checkbox" at bounding box center [473, 443] width 10 height 10
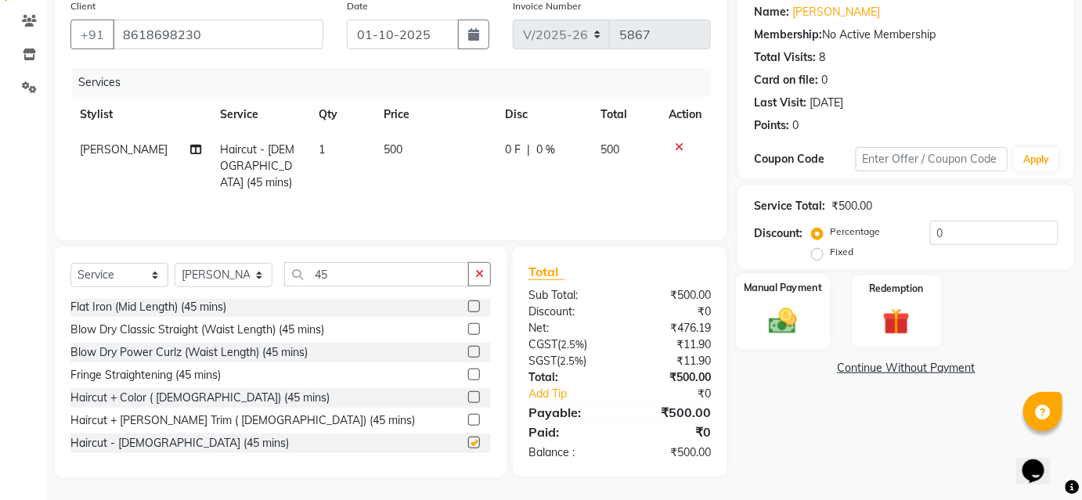
checkbox input "false"
click at [783, 303] on div "Manual Payment" at bounding box center [783, 312] width 93 height 76
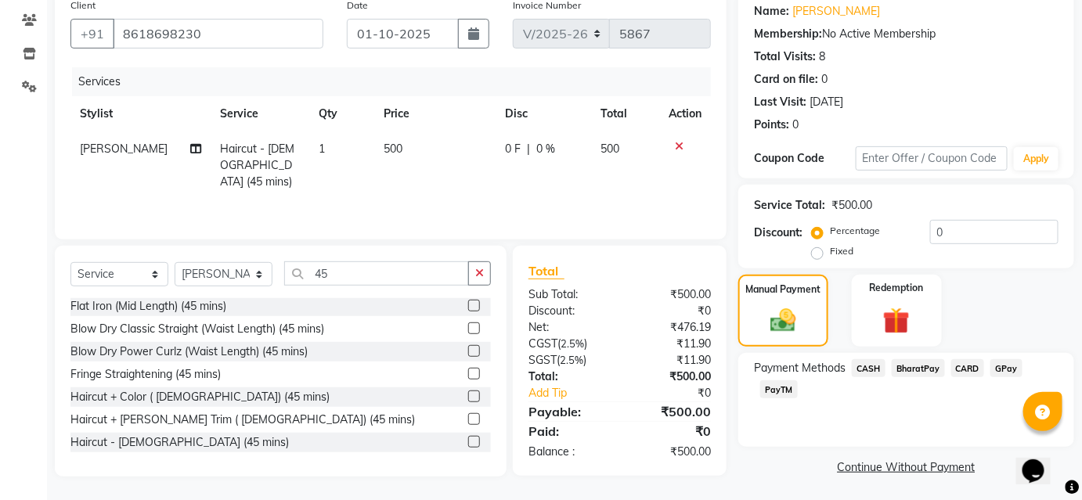
scroll to position [128, 0]
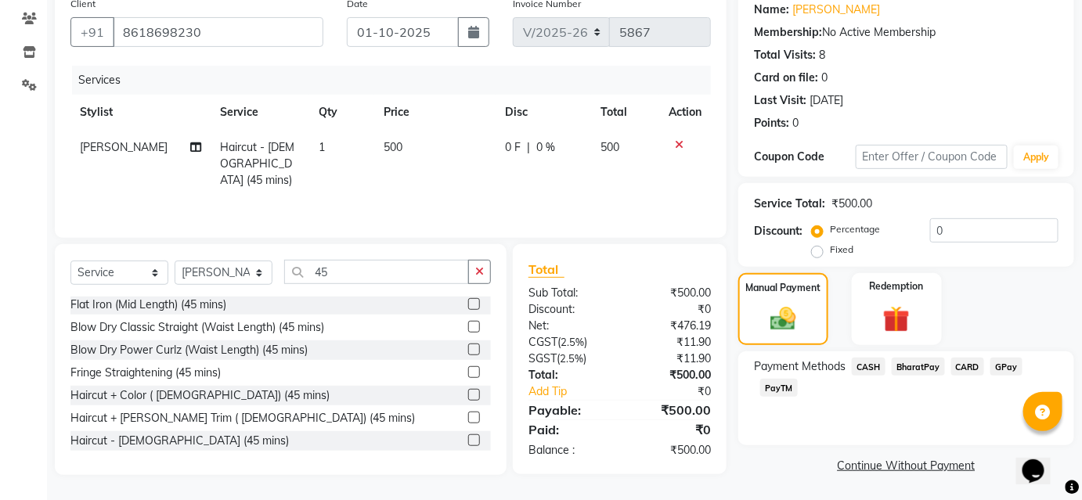
click at [970, 362] on span "CARD" at bounding box center [968, 367] width 34 height 18
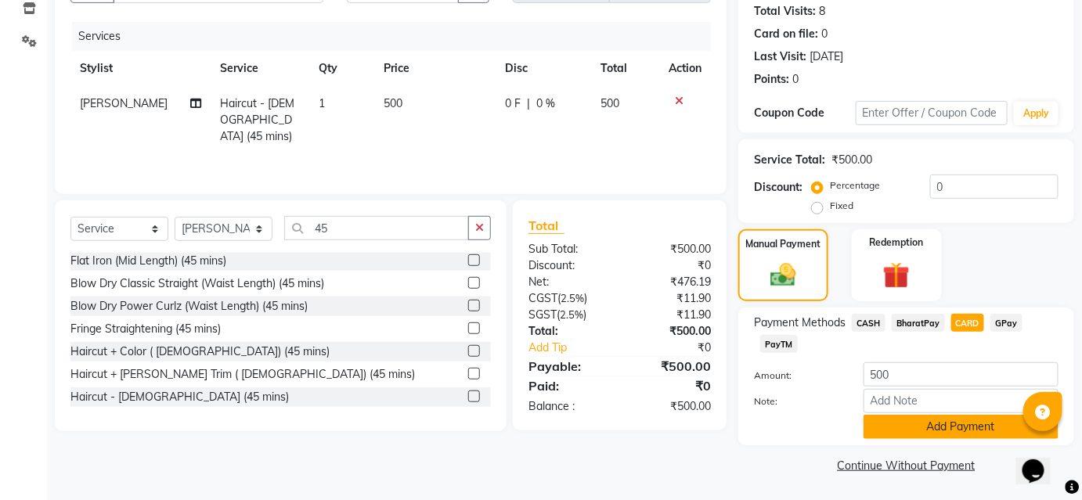
click at [957, 431] on button "Add Payment" at bounding box center [960, 427] width 195 height 24
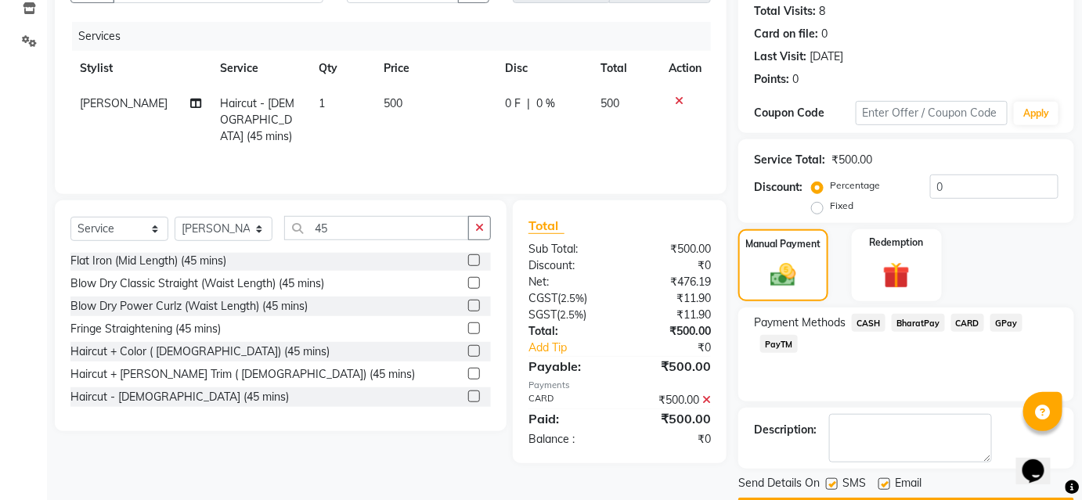
scroll to position [216, 0]
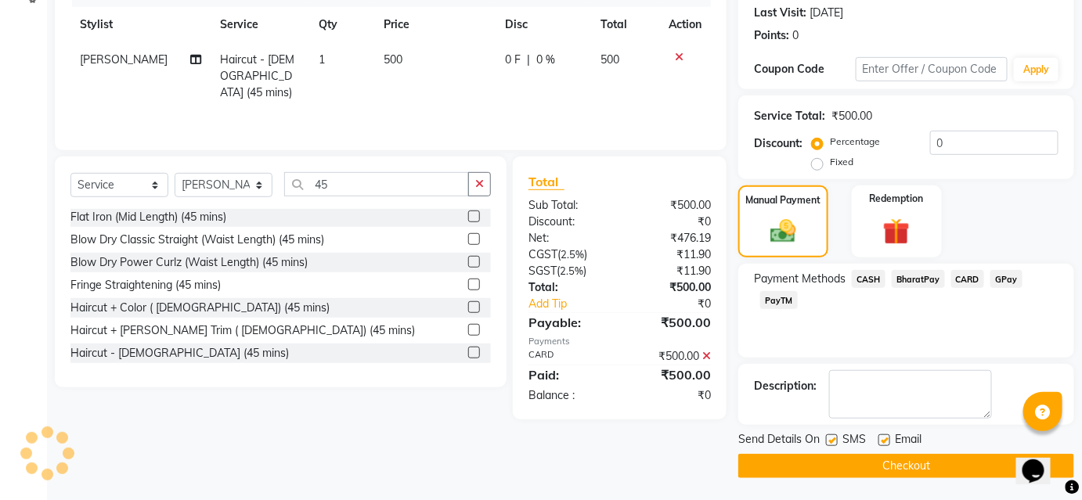
click at [946, 459] on button "Checkout" at bounding box center [906, 466] width 336 height 24
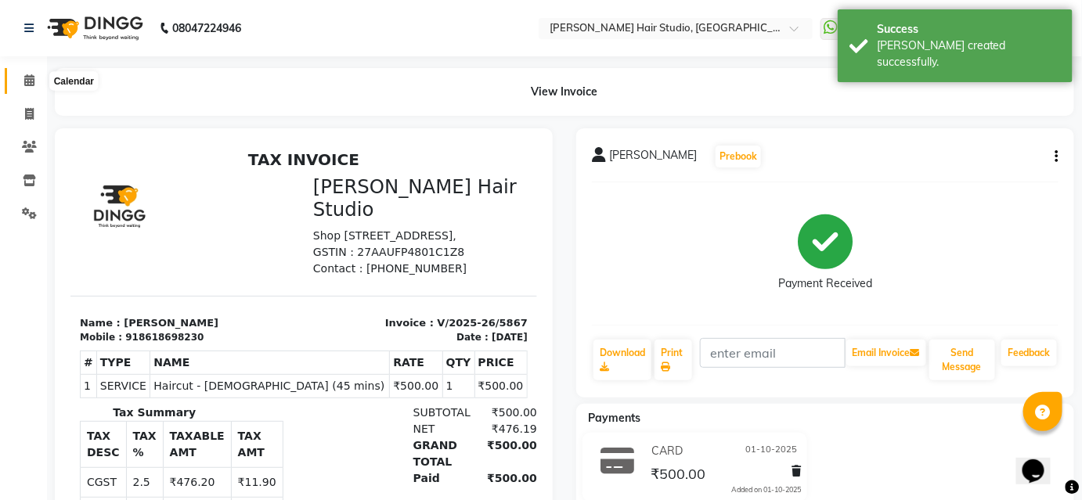
click at [24, 89] on span at bounding box center [29, 81] width 27 height 18
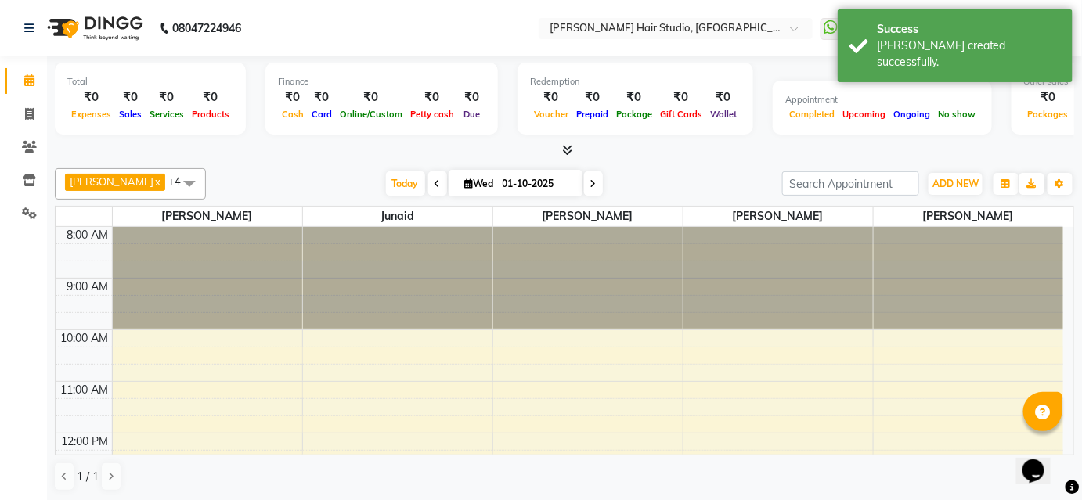
click at [24, 89] on span at bounding box center [29, 81] width 27 height 18
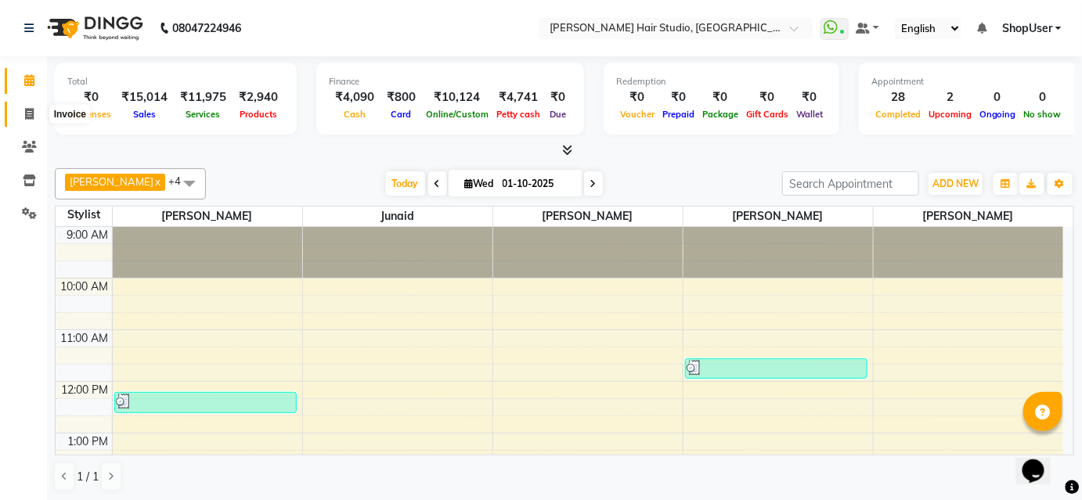
click at [26, 114] on icon at bounding box center [29, 114] width 9 height 12
select select "service"
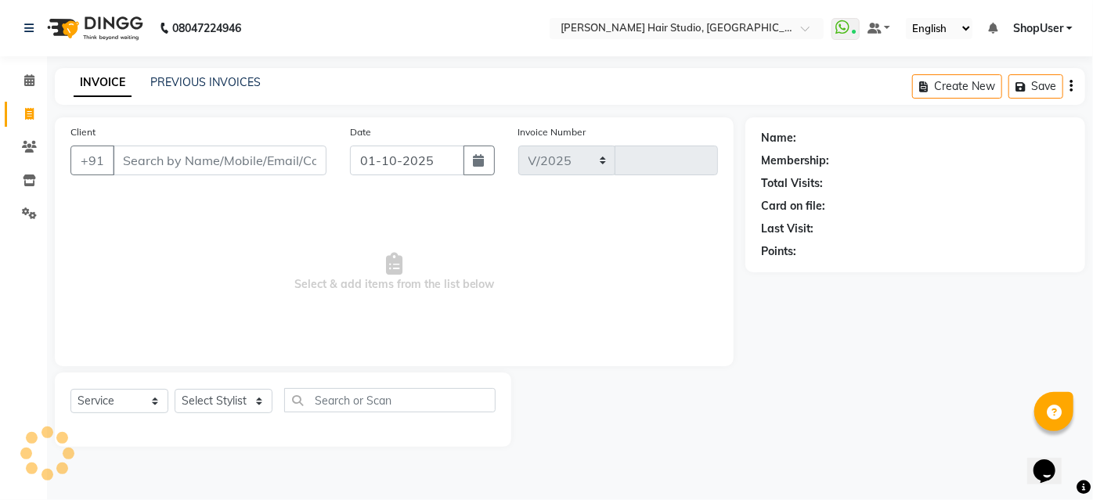
select select "627"
type input "5868"
click at [251, 396] on select "Select Stylist [PERSON_NAME] [PERSON_NAME] Avinash [PERSON_NAME] kahde [PERSON_…" at bounding box center [224, 401] width 98 height 24
select select "34696"
click at [175, 389] on select "Select Stylist [PERSON_NAME] [PERSON_NAME] Avinash [PERSON_NAME] kahde [PERSON_…" at bounding box center [224, 401] width 98 height 24
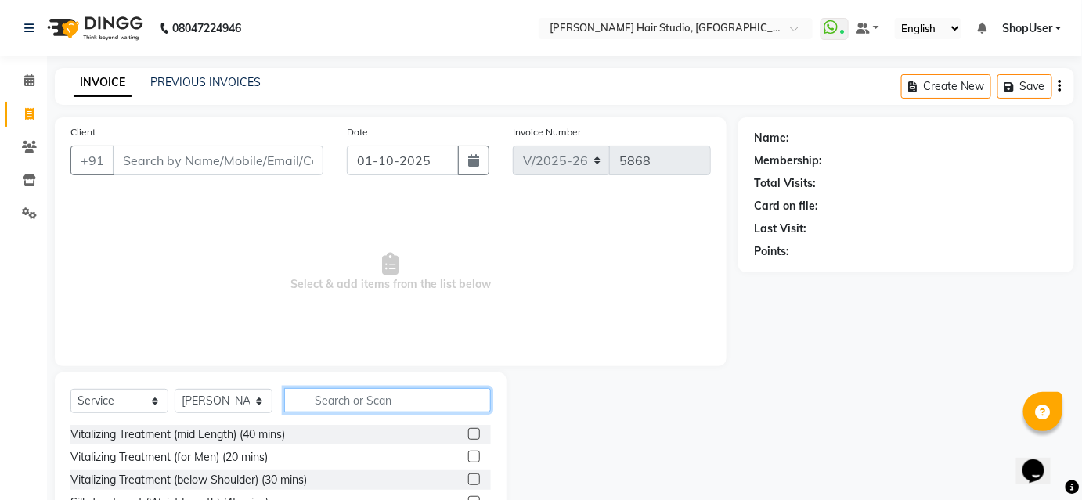
click at [401, 396] on input "text" at bounding box center [387, 400] width 207 height 24
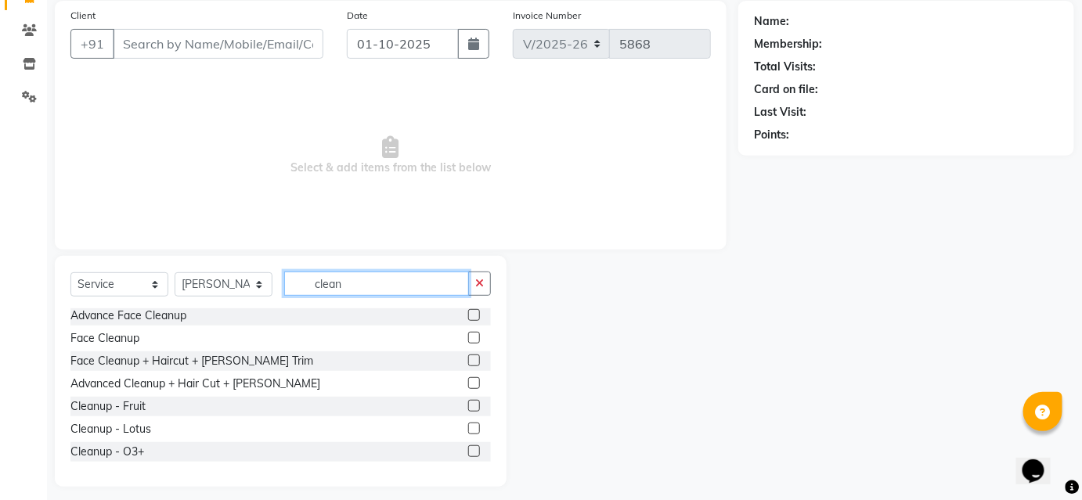
scroll to position [126, 0]
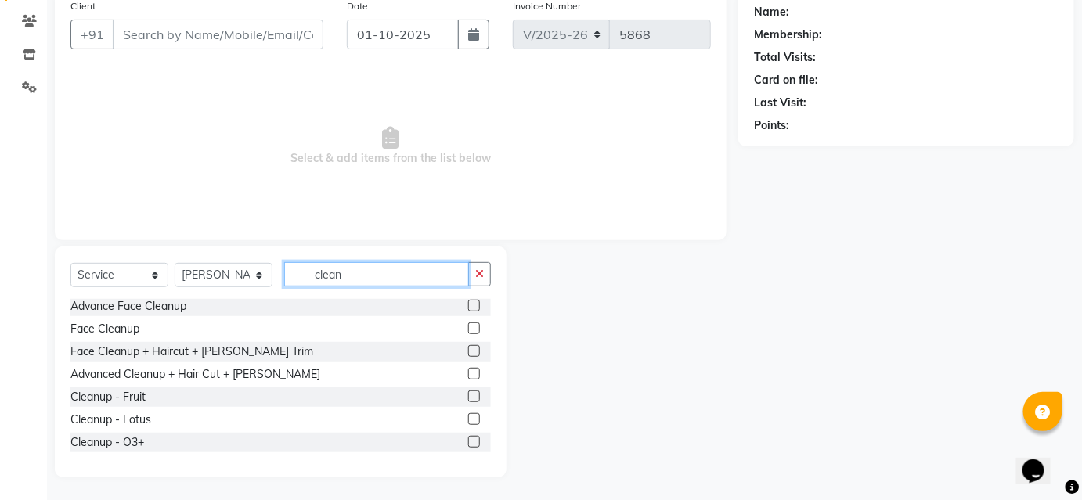
type input "clean"
click at [468, 326] on label at bounding box center [474, 329] width 12 height 12
click at [468, 326] on input "checkbox" at bounding box center [473, 329] width 10 height 10
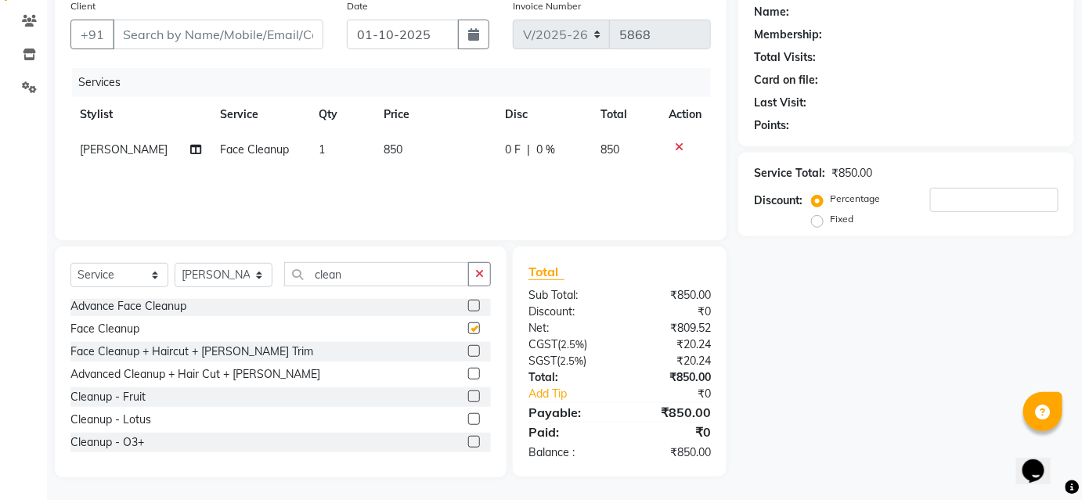
checkbox input "false"
click at [277, 28] on input "Client" at bounding box center [218, 35] width 211 height 30
type input "9"
type input "0"
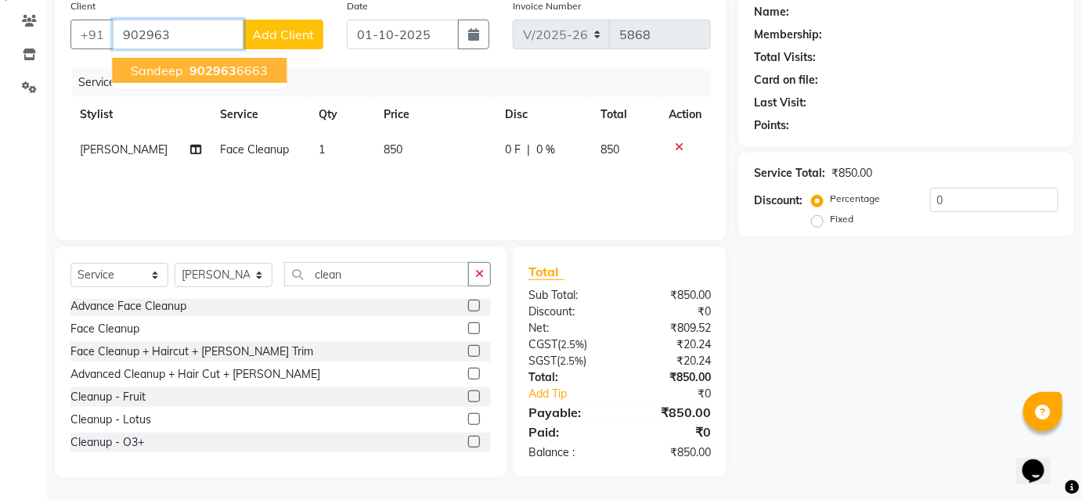
click at [190, 77] on span "902963" at bounding box center [212, 71] width 47 height 16
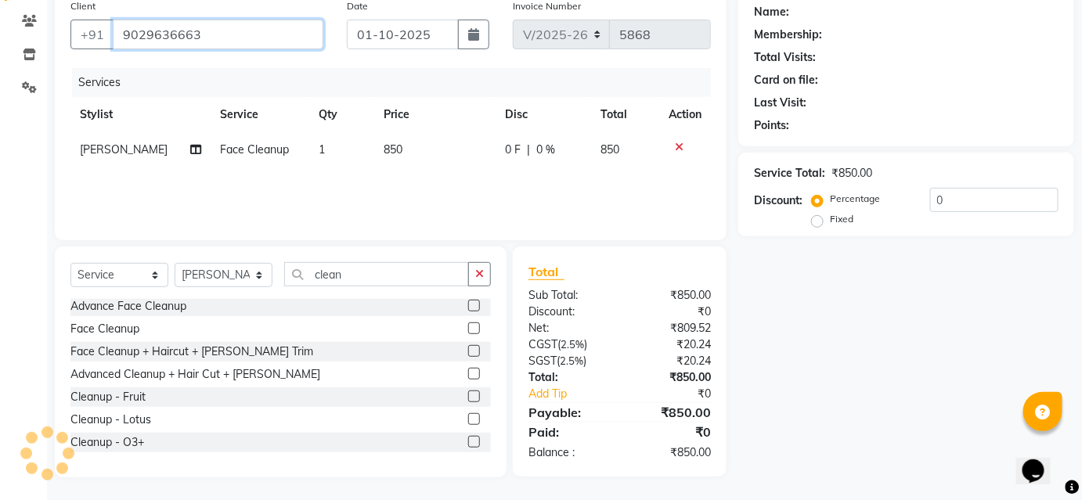
type input "9029636663"
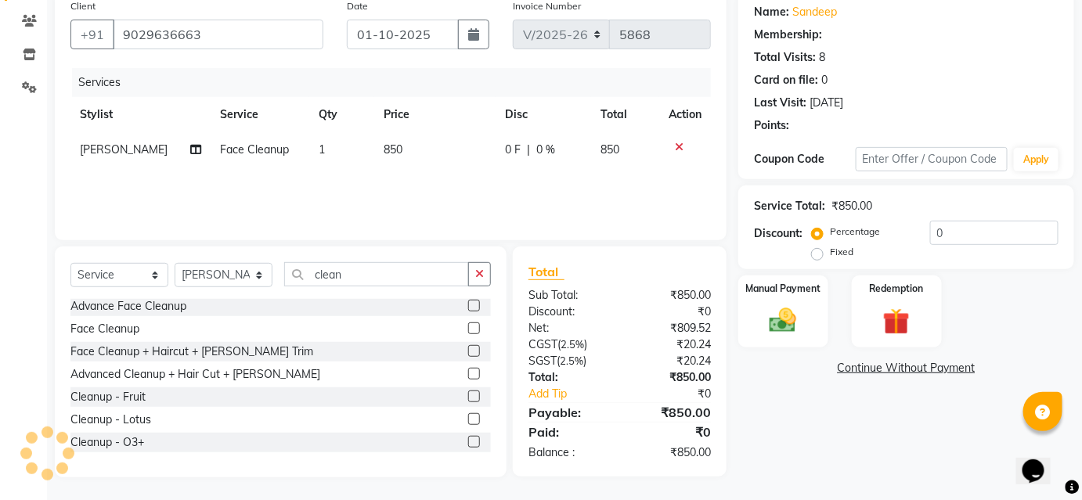
type input "20"
select select "1: Object"
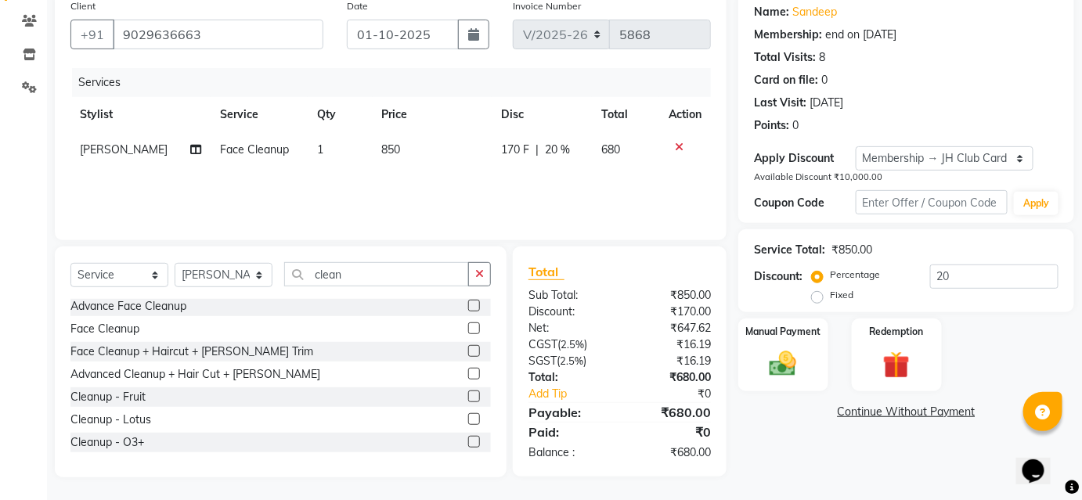
click at [526, 147] on div "170 F | 20 %" at bounding box center [541, 150] width 81 height 16
select select "34696"
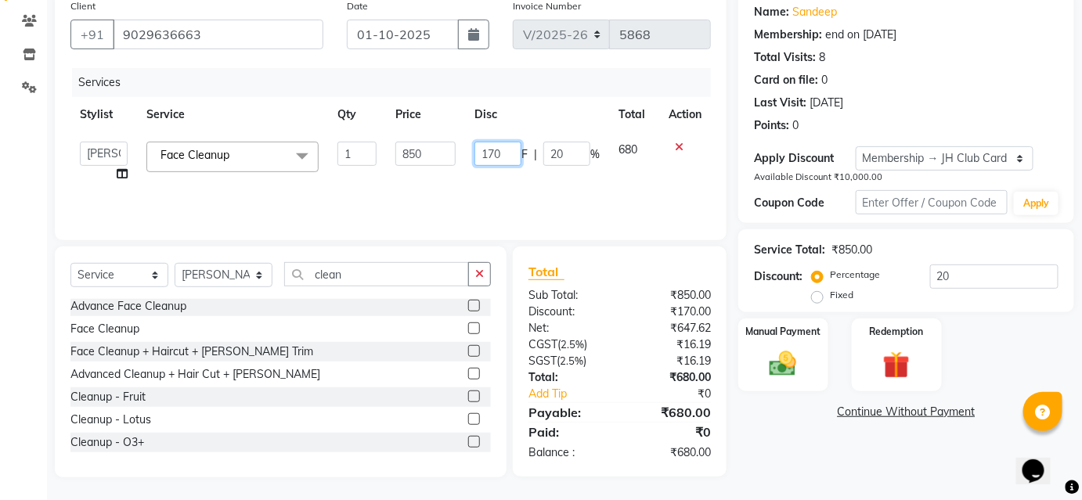
click at [507, 150] on input "170" at bounding box center [497, 154] width 47 height 24
type input "1"
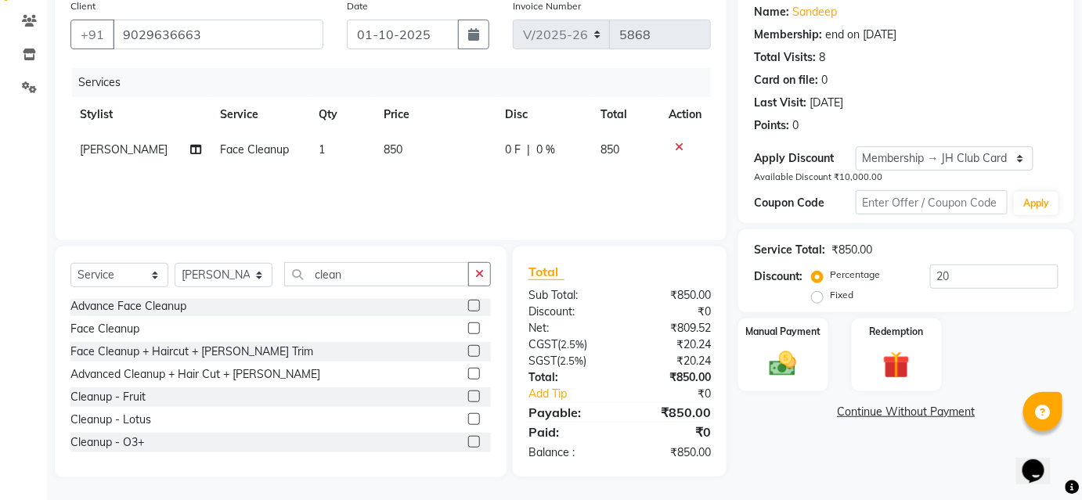
scroll to position [0, 0]
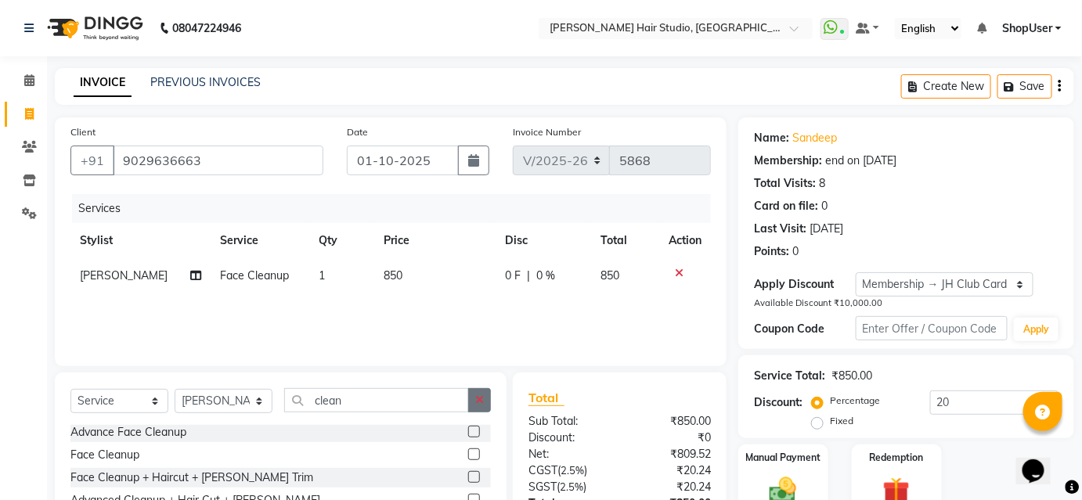
click at [480, 397] on icon "button" at bounding box center [479, 400] width 9 height 11
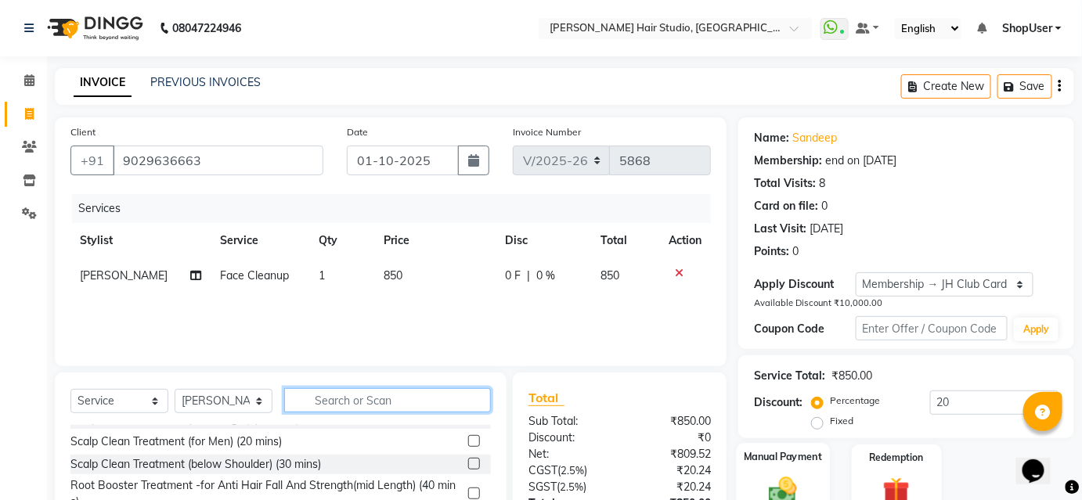
scroll to position [126, 0]
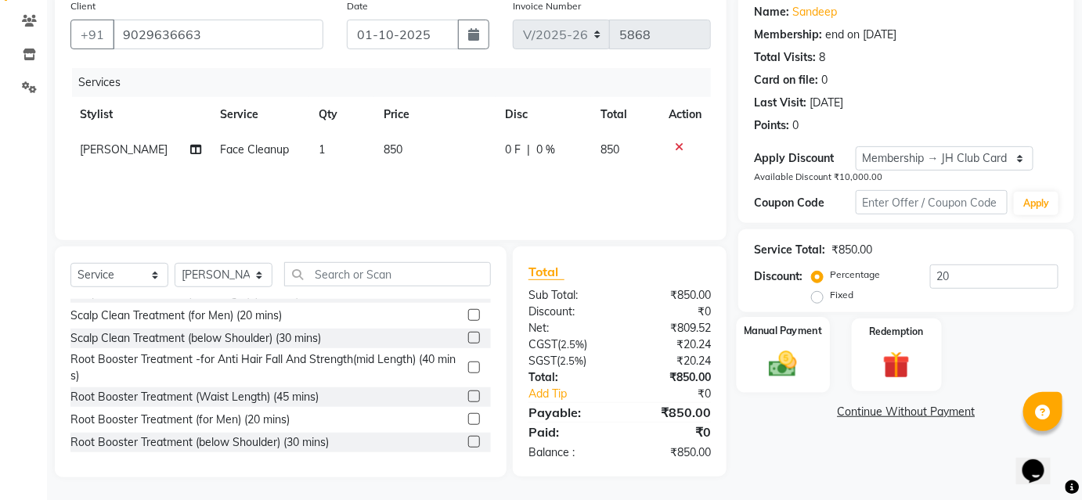
click at [824, 359] on div "Manual Payment" at bounding box center [783, 355] width 93 height 76
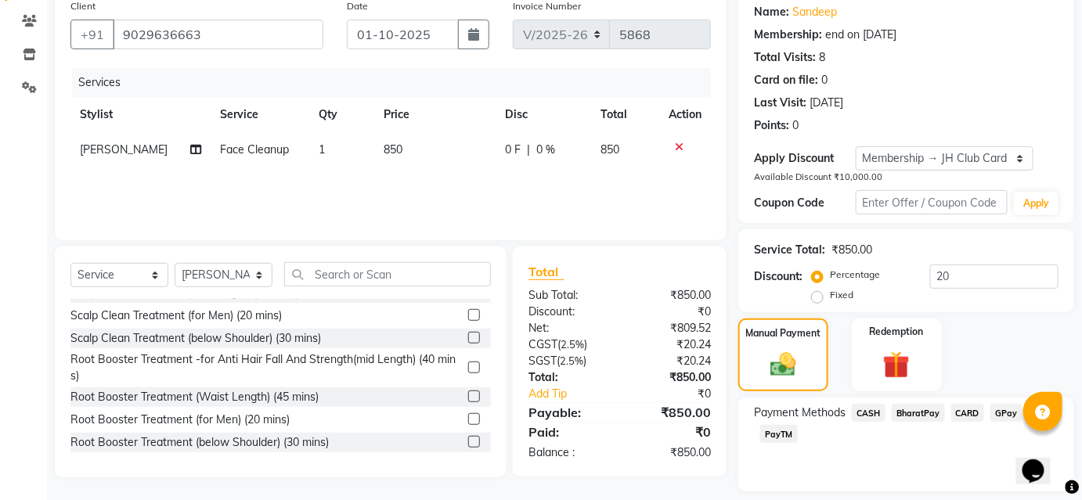
scroll to position [172, 0]
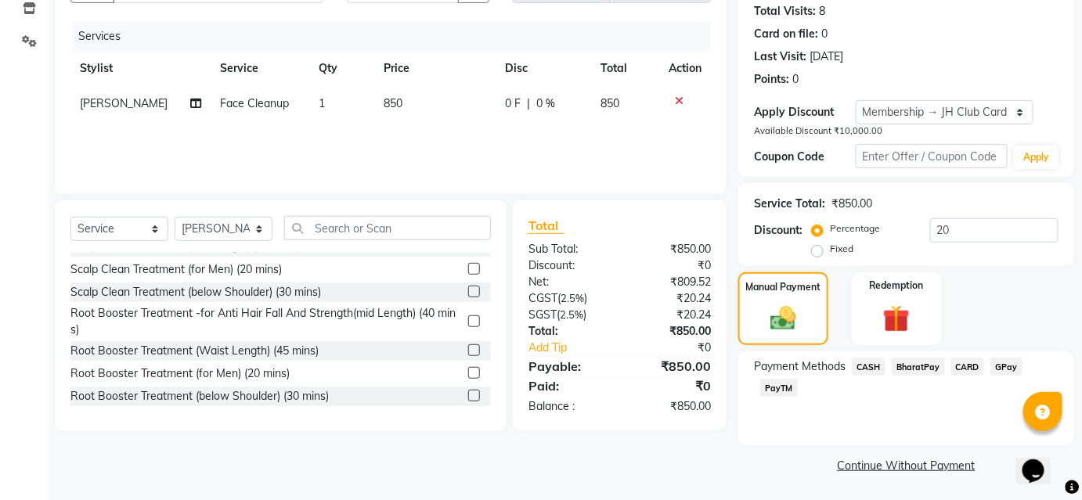
click at [931, 365] on span "BharatPay" at bounding box center [918, 367] width 53 height 18
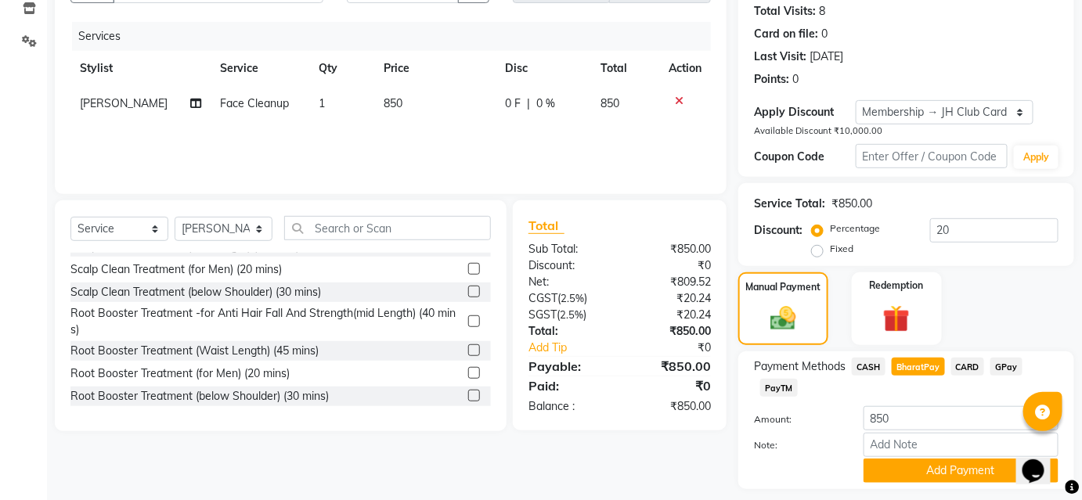
scroll to position [216, 0]
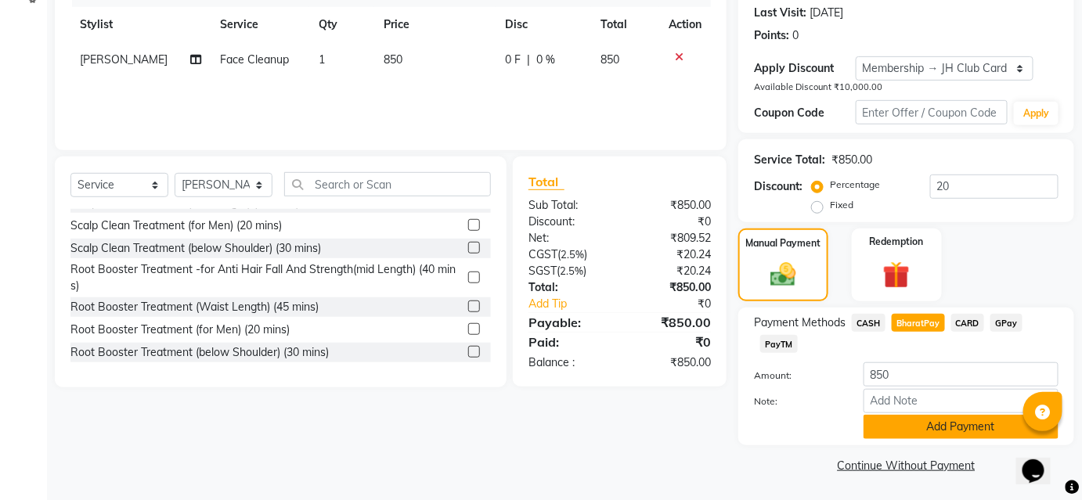
click at [899, 435] on button "Add Payment" at bounding box center [960, 427] width 195 height 24
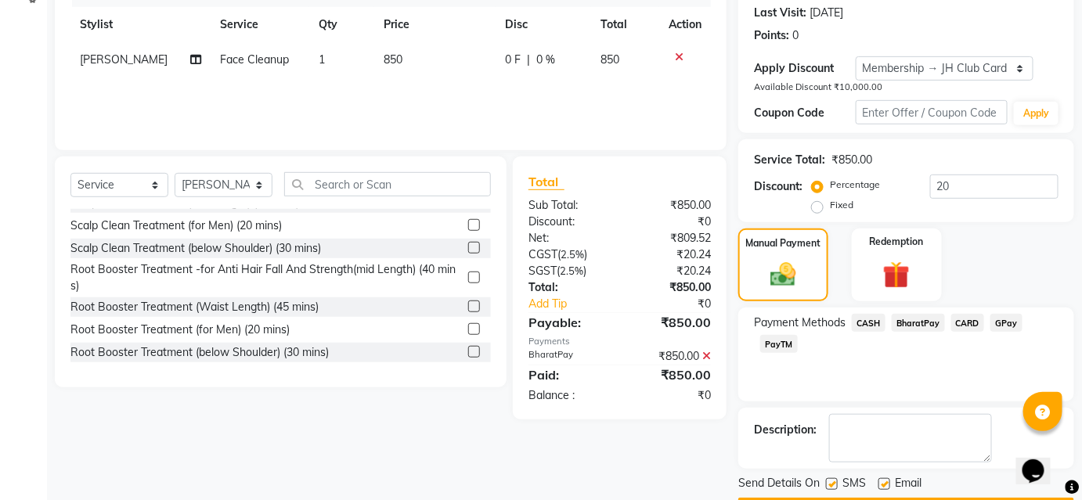
scroll to position [260, 0]
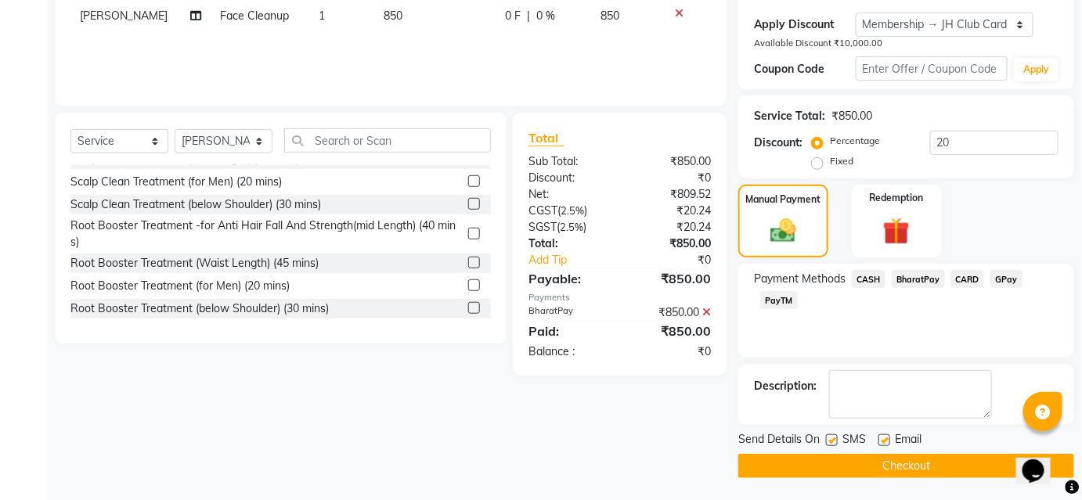
click at [889, 466] on button "Checkout" at bounding box center [906, 466] width 336 height 24
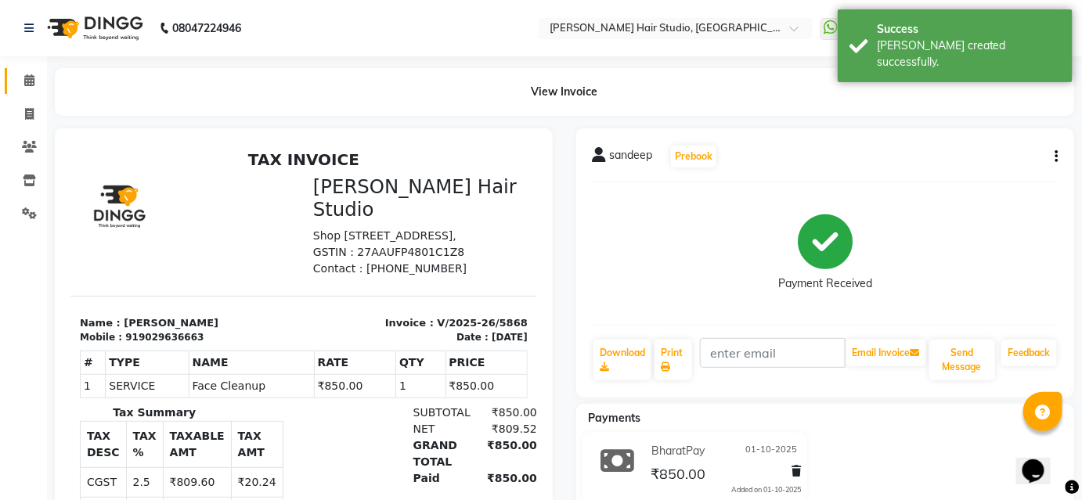
click at [26, 89] on link "Calendar" at bounding box center [24, 81] width 38 height 26
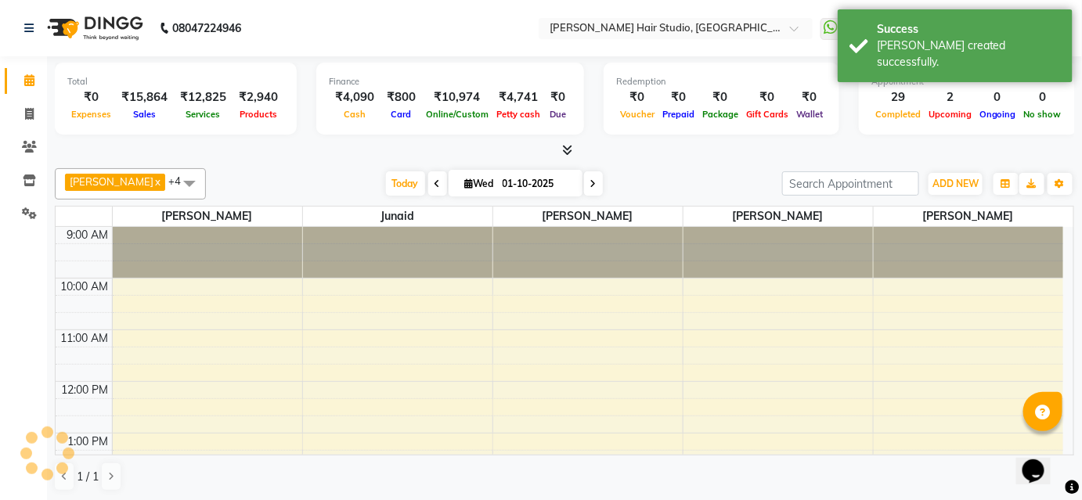
click at [26, 89] on link "Calendar" at bounding box center [24, 81] width 38 height 26
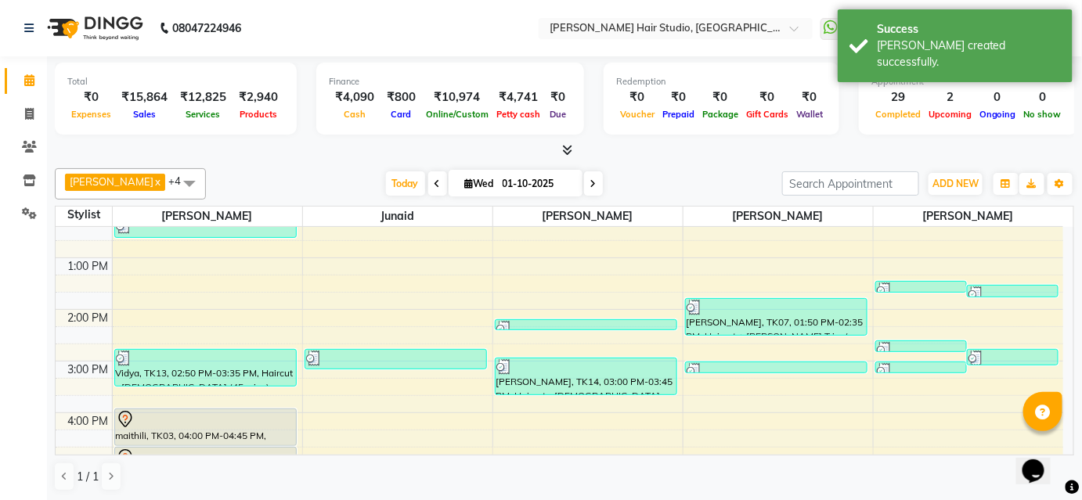
scroll to position [28, 0]
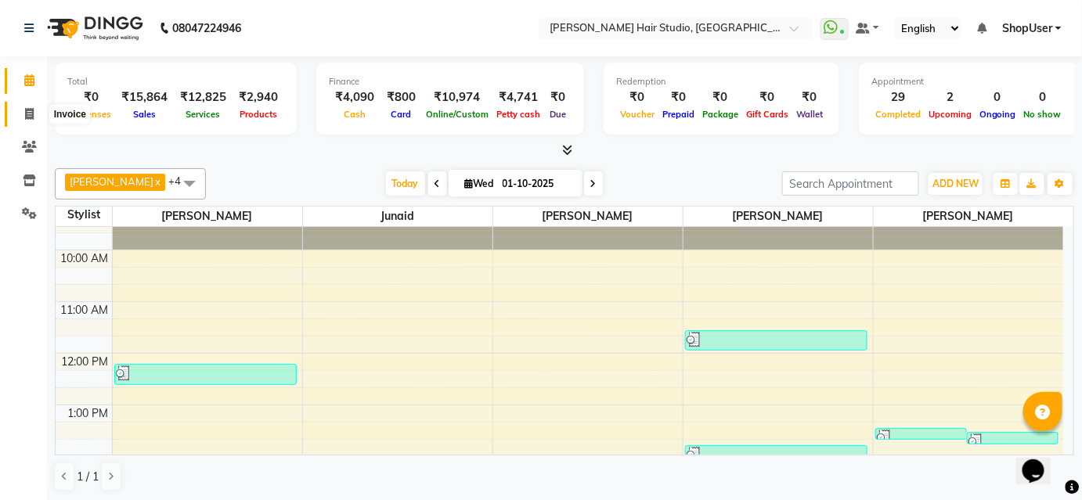
click at [23, 121] on span at bounding box center [29, 115] width 27 height 18
select select "service"
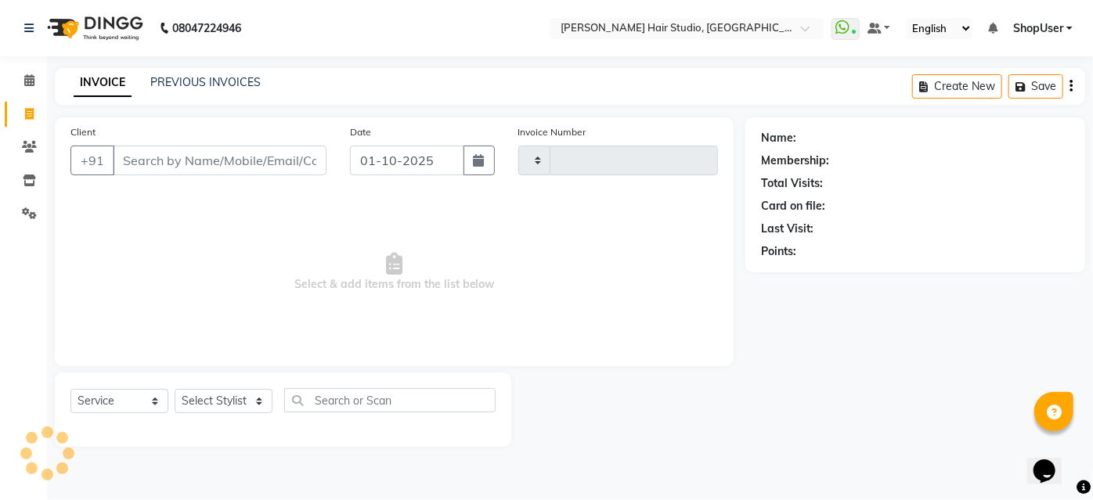
type input "5869"
select select "627"
drag, startPoint x: 214, startPoint y: 152, endPoint x: 392, endPoint y: 237, distance: 197.1
click at [230, 159] on input "Client" at bounding box center [220, 161] width 214 height 30
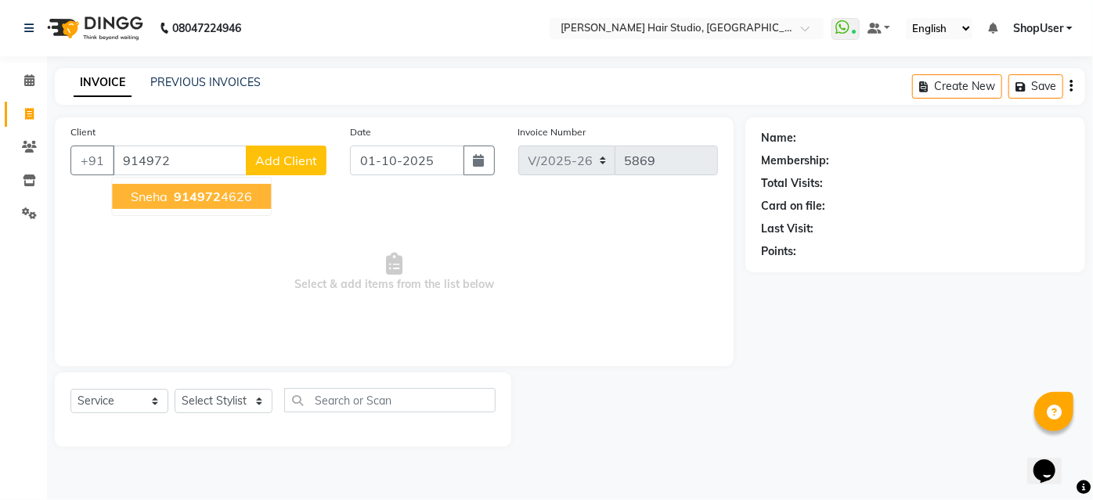
click at [221, 189] on ngb-highlight "914972 4626" at bounding box center [211, 197] width 81 height 16
type input "9149724626"
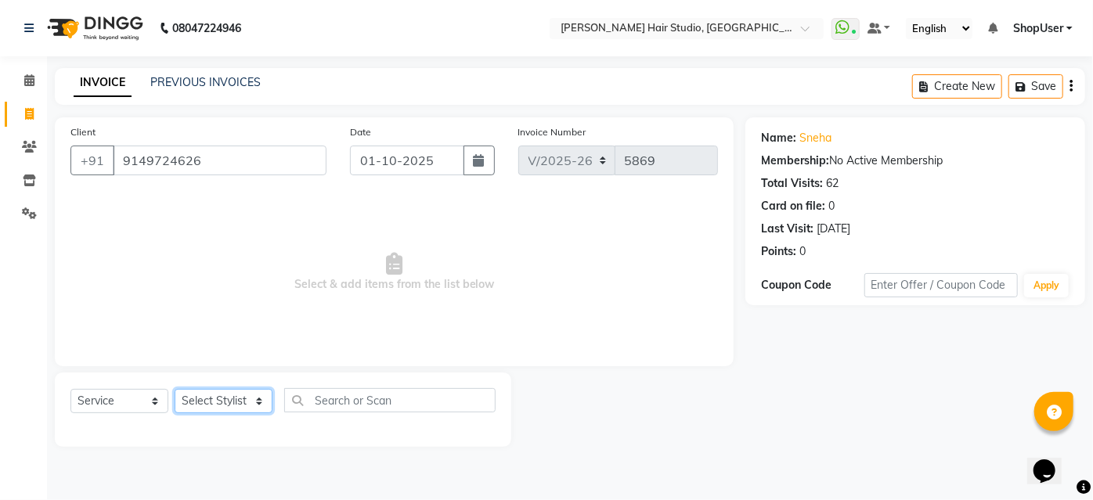
click at [265, 394] on select "Select Stylist [PERSON_NAME] [PERSON_NAME] Avinash [PERSON_NAME] kahde [PERSON_…" at bounding box center [224, 401] width 98 height 24
select select "88870"
click at [175, 389] on select "Select Stylist [PERSON_NAME] [PERSON_NAME] Avinash [PERSON_NAME] kahde [PERSON_…" at bounding box center [224, 401] width 98 height 24
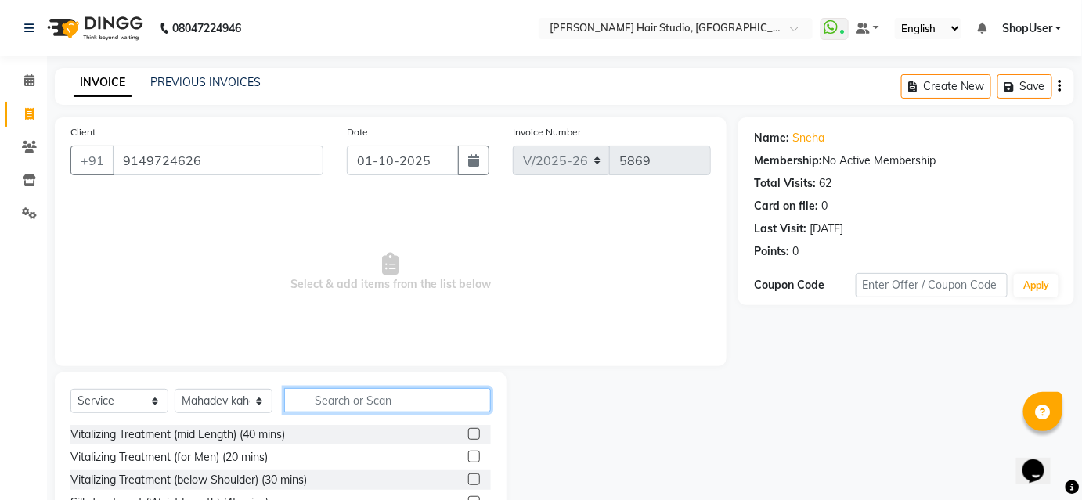
click at [329, 400] on input "text" at bounding box center [387, 400] width 207 height 24
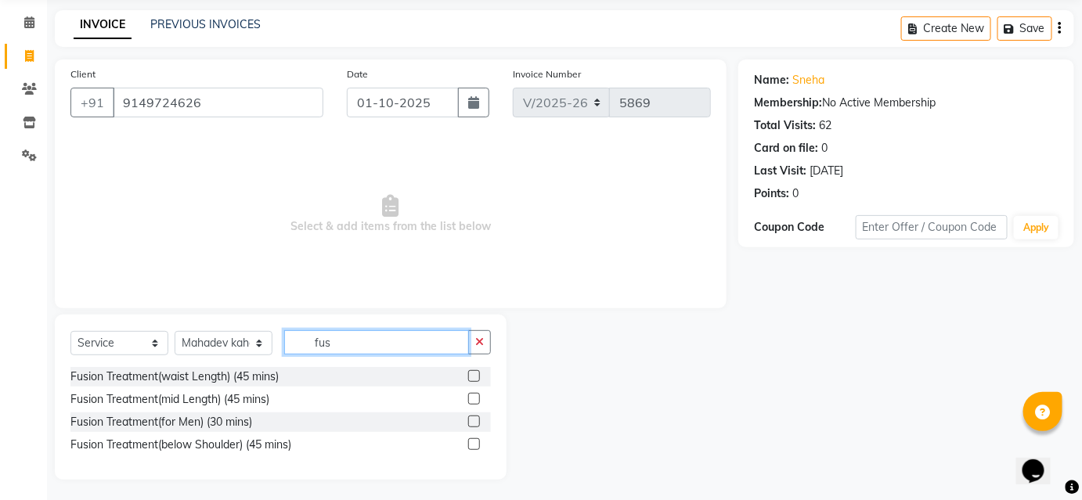
scroll to position [60, 0]
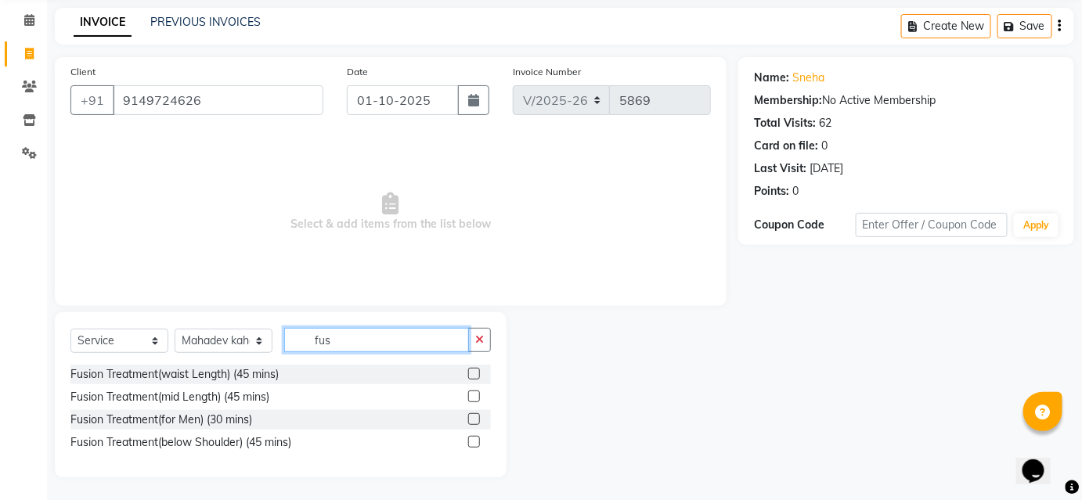
type input "fus"
click at [470, 373] on label at bounding box center [474, 374] width 12 height 12
click at [470, 373] on input "checkbox" at bounding box center [473, 374] width 10 height 10
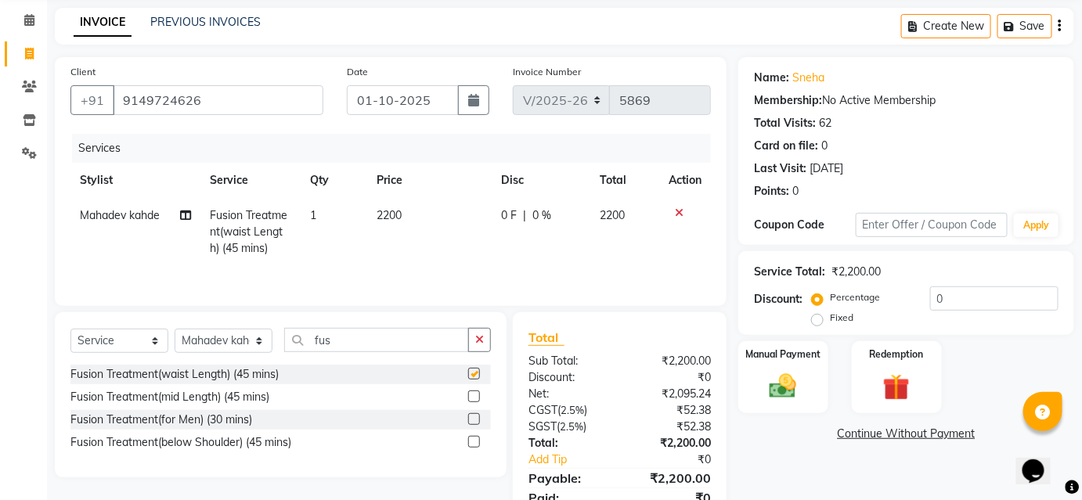
checkbox input "false"
click at [467, 214] on td "2200" at bounding box center [430, 232] width 124 height 68
select select "88870"
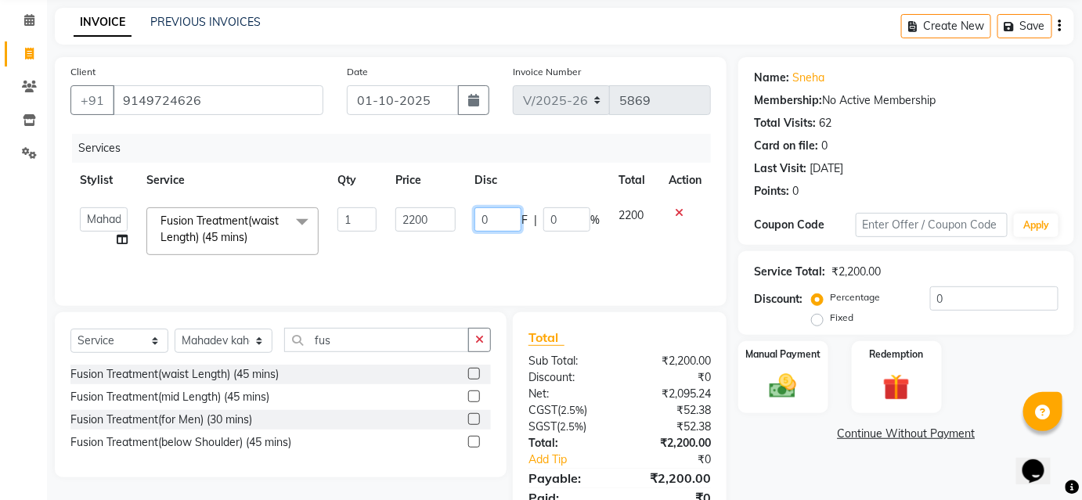
click at [497, 222] on input "0" at bounding box center [497, 219] width 47 height 24
type input "400"
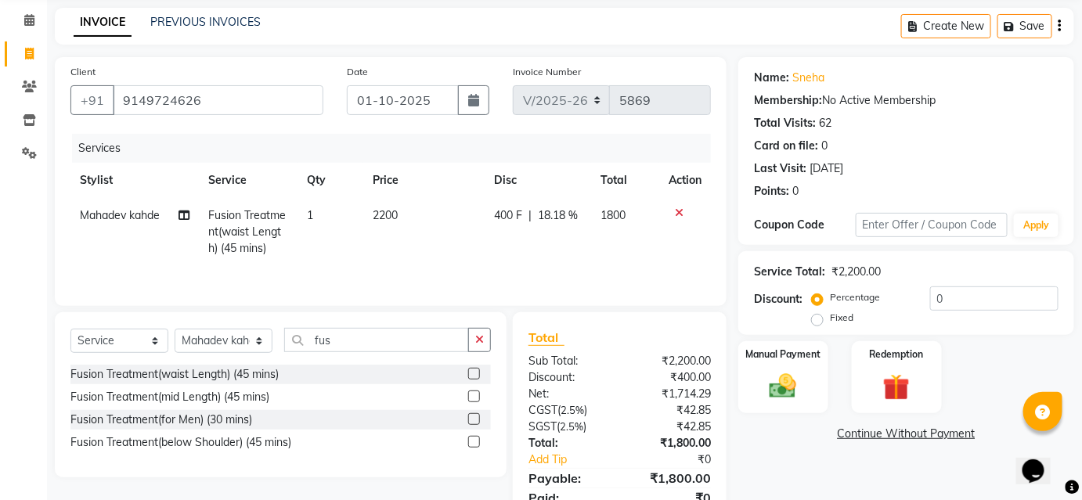
click at [542, 149] on div "Services" at bounding box center [397, 148] width 651 height 29
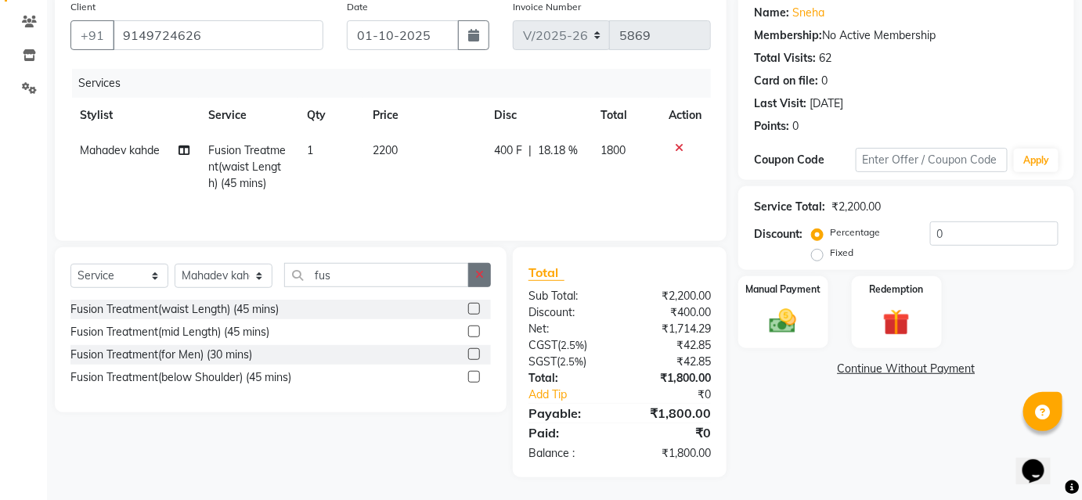
click at [483, 270] on icon "button" at bounding box center [479, 274] width 9 height 11
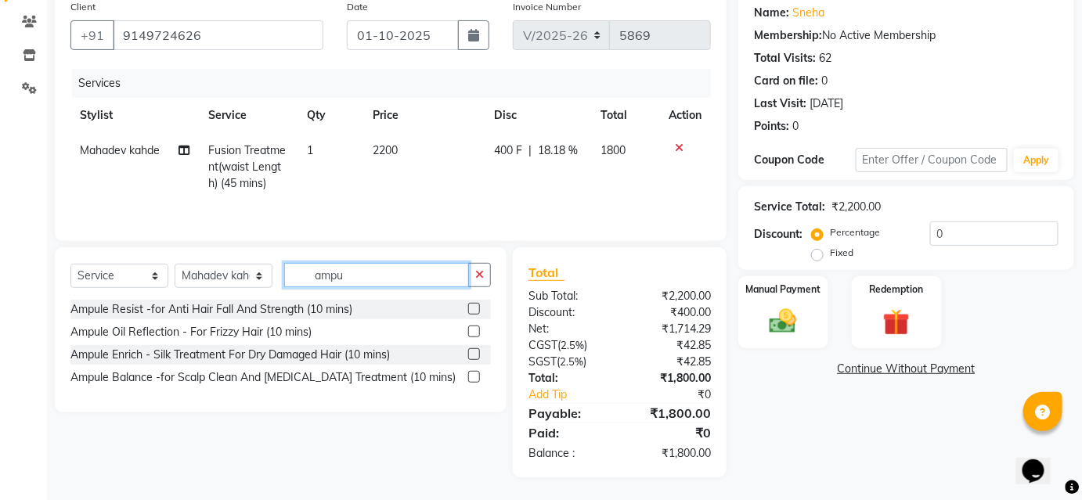
type input "ampu"
click at [475, 304] on label at bounding box center [474, 309] width 12 height 12
click at [475, 305] on input "checkbox" at bounding box center [473, 310] width 10 height 10
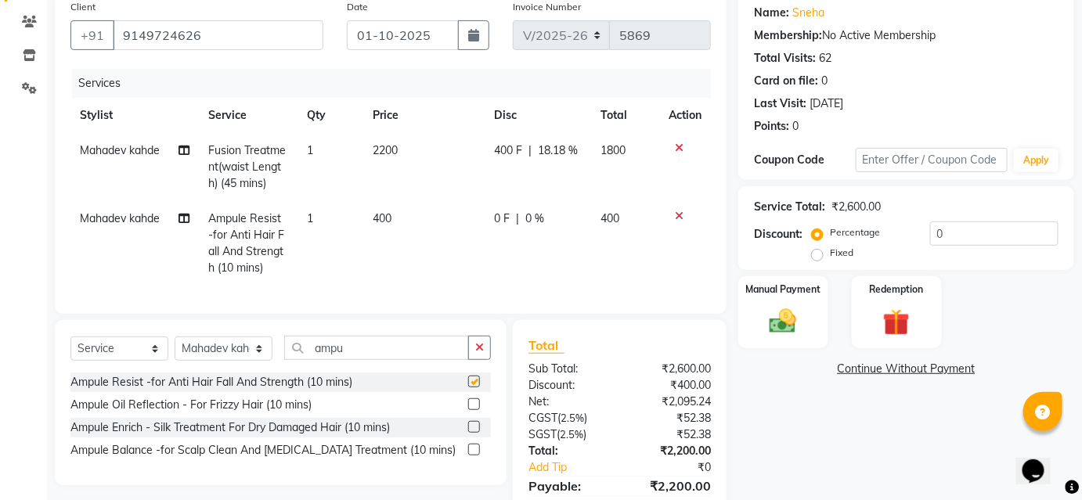
checkbox input "false"
click at [496, 211] on span "0 F" at bounding box center [503, 219] width 16 height 16
select select "88870"
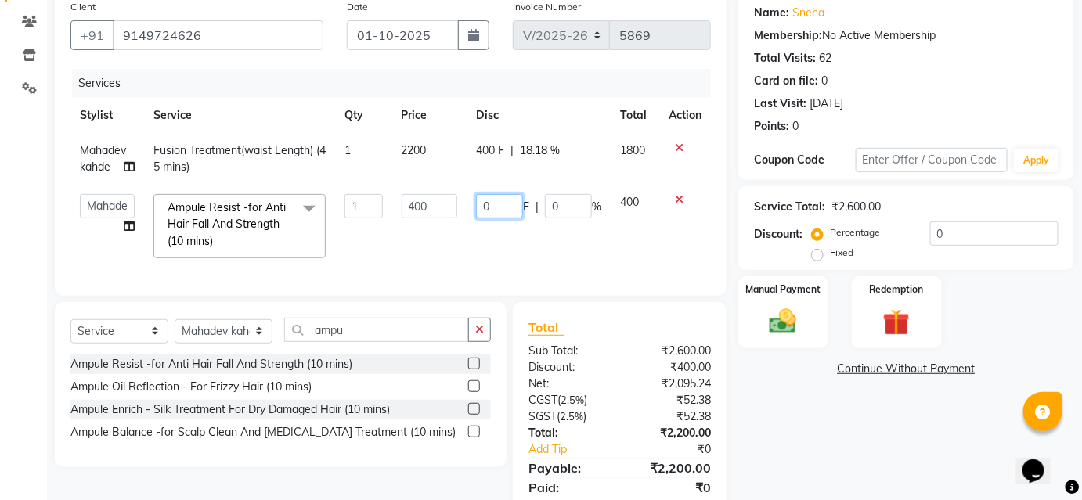
click at [508, 213] on input "0" at bounding box center [499, 206] width 47 height 24
type input "100"
click at [599, 127] on tr "Stylist Service Qty Price Disc Total Action" at bounding box center [390, 115] width 640 height 35
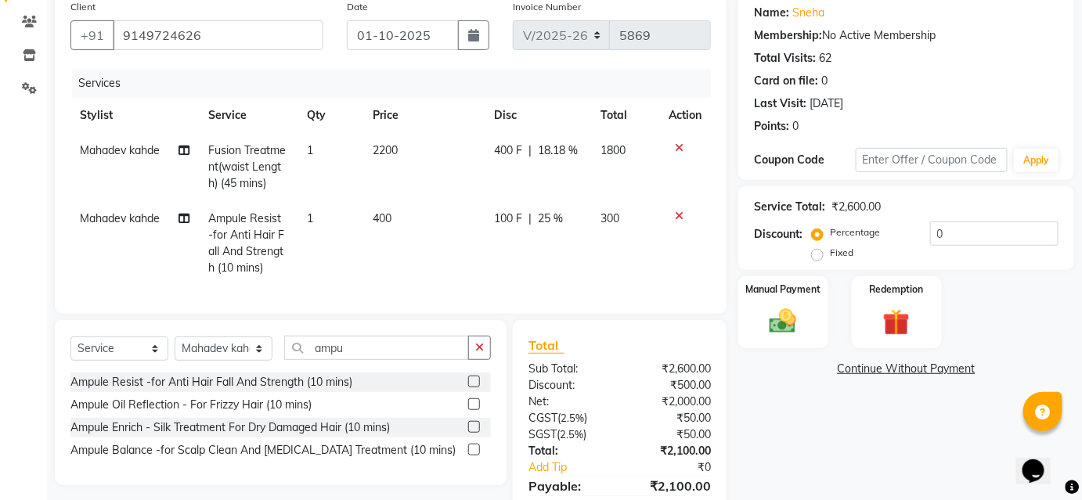
scroll to position [208, 0]
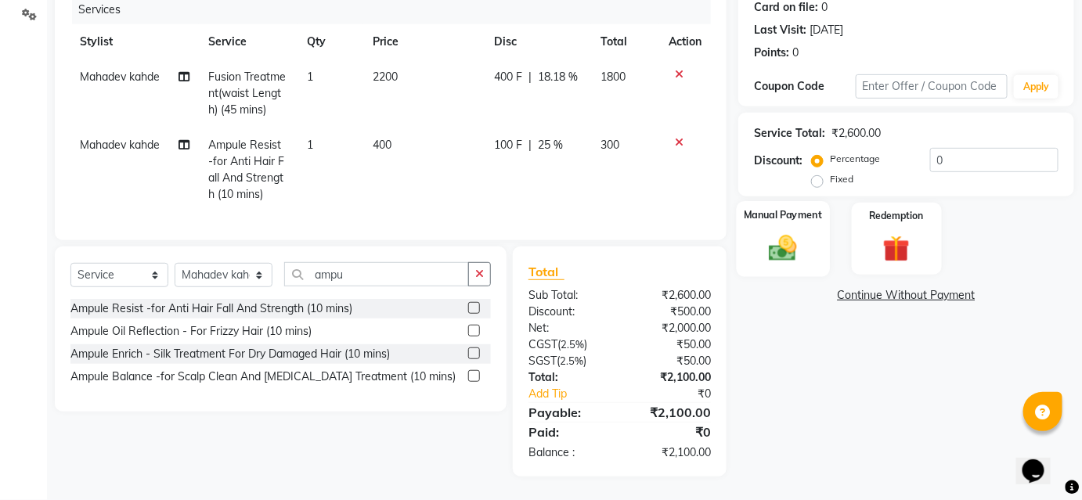
click at [801, 220] on div "Manual Payment" at bounding box center [783, 239] width 93 height 76
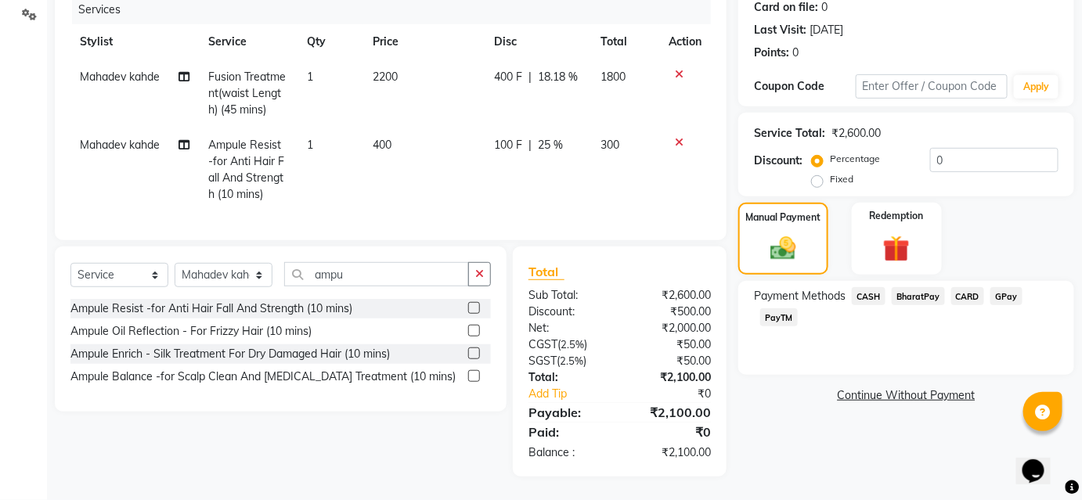
click at [914, 288] on span "BharatPay" at bounding box center [918, 296] width 53 height 18
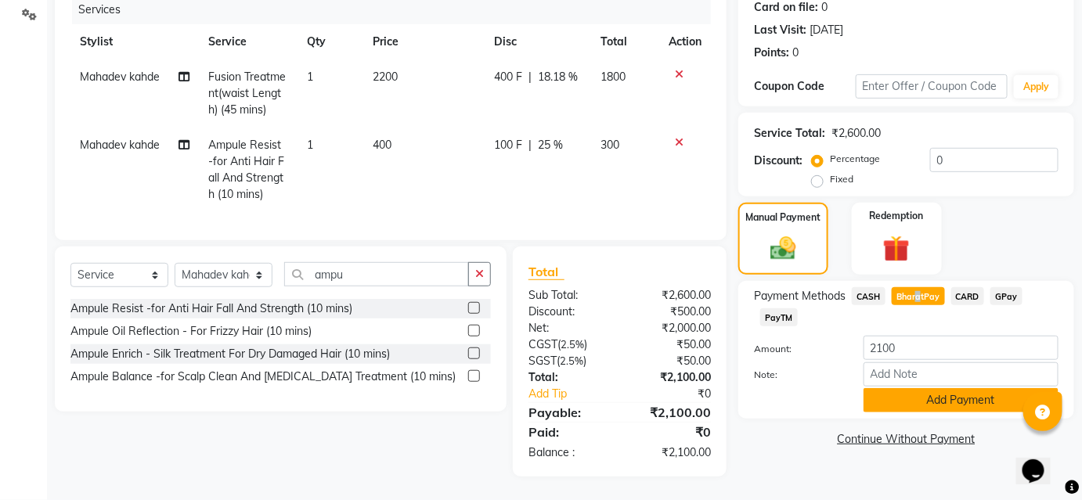
click at [910, 391] on button "Add Payment" at bounding box center [960, 400] width 195 height 24
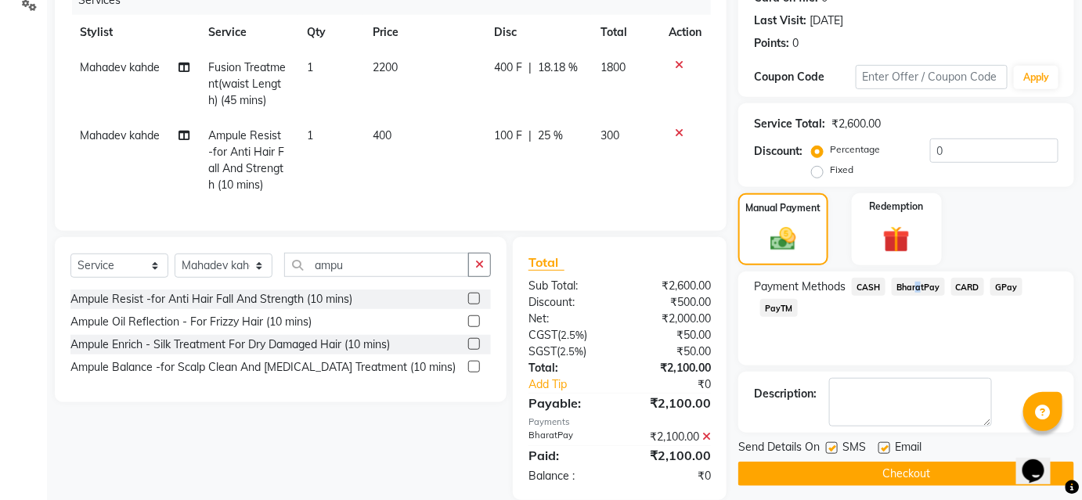
scroll to position [241, 0]
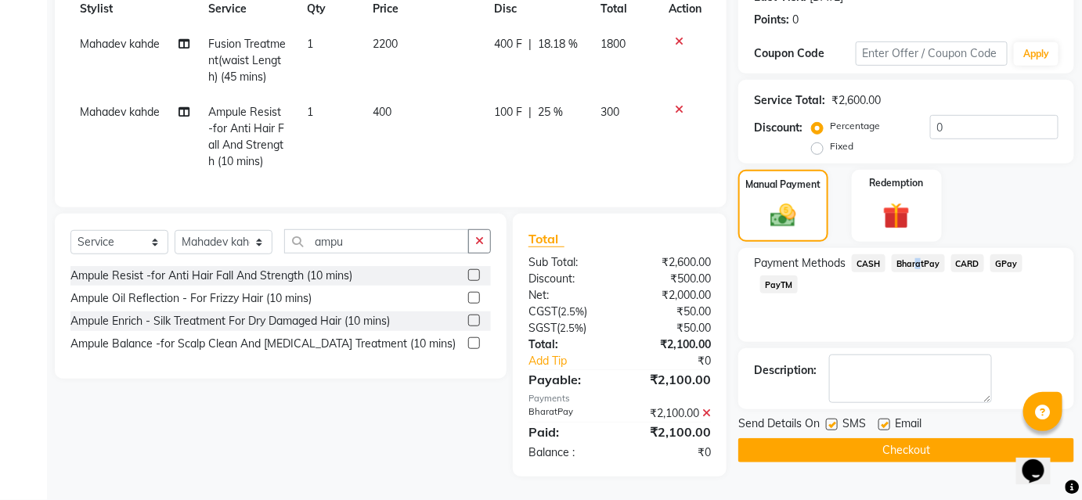
click at [909, 438] on button "Checkout" at bounding box center [906, 450] width 336 height 24
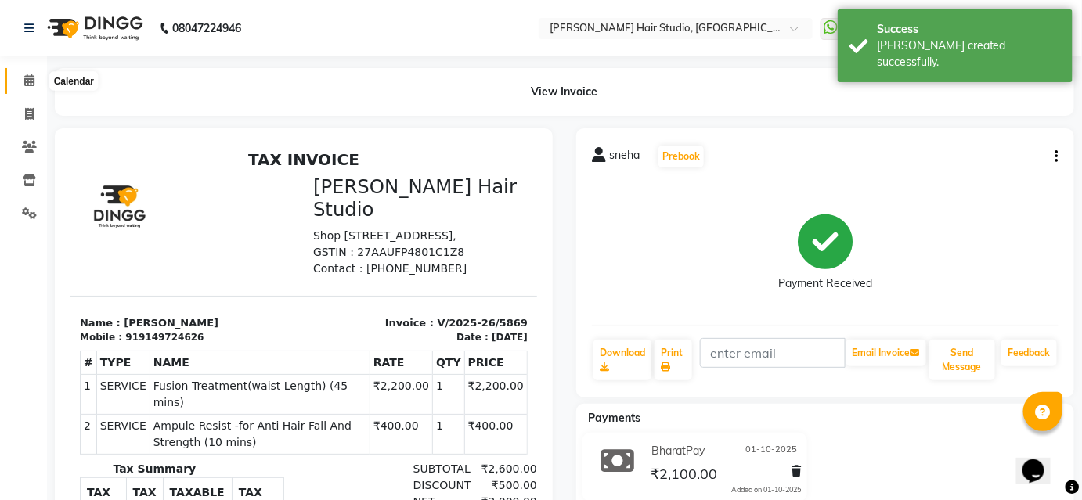
click at [26, 80] on icon at bounding box center [29, 80] width 10 height 12
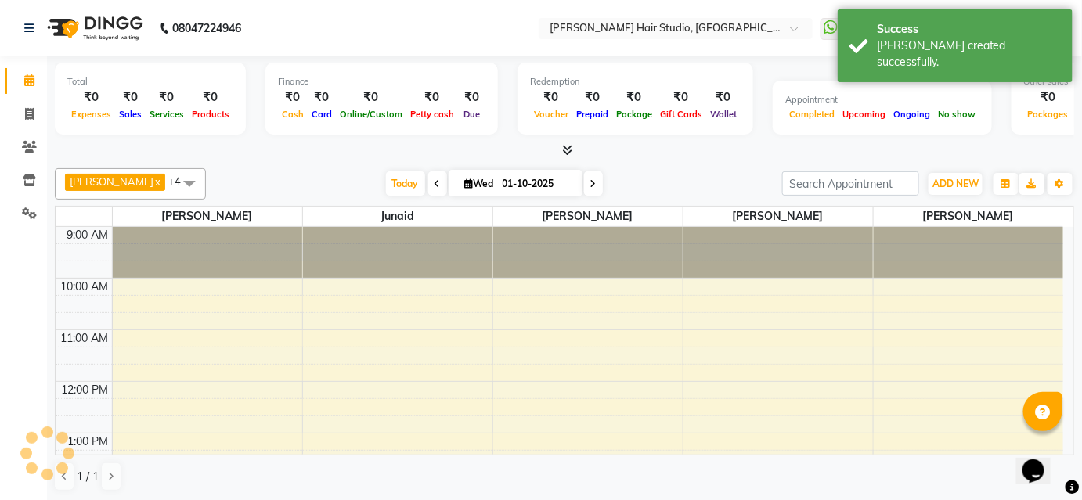
click at [26, 80] on icon at bounding box center [29, 80] width 10 height 12
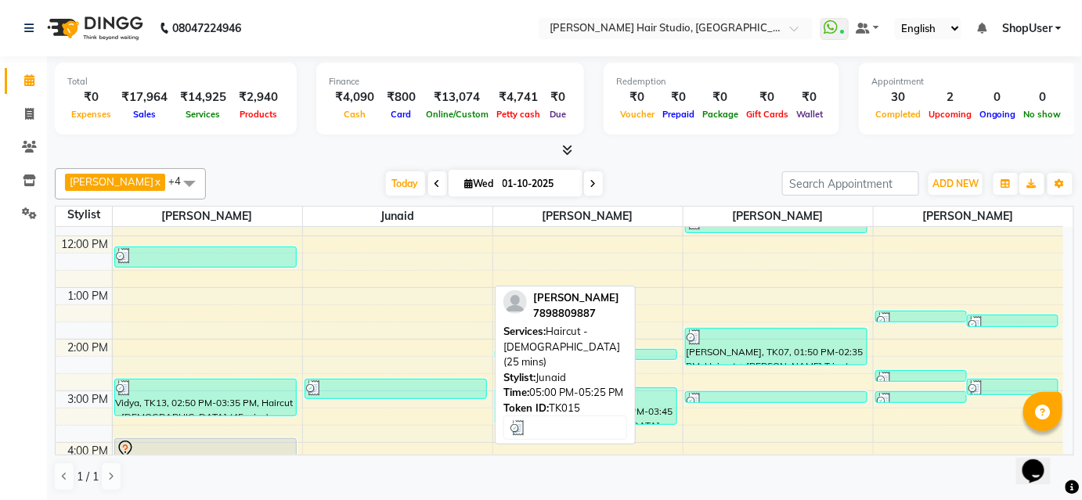
scroll to position [142, 0]
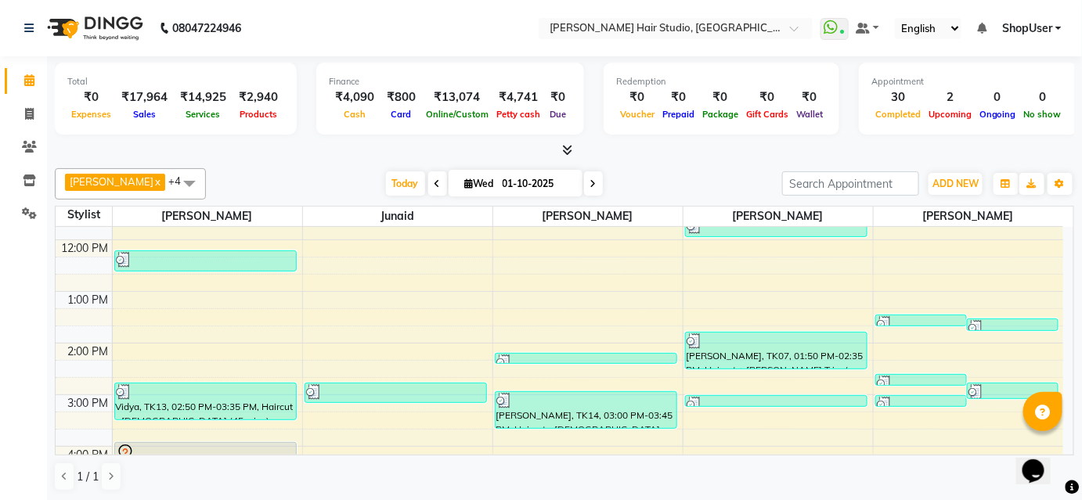
click at [121, 199] on div "Pawan Krishna x Mohammad x Junaid x Arunesh x Shweta Kale x +4 Select All Anuja…" at bounding box center [564, 330] width 1019 height 336
click at [179, 176] on span at bounding box center [189, 183] width 31 height 30
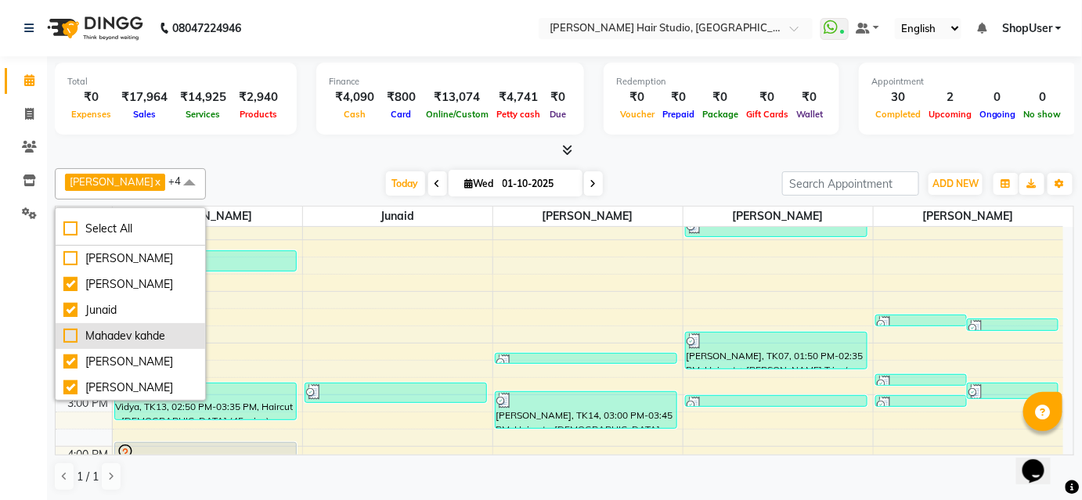
click at [139, 335] on div "Mahadev kahde" at bounding box center [130, 336] width 134 height 16
checkbox input "true"
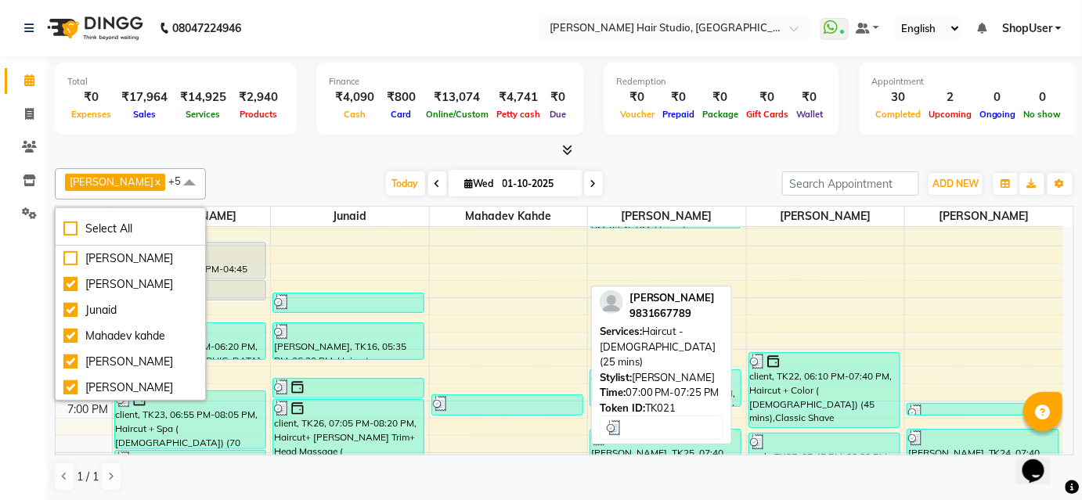
scroll to position [413, 0]
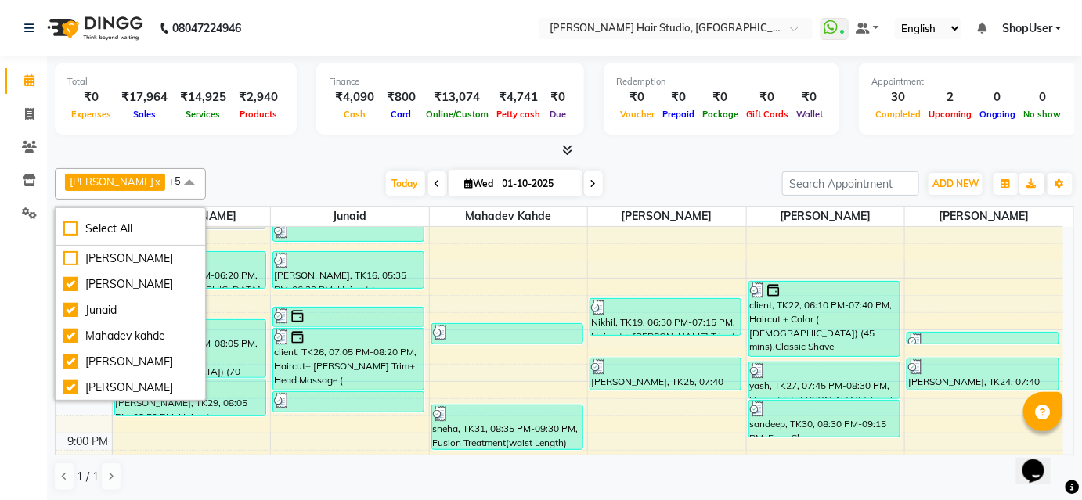
click at [253, 172] on div "Today Wed 01-10-2025" at bounding box center [494, 183] width 560 height 23
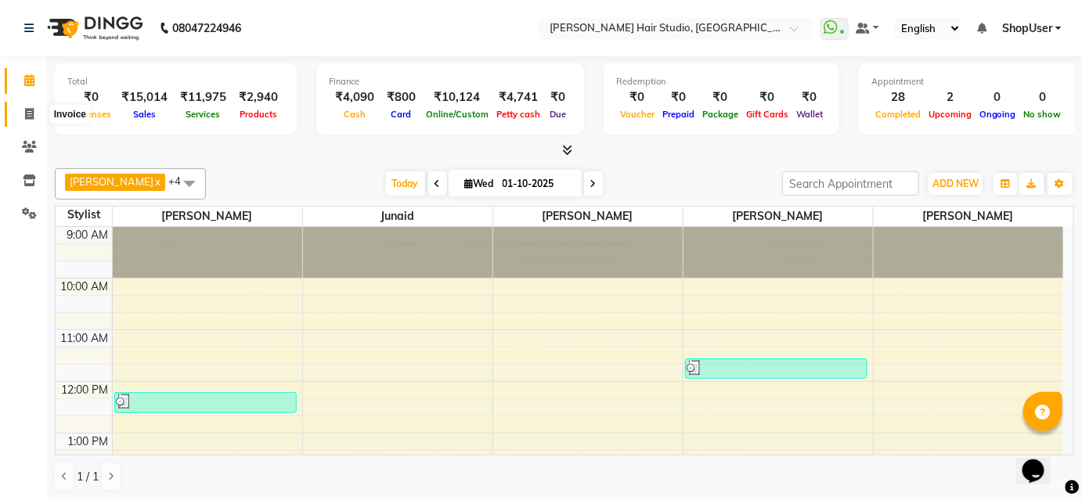
click at [31, 111] on icon at bounding box center [29, 114] width 9 height 12
select select "service"
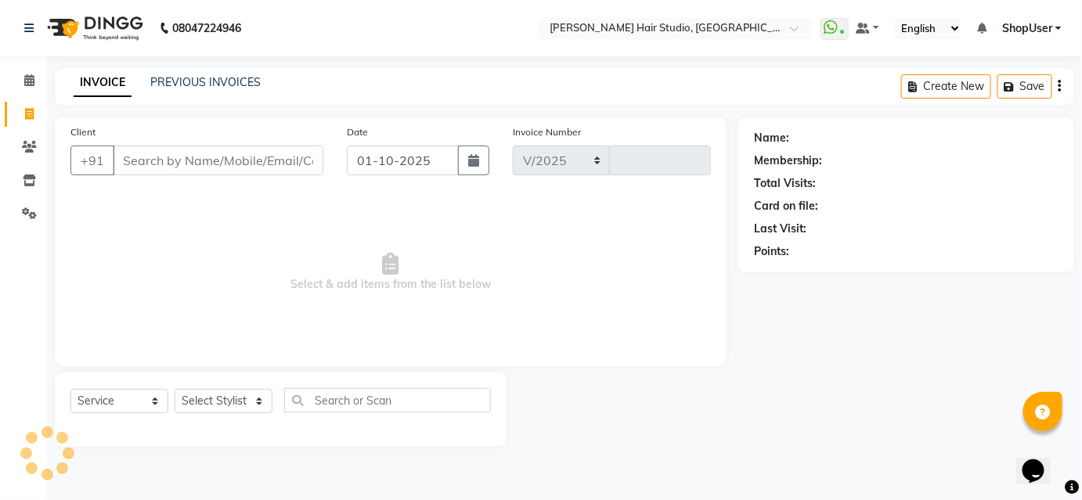
select select "627"
type input "5868"
click at [19, 80] on span at bounding box center [29, 81] width 27 height 18
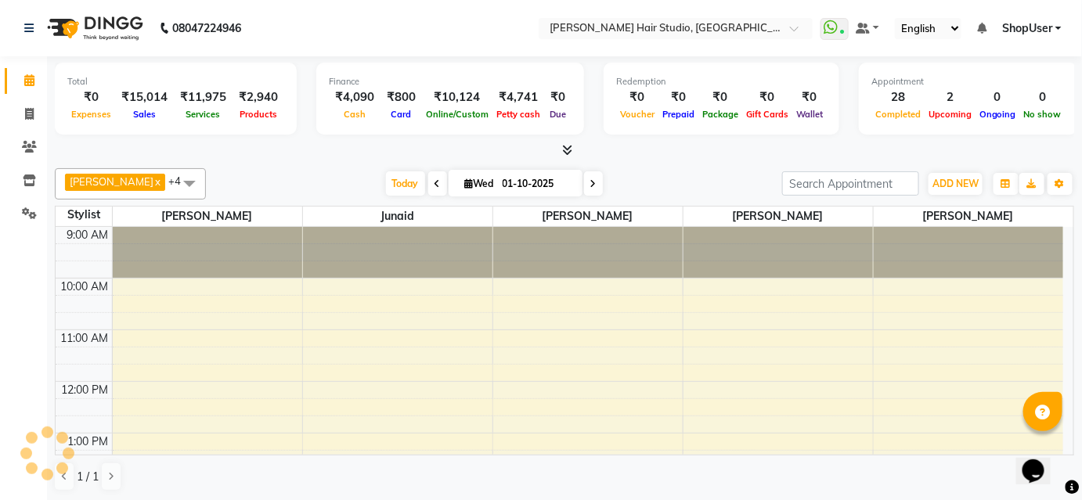
click at [19, 80] on span at bounding box center [29, 81] width 27 height 18
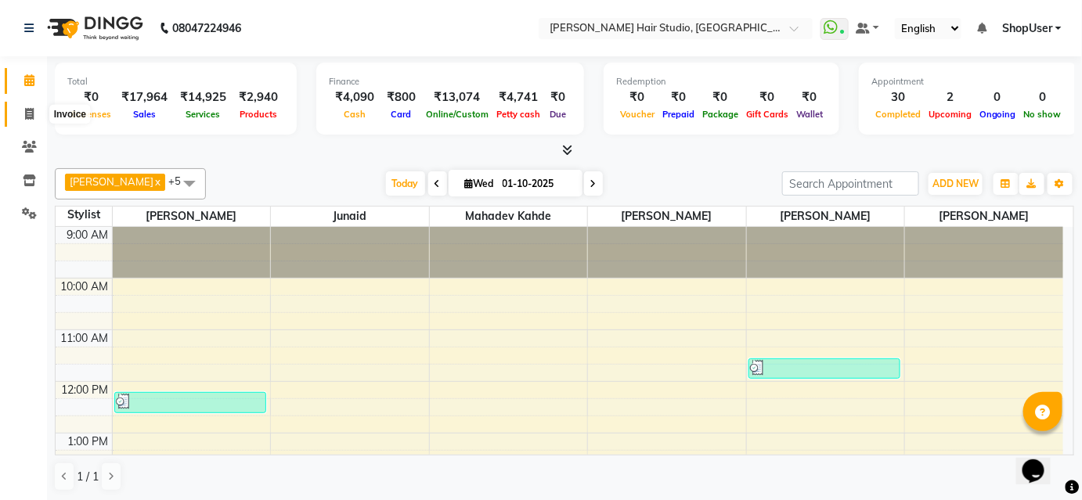
click at [27, 114] on icon at bounding box center [29, 114] width 9 height 12
select select "627"
select select "service"
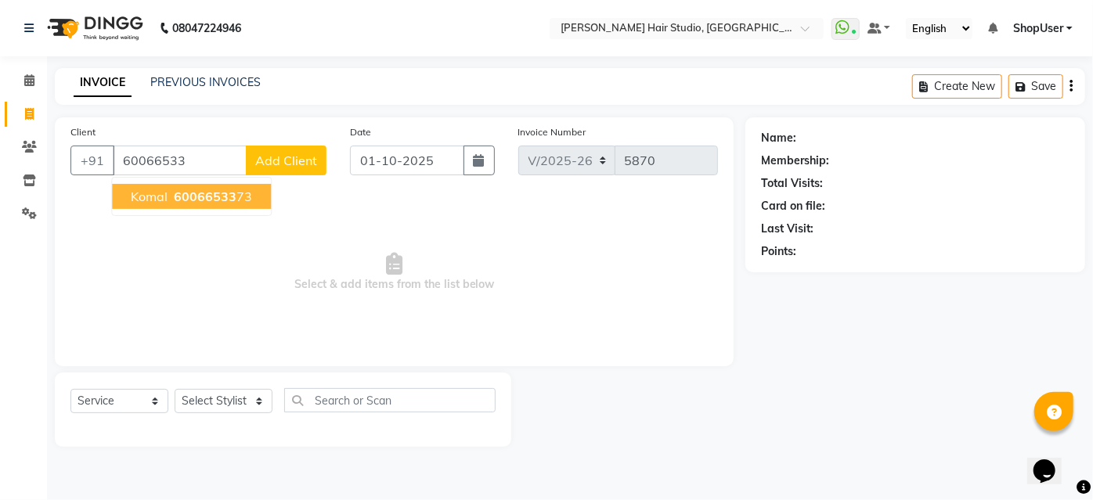
click at [213, 204] on span "60066533" at bounding box center [205, 197] width 63 height 16
type input "6006653373"
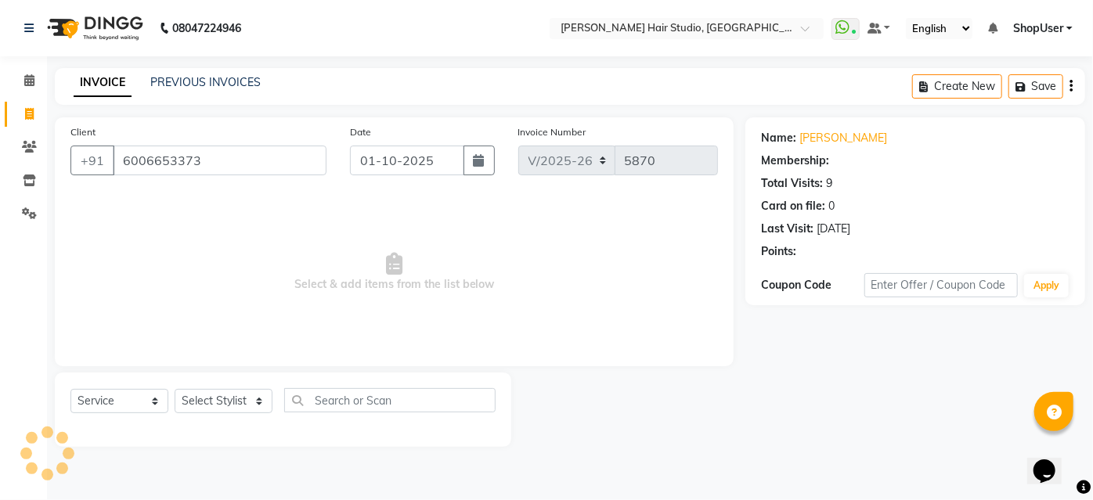
select select "1: Object"
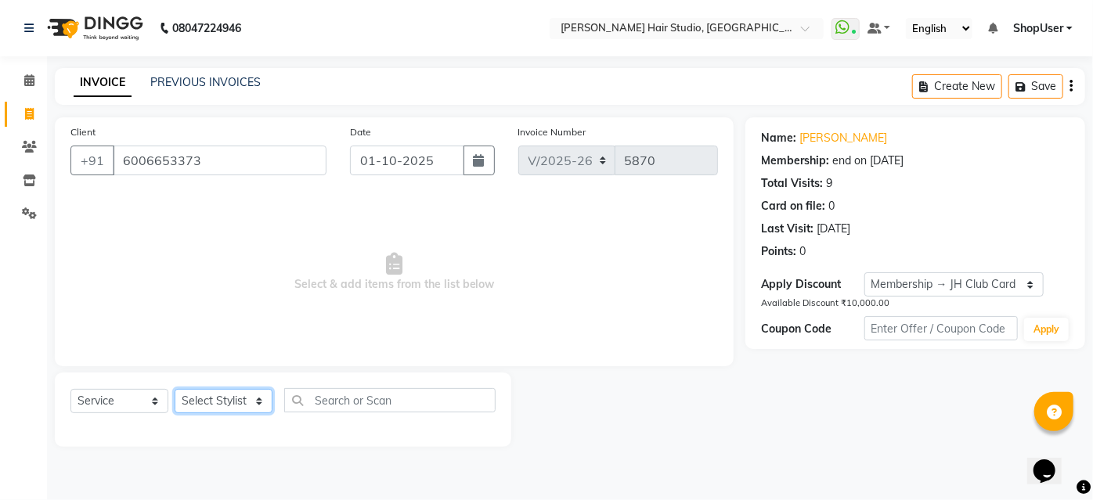
click at [192, 409] on select "Select Stylist [PERSON_NAME] [PERSON_NAME] Avinash [PERSON_NAME] kahde [PERSON_…" at bounding box center [224, 401] width 98 height 24
select select "80555"
click at [175, 389] on select "Select Stylist [PERSON_NAME] [PERSON_NAME] Avinash [PERSON_NAME] kahde [PERSON_…" at bounding box center [224, 401] width 98 height 24
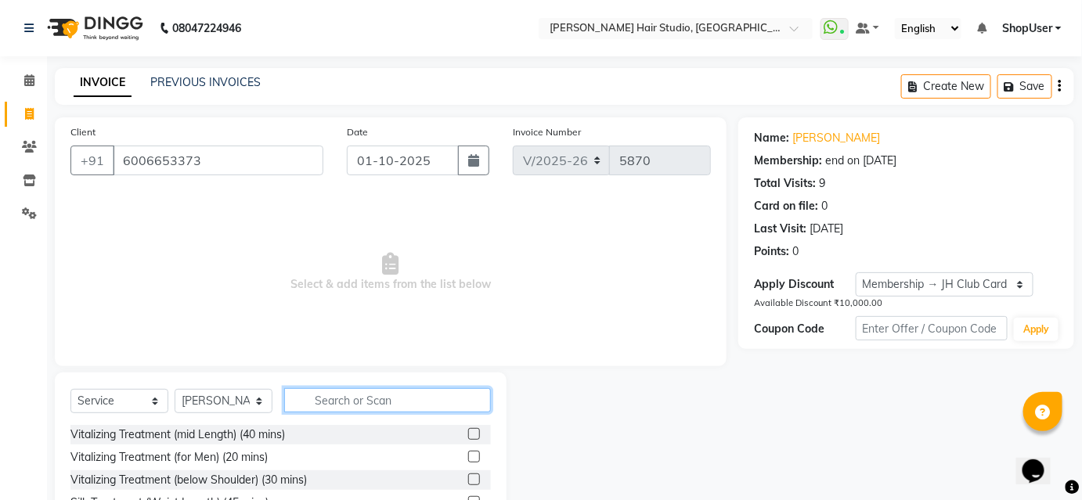
click at [351, 406] on input "text" at bounding box center [387, 400] width 207 height 24
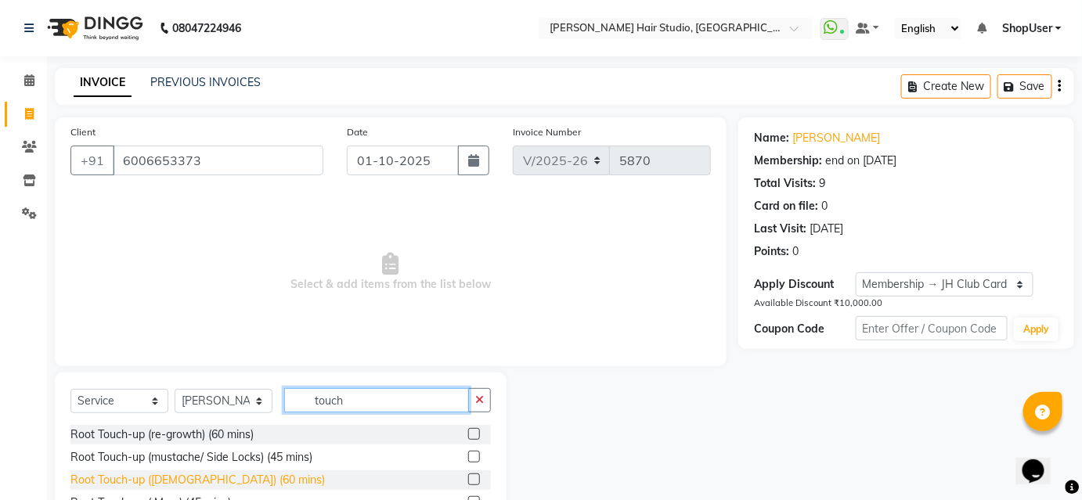
type input "touch"
click at [213, 478] on div "Root Touch-up ([DEMOGRAPHIC_DATA]) (60 mins)" at bounding box center [197, 480] width 254 height 16
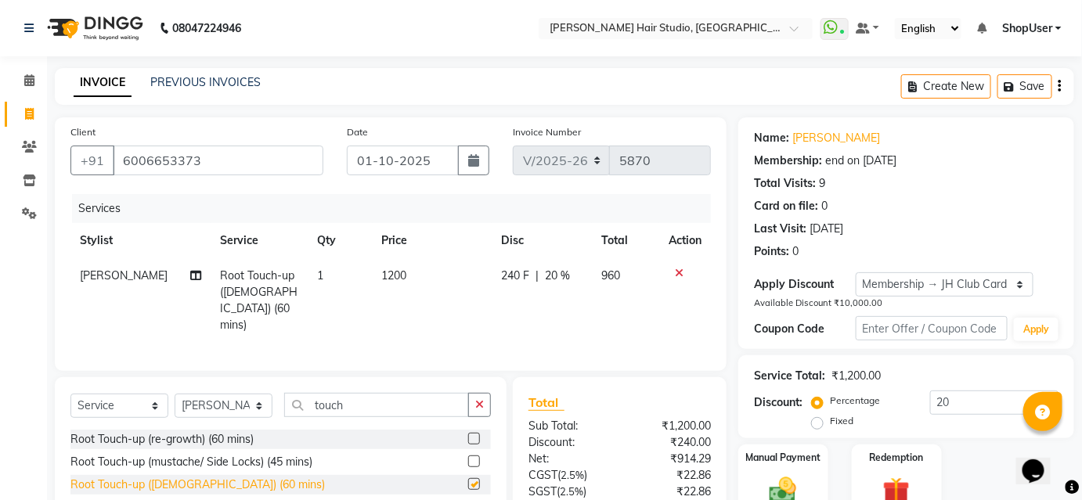
checkbox input "false"
click at [409, 276] on td "1200" at bounding box center [432, 300] width 119 height 85
select select "80555"
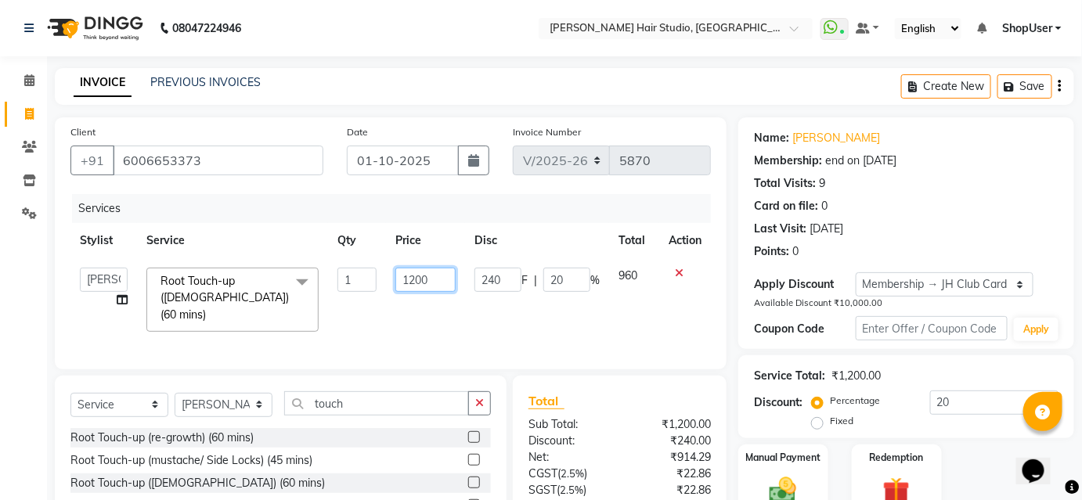
click at [445, 277] on input "1200" at bounding box center [425, 280] width 60 height 24
type input "1600"
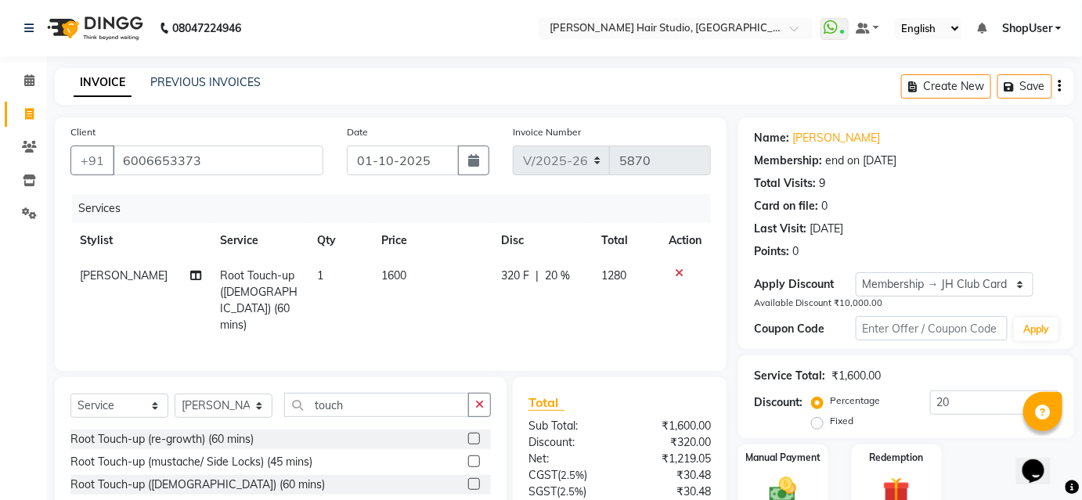
click at [511, 231] on th "Disc" at bounding box center [542, 240] width 100 height 35
click at [561, 271] on span "20 %" at bounding box center [557, 276] width 25 height 16
select select "80555"
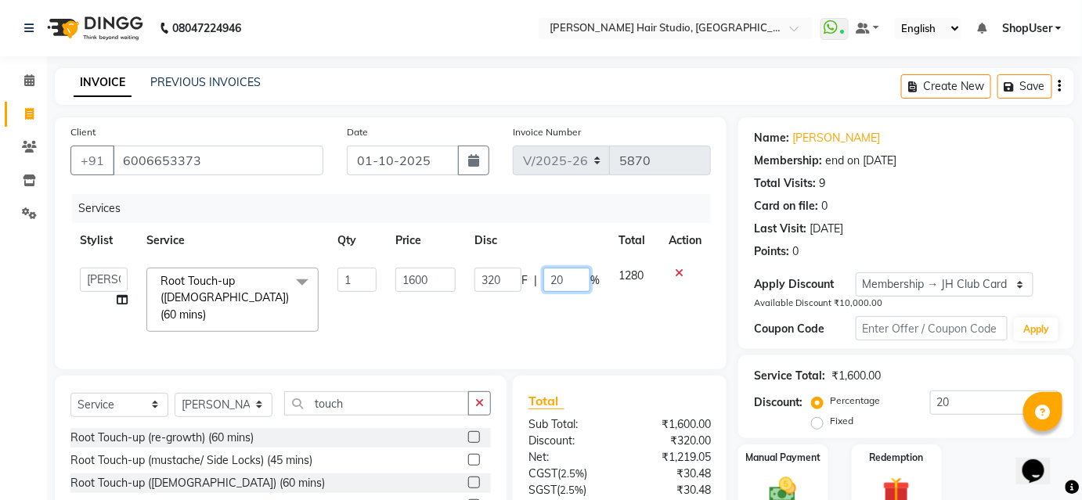
click at [569, 273] on input "20" at bounding box center [566, 280] width 47 height 24
type input "2"
type input "0"
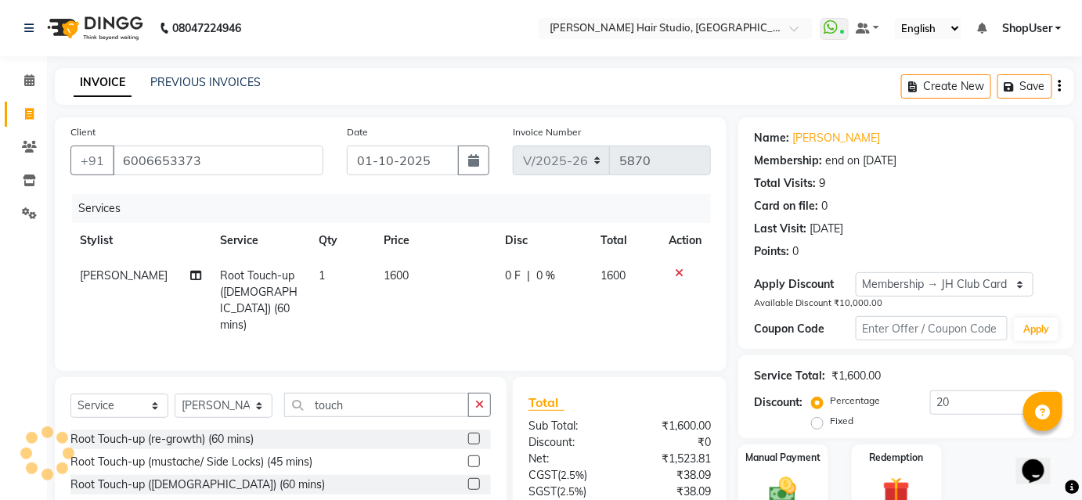
click at [578, 178] on div "Invoice Number V/2025 V/[PHONE_NUMBER]" at bounding box center [612, 156] width 222 height 64
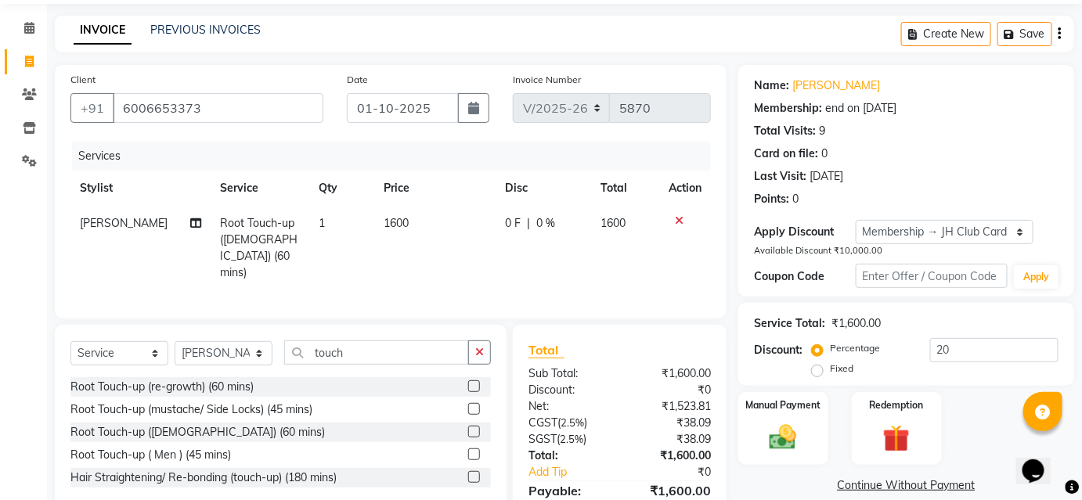
scroll to position [125, 0]
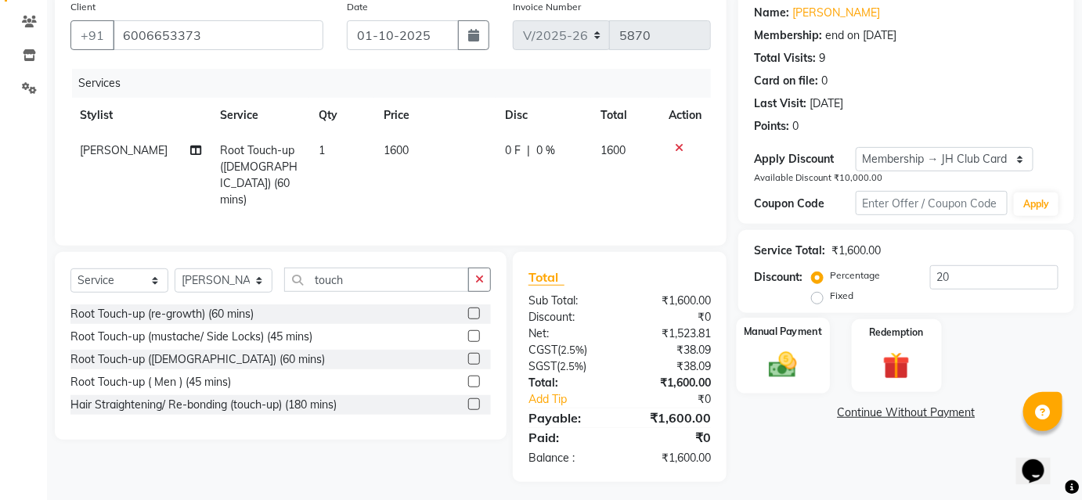
click at [787, 369] on img at bounding box center [782, 365] width 45 height 32
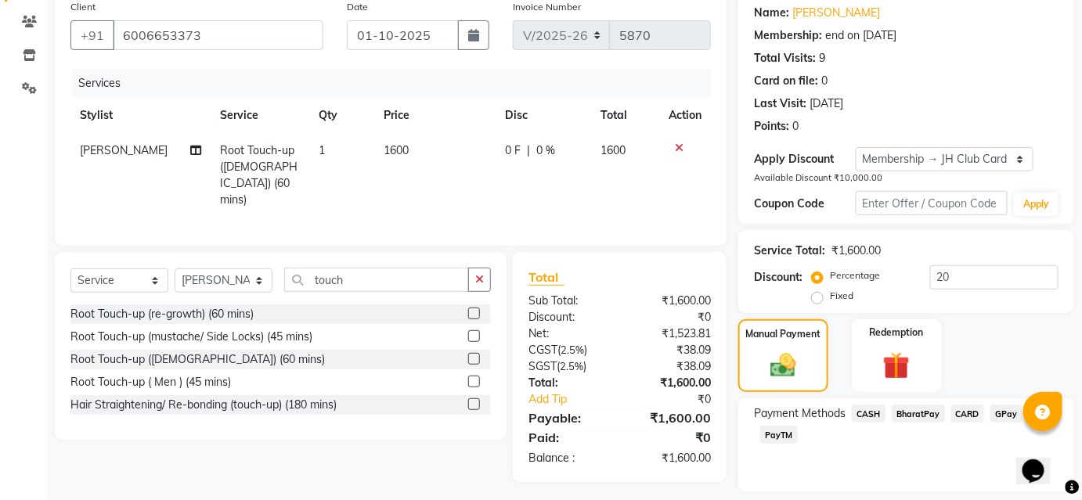
click at [962, 407] on span "CARD" at bounding box center [968, 414] width 34 height 18
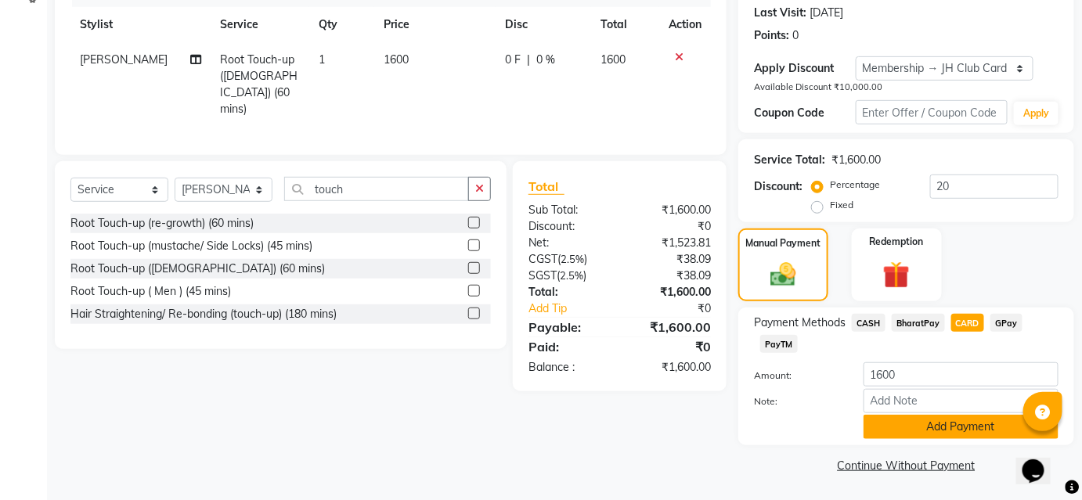
click at [953, 429] on button "Add Payment" at bounding box center [960, 427] width 195 height 24
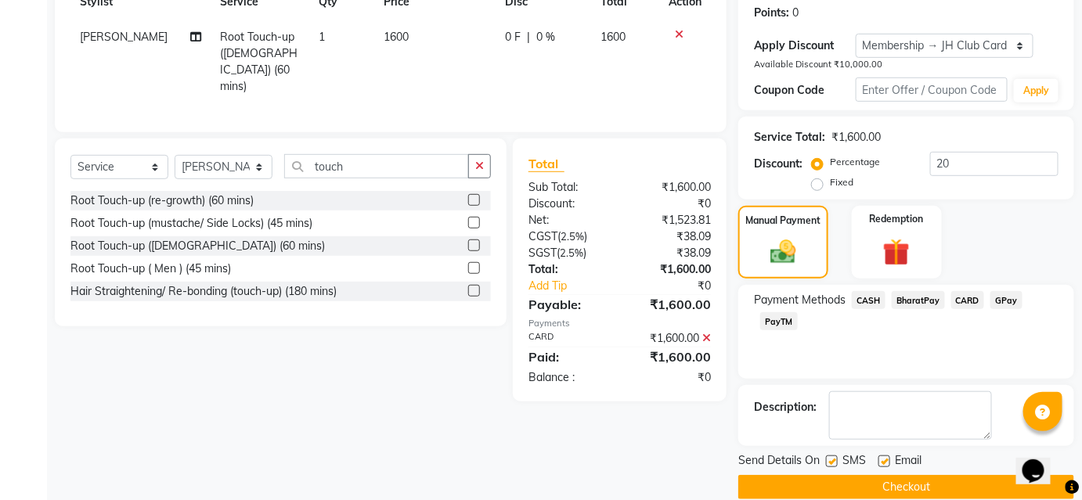
scroll to position [260, 0]
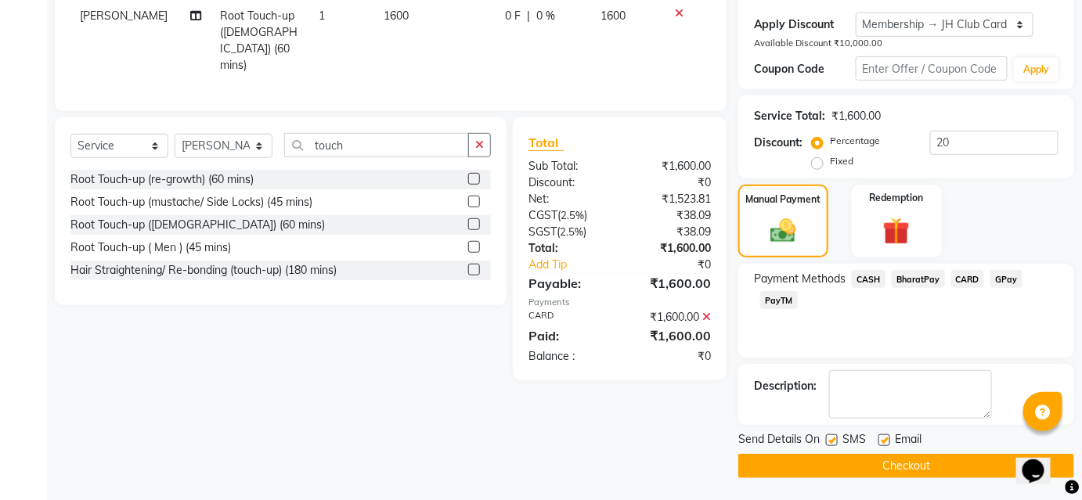
click at [898, 461] on button "Checkout" at bounding box center [906, 466] width 336 height 24
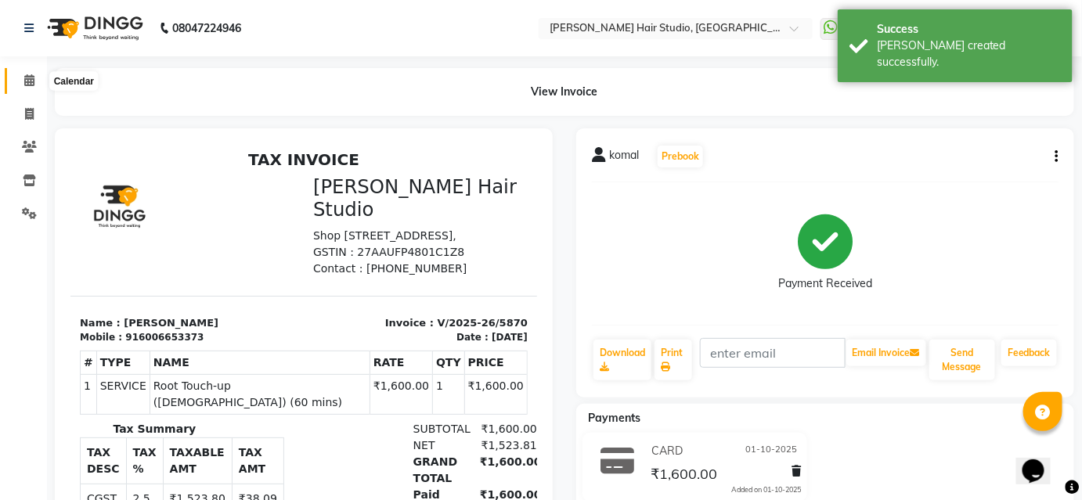
click at [30, 81] on icon at bounding box center [29, 80] width 10 height 12
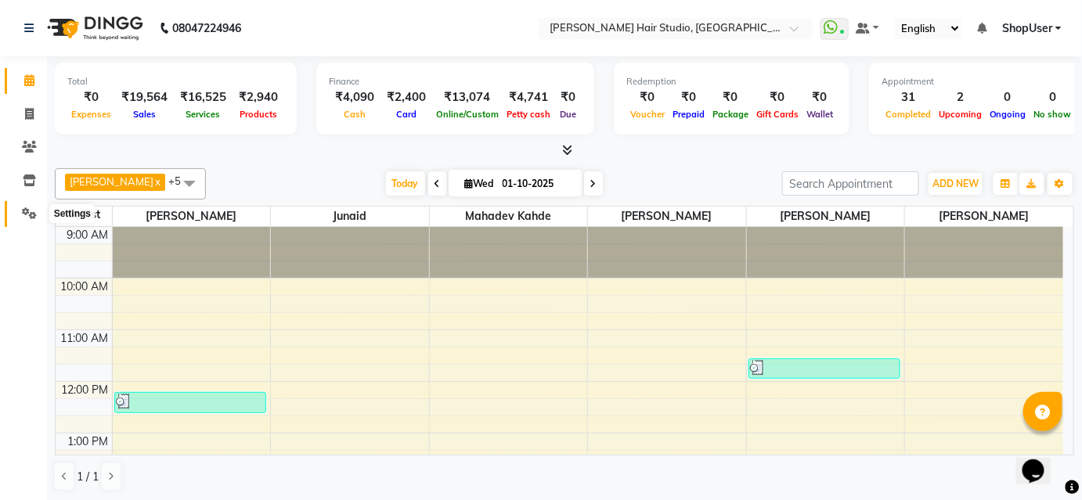
click at [31, 214] on icon at bounding box center [29, 213] width 15 height 12
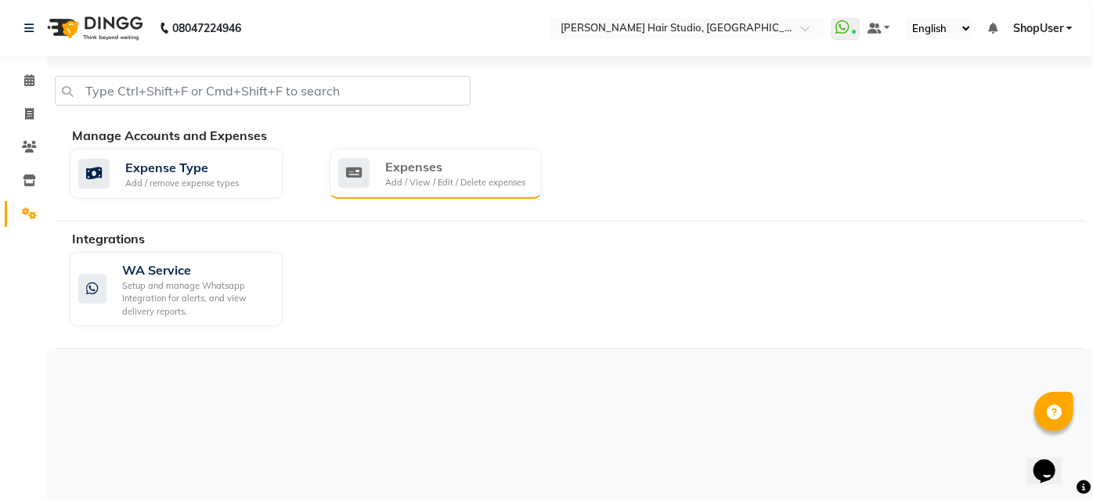
click at [431, 197] on div "Expenses Add / View / Edit / Delete expenses" at bounding box center [436, 174] width 213 height 50
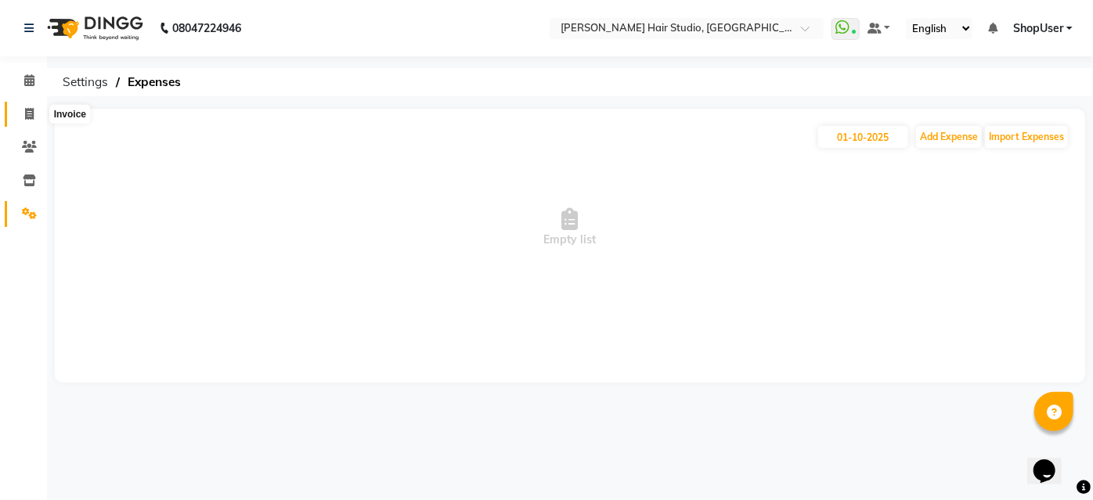
click at [30, 114] on icon at bounding box center [29, 114] width 9 height 12
select select "service"
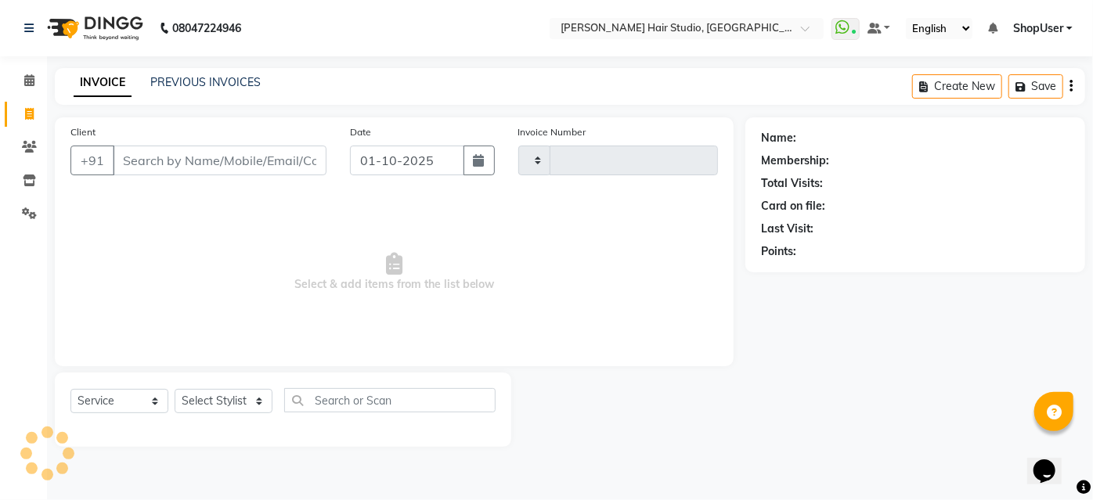
type input "5871"
select select "627"
